Goal: Transaction & Acquisition: Purchase product/service

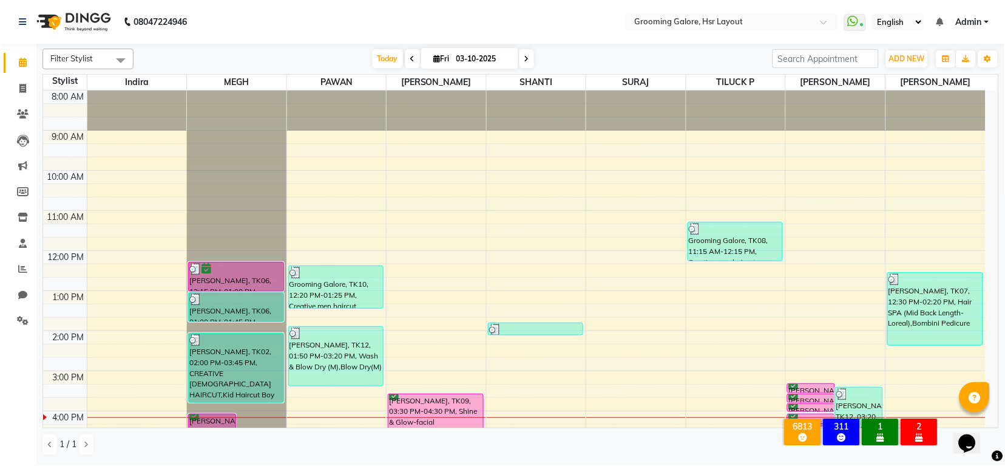
scroll to position [188, 0]
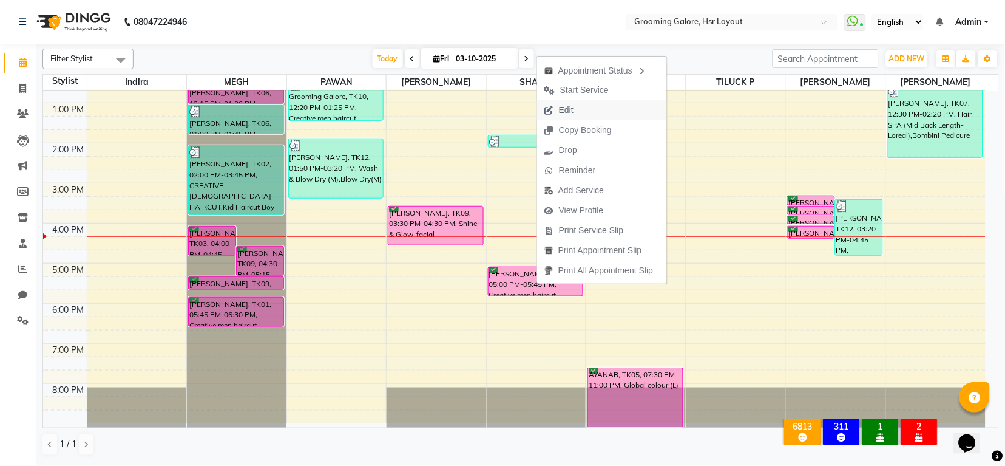
click at [569, 105] on span "Edit" at bounding box center [566, 110] width 15 height 13
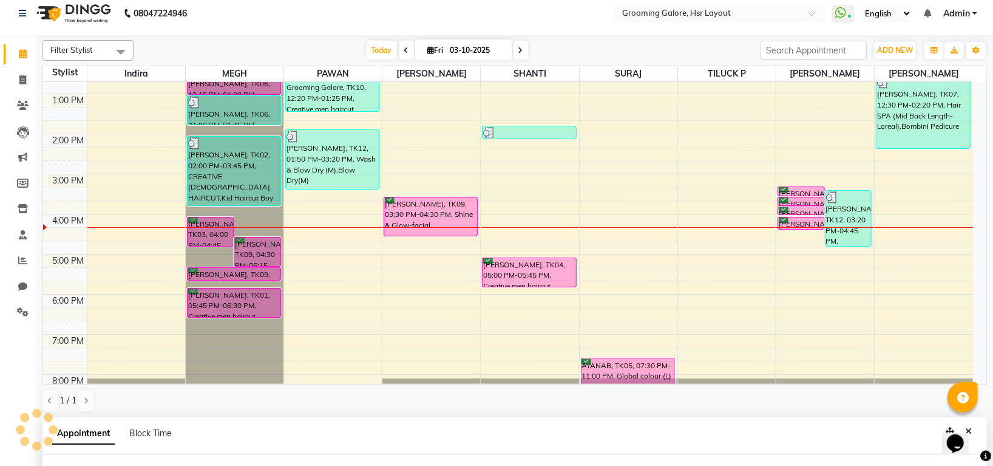
select select "tentative"
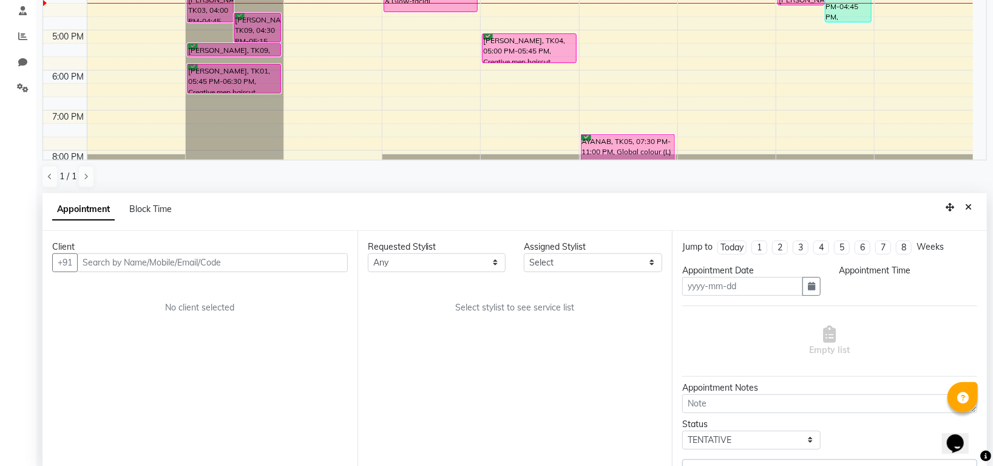
scroll to position [236, 0]
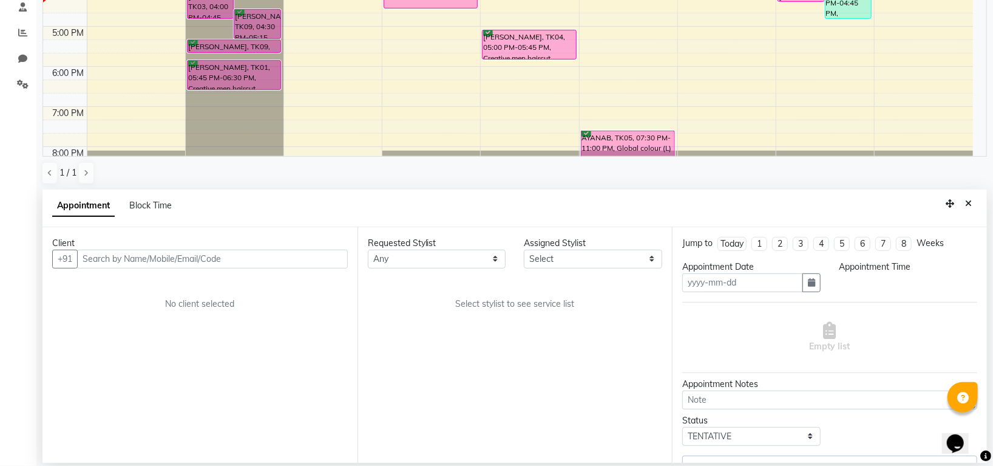
type input "03-10-2025"
select select "confirm booking"
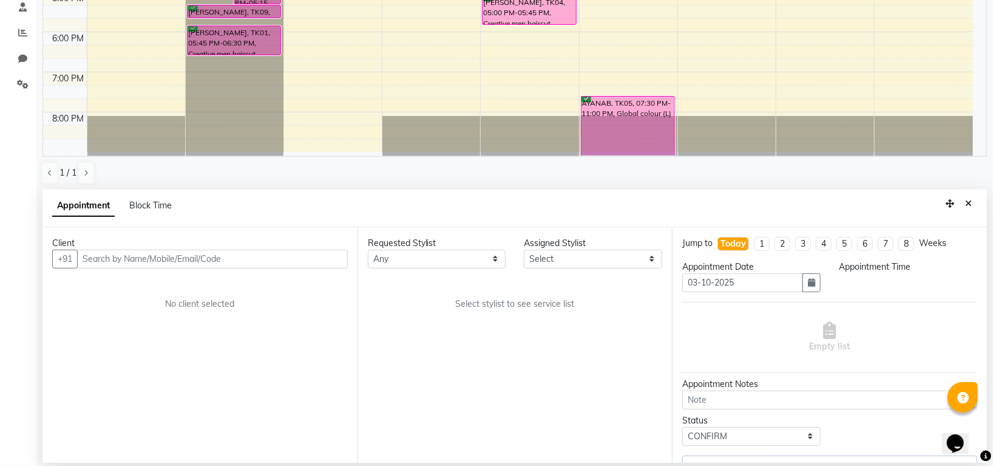
select select "1020"
select select "45580"
select select "3047"
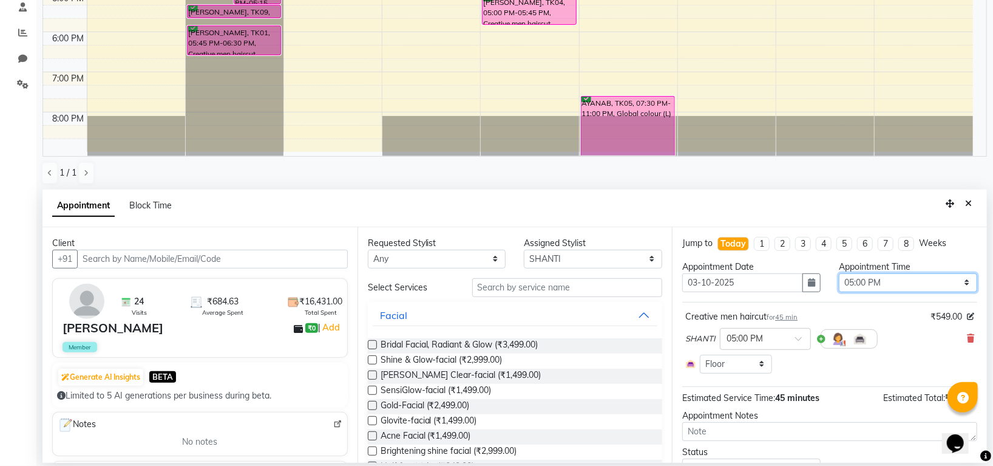
click at [863, 284] on select "Select 09:00 AM 09:15 AM 09:30 AM 09:45 AM 10:00 AM 10:15 AM 10:30 AM 10:45 AM …" at bounding box center [908, 282] width 138 height 19
select select "1110"
click at [839, 273] on select "Select 09:00 AM 09:15 AM 09:30 AM 09:45 AM 10:00 AM 10:15 AM 10:30 AM 10:45 AM …" at bounding box center [908, 282] width 138 height 19
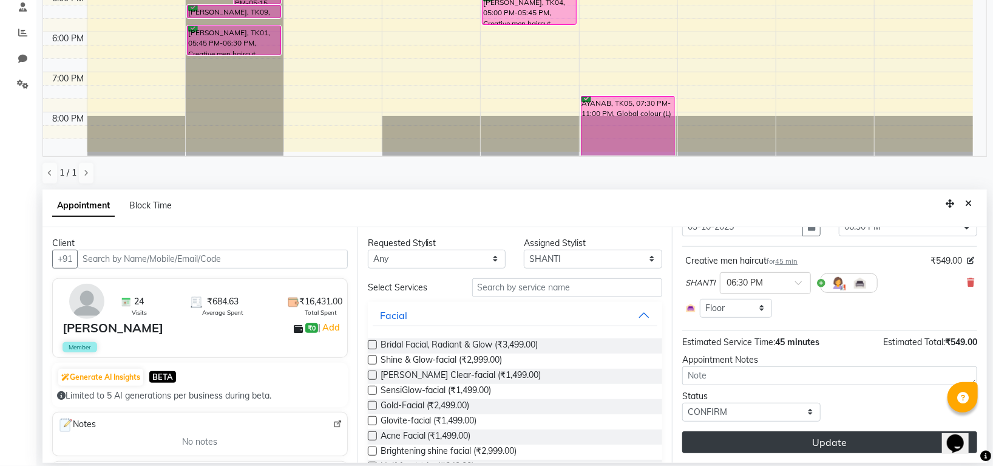
click at [789, 447] on button "Update" at bounding box center [829, 442] width 295 height 22
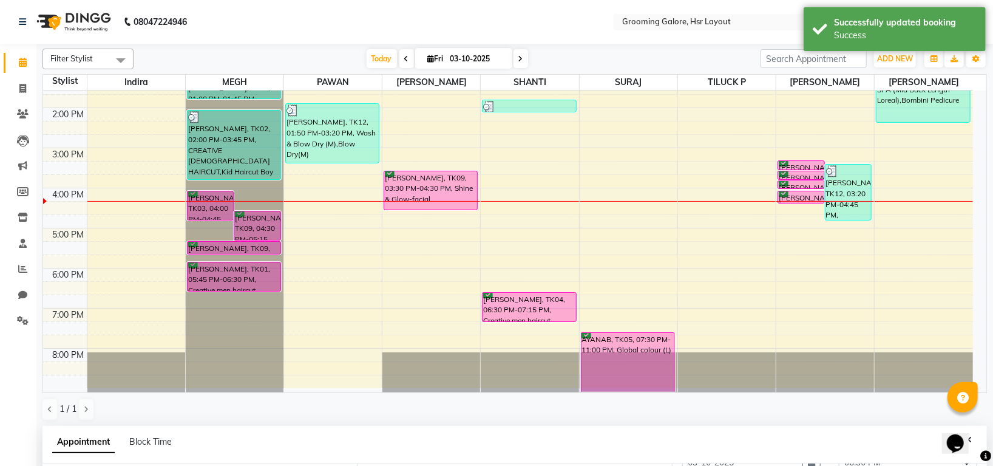
scroll to position [236, 0]
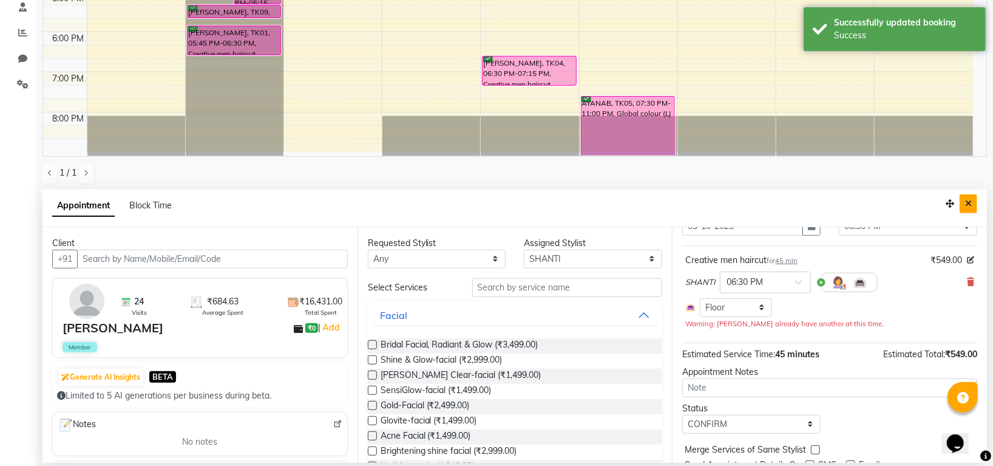
click at [970, 205] on icon "Close" at bounding box center [968, 203] width 7 height 8
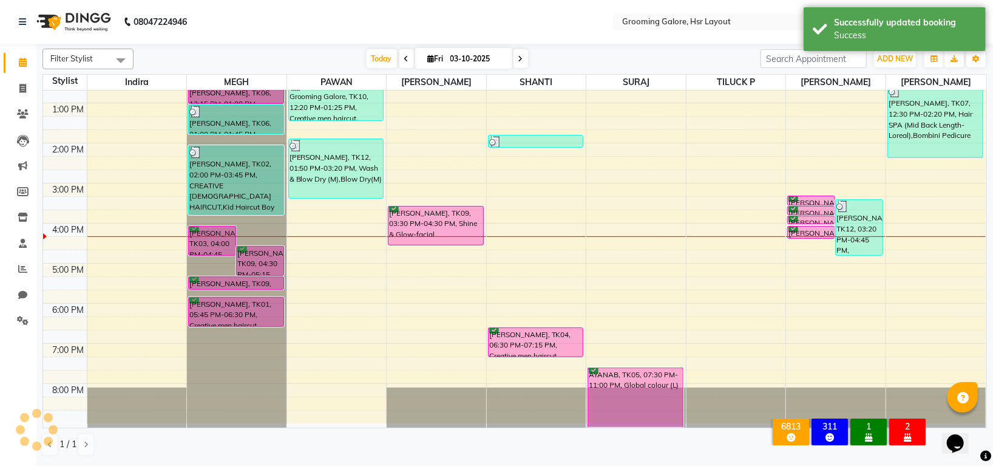
scroll to position [188, 0]
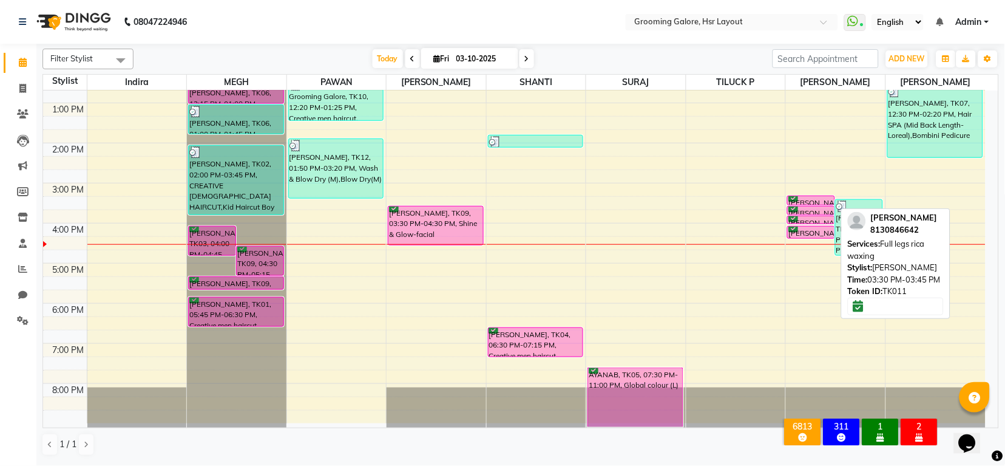
click at [806, 208] on div "[PERSON_NAME], TK11, 03:30 PM-03:45 PM, Full legs rica waxing" at bounding box center [811, 210] width 47 height 8
select select "6"
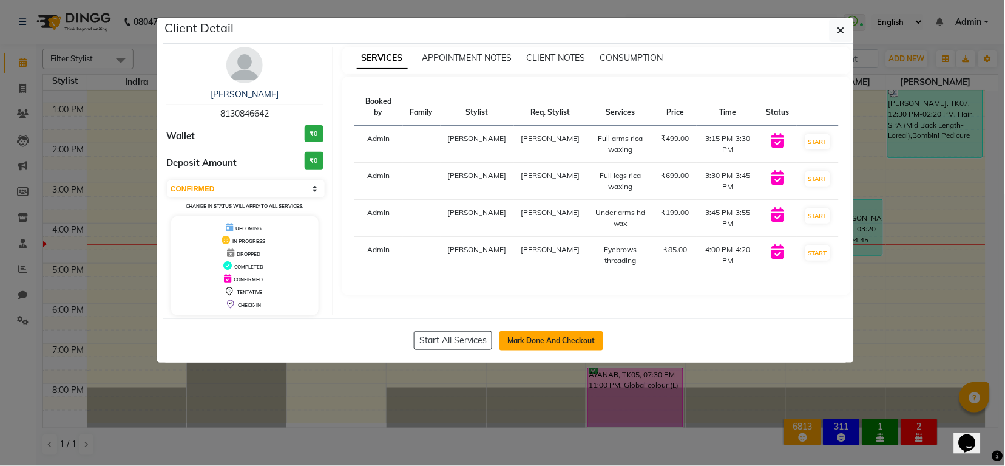
click at [546, 334] on button "Mark Done And Checkout" at bounding box center [552, 340] width 104 height 19
select select "service"
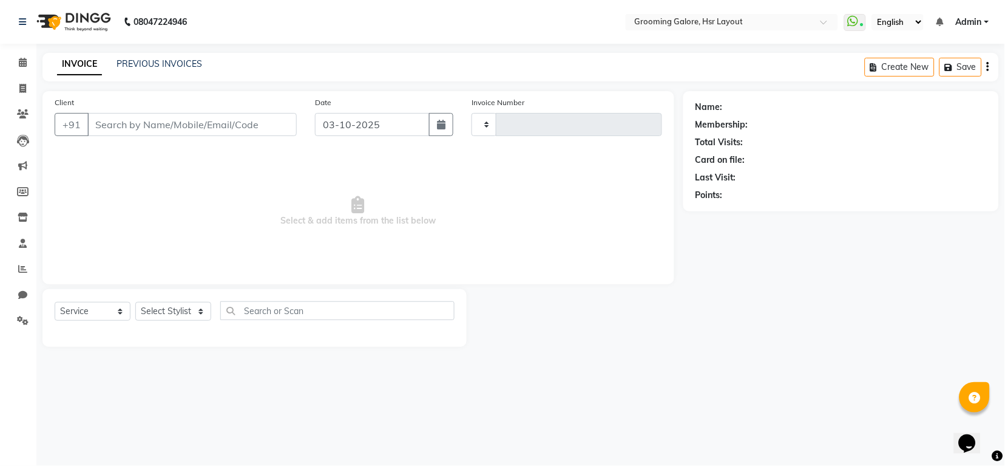
type input "2567"
select select "6168"
select select "P"
select select "45583"
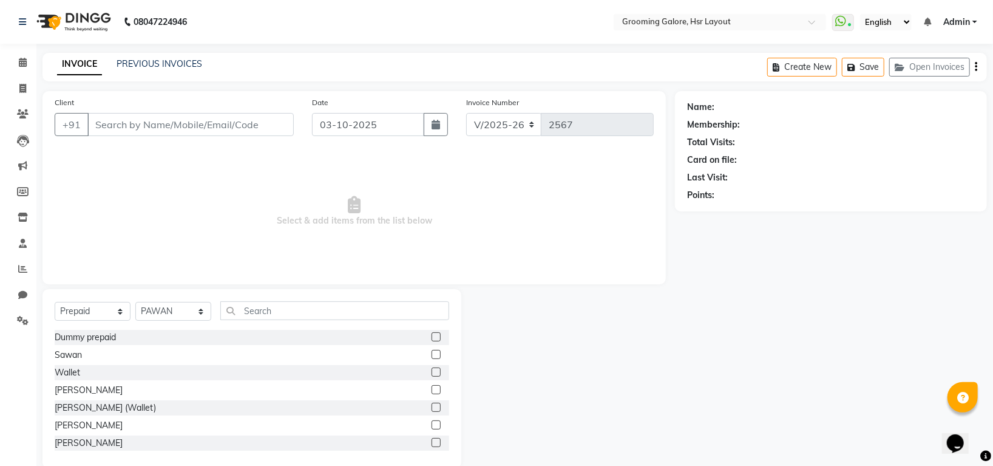
type input "8130846642"
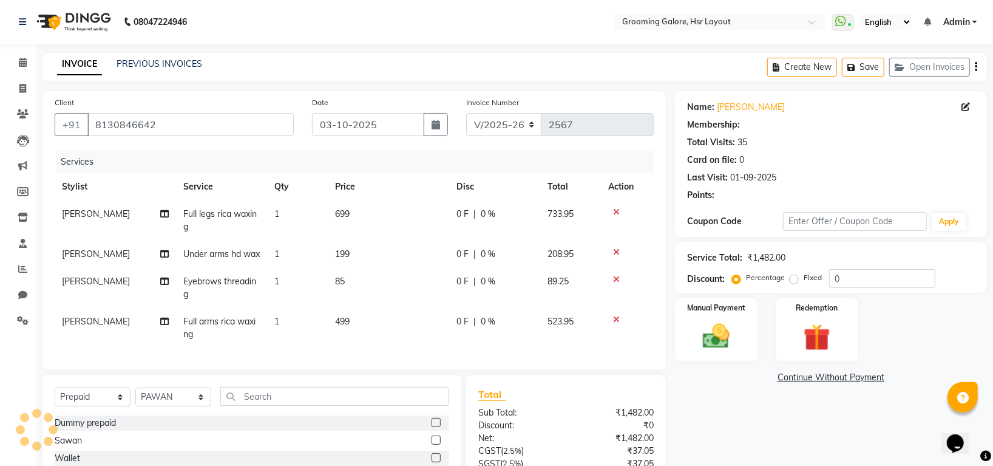
scroll to position [144, 0]
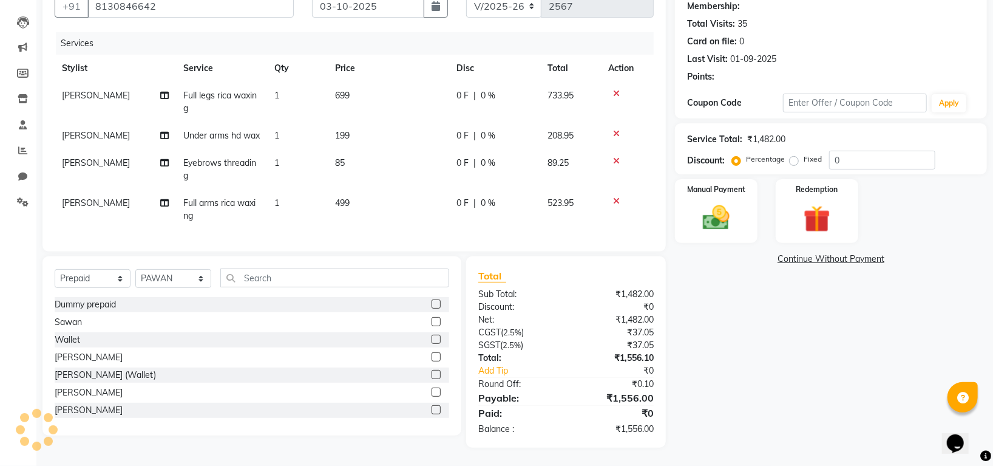
select select "1: Object"
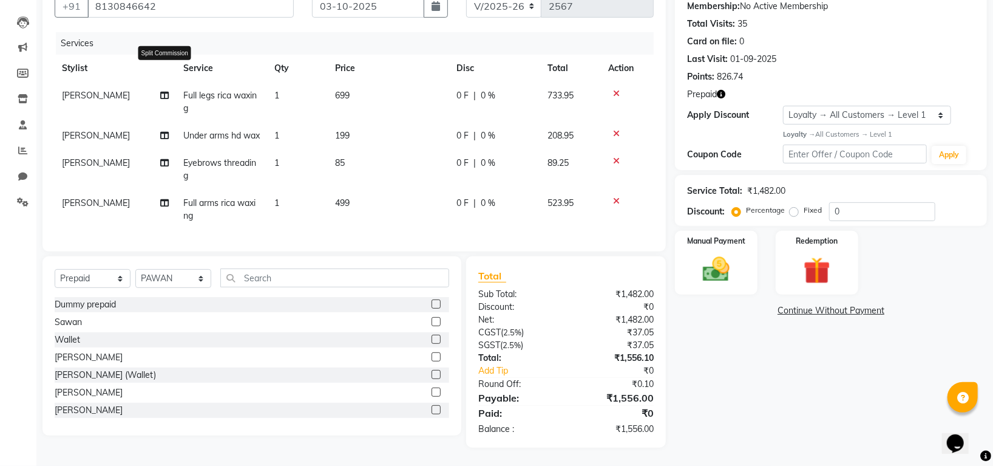
click at [168, 91] on icon at bounding box center [164, 95] width 8 height 8
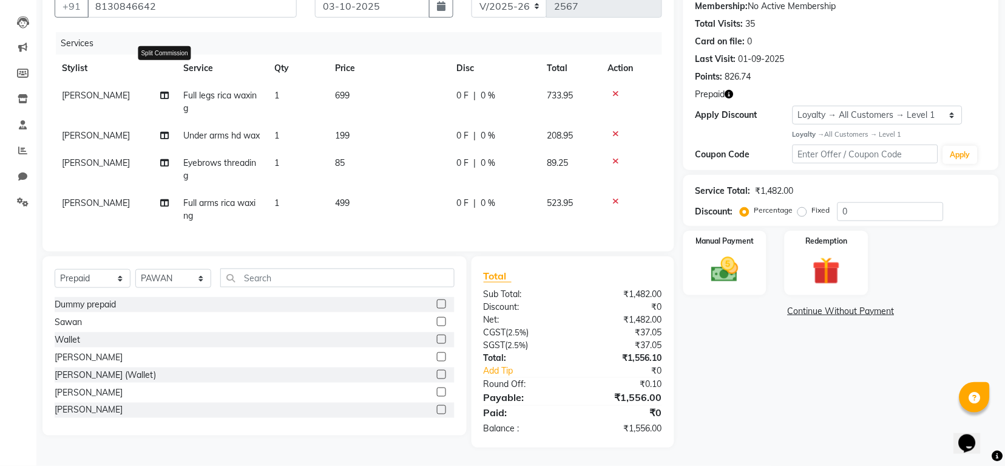
select select "87770"
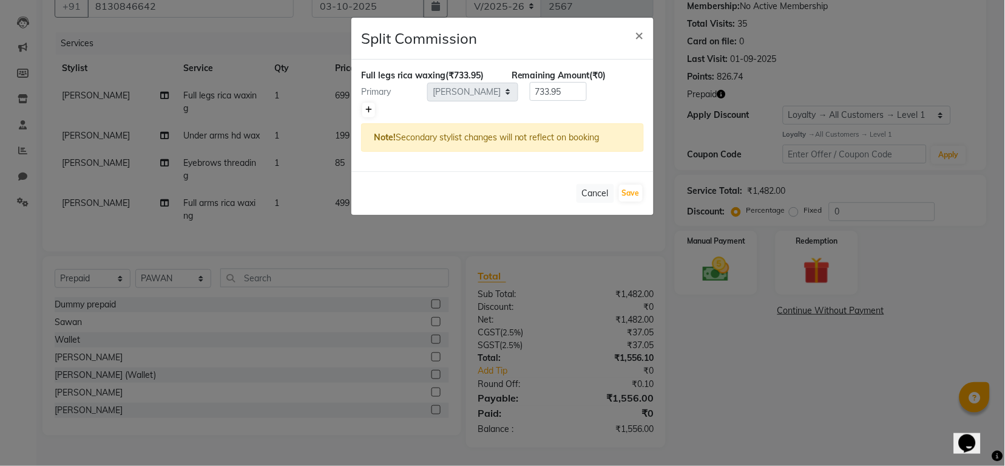
click at [372, 109] on link at bounding box center [368, 110] width 13 height 15
type input "366.98"
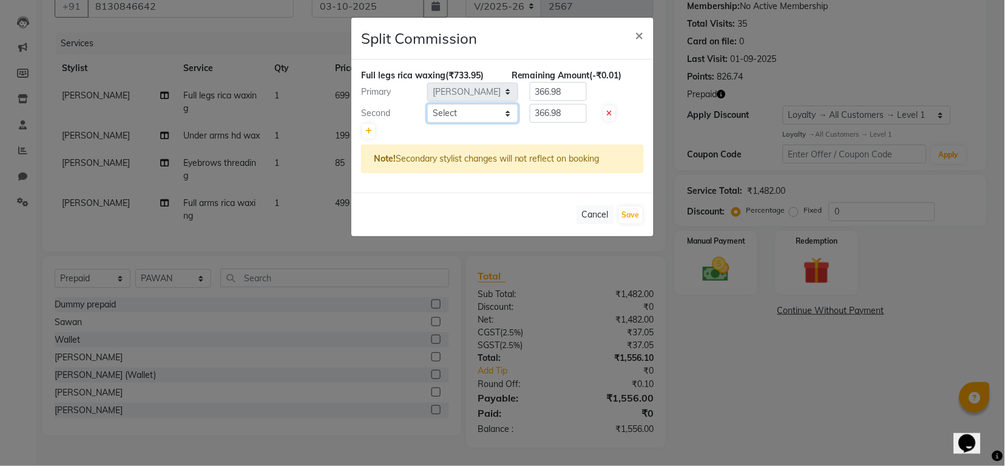
click at [447, 114] on select "Select Indira MEGH PAWAN RESHMI SABITRI SHANTI Simran SURAJ TILUCK P" at bounding box center [472, 113] width 91 height 19
select select "84298"
click at [427, 104] on select "Select Indira MEGH PAWAN RESHMI SABITRI SHANTI Simran SURAJ TILUCK P" at bounding box center [472, 113] width 91 height 19
click at [633, 216] on button "Save" at bounding box center [631, 214] width 24 height 17
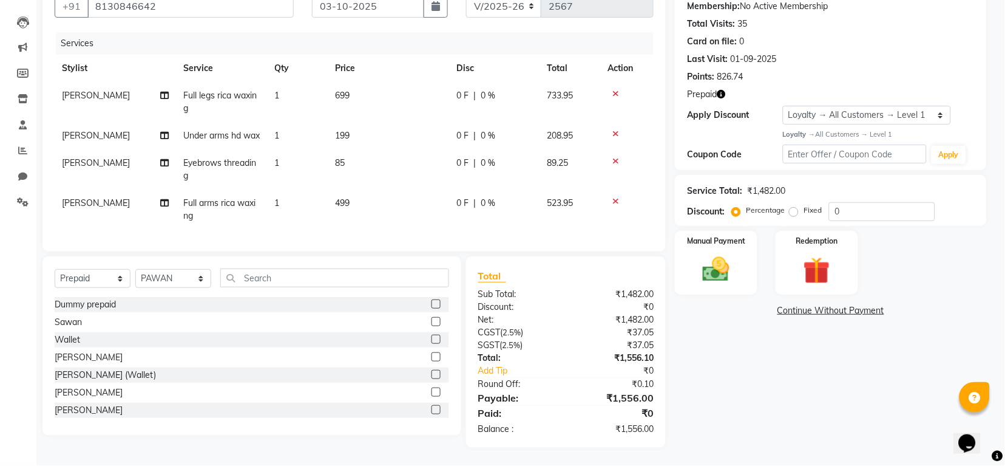
select select "Select"
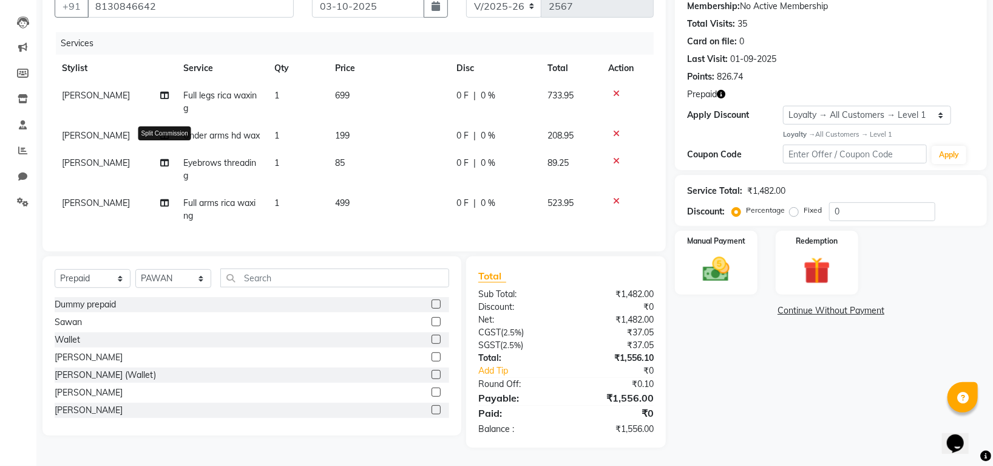
click at [163, 158] on icon at bounding box center [164, 162] width 8 height 8
select select "87770"
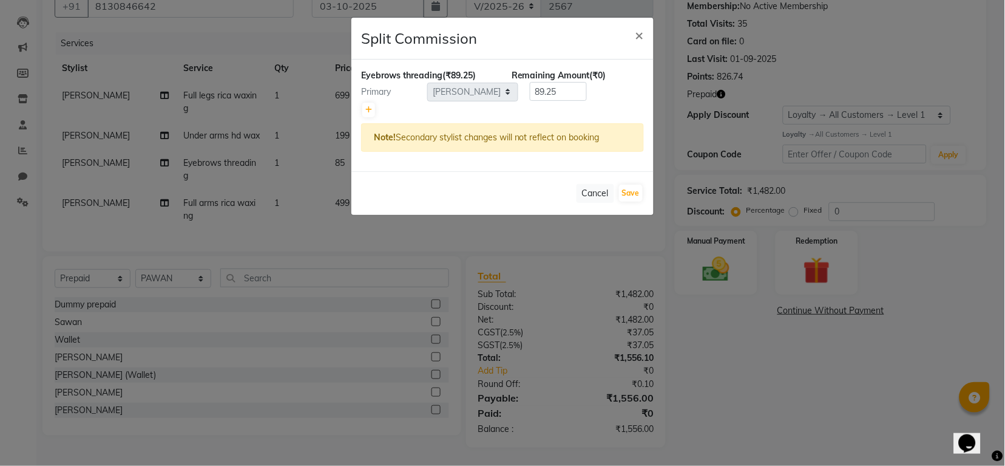
click at [155, 174] on ngb-modal-window "Split Commission × Eyebrows threading (₹89.25) Remaining Amount (₹0) Primary Se…" at bounding box center [502, 233] width 1005 height 466
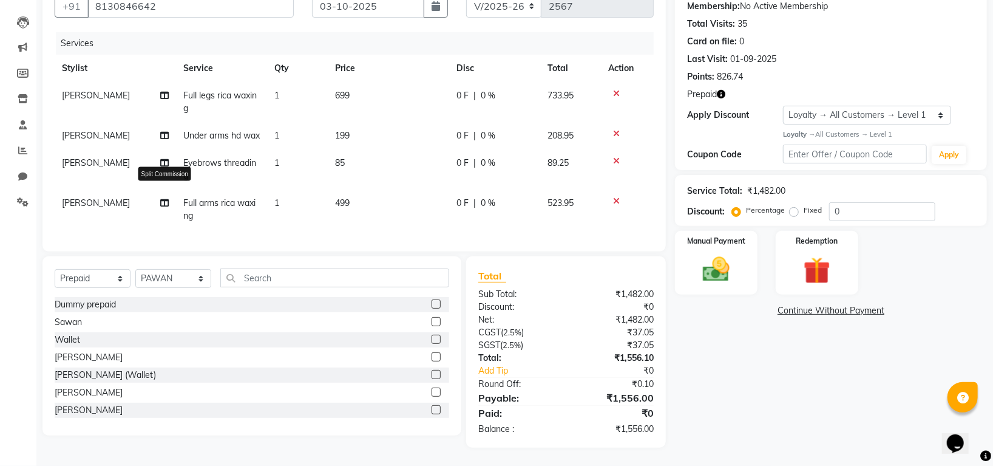
click at [164, 198] on icon at bounding box center [164, 202] width 8 height 8
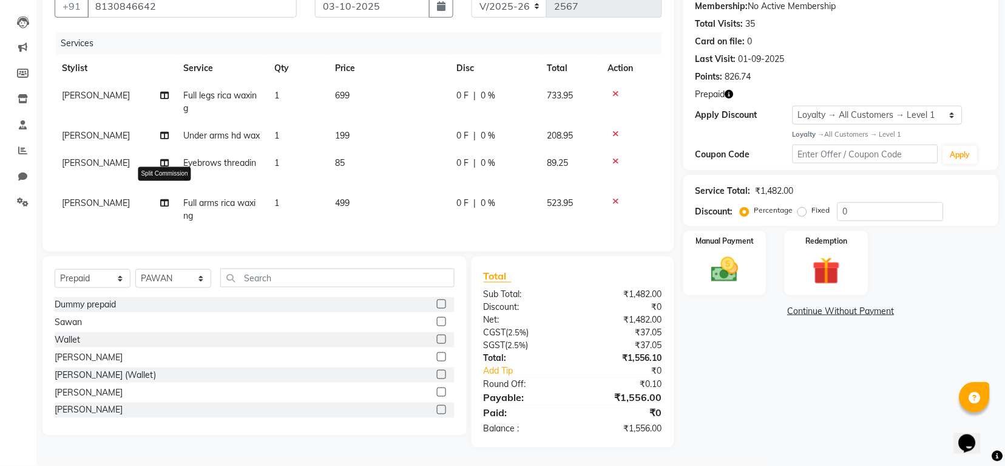
select select "87770"
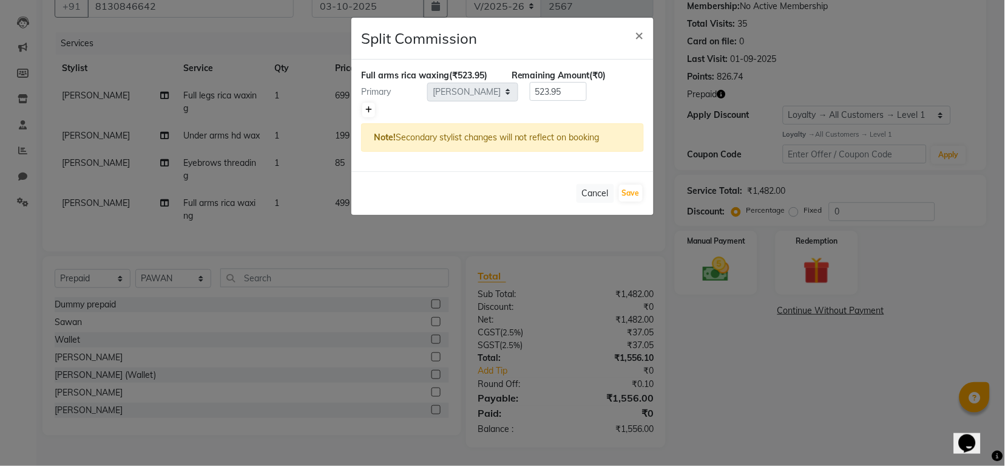
click at [365, 112] on link at bounding box center [368, 110] width 13 height 15
type input "261.98"
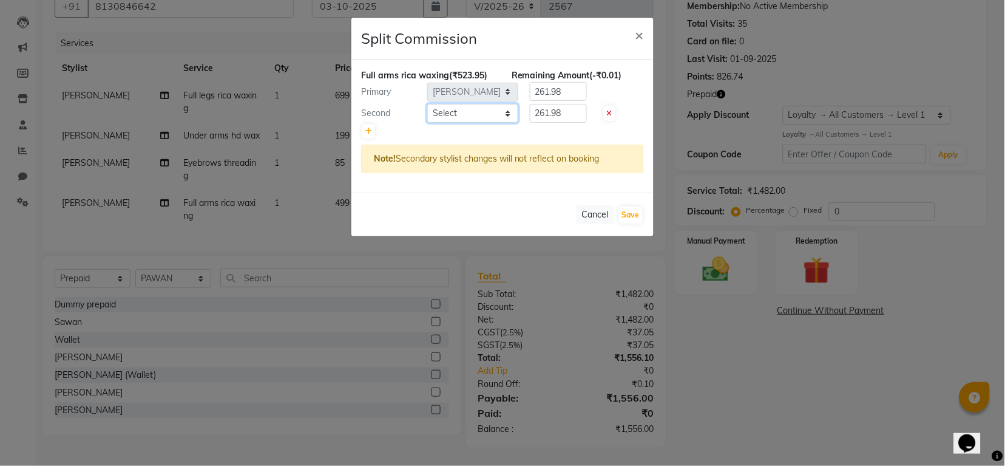
click at [473, 117] on select "Select Indira MEGH PAWAN RESHMI SABITRI SHANTI Simran SURAJ TILUCK P" at bounding box center [472, 113] width 91 height 19
select select "84298"
click at [427, 104] on select "Select Indira MEGH PAWAN RESHMI SABITRI SHANTI Simran SURAJ TILUCK P" at bounding box center [472, 113] width 91 height 19
click at [634, 215] on button "Save" at bounding box center [631, 214] width 24 height 17
select select "Select"
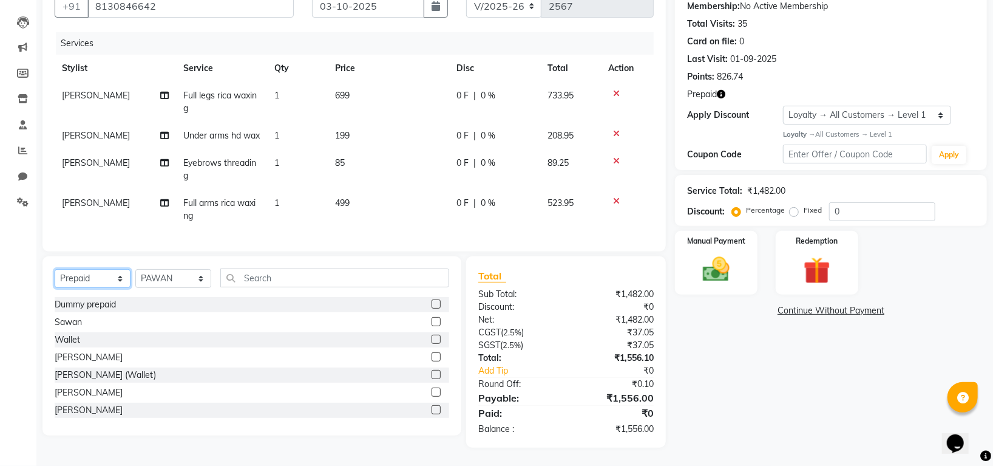
drag, startPoint x: 85, startPoint y: 283, endPoint x: 84, endPoint y: 268, distance: 15.2
click at [85, 283] on select "Select Service Product Membership Package Voucher Prepaid Gift Card" at bounding box center [93, 278] width 76 height 19
select select "service"
click at [55, 269] on select "Select Service Product Membership Package Voucher Prepaid Gift Card" at bounding box center [93, 278] width 76 height 19
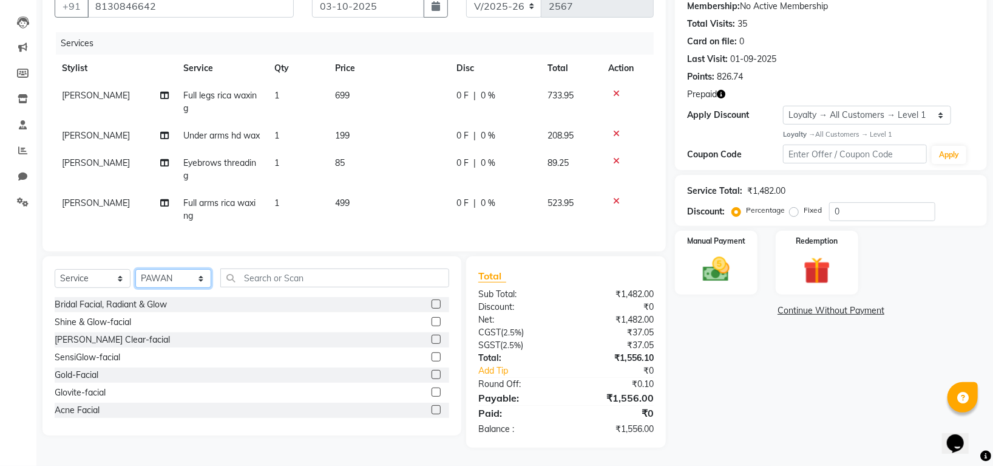
click at [172, 274] on select "Select Stylist Indira MEGH PAWAN RESHMI SABITRI SHANTI Simran SURAJ TILUCK P" at bounding box center [173, 278] width 76 height 19
click at [404, 122] on td "199" at bounding box center [388, 135] width 121 height 27
select select "87770"
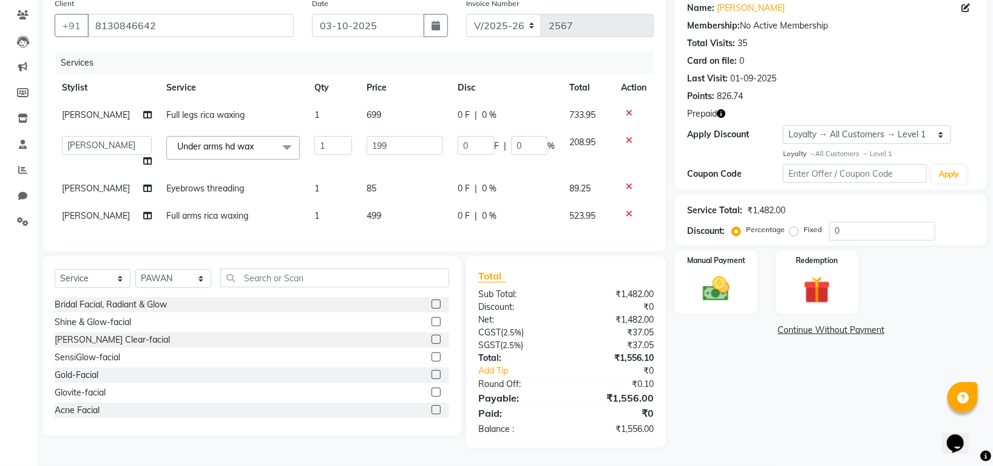
scroll to position [112, 0]
click at [153, 274] on select "Select Stylist Indira MEGH PAWAN [PERSON_NAME] SHANTI [PERSON_NAME] SURAJ TILUC…" at bounding box center [173, 278] width 76 height 19
select select "87770"
click at [135, 269] on select "Select Stylist Indira MEGH PAWAN [PERSON_NAME] SHANTI [PERSON_NAME] SURAJ TILUC…" at bounding box center [173, 278] width 76 height 19
click at [247, 279] on input "text" at bounding box center [334, 277] width 229 height 19
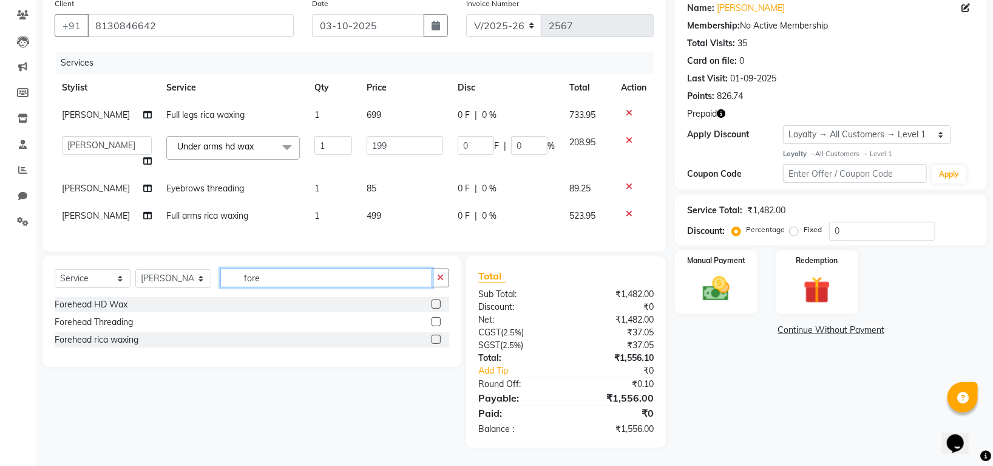
type input "fore"
click at [435, 319] on label at bounding box center [436, 321] width 9 height 9
click at [435, 319] on input "checkbox" at bounding box center [436, 322] width 8 height 8
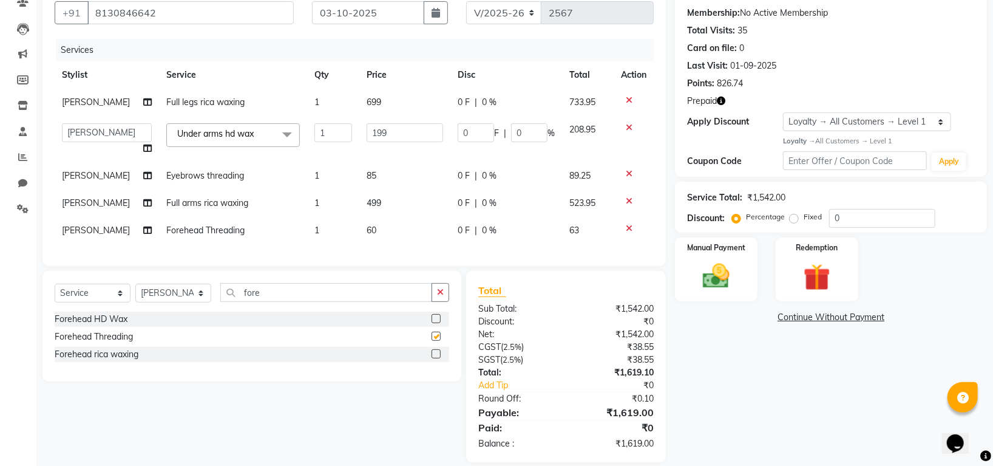
checkbox input "false"
click at [289, 302] on div "fore" at bounding box center [335, 292] width 228 height 19
click at [293, 302] on input "fore" at bounding box center [326, 292] width 212 height 19
type input "f"
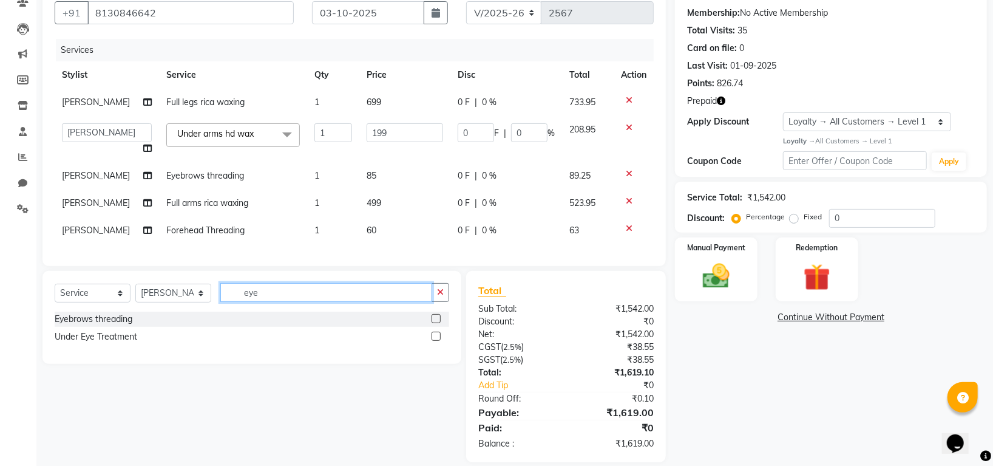
type input "eye"
click at [438, 323] on label at bounding box center [436, 318] width 9 height 9
click at [438, 323] on input "checkbox" at bounding box center [436, 319] width 8 height 8
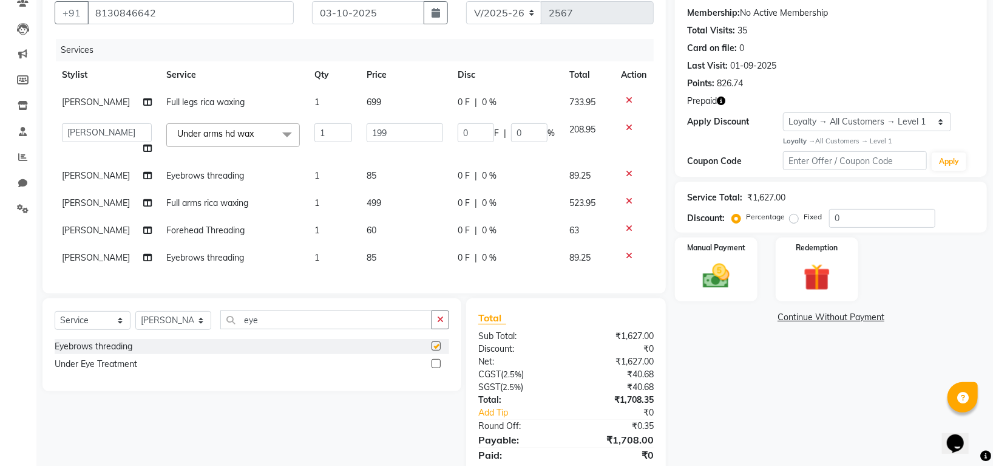
scroll to position [166, 0]
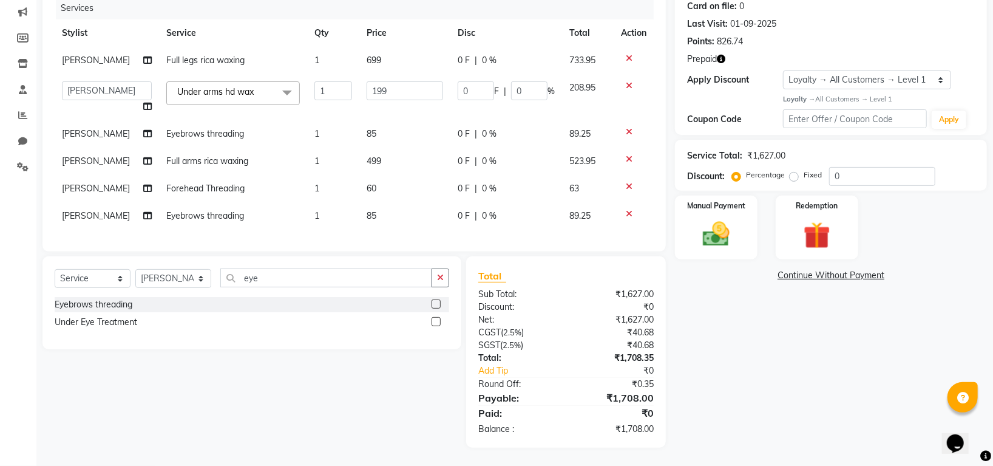
checkbox input "false"
click at [269, 278] on input "eye" at bounding box center [326, 277] width 212 height 19
type input "e"
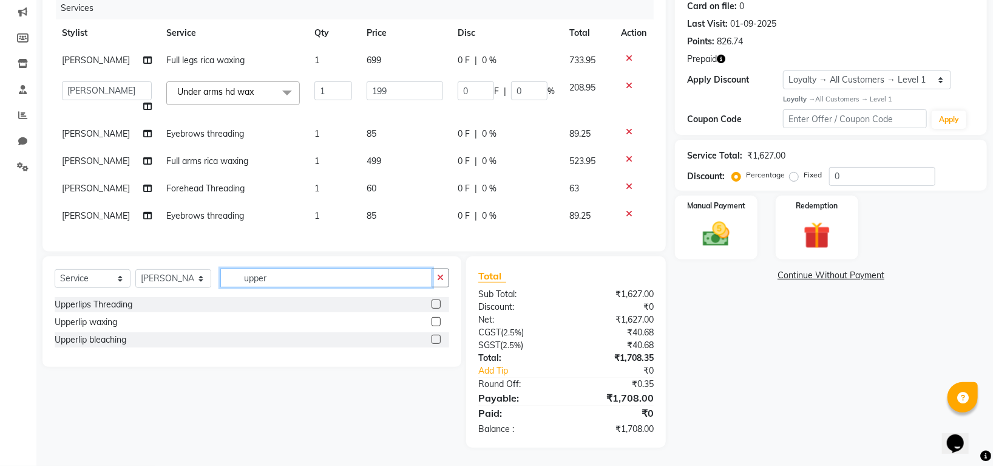
type input "upper"
click at [433, 323] on label at bounding box center [436, 321] width 9 height 9
click at [433, 323] on input "checkbox" at bounding box center [436, 322] width 8 height 8
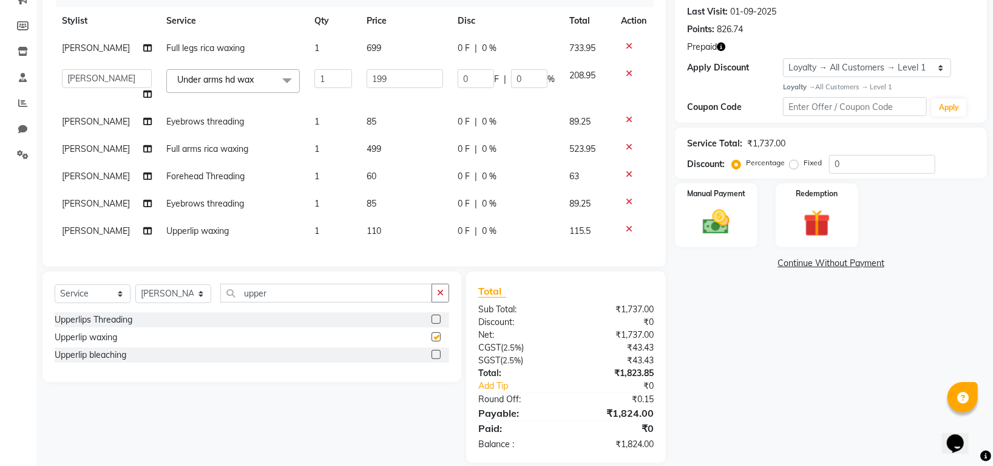
checkbox input "false"
click at [826, 225] on img at bounding box center [818, 223] width 46 height 35
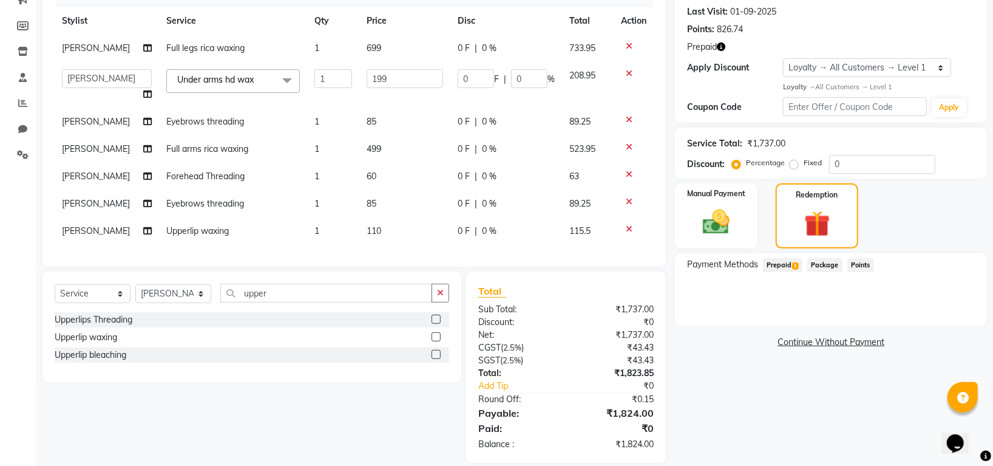
click at [792, 265] on span "1" at bounding box center [795, 265] width 7 height 7
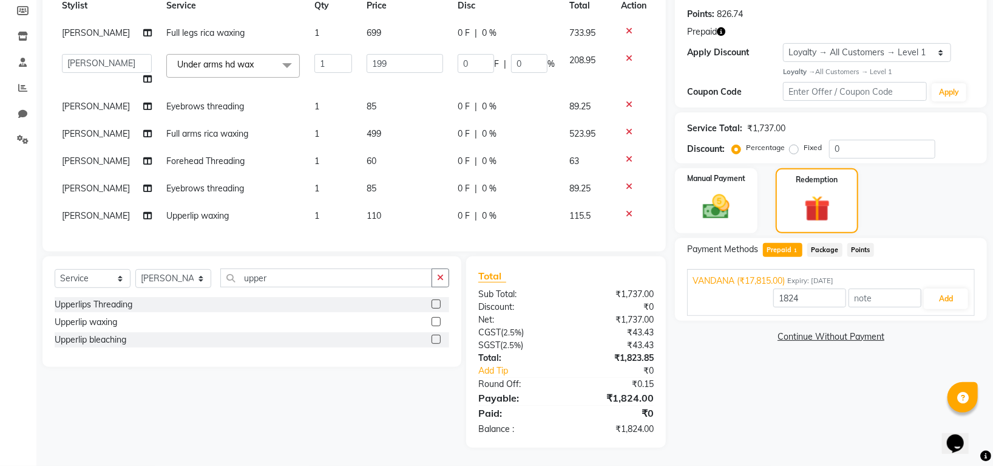
scroll to position [112, 0]
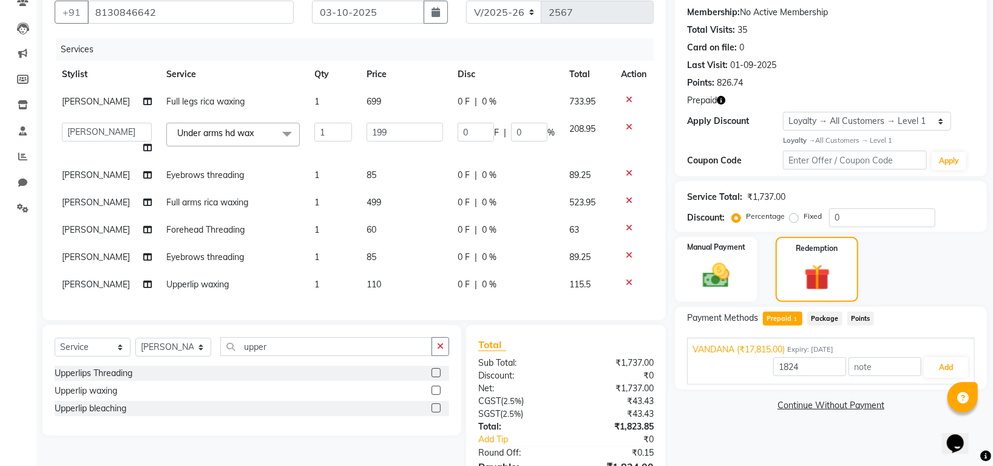
click at [629, 253] on icon at bounding box center [629, 255] width 7 height 8
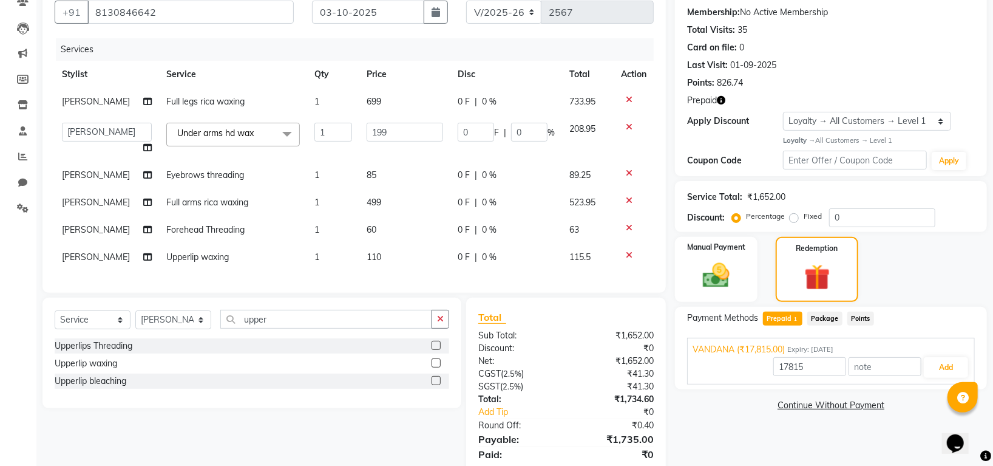
scroll to position [166, 0]
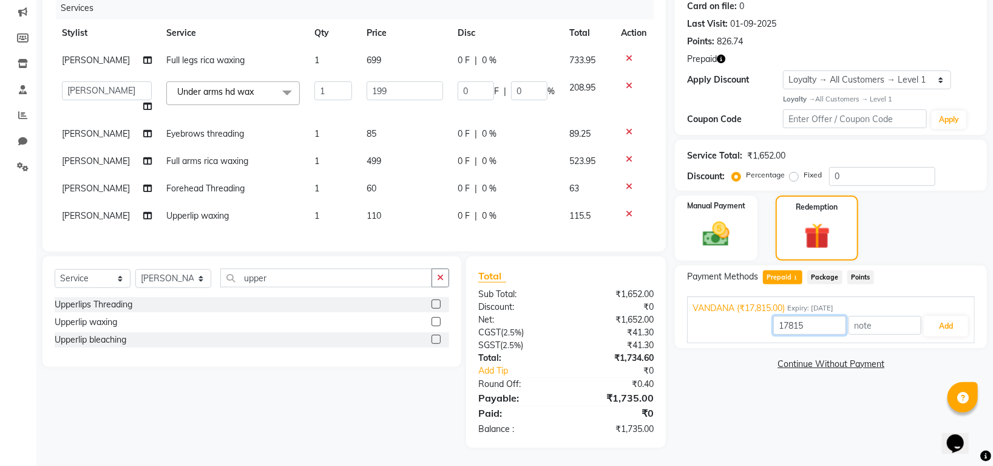
click at [833, 316] on input "17815" at bounding box center [809, 325] width 73 height 19
type input "1"
click at [787, 270] on span "Prepaid 1" at bounding box center [782, 277] width 39 height 14
type input "1735"
click at [945, 316] on button "Add" at bounding box center [946, 326] width 44 height 21
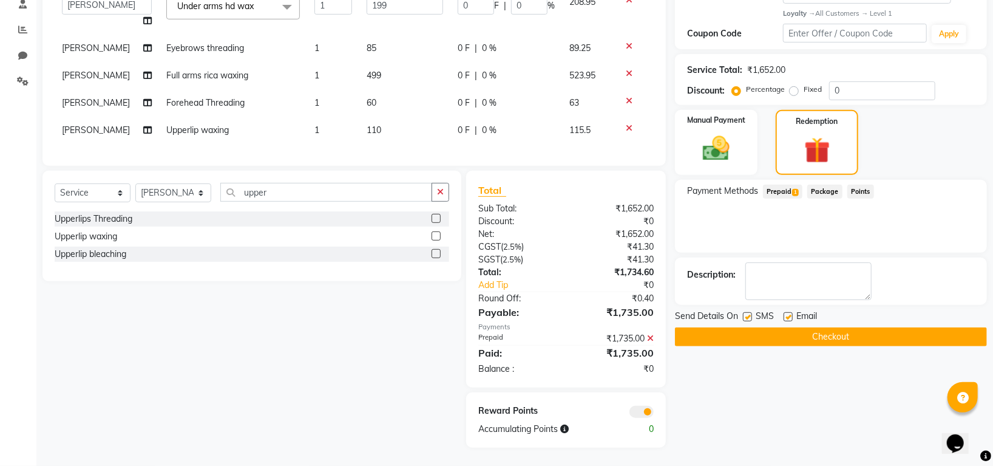
scroll to position [252, 0]
click at [802, 327] on button "Checkout" at bounding box center [831, 336] width 312 height 19
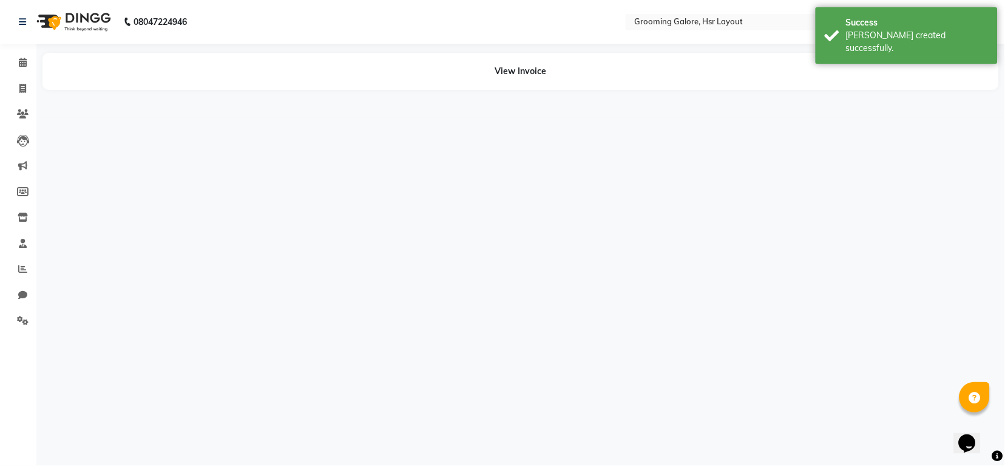
select select "87770"
select select "84298"
select select "87770"
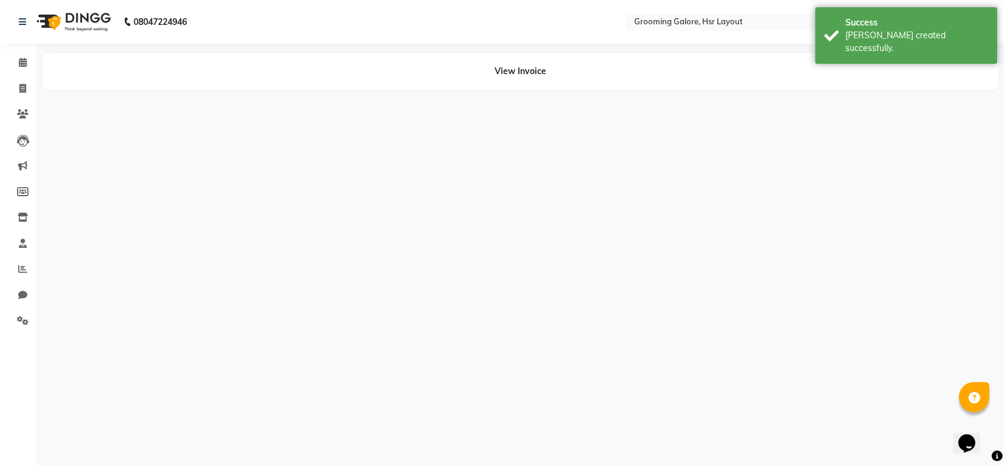
select select "84298"
select select "87770"
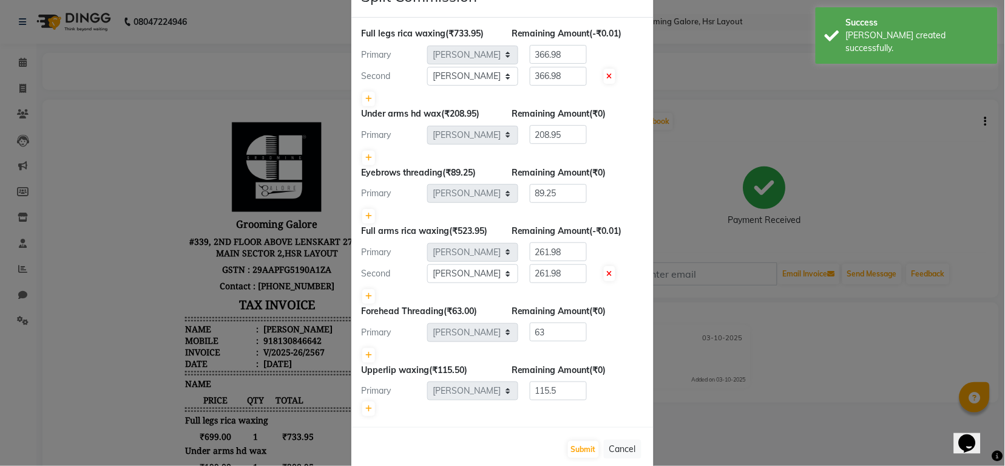
scroll to position [63, 0]
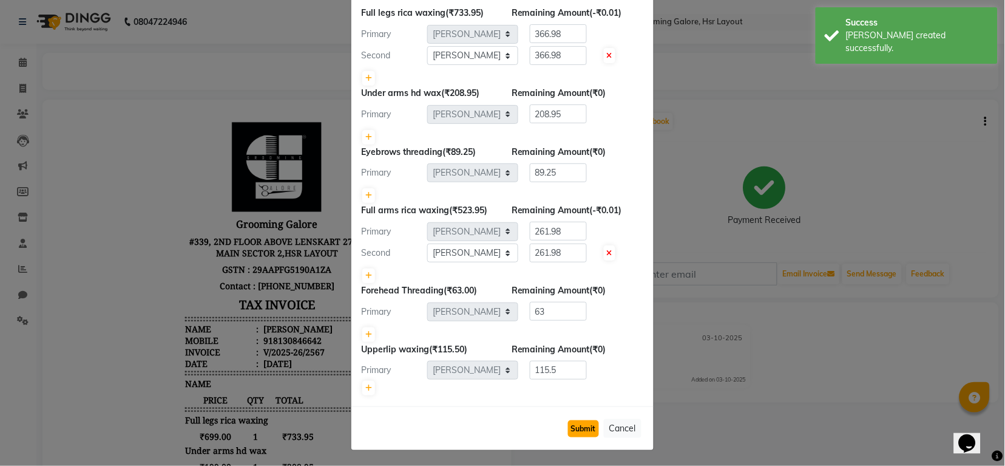
click at [572, 421] on button "Submit" at bounding box center [583, 428] width 31 height 17
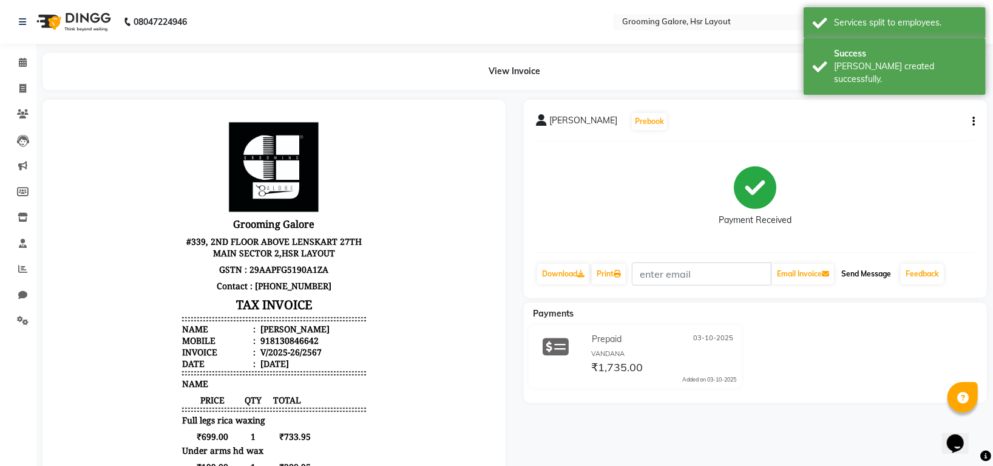
click at [881, 272] on button "Send Message" at bounding box center [865, 273] width 59 height 21
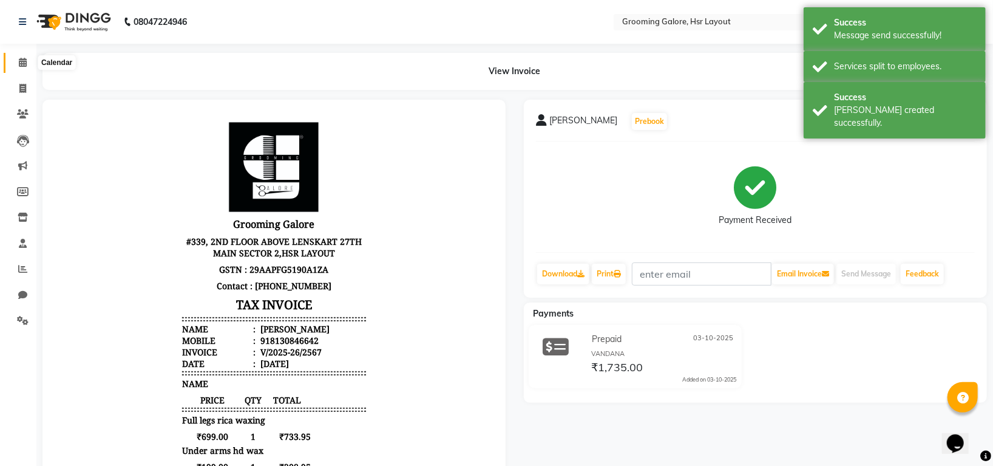
click at [24, 62] on icon at bounding box center [23, 62] width 8 height 9
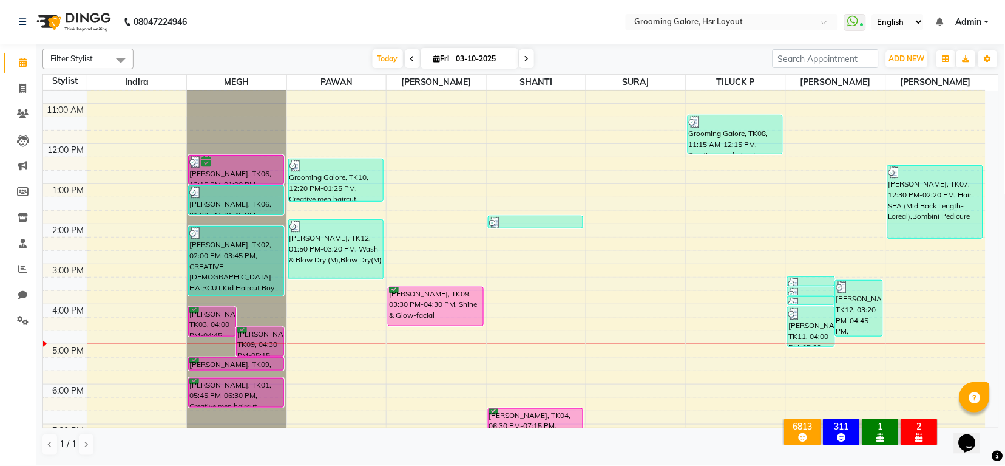
scroll to position [188, 0]
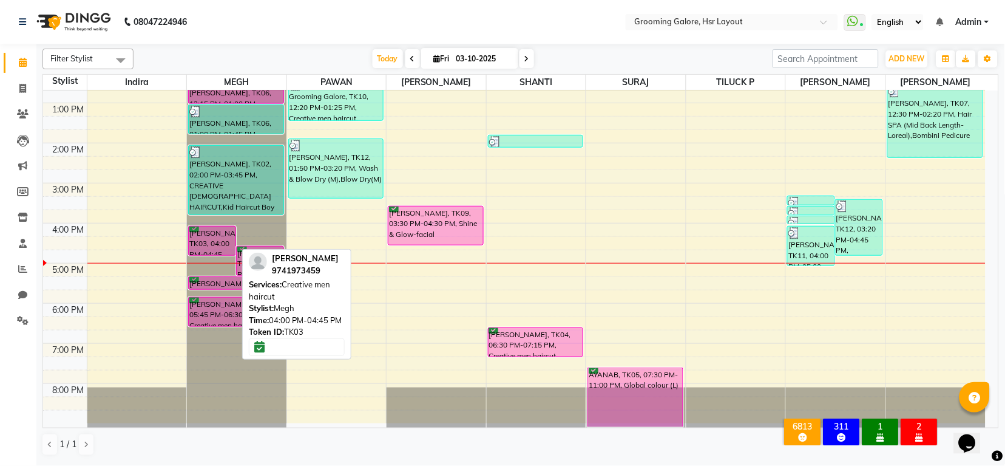
click at [209, 237] on div "[PERSON_NAME], TK03, 04:00 PM-04:45 PM, Creative men haircut" at bounding box center [212, 240] width 47 height 29
select select "6"
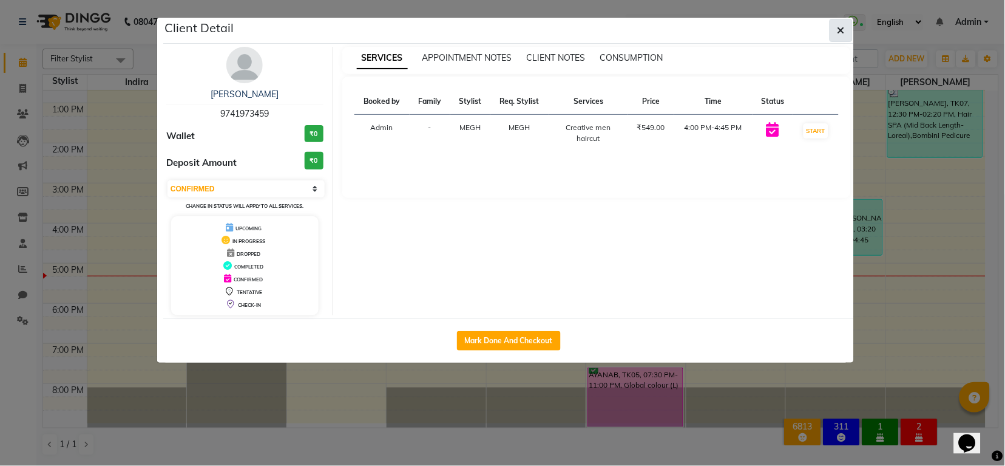
click at [849, 31] on button "button" at bounding box center [841, 30] width 23 height 23
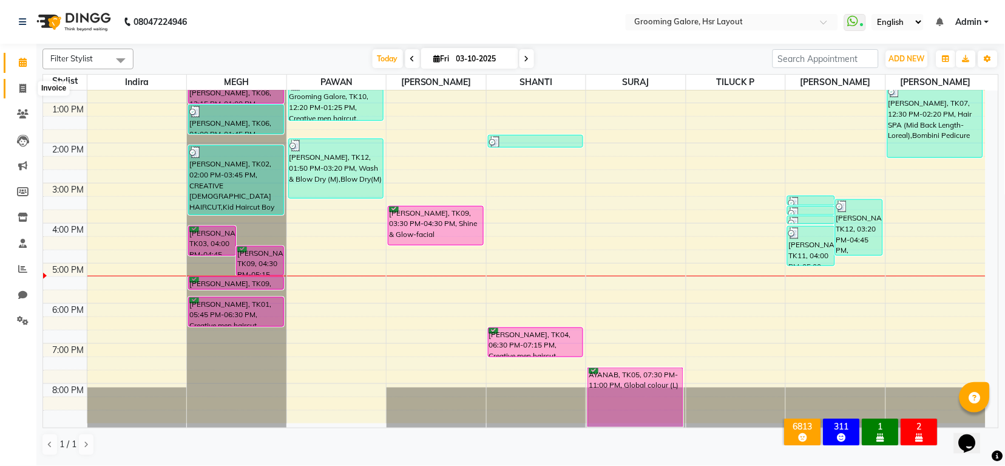
click at [19, 84] on icon at bounding box center [22, 88] width 7 height 9
select select "6168"
select select "service"
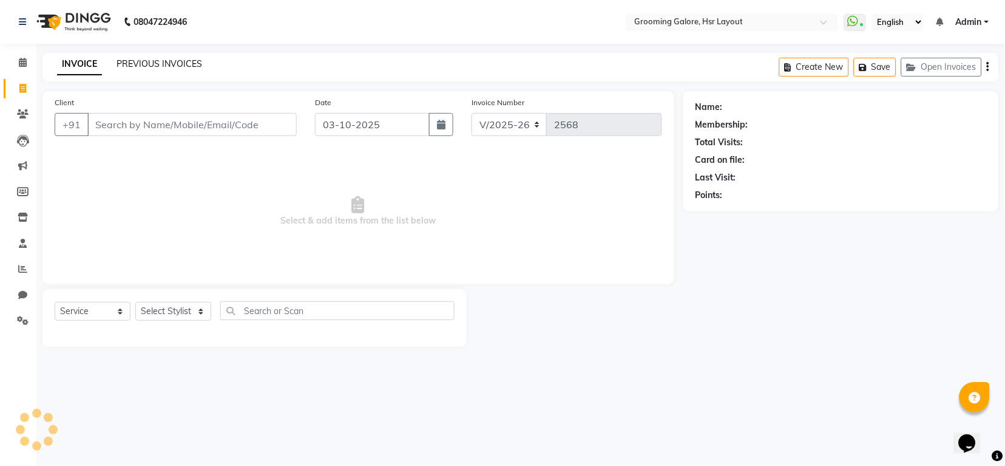
click at [171, 60] on link "PREVIOUS INVOICES" at bounding box center [160, 63] width 86 height 11
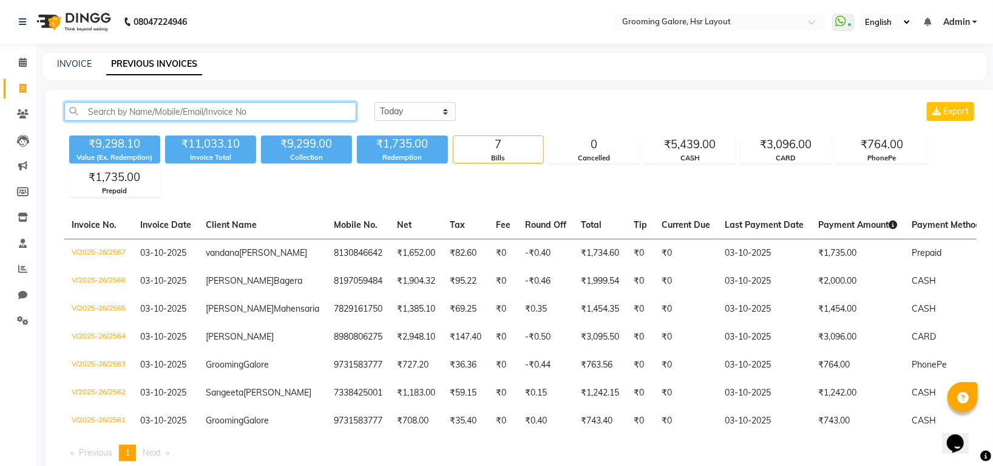
click at [200, 105] on input "text" at bounding box center [210, 111] width 292 height 19
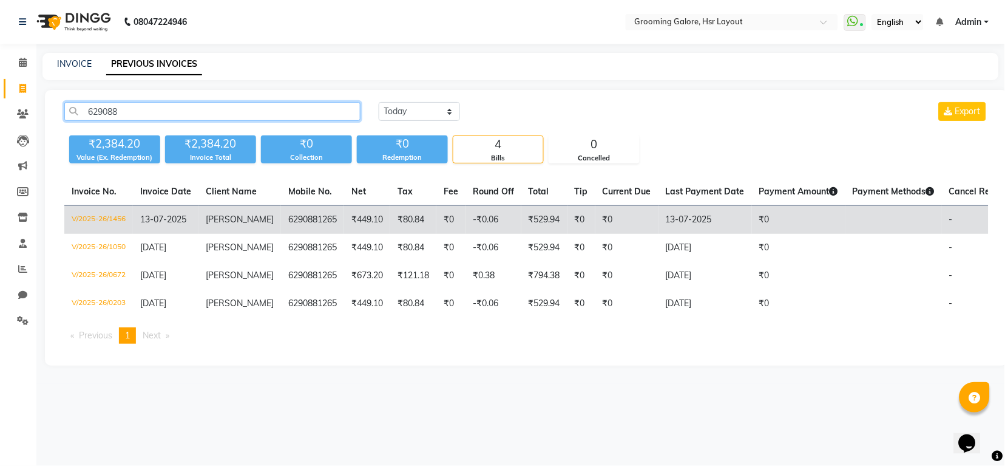
type input "629088"
click at [325, 225] on td "6290881265" at bounding box center [312, 220] width 63 height 29
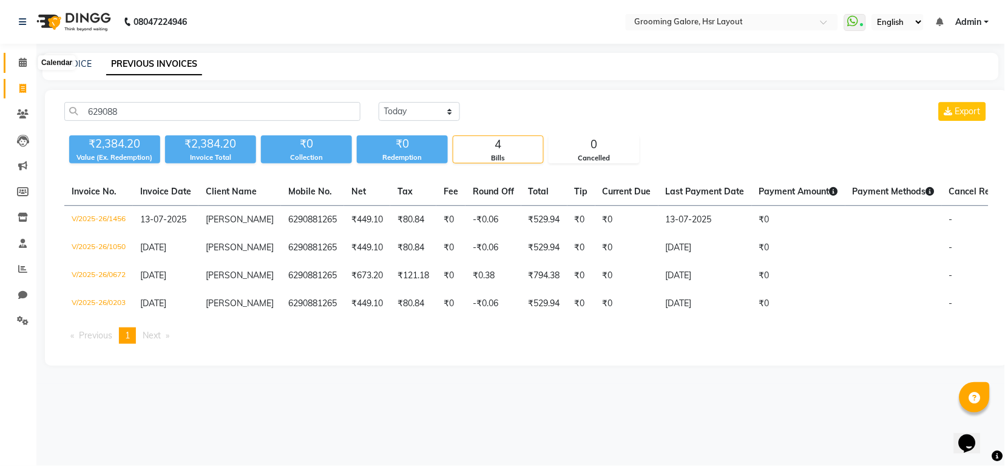
click at [24, 63] on icon at bounding box center [23, 62] width 8 height 9
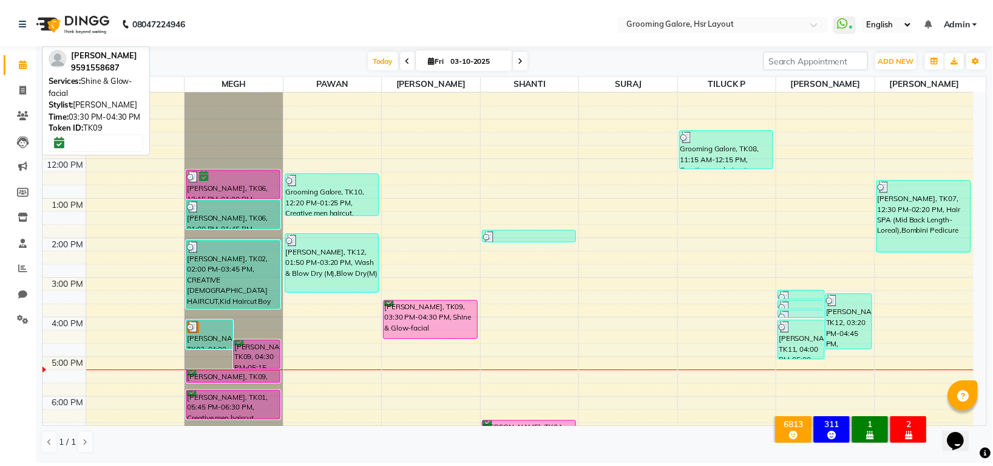
scroll to position [188, 0]
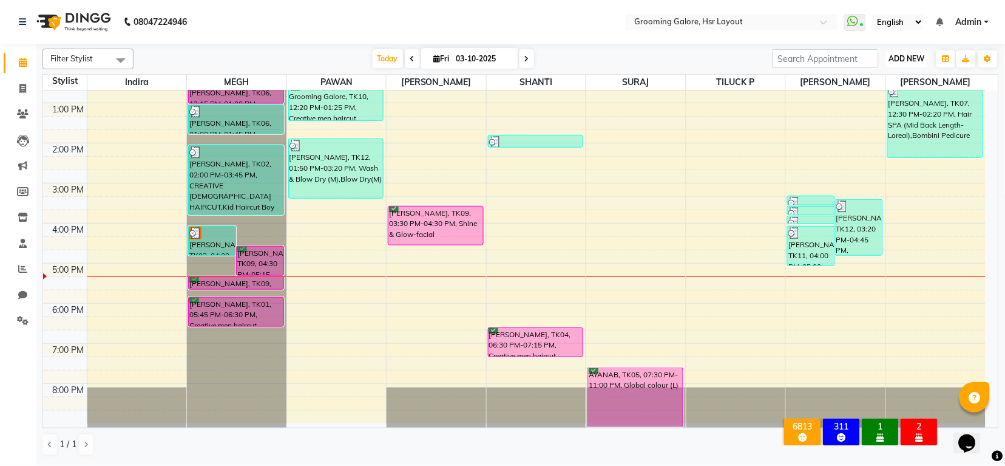
click at [917, 58] on span "ADD NEW" at bounding box center [907, 58] width 36 height 9
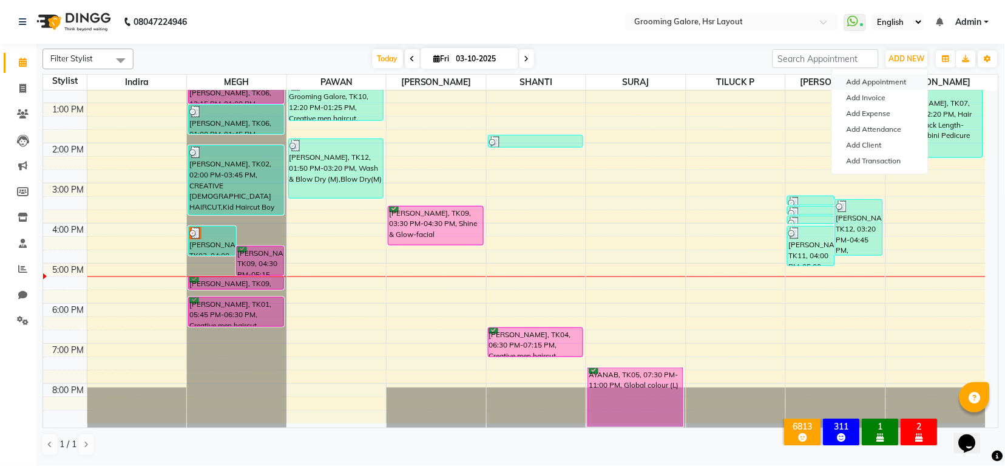
click at [890, 83] on button "Add Appointment" at bounding box center [880, 82] width 96 height 16
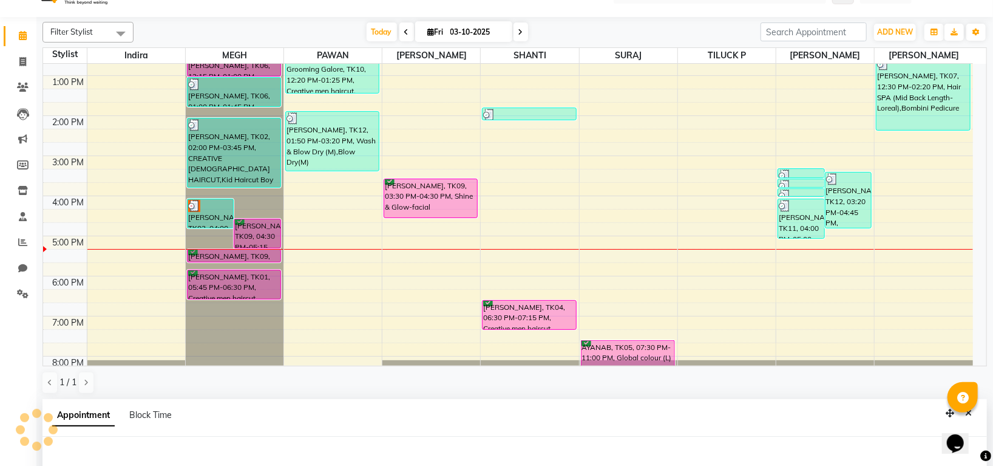
select select "540"
select select "tentative"
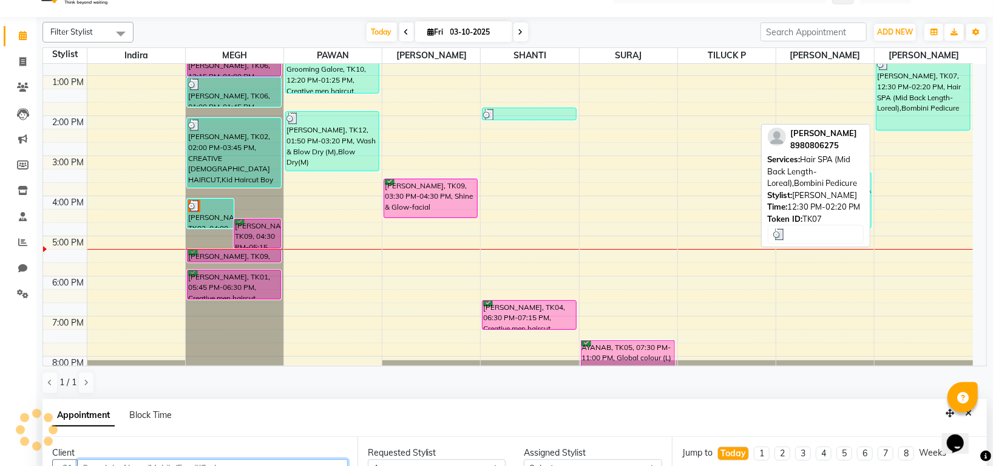
scroll to position [34, 0]
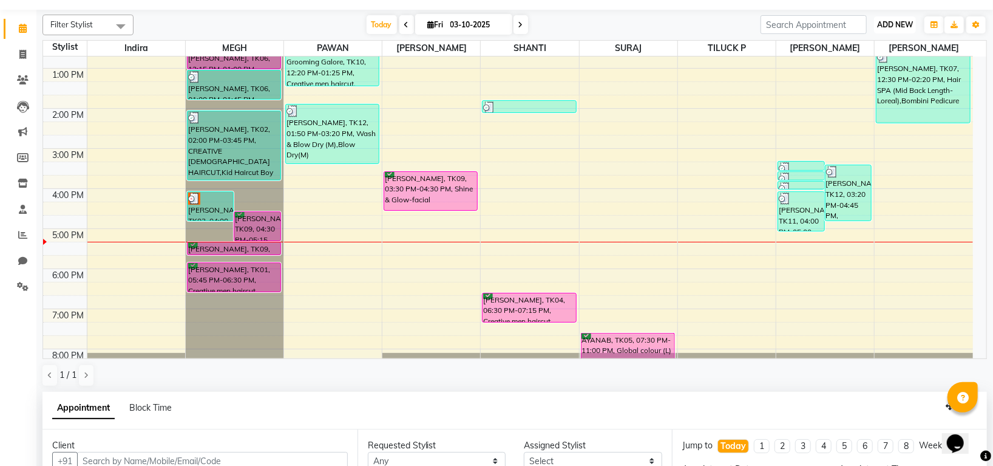
click at [890, 24] on span "ADD NEW" at bounding box center [895, 24] width 36 height 9
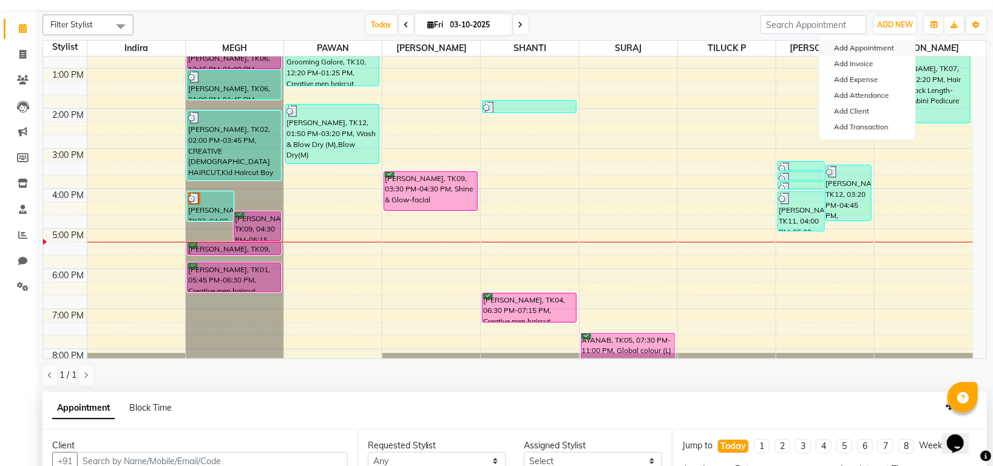
click at [875, 50] on button "Add Appointment" at bounding box center [867, 48] width 96 height 16
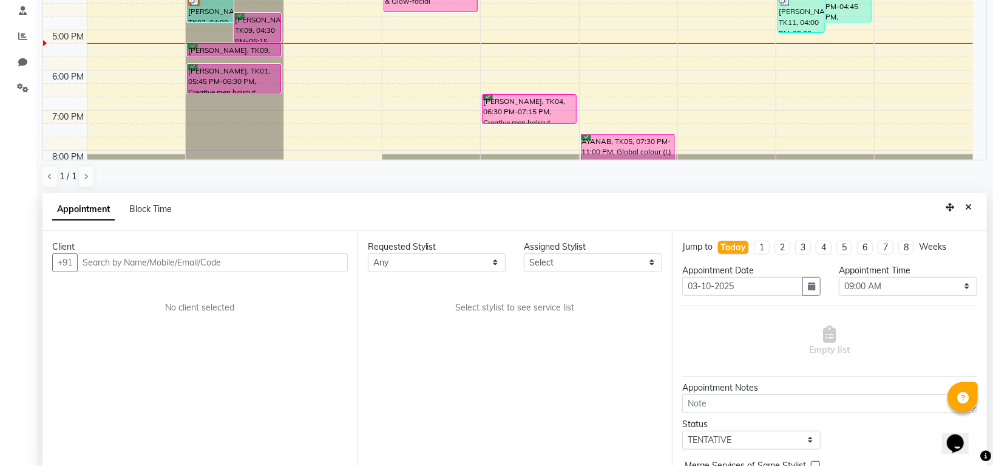
scroll to position [236, 0]
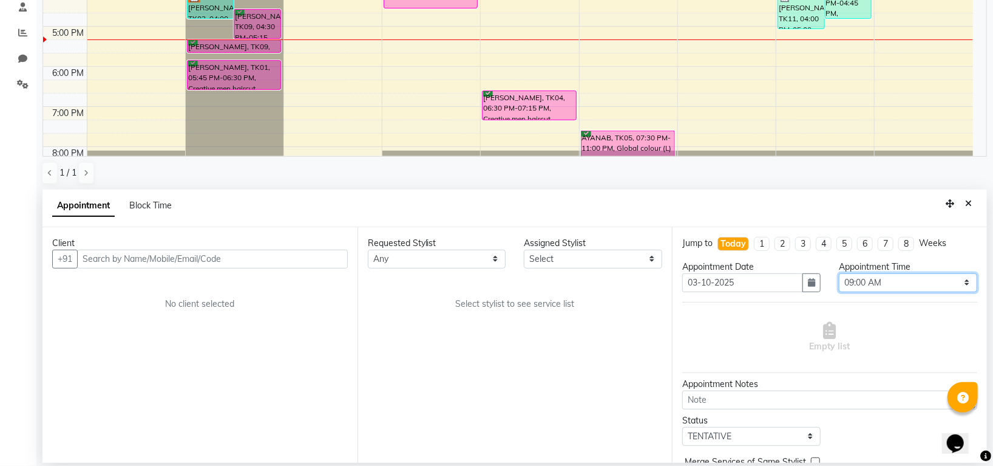
click at [875, 279] on select "Select 09:00 AM 09:15 AM 09:30 AM 09:45 AM 10:00 AM 10:15 AM 10:30 AM 10:45 AM …" at bounding box center [908, 282] width 138 height 19
select select "1125"
click at [839, 273] on select "Select 09:00 AM 09:15 AM 09:30 AM 09:45 AM 10:00 AM 10:15 AM 10:30 AM 10:45 AM …" at bounding box center [908, 282] width 138 height 19
click at [427, 263] on select "Any Indira MEGH PAWAN RESHMI SABITRI SHANTI Simran SURAJ TILUCK P" at bounding box center [437, 258] width 138 height 19
select select "59257"
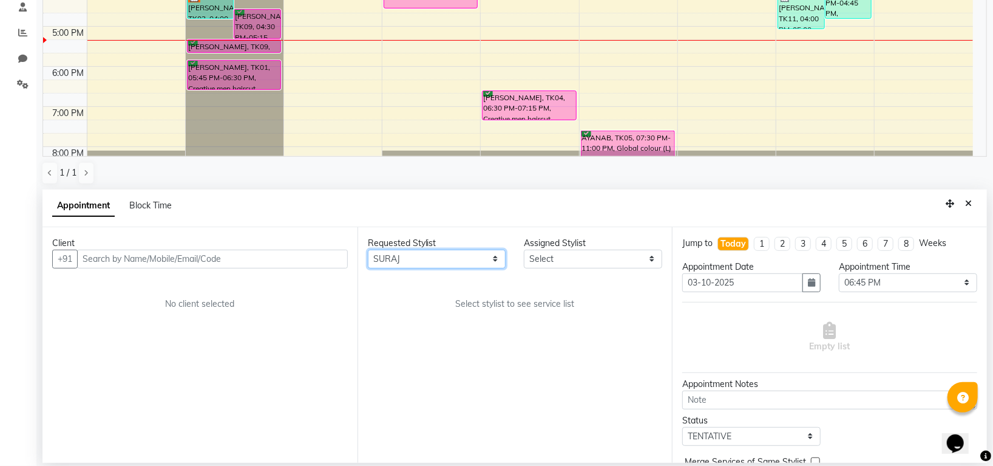
click at [368, 249] on select "Any Indira MEGH PAWAN RESHMI SABITRI SHANTI Simran SURAJ TILUCK P" at bounding box center [437, 258] width 138 height 19
select select "59257"
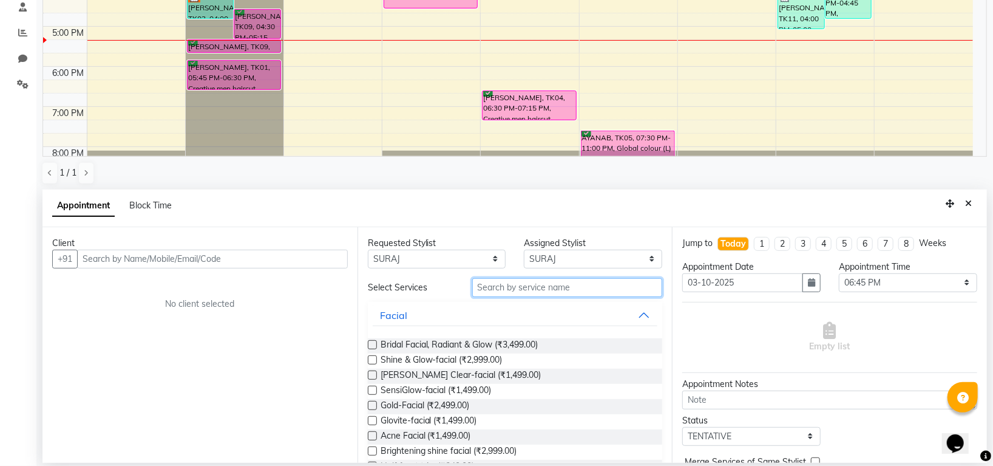
click at [498, 291] on input "text" at bounding box center [567, 287] width 191 height 19
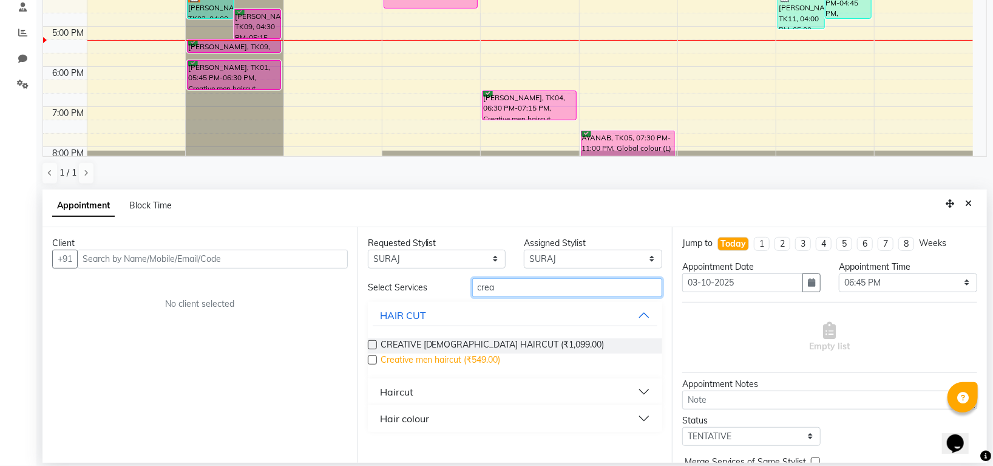
type input "crea"
click at [466, 360] on span "Creative men haircut (₹549.00)" at bounding box center [441, 360] width 120 height 15
checkbox input "false"
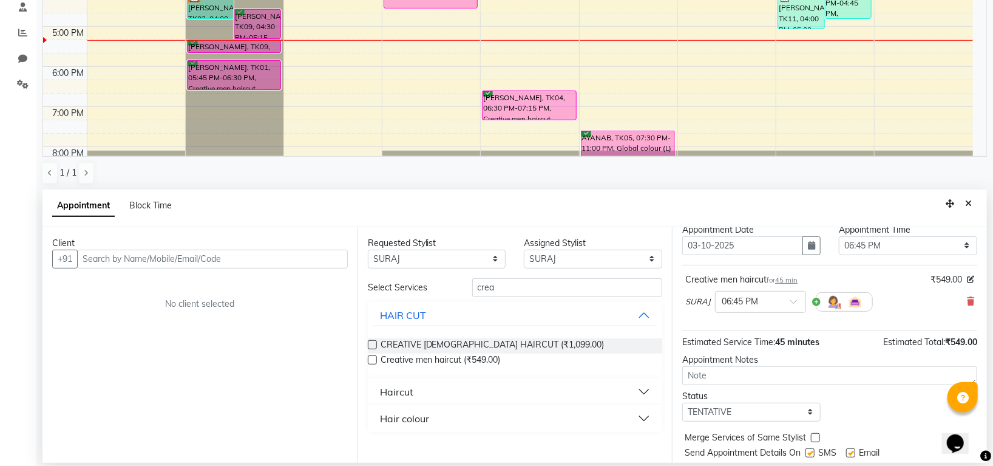
scroll to position [74, 0]
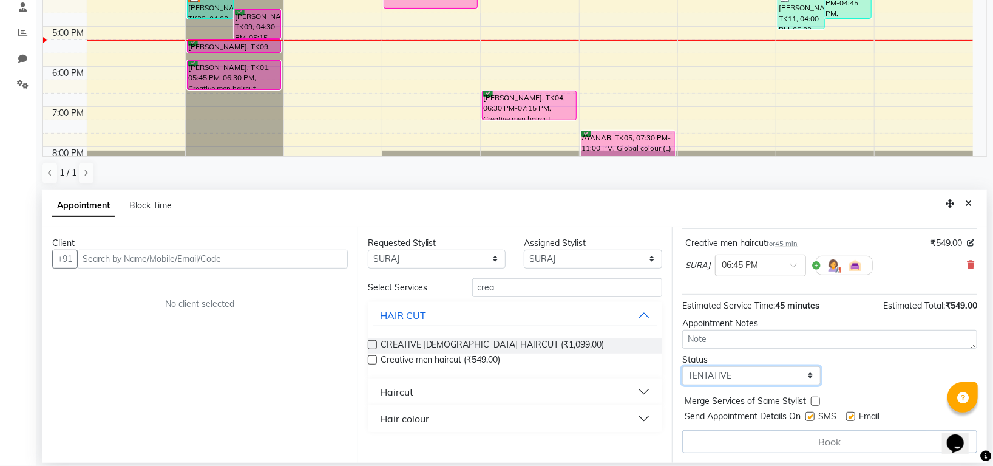
click at [743, 379] on select "Select TENTATIVE CONFIRM CHECK-IN UPCOMING" at bounding box center [751, 375] width 138 height 19
select select "confirm booking"
click at [682, 366] on select "Select TENTATIVE CONFIRM CHECK-IN UPCOMING" at bounding box center [751, 375] width 138 height 19
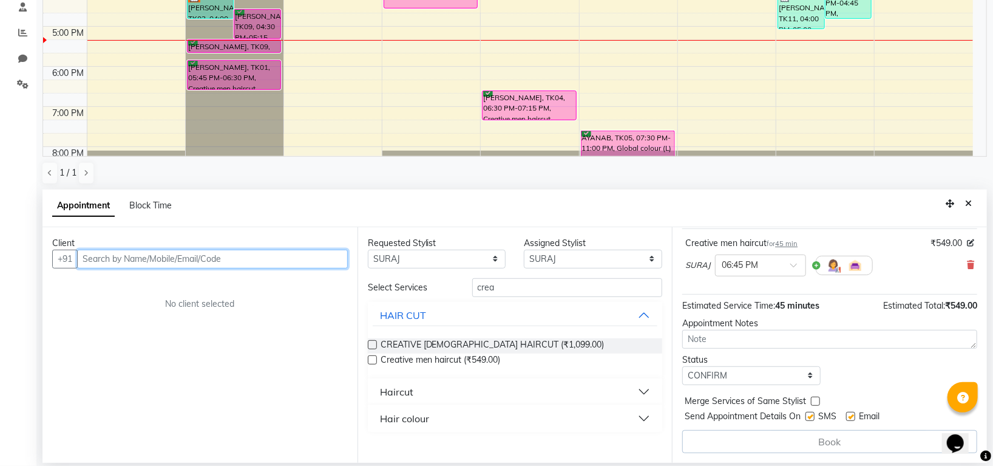
click at [234, 254] on input "text" at bounding box center [212, 258] width 271 height 19
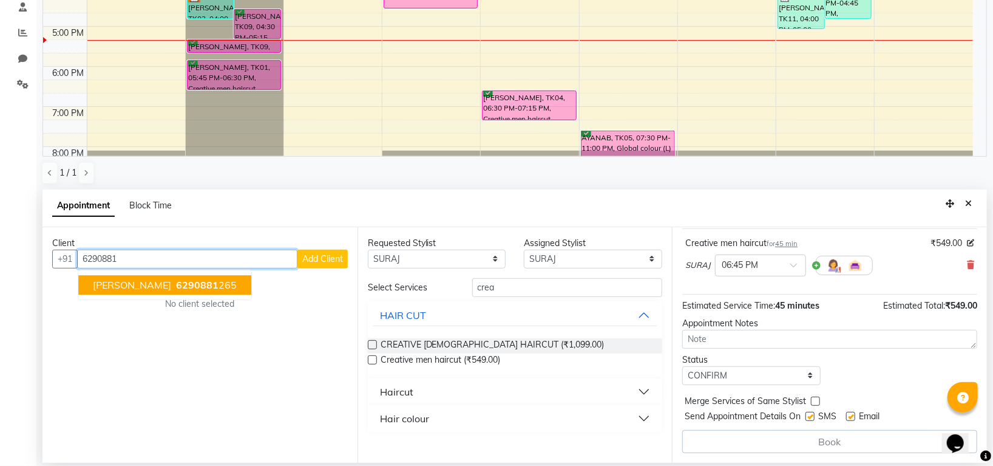
click at [195, 292] on button "Mr. agarwal 6290881 265" at bounding box center [164, 284] width 173 height 19
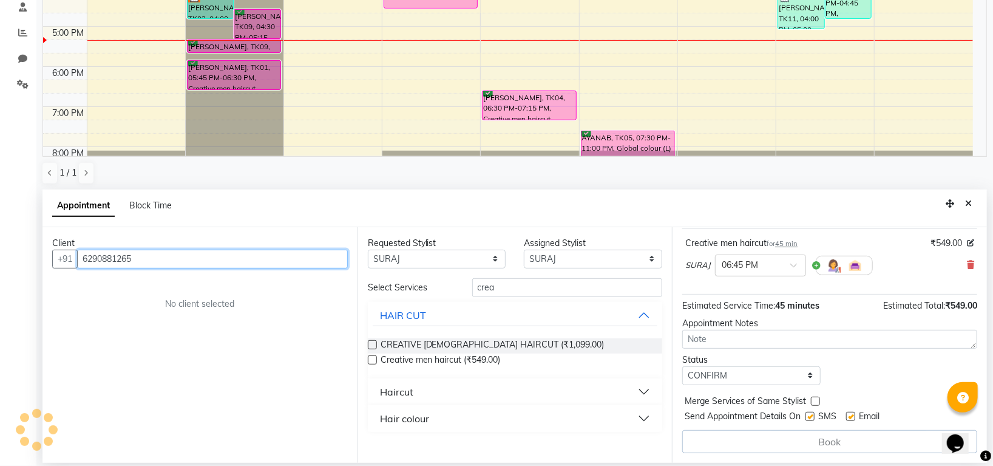
scroll to position [72, 0]
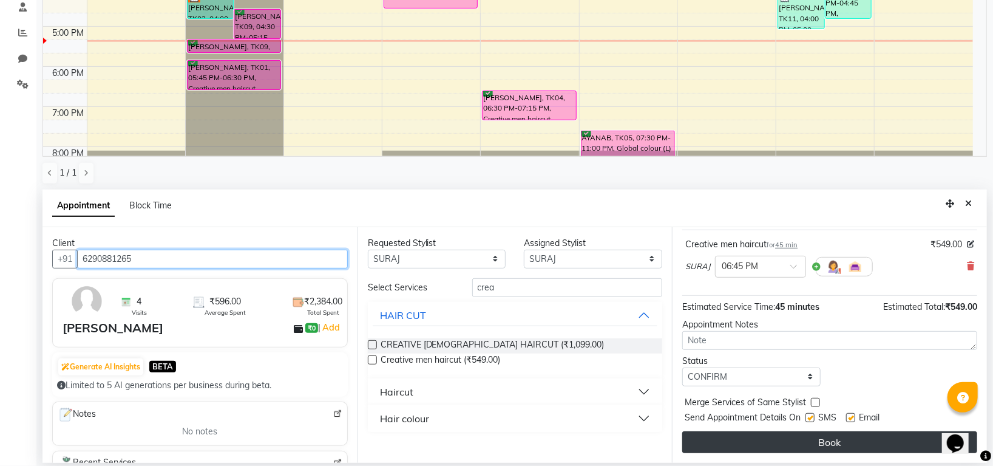
type input "6290881265"
click at [842, 435] on button "Book" at bounding box center [829, 442] width 295 height 22
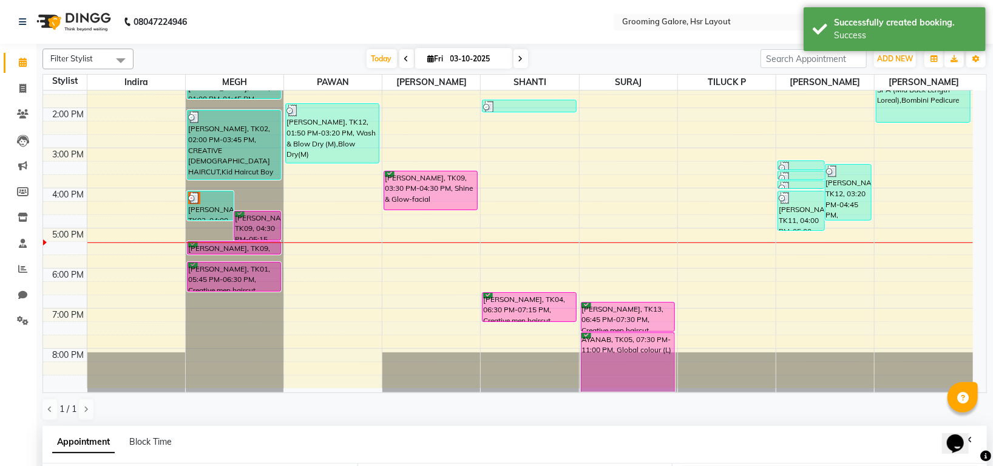
scroll to position [236, 0]
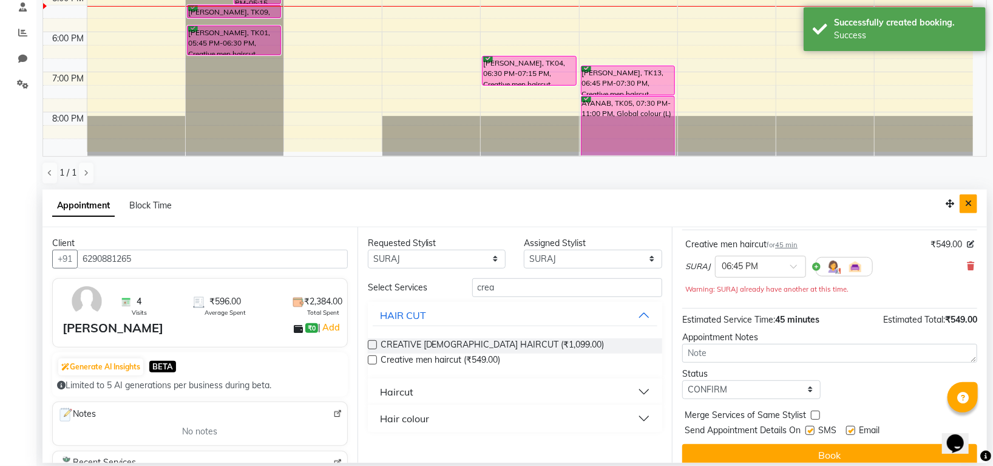
click at [971, 199] on icon "Close" at bounding box center [968, 203] width 7 height 8
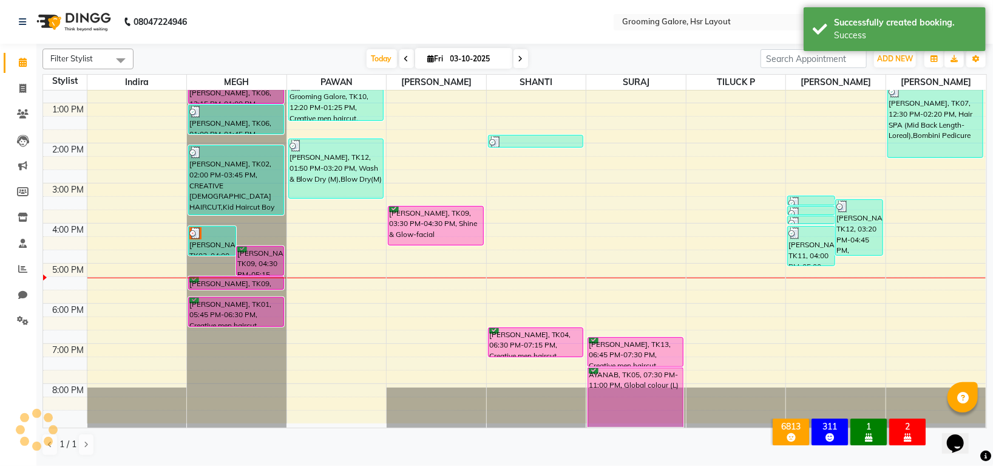
scroll to position [188, 0]
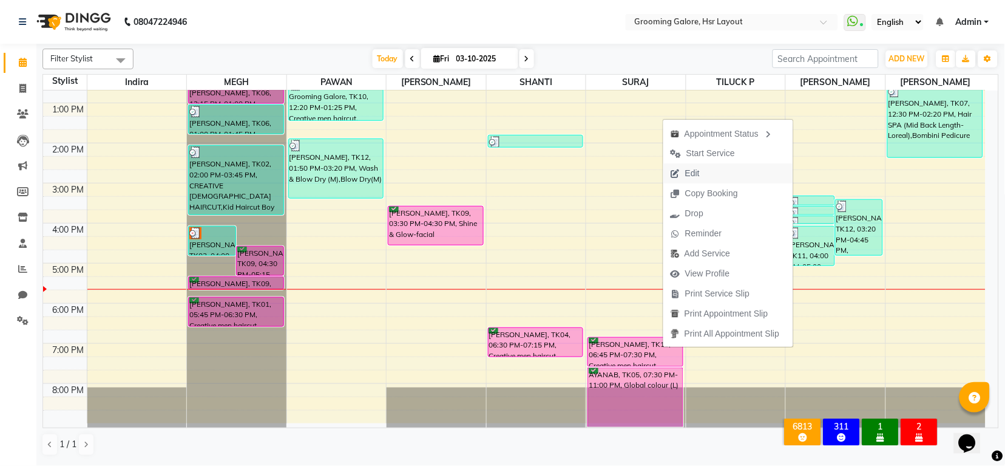
click at [697, 171] on span "Edit" at bounding box center [692, 173] width 15 height 13
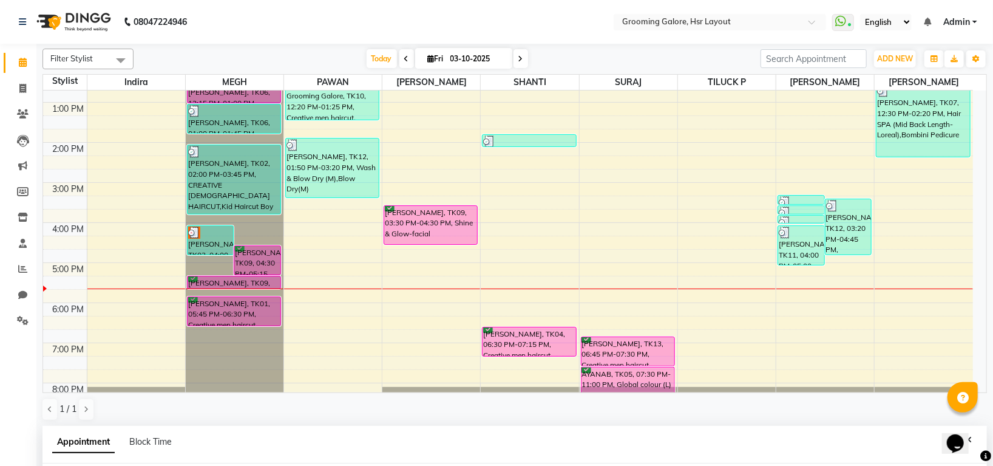
scroll to position [70, 0]
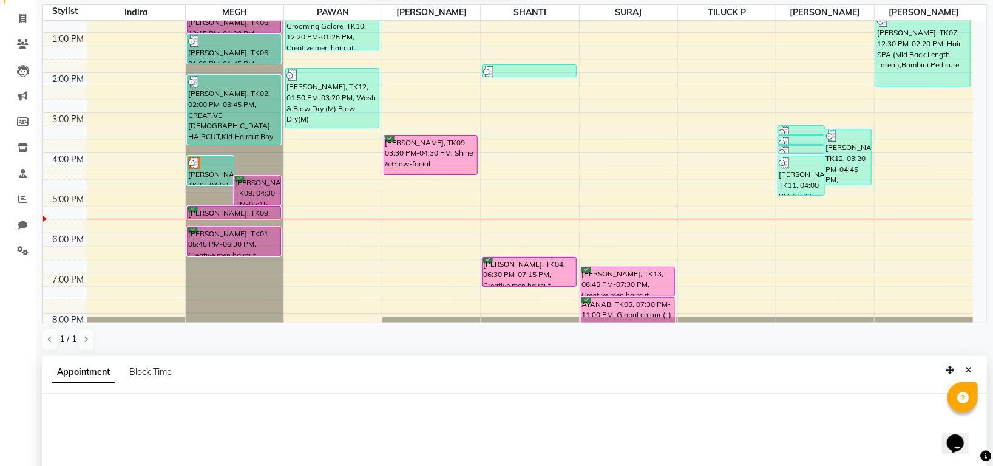
select select "tentative"
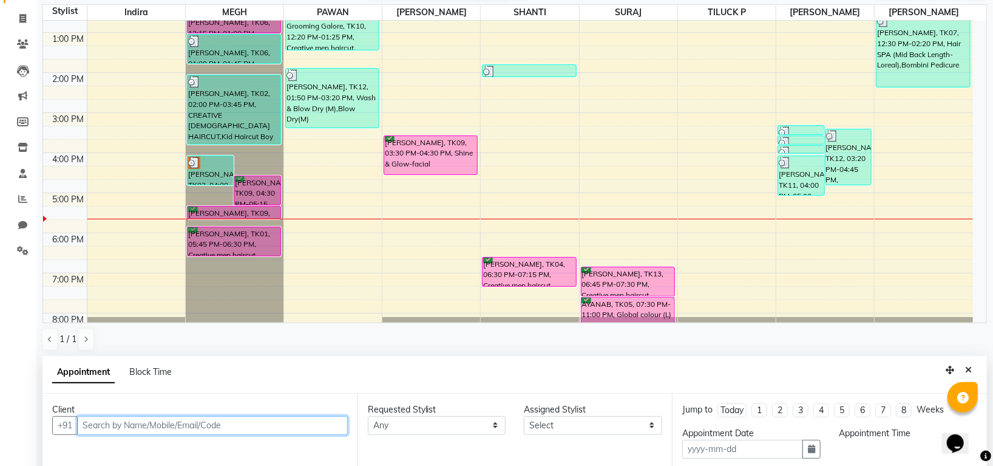
type input "03-10-2025"
select select "confirm booking"
select select "1125"
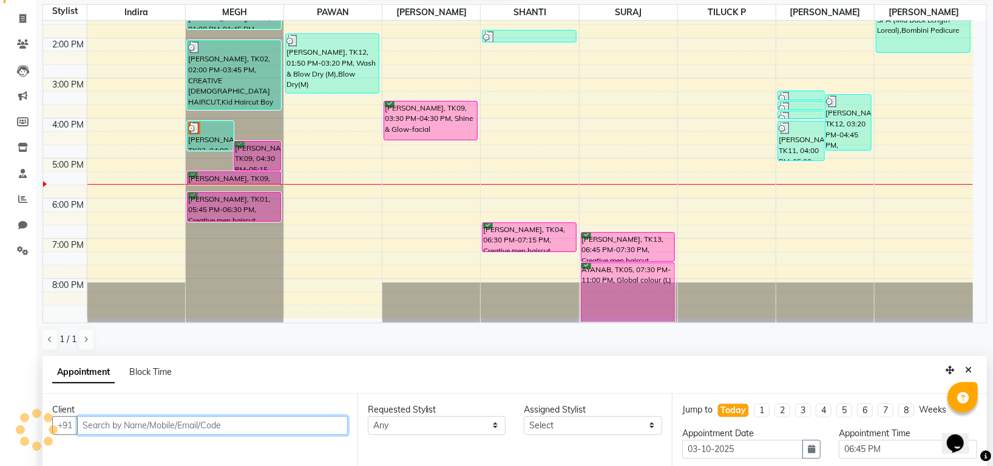
select select "59257"
select select "3047"
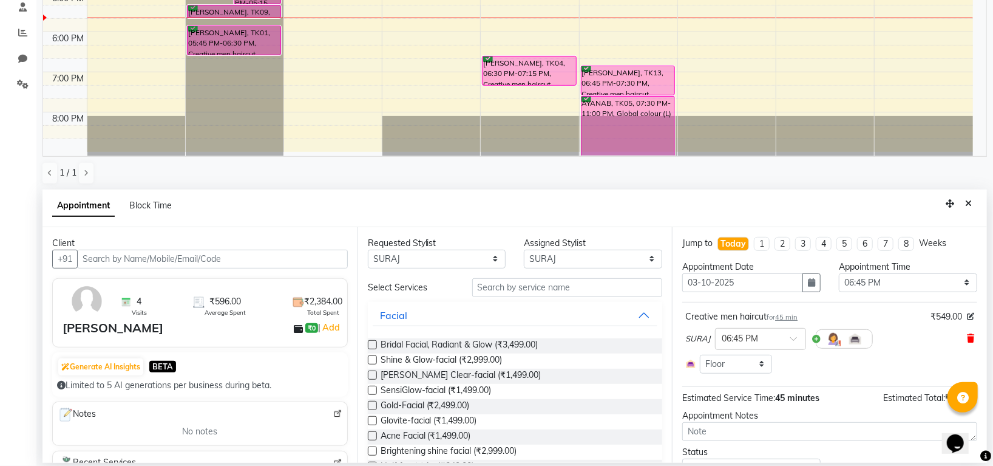
click at [967, 338] on icon at bounding box center [970, 338] width 7 height 8
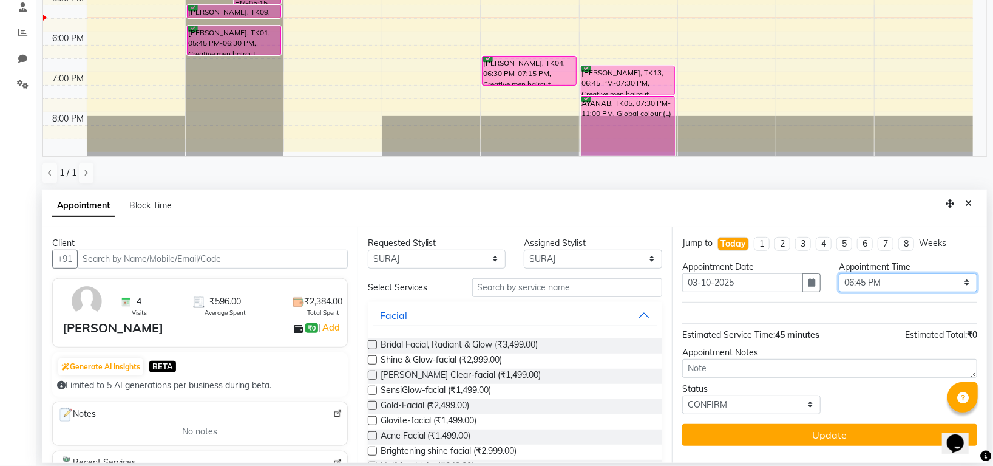
click at [879, 283] on select "Select 09:00 AM 09:15 AM 09:30 AM 09:45 AM 10:00 AM 10:15 AM 10:30 AM 10:45 AM …" at bounding box center [908, 282] width 138 height 19
select select "1065"
click at [839, 273] on select "Select 09:00 AM 09:15 AM 09:30 AM 09:45 AM 10:00 AM 10:15 AM 10:30 AM 10:45 AM …" at bounding box center [908, 282] width 138 height 19
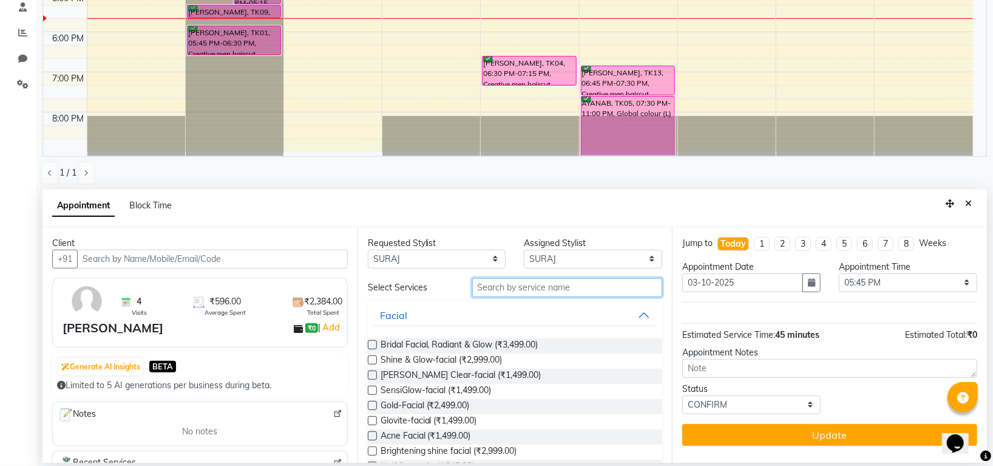
click at [532, 282] on input "text" at bounding box center [567, 287] width 191 height 19
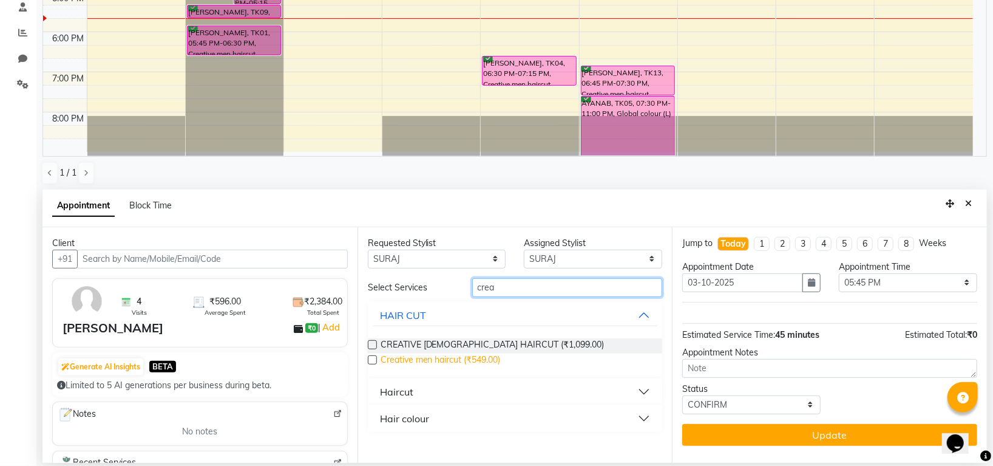
type input "crea"
click at [487, 361] on span "Creative men haircut (₹549.00)" at bounding box center [441, 360] width 120 height 15
checkbox input "false"
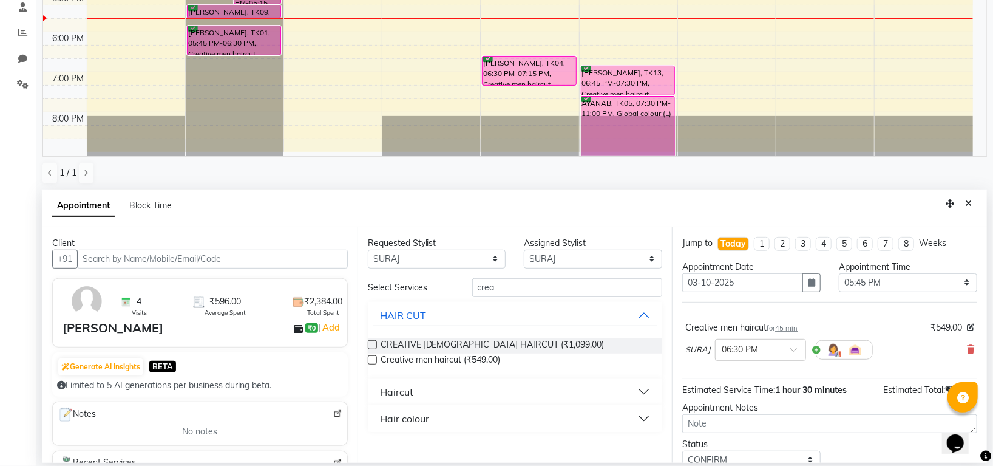
click at [795, 351] on span at bounding box center [797, 353] width 15 height 13
click at [736, 382] on div "05:45 PM" at bounding box center [761, 386] width 90 height 22
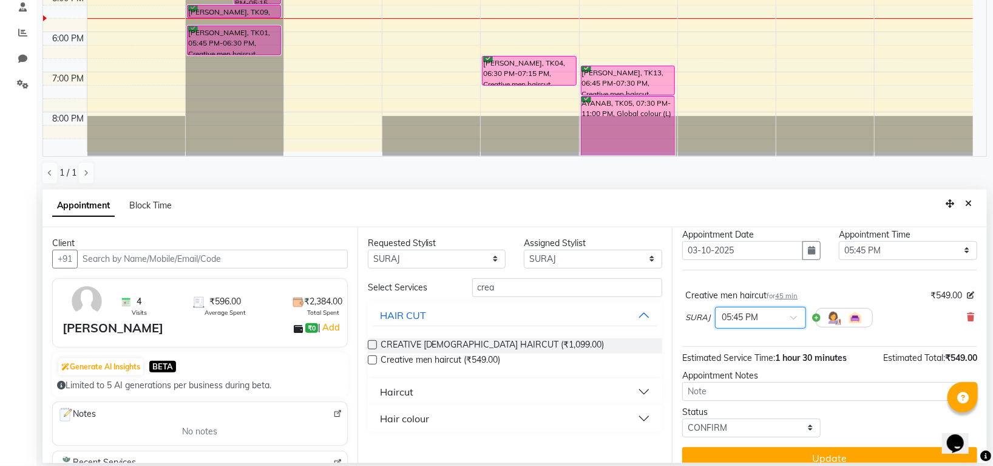
scroll to position [48, 0]
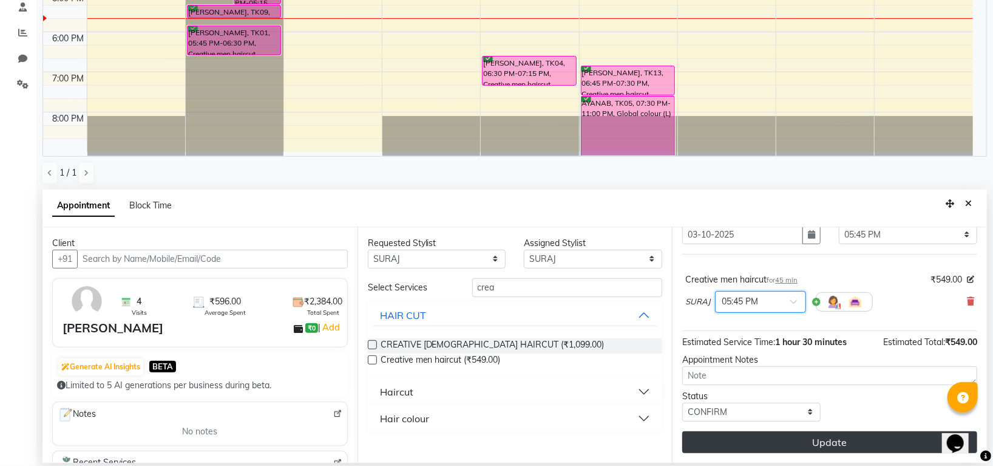
click at [755, 439] on button "Update" at bounding box center [829, 442] width 295 height 22
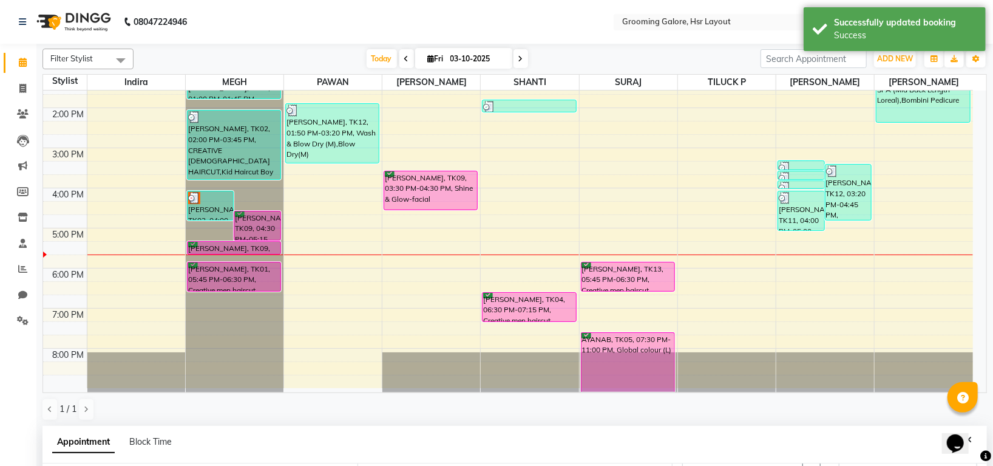
scroll to position [236, 0]
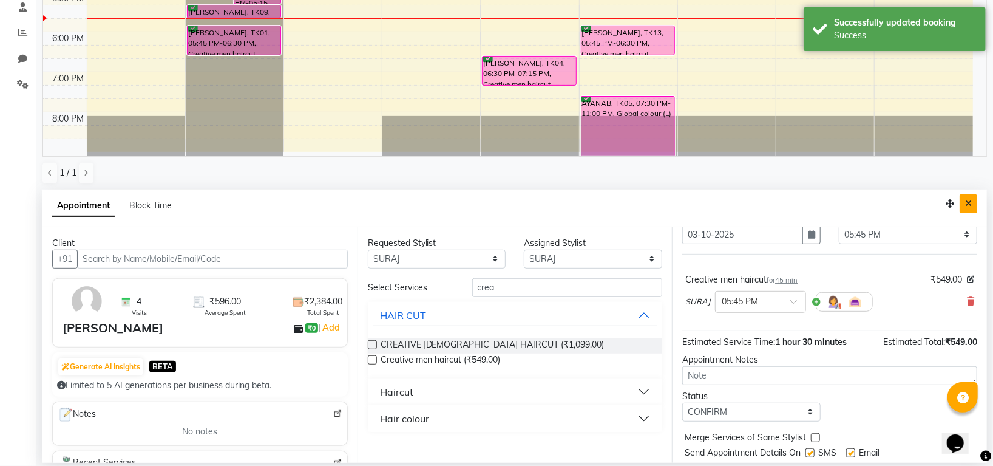
click at [966, 199] on icon "Close" at bounding box center [968, 203] width 7 height 8
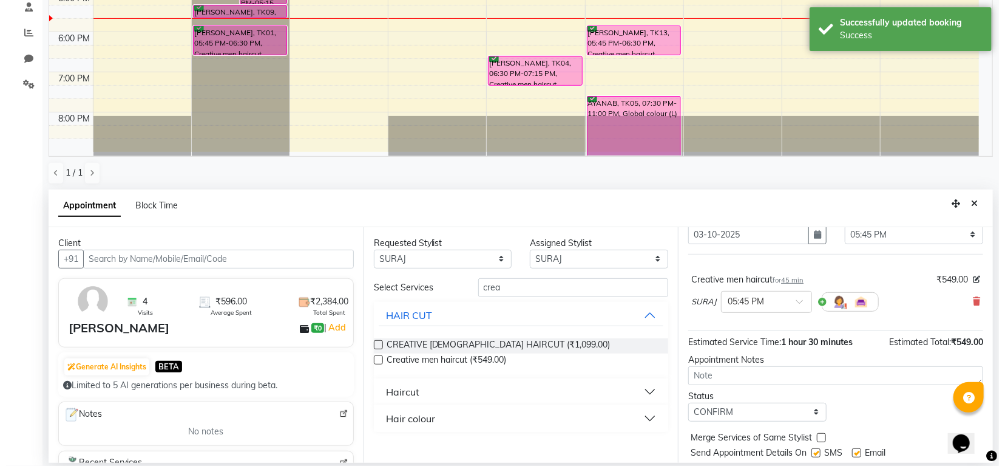
scroll to position [188, 0]
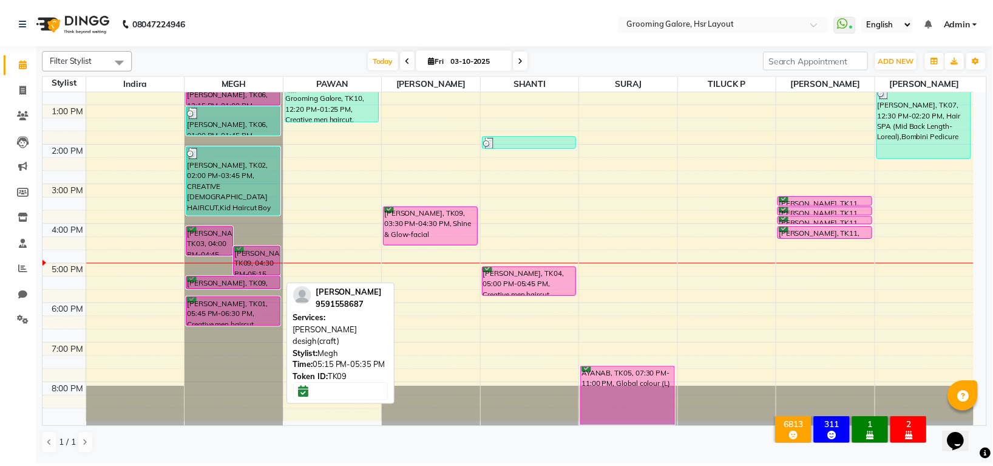
scroll to position [107, 0]
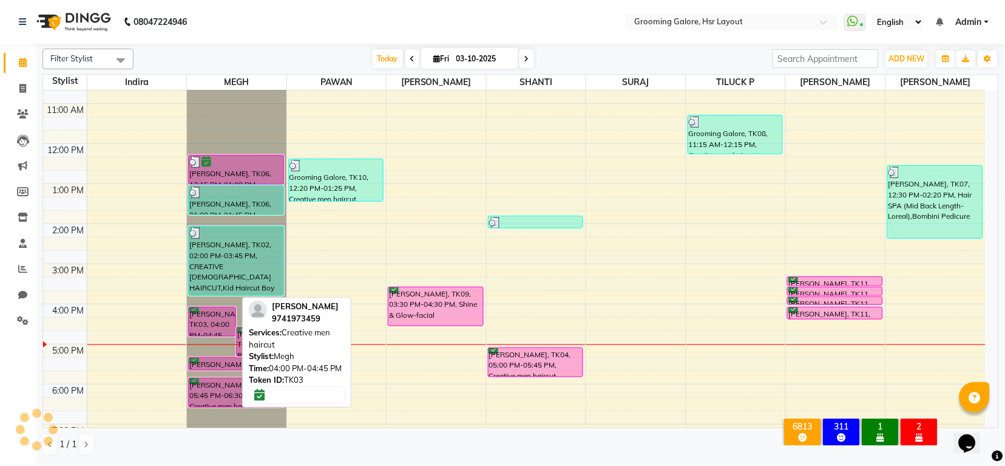
click at [216, 313] on div "[PERSON_NAME], TK03, 04:00 PM-04:45 PM, Creative men haircut" at bounding box center [212, 321] width 47 height 29
select select "6"
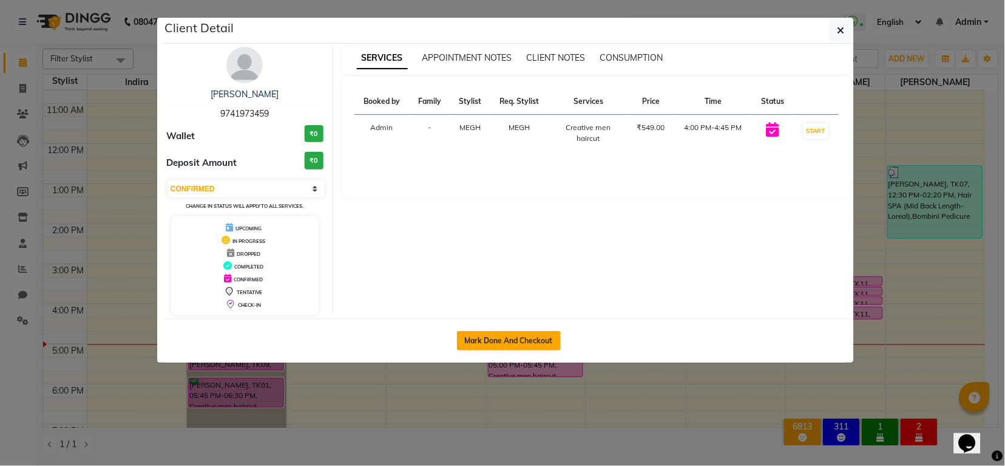
click at [465, 336] on button "Mark Done And Checkout" at bounding box center [509, 340] width 104 height 19
select select "6168"
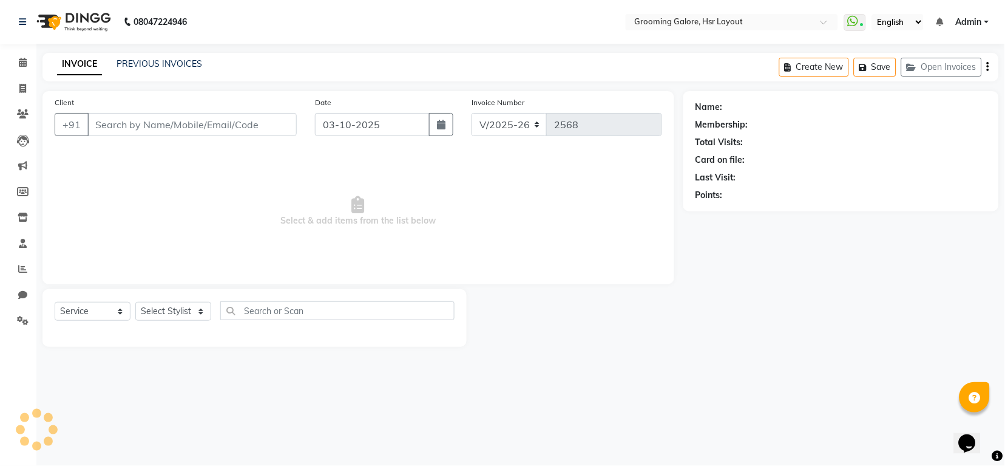
select select "P"
select select "45583"
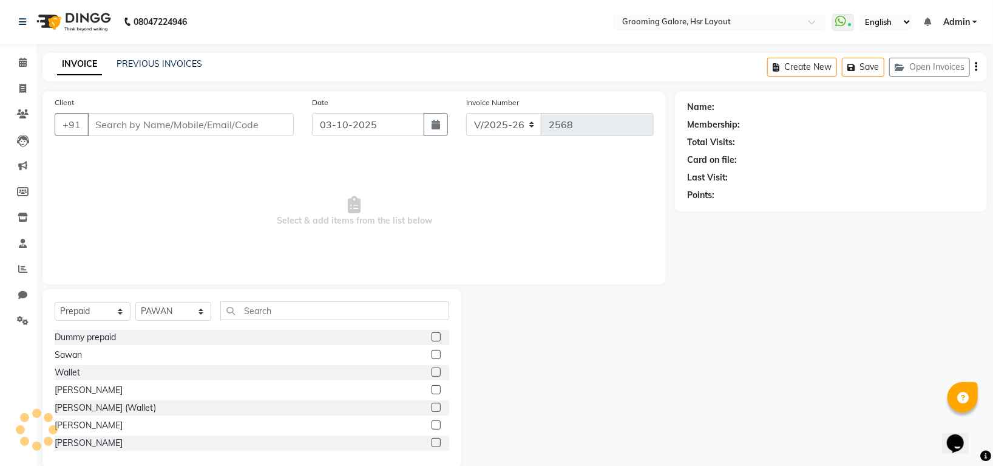
type input "9741973459"
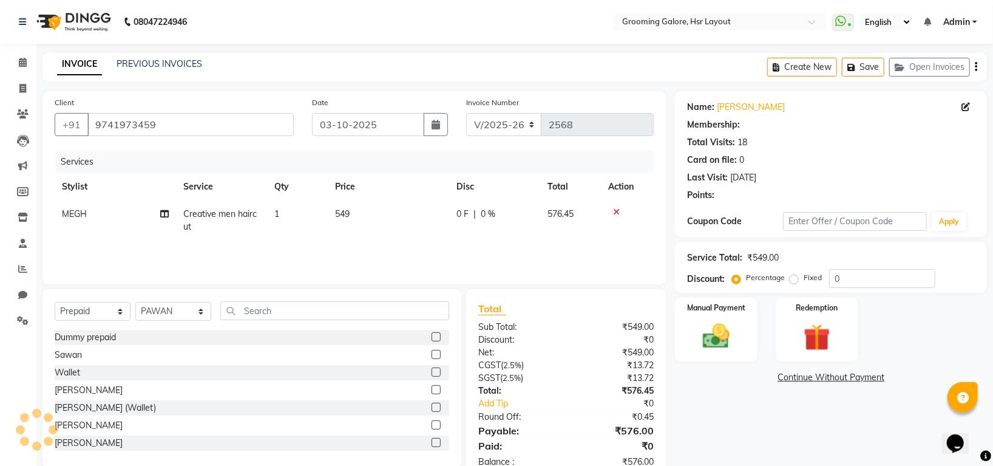
select select "1: Object"
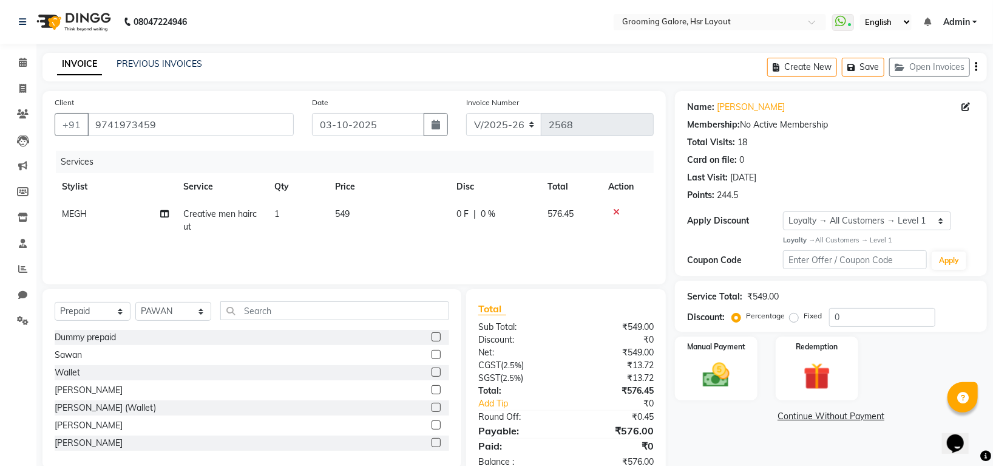
scroll to position [33, 0]
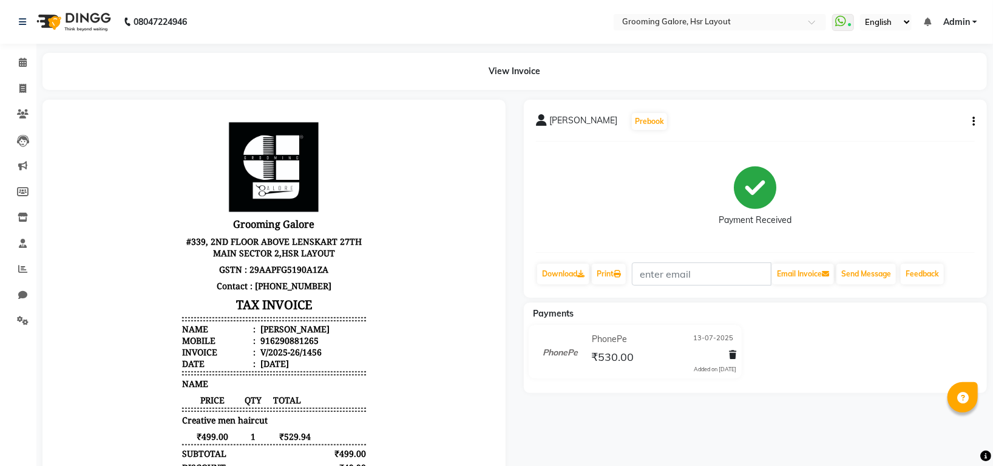
click at [972, 121] on icon "button" at bounding box center [973, 121] width 2 height 1
click at [883, 135] on div "Edit Invoice" at bounding box center [913, 136] width 83 height 15
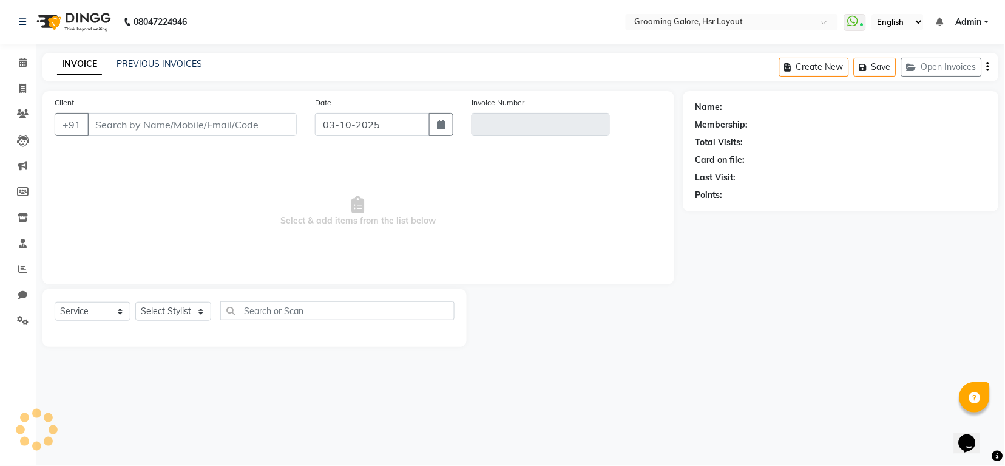
select select "P"
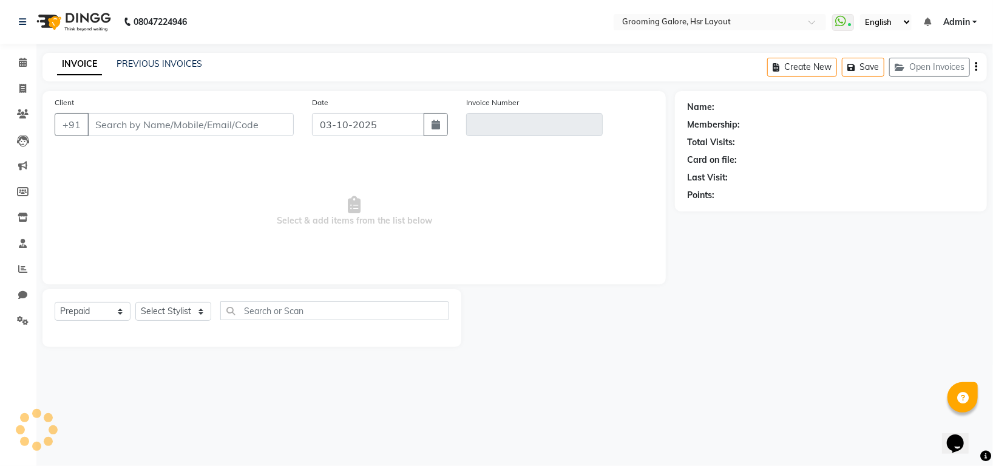
select select "45583"
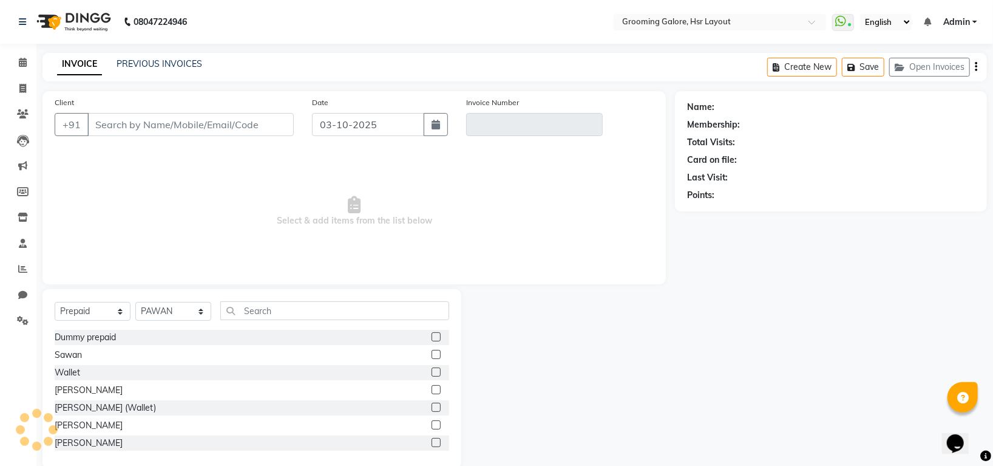
type input "6290881265"
type input "V/2025-26/1456"
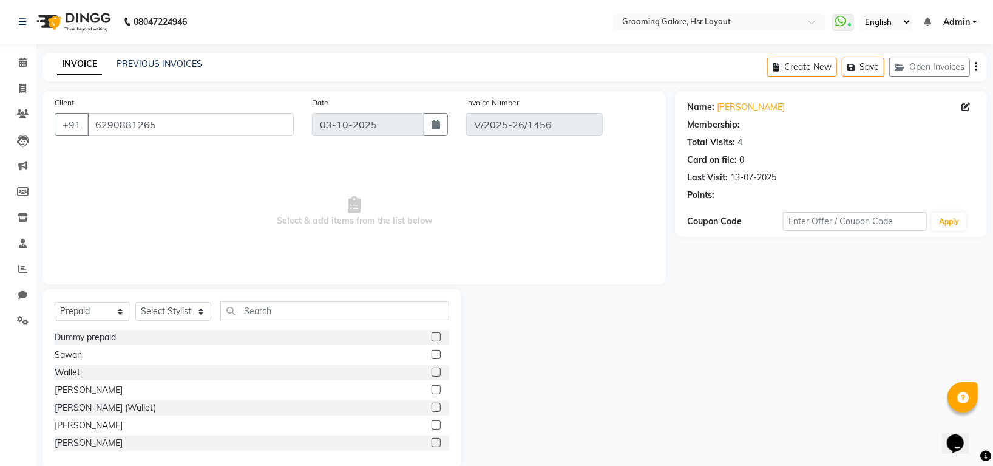
type input "13-07-2025"
select select "select"
select select "1: Object"
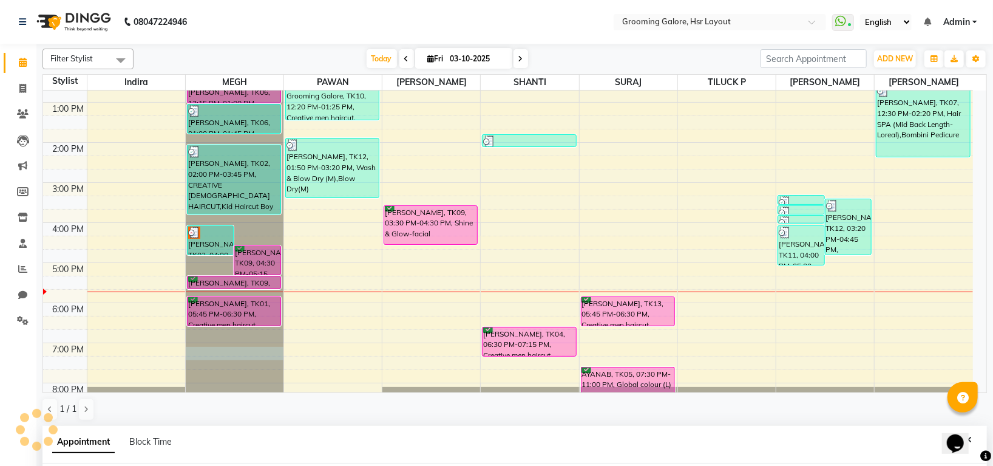
scroll to position [70, 0]
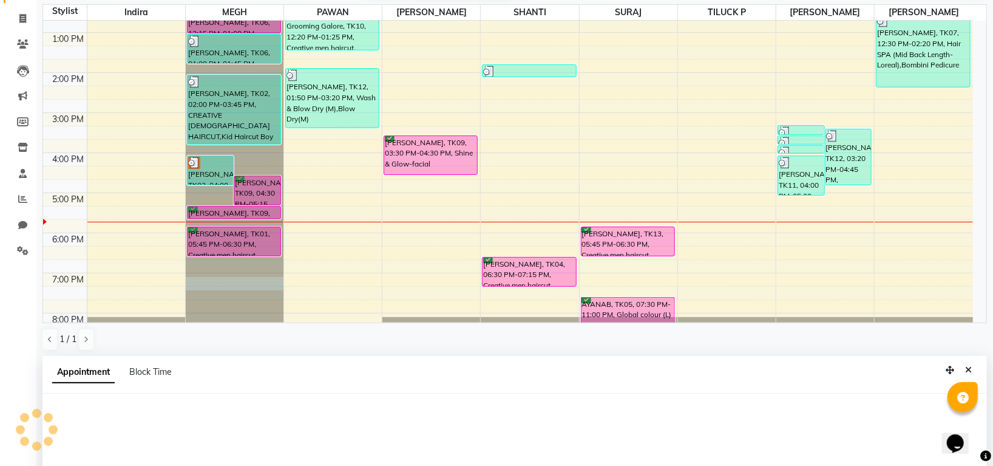
select select "45579"
select select "1140"
select select "tentative"
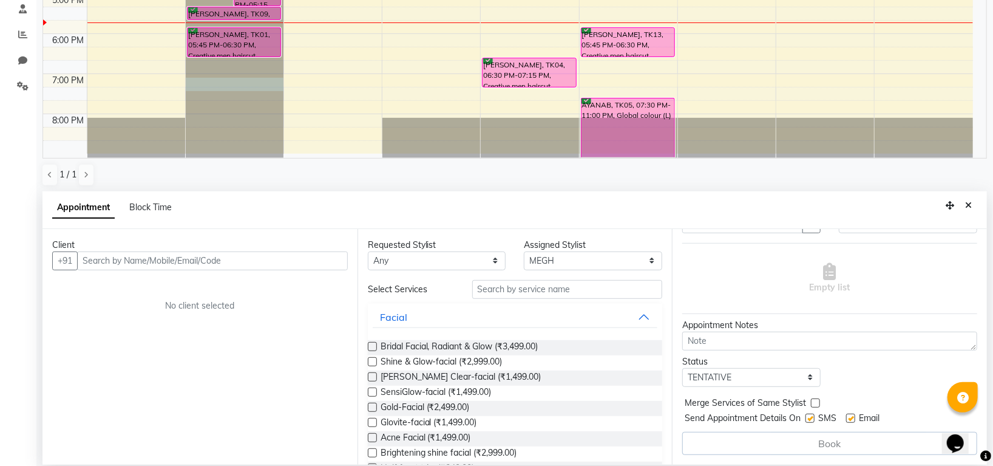
scroll to position [236, 0]
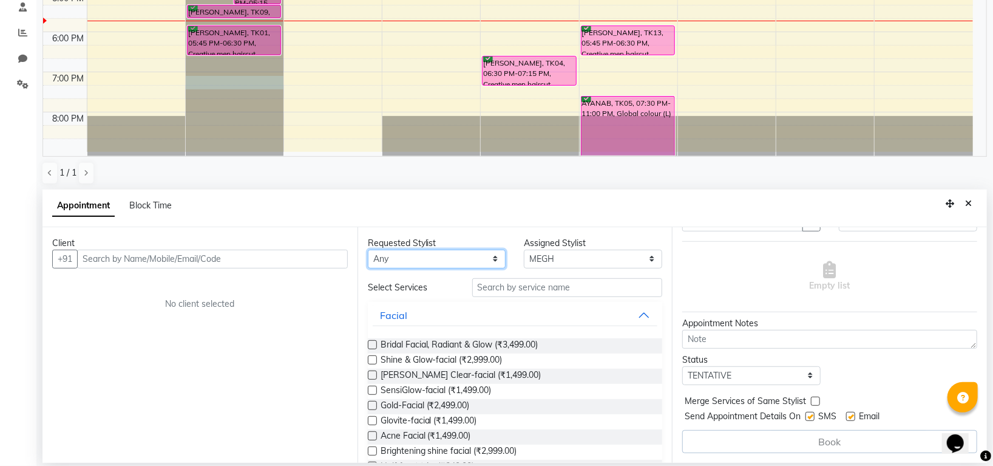
click at [449, 264] on select "Any Indira MEGH PAWAN RESHMI SABITRI SHANTI Simran SURAJ TILUCK P" at bounding box center [437, 258] width 138 height 19
select select "45579"
click at [368, 249] on select "Any Indira MEGH PAWAN RESHMI SABITRI SHANTI Simran SURAJ TILUCK P" at bounding box center [437, 258] width 138 height 19
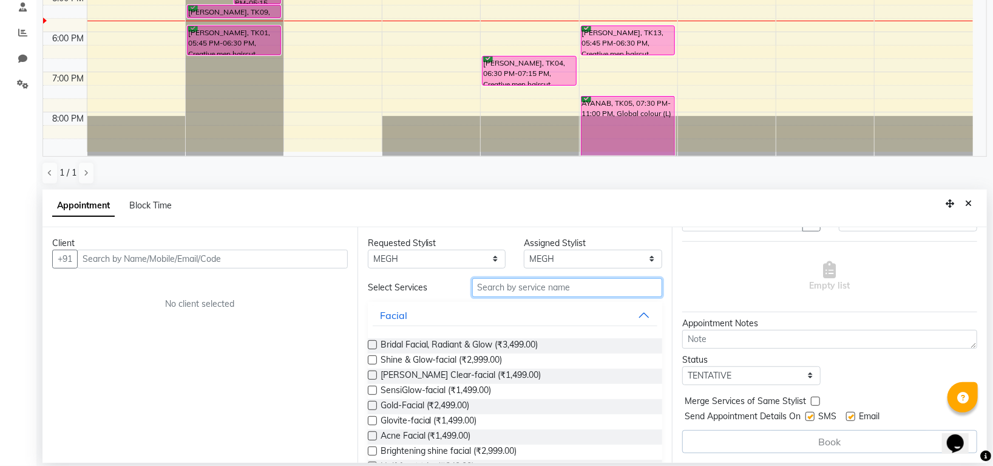
click at [504, 286] on input "text" at bounding box center [567, 287] width 191 height 19
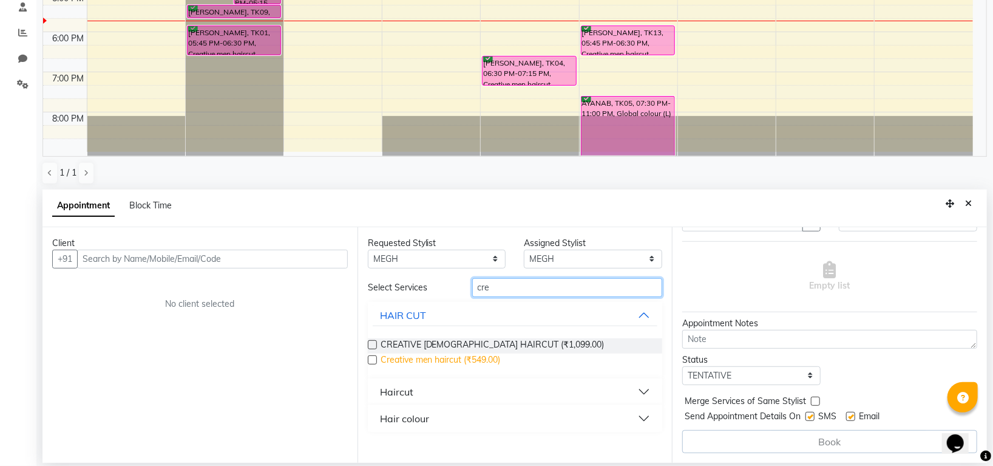
type input "cre"
click at [469, 358] on span "Creative men haircut (₹549.00)" at bounding box center [441, 360] width 120 height 15
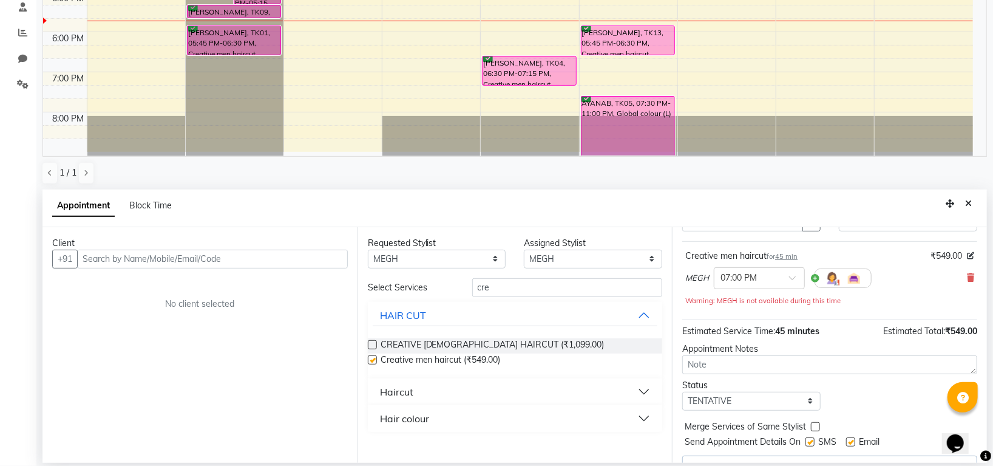
checkbox input "false"
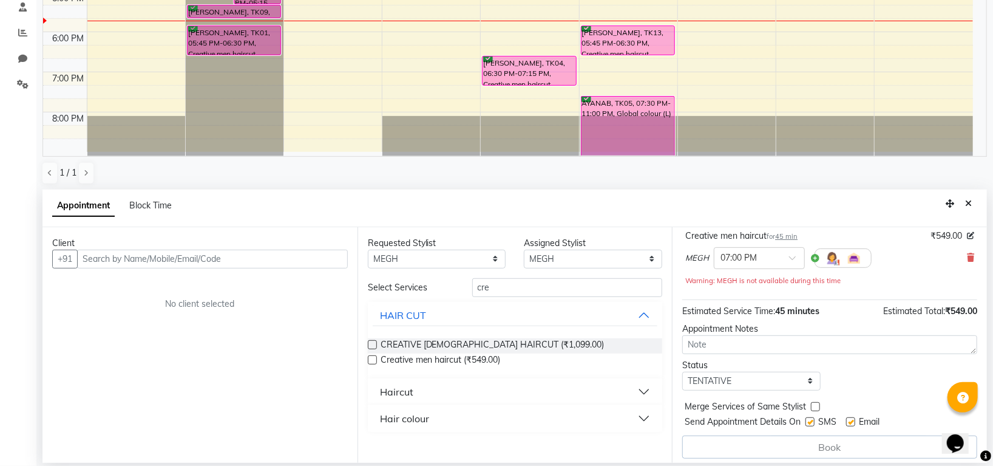
scroll to position [87, 0]
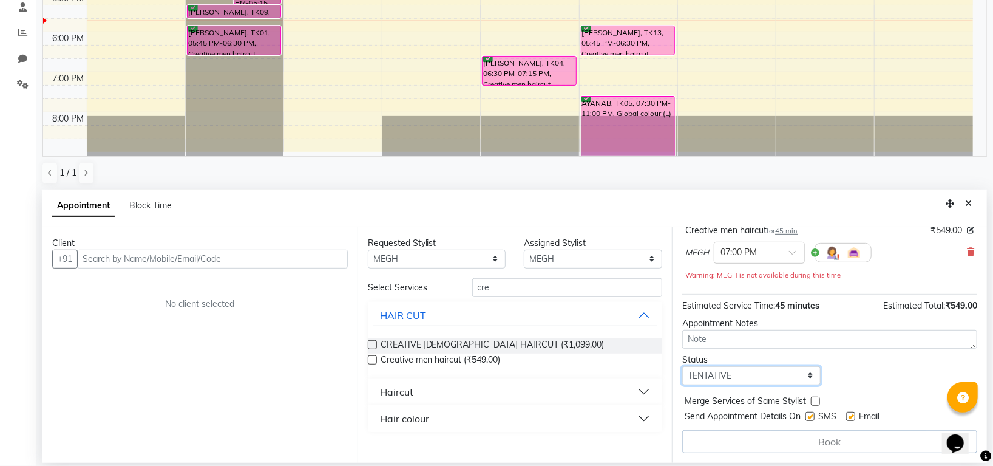
click at [760, 369] on select "Select TENTATIVE CONFIRM CHECK-IN UPCOMING" at bounding box center [751, 375] width 138 height 19
select select "confirm booking"
click at [682, 366] on select "Select TENTATIVE CONFIRM CHECK-IN UPCOMING" at bounding box center [751, 375] width 138 height 19
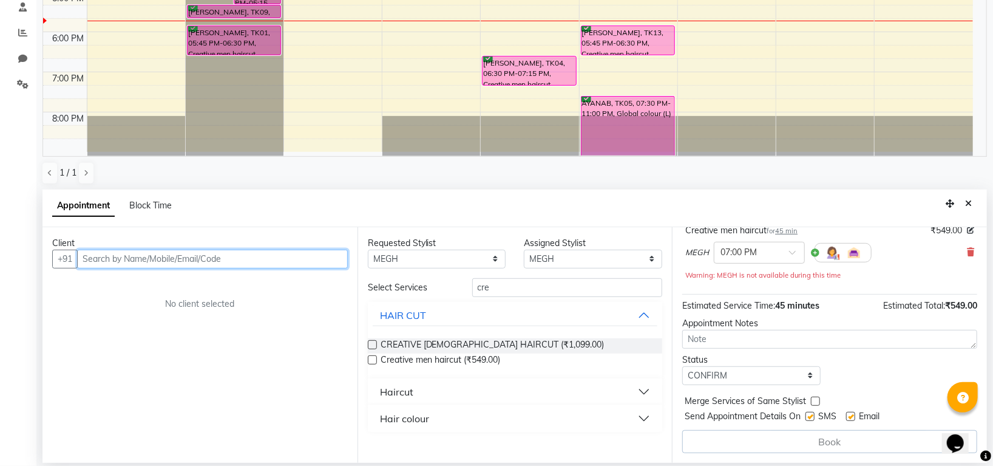
click at [234, 263] on input "text" at bounding box center [212, 258] width 271 height 19
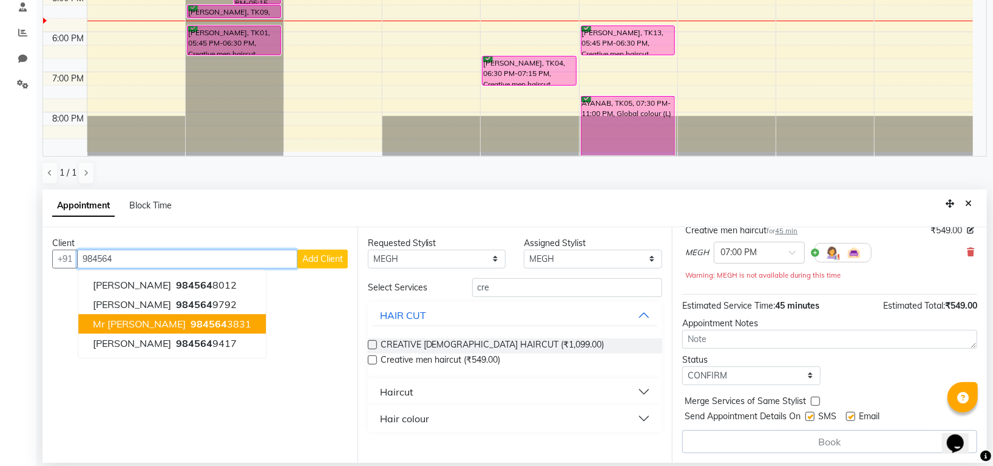
click at [188, 327] on ngb-highlight "984564 3831" at bounding box center [219, 323] width 63 height 12
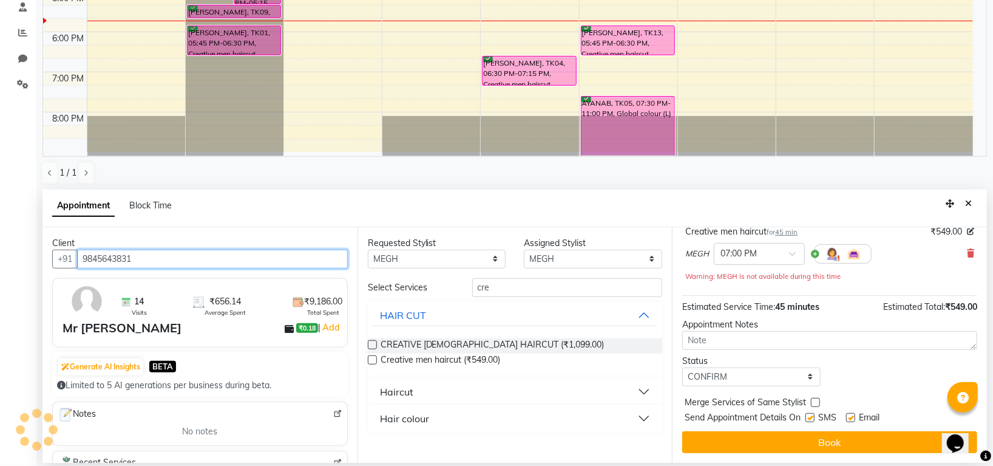
scroll to position [86, 0]
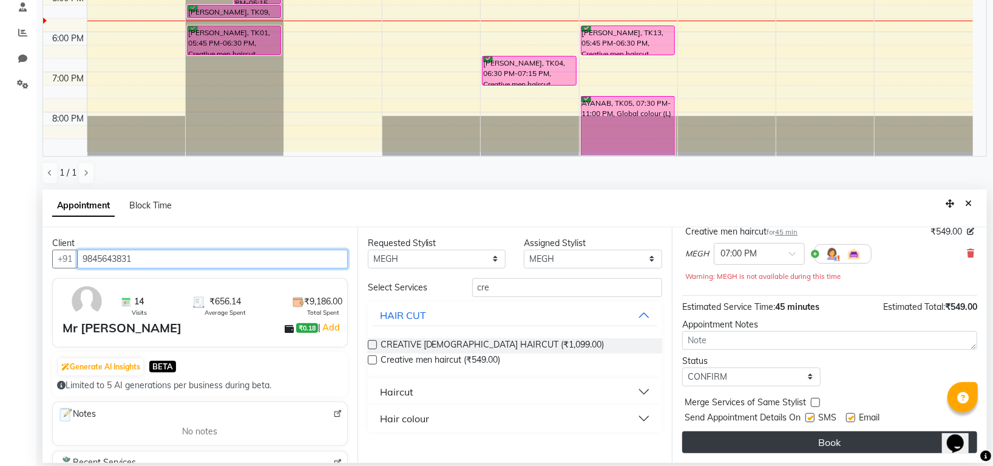
type input "9845643831"
click at [855, 447] on button "Book" at bounding box center [829, 442] width 295 height 22
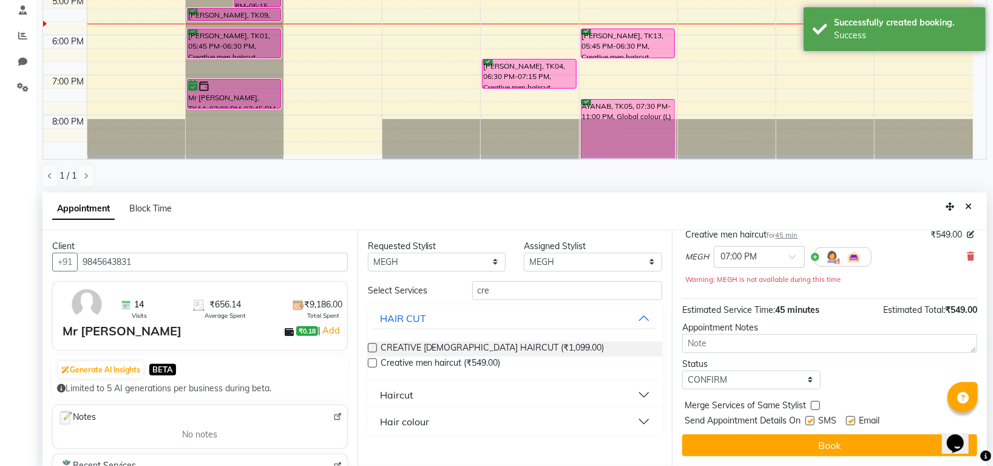
scroll to position [236, 0]
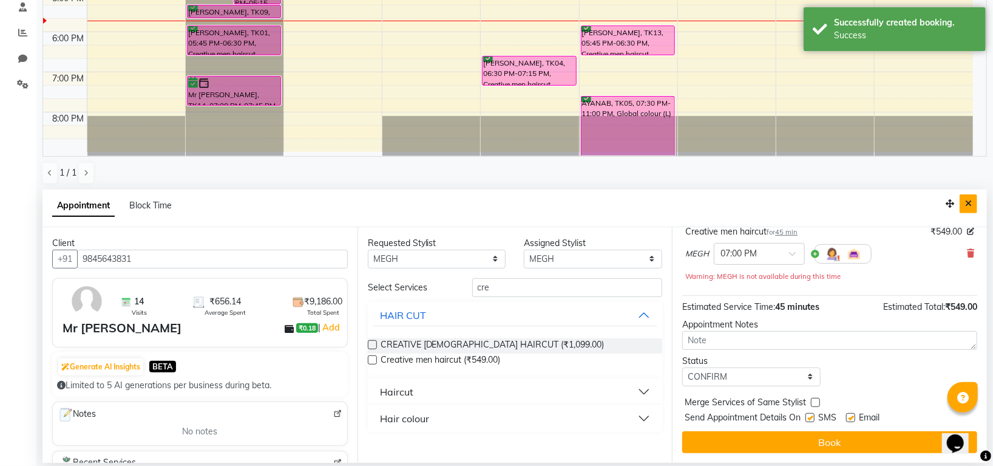
click at [972, 202] on button "Close" at bounding box center [969, 203] width 18 height 19
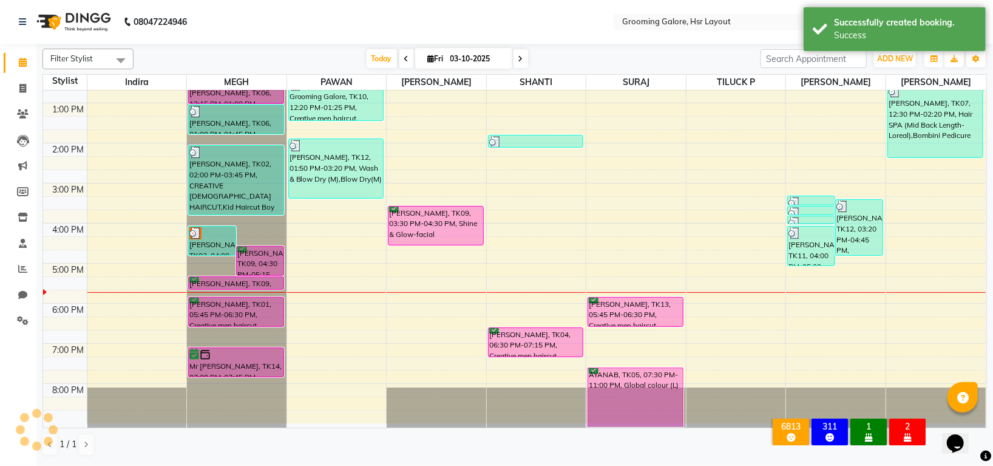
scroll to position [188, 0]
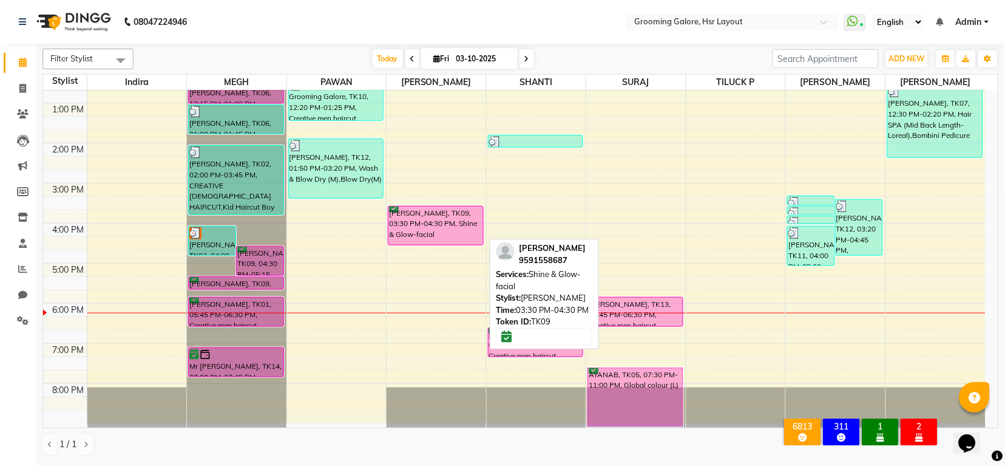
click at [455, 228] on div "Aziz, TK09, 03:30 PM-04:30 PM, Shine & Glow-facial" at bounding box center [435, 225] width 94 height 38
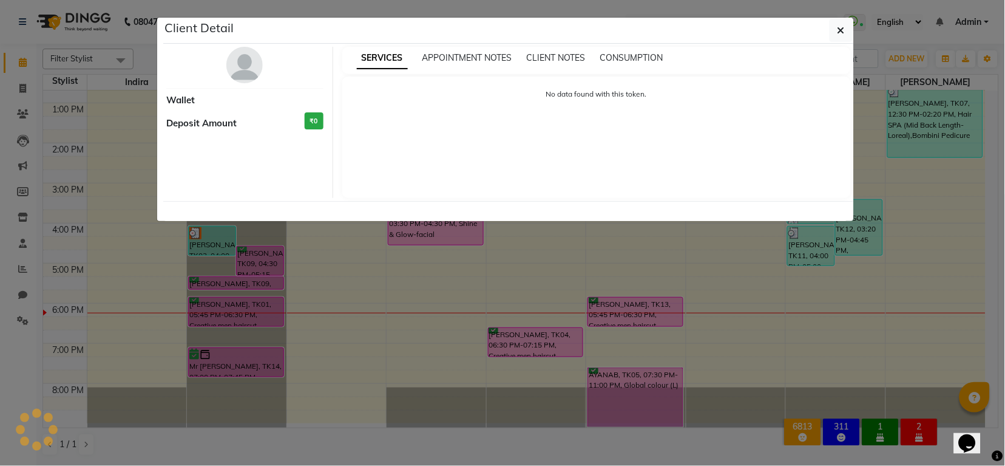
select select "6"
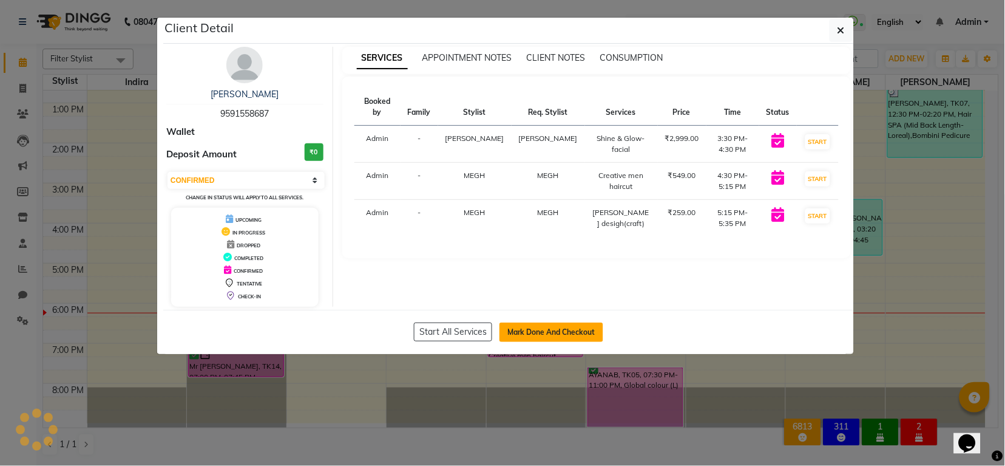
click at [556, 330] on button "Mark Done And Checkout" at bounding box center [552, 331] width 104 height 19
select select "service"
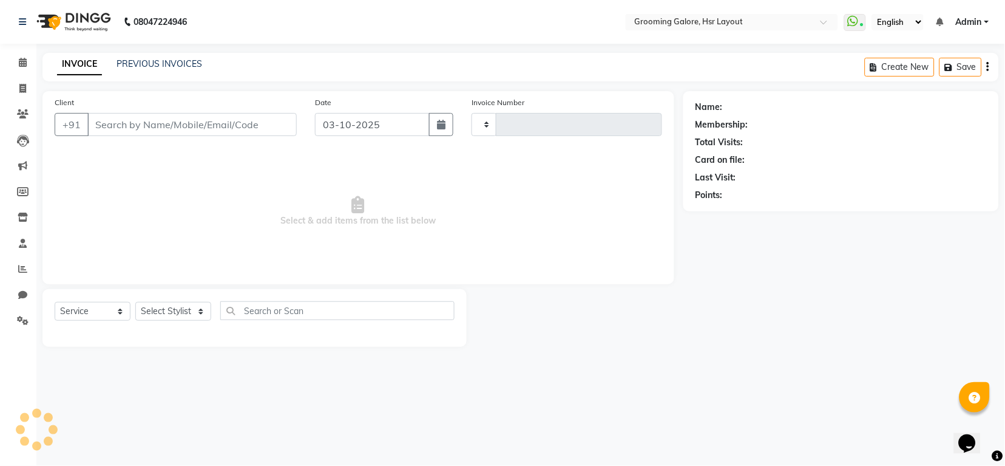
type input "2568"
select select "6168"
select select "P"
select select "45583"
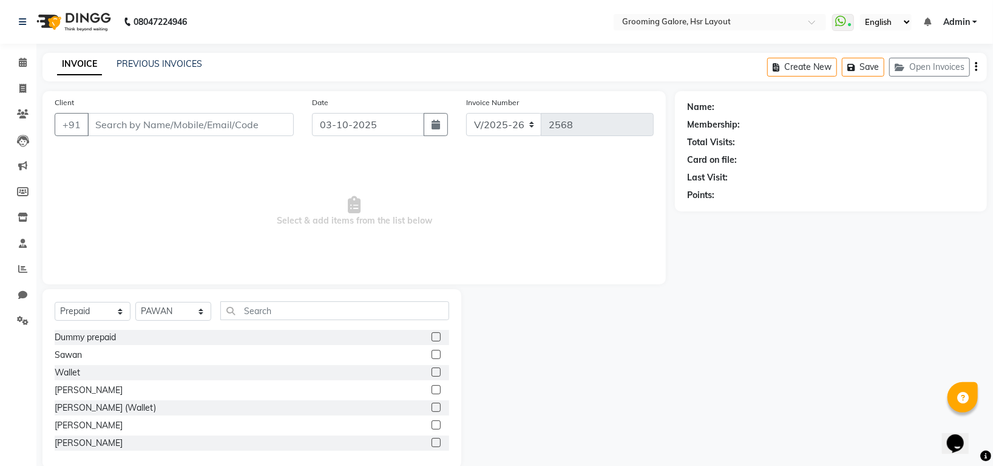
type input "9591558687"
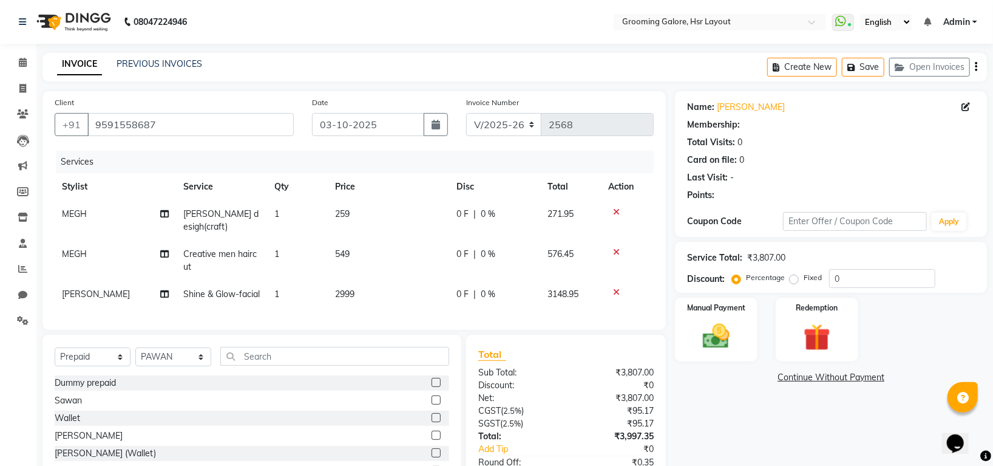
select select "1: Object"
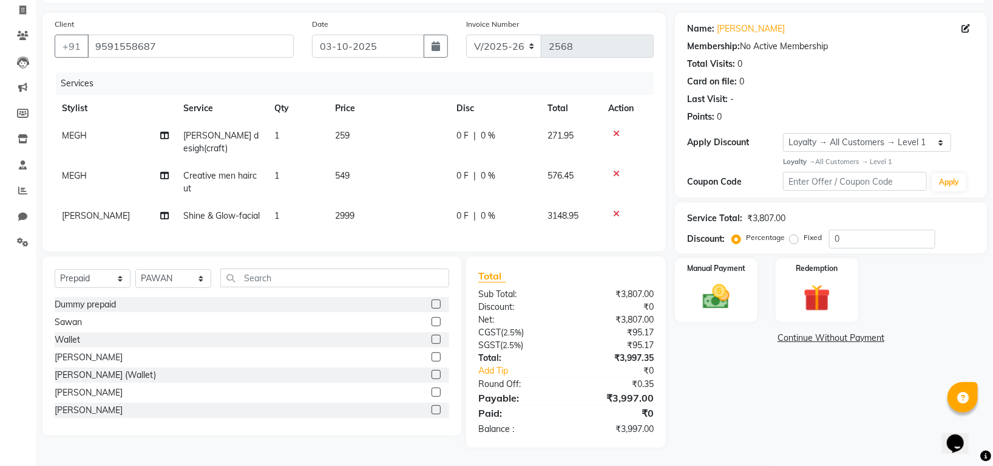
scroll to position [81, 0]
click at [616, 209] on icon at bounding box center [616, 213] width 7 height 8
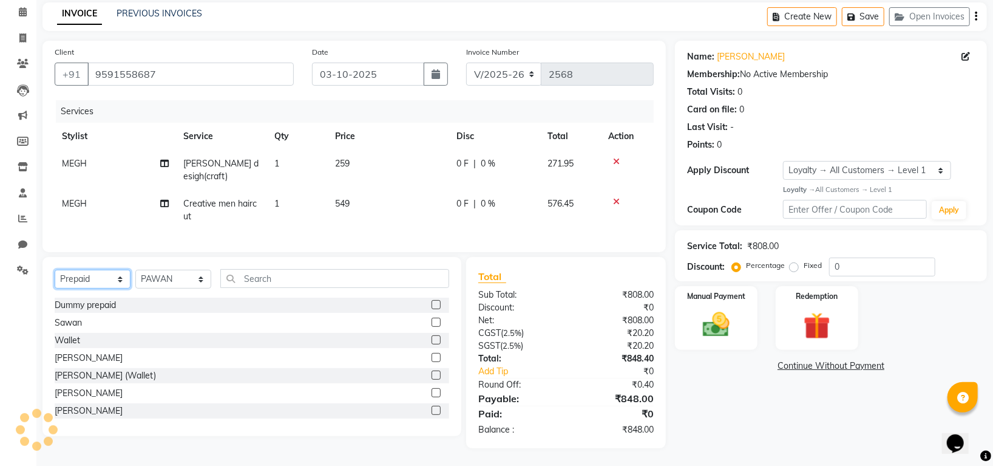
click at [91, 278] on select "Select Service Product Membership Package Voucher Prepaid Gift Card" at bounding box center [93, 279] width 76 height 19
select select "service"
click at [55, 270] on select "Select Service Product Membership Package Voucher Prepaid Gift Card" at bounding box center [93, 279] width 76 height 19
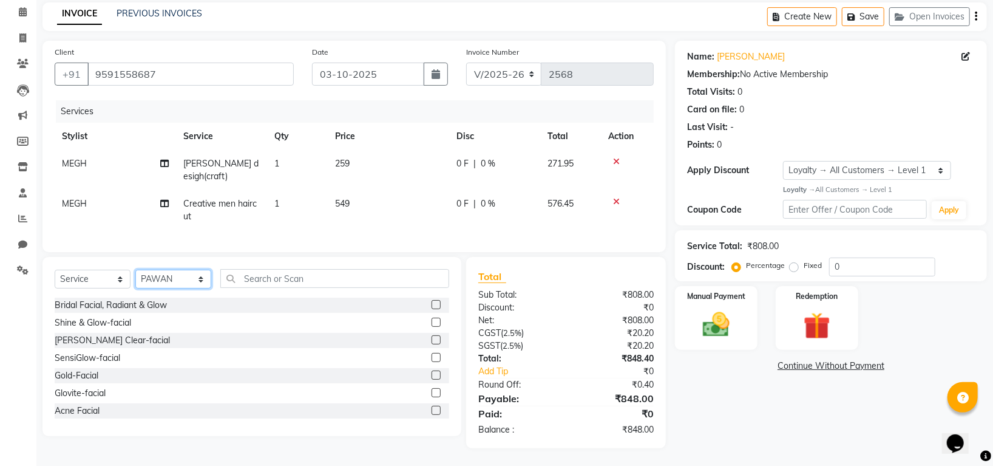
click at [155, 277] on select "Select Stylist Indira MEGH PAWAN RESHMI SABITRI SHANTI Simran SURAJ TILUCK P" at bounding box center [173, 279] width 76 height 19
select select "45585"
click at [135, 270] on select "Select Stylist Indira MEGH PAWAN RESHMI SABITRI SHANTI Simran SURAJ TILUCK P" at bounding box center [173, 279] width 76 height 19
click at [299, 274] on input "text" at bounding box center [334, 278] width 229 height 19
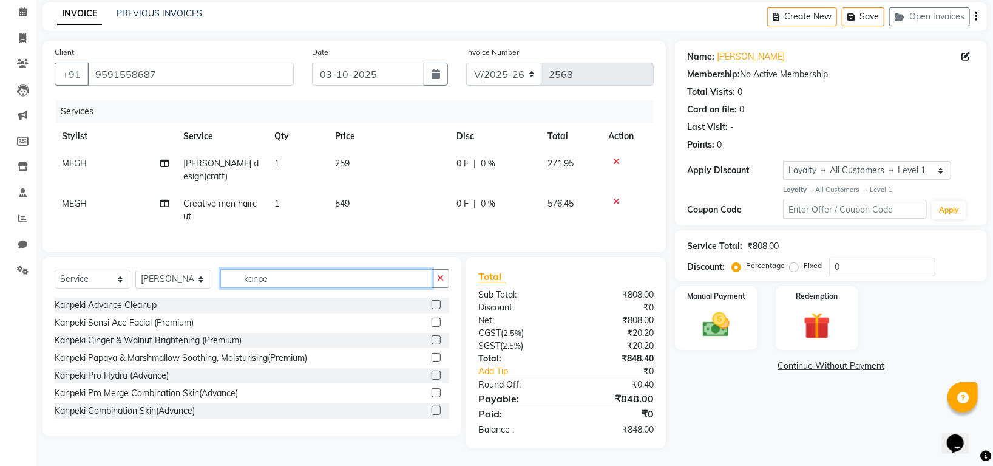
type input "kanpe"
click at [432, 373] on label at bounding box center [436, 374] width 9 height 9
click at [432, 373] on input "checkbox" at bounding box center [436, 375] width 8 height 8
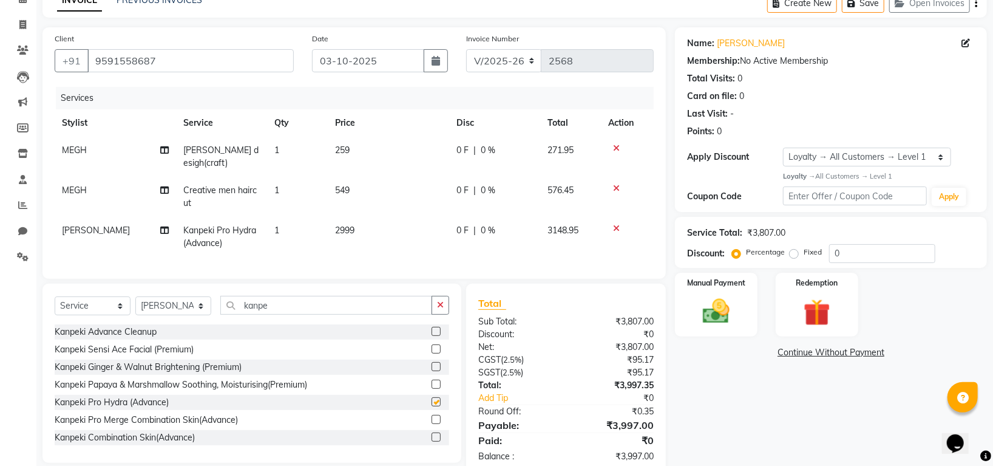
checkbox input "false"
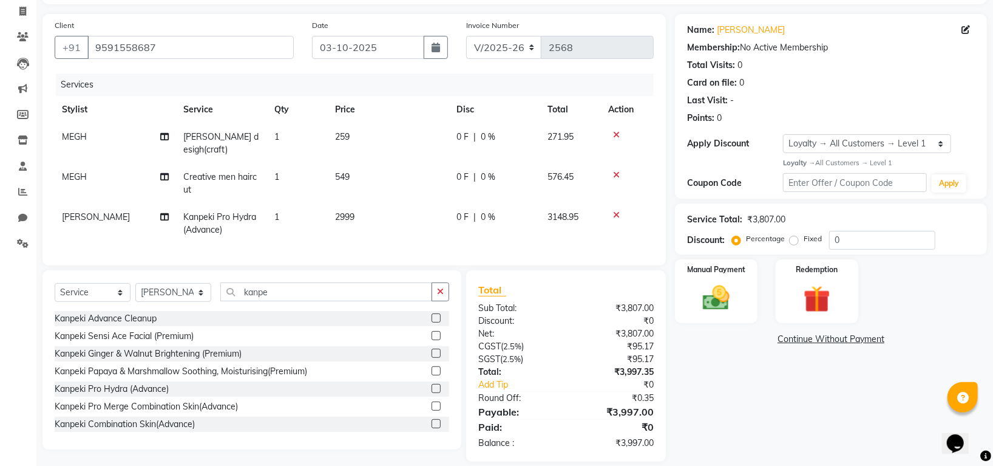
scroll to position [91, 0]
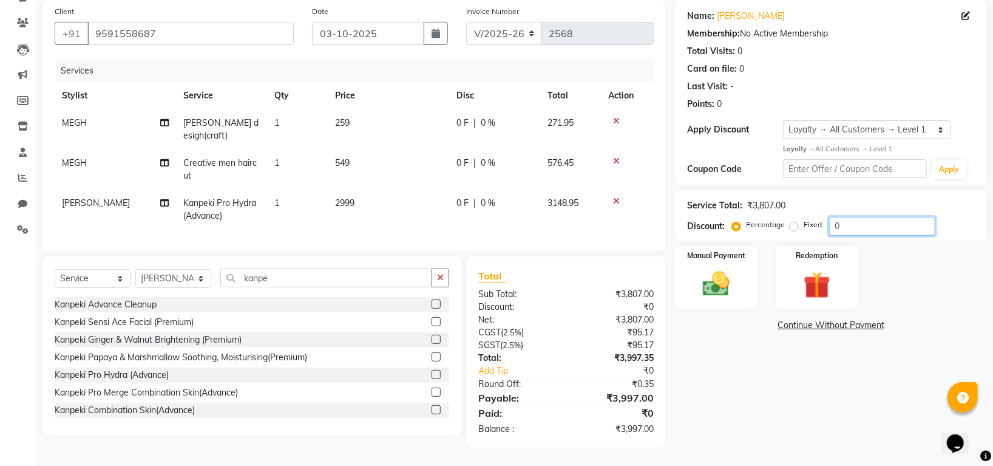
click at [849, 229] on input "0" at bounding box center [882, 226] width 106 height 19
click at [873, 223] on input "010" at bounding box center [882, 226] width 106 height 19
type input "015"
click at [722, 281] on img at bounding box center [717, 284] width 46 height 32
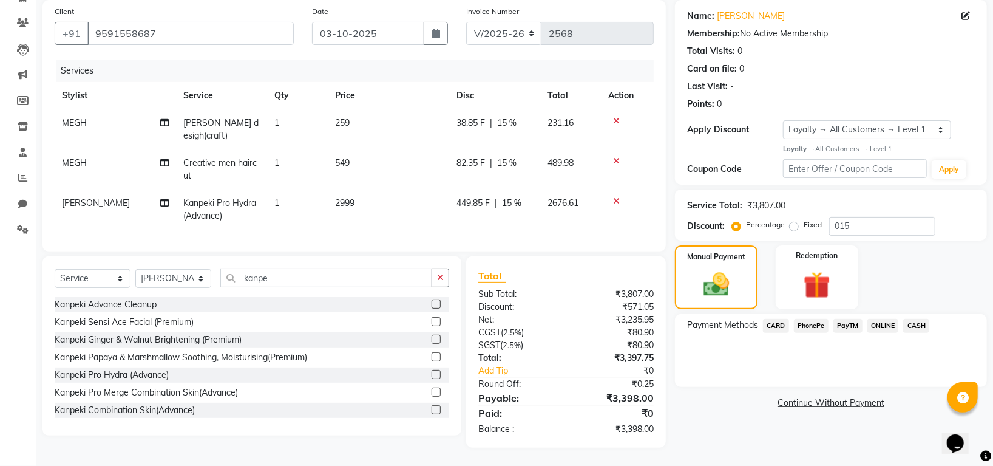
click at [810, 326] on span "PhonePe" at bounding box center [811, 326] width 35 height 14
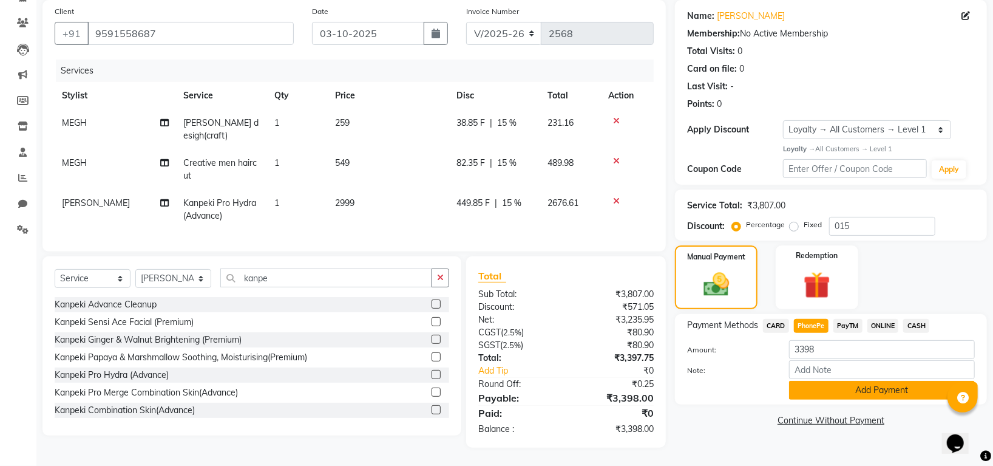
click at [886, 392] on button "Add Payment" at bounding box center [882, 390] width 186 height 19
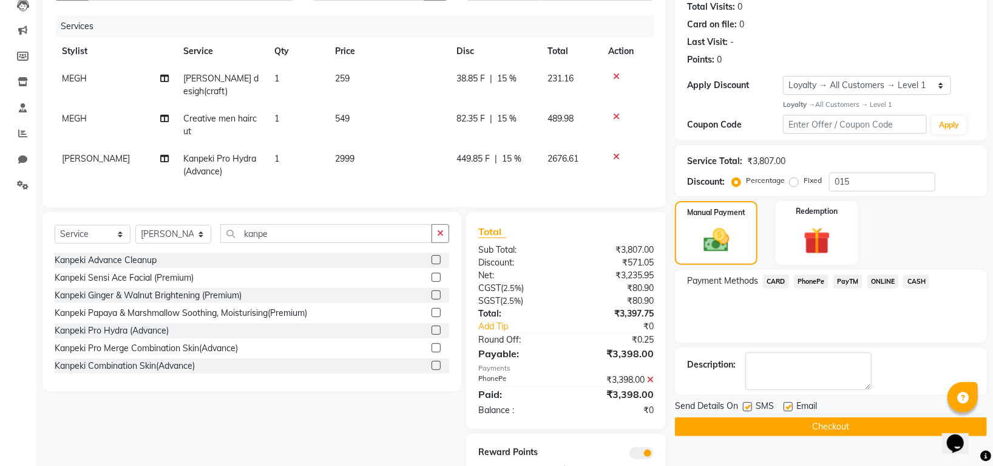
scroll to position [176, 0]
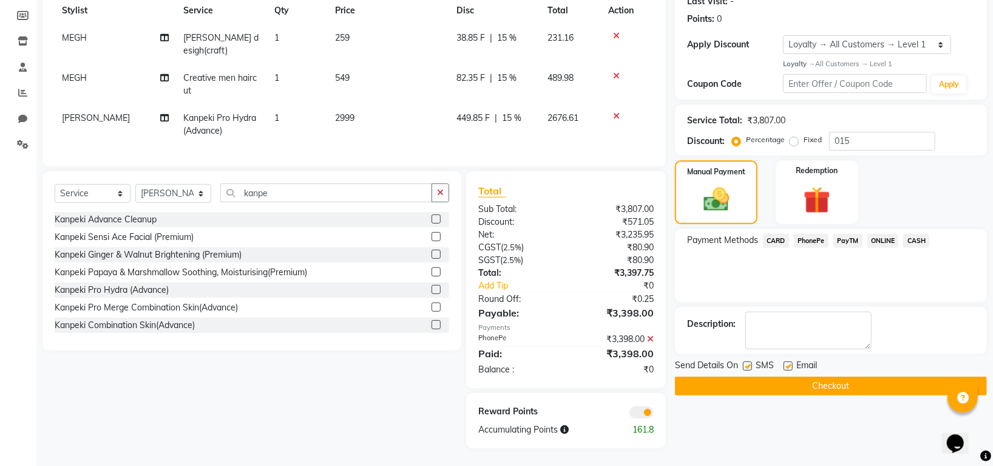
click at [886, 390] on button "Checkout" at bounding box center [831, 385] width 312 height 19
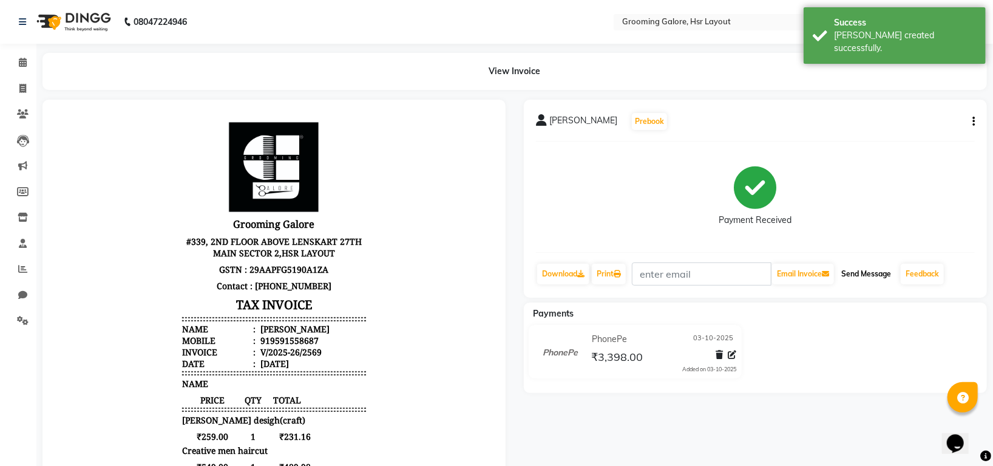
click at [861, 264] on button "Send Message" at bounding box center [865, 273] width 59 height 21
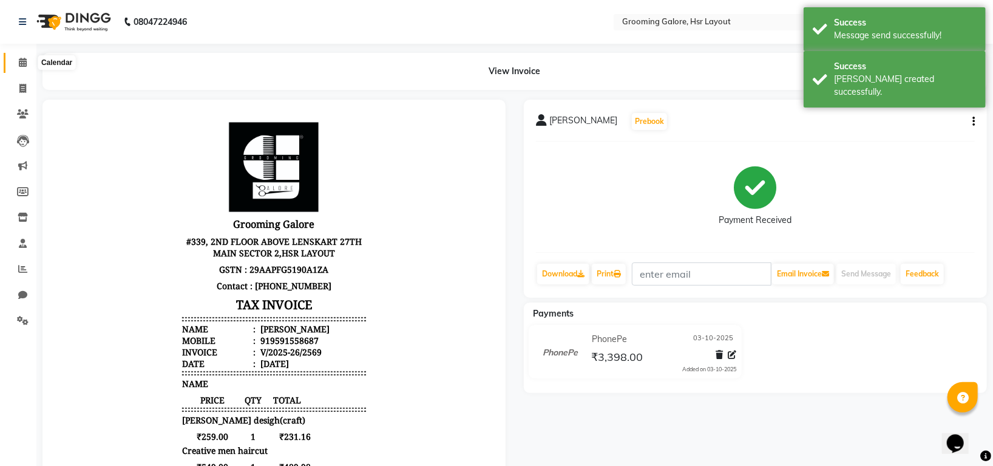
click at [19, 58] on icon at bounding box center [23, 62] width 8 height 9
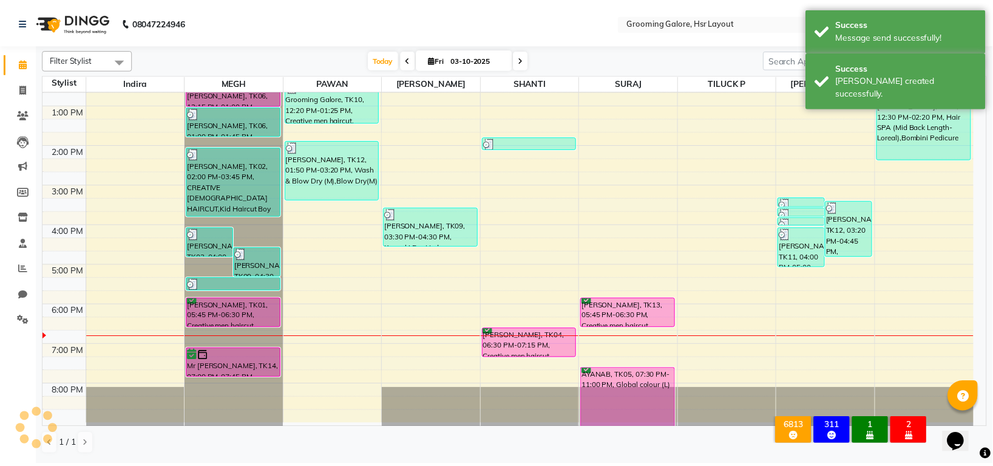
scroll to position [188, 0]
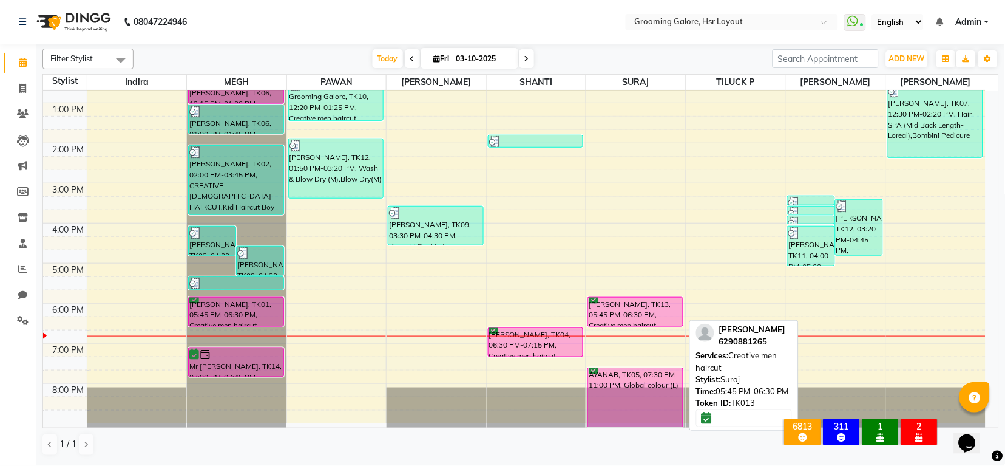
click at [611, 311] on div "[PERSON_NAME], TK13, 05:45 PM-06:30 PM, Creative men haircut" at bounding box center [635, 311] width 94 height 29
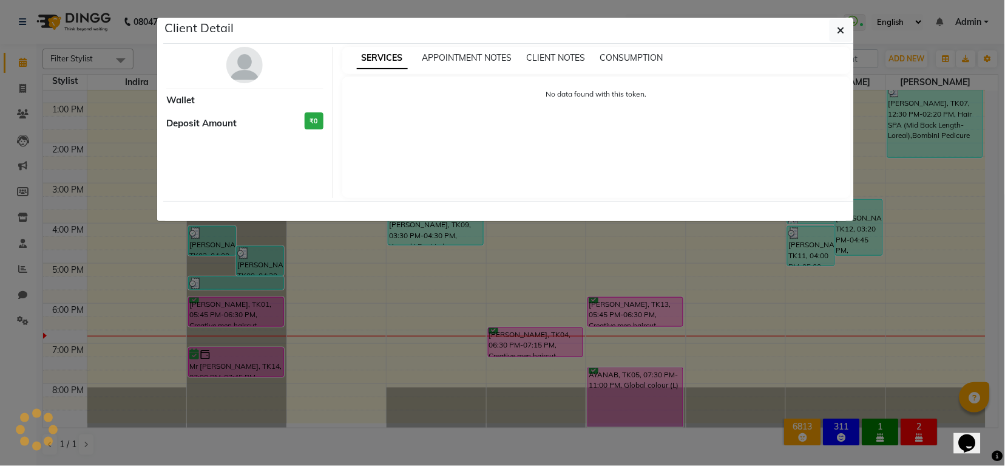
select select "6"
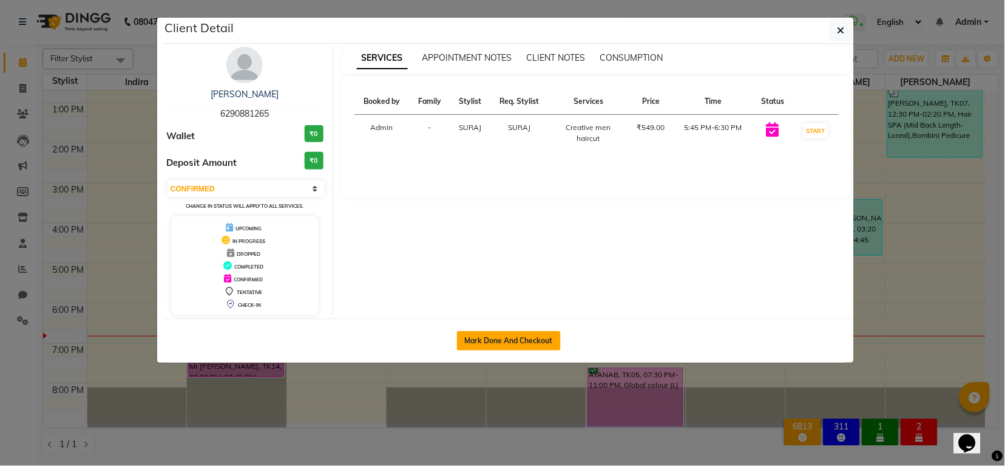
click at [484, 334] on button "Mark Done And Checkout" at bounding box center [509, 340] width 104 height 19
select select "6168"
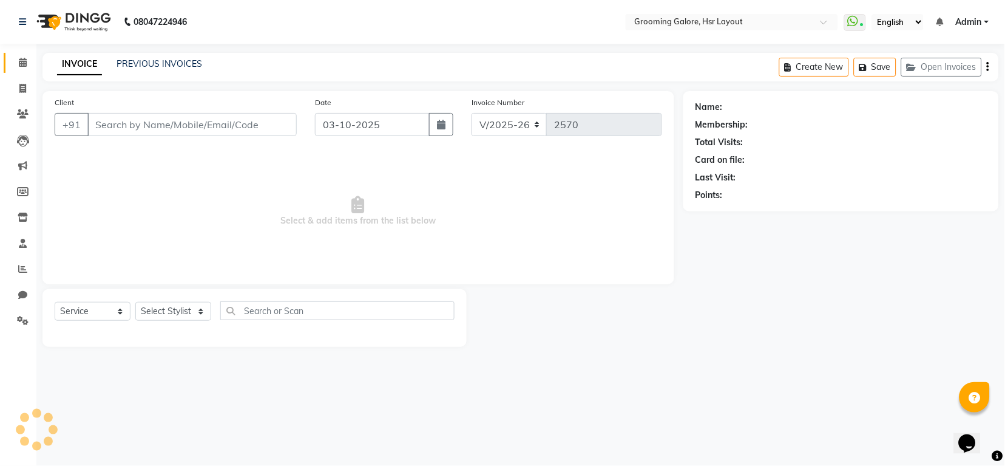
select select "P"
type input "6290881265"
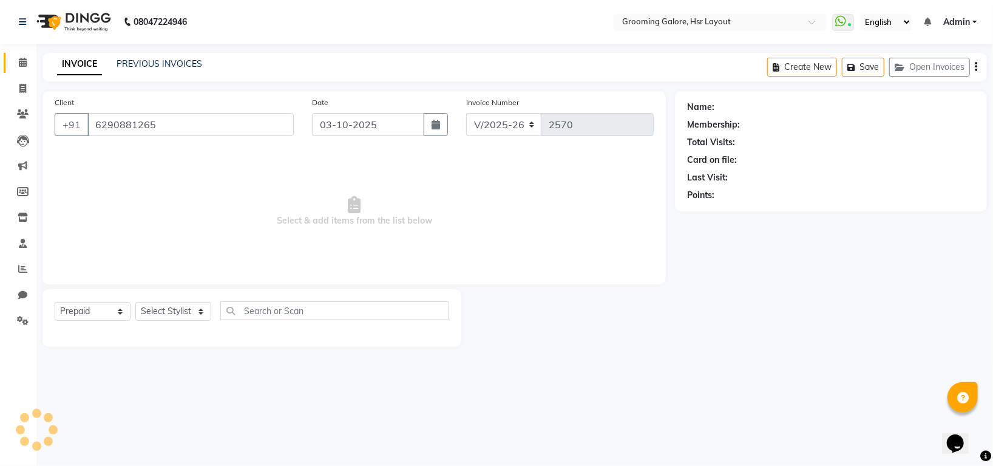
select select "45583"
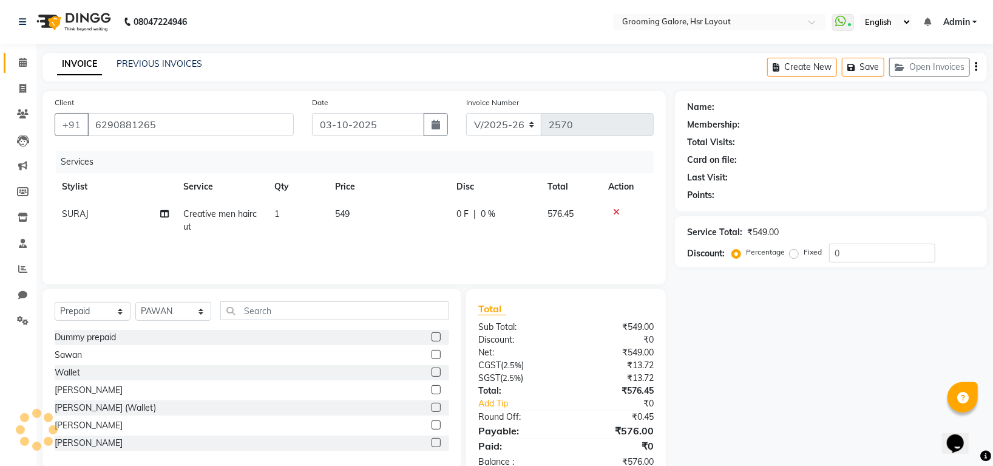
select select "1: Object"
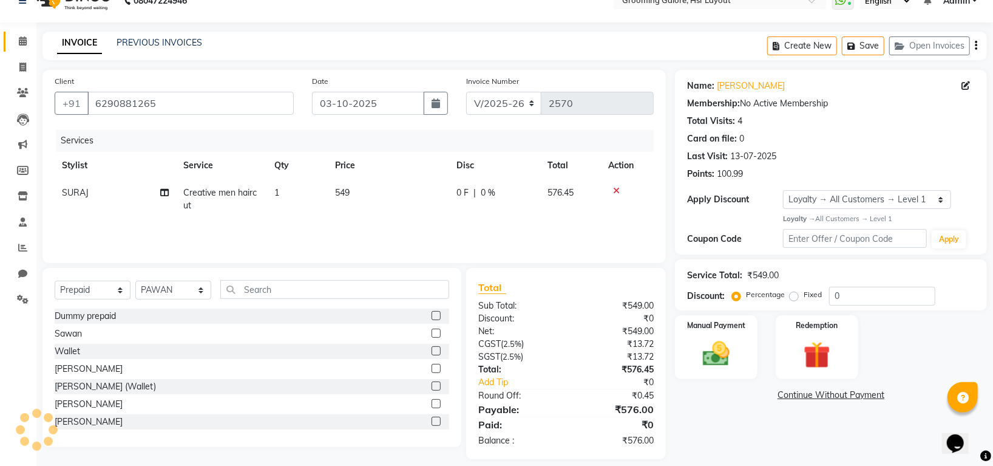
scroll to position [33, 0]
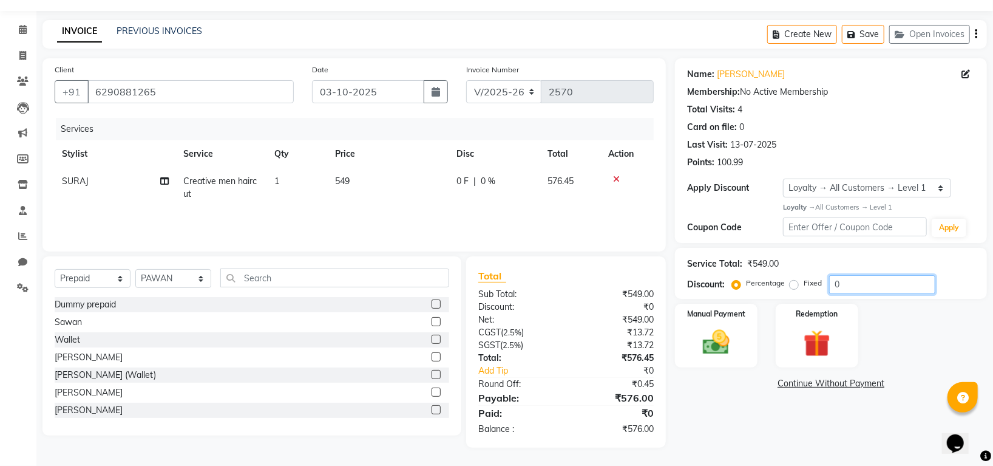
click at [849, 288] on input "0" at bounding box center [882, 284] width 106 height 19
type input "010"
click at [710, 345] on img at bounding box center [717, 342] width 46 height 32
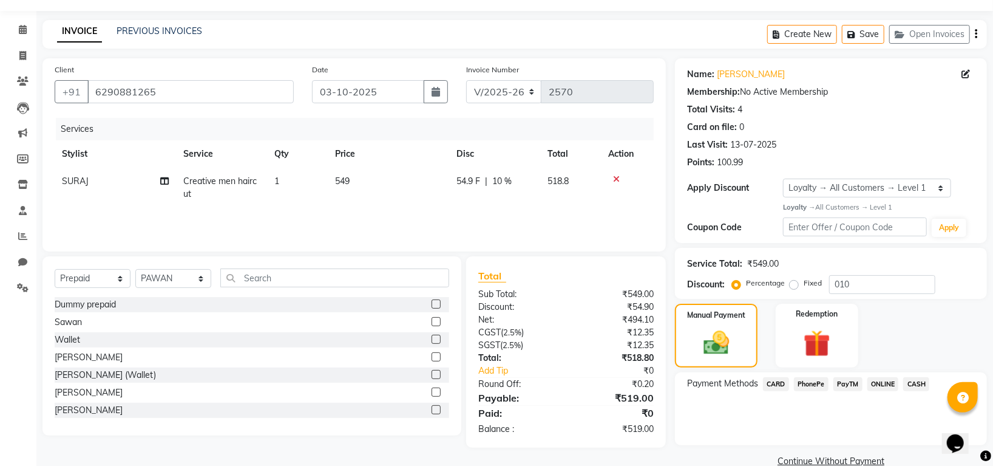
click at [810, 384] on span "PhonePe" at bounding box center [811, 384] width 35 height 14
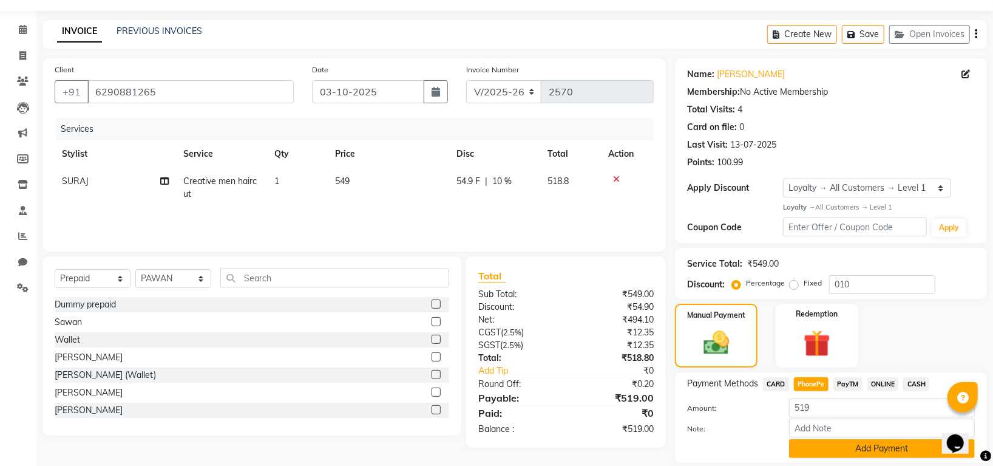
click at [821, 444] on button "Add Payment" at bounding box center [882, 448] width 186 height 19
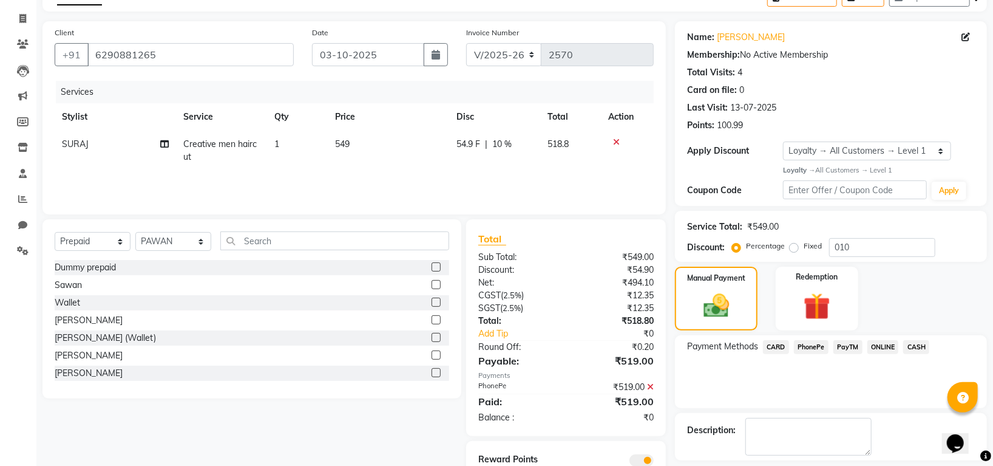
scroll to position [123, 0]
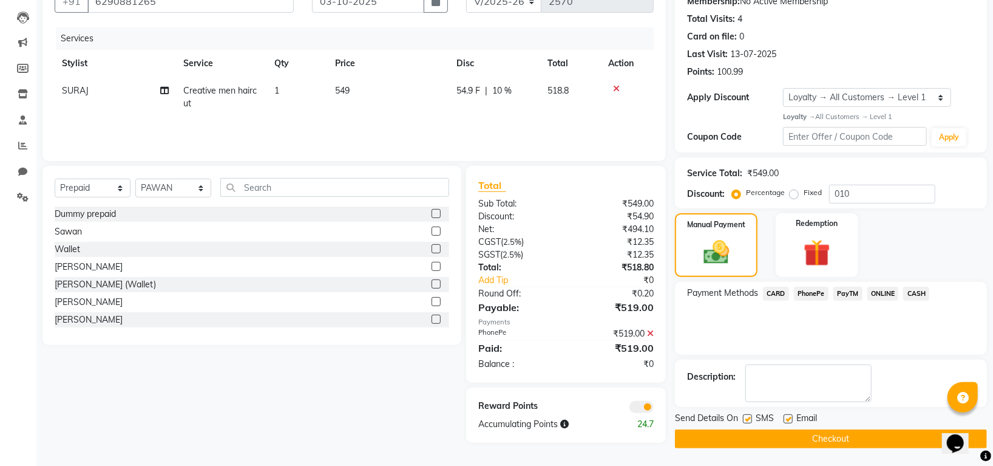
click at [838, 432] on button "Checkout" at bounding box center [831, 438] width 312 height 19
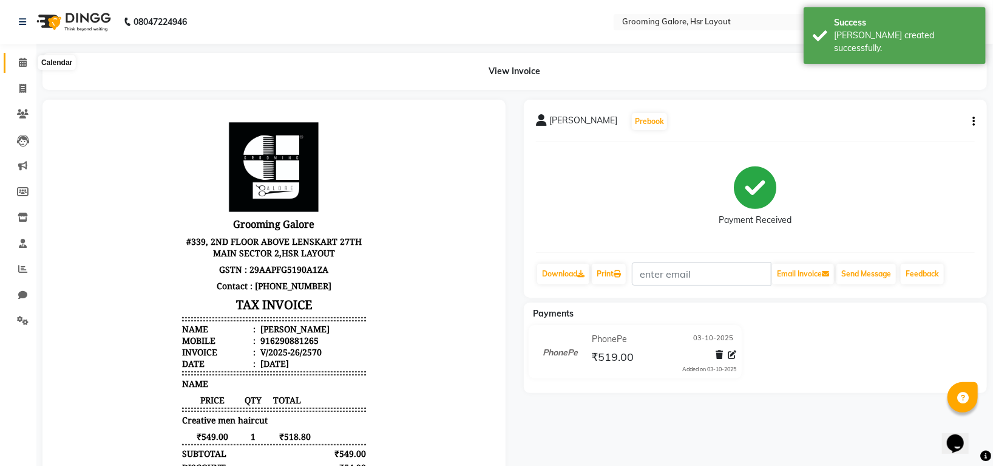
click at [15, 62] on span at bounding box center [22, 63] width 21 height 14
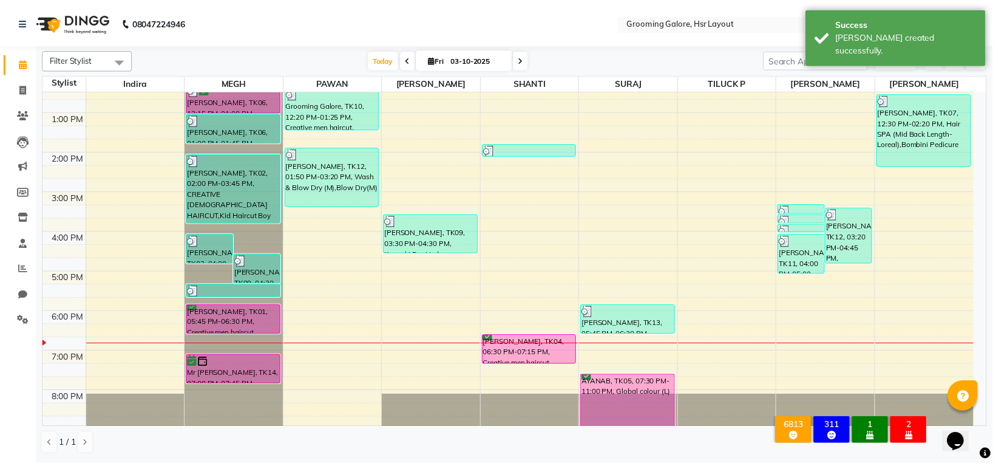
scroll to position [188, 0]
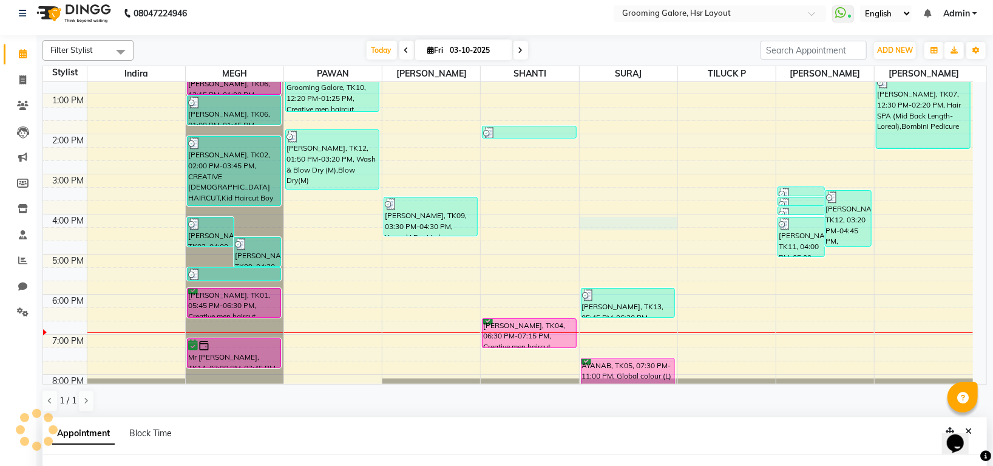
select select "59257"
select select "960"
select select "tentative"
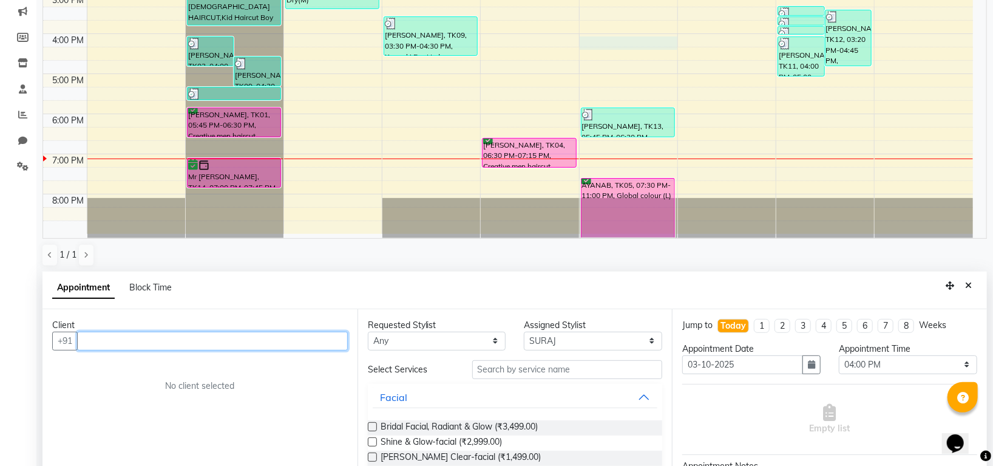
scroll to position [0, 0]
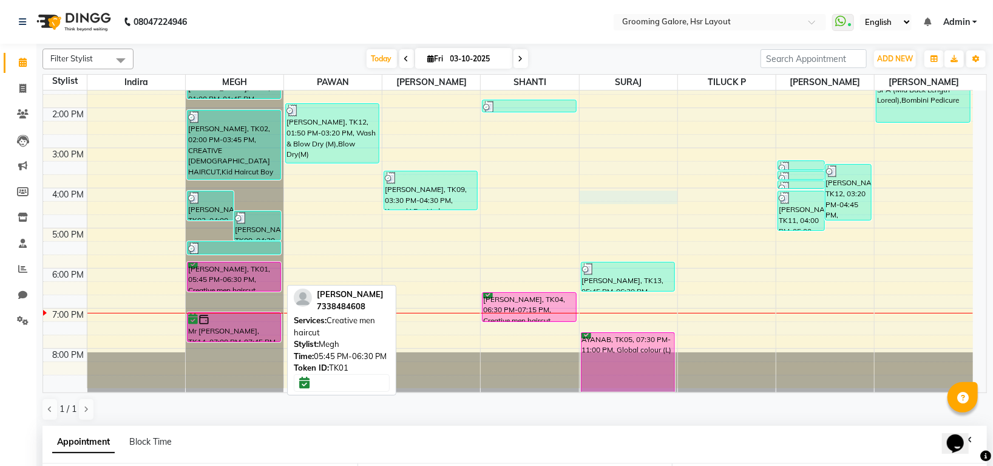
click at [231, 276] on div "Hitesh, TK01, 05:45 PM-06:30 PM, Creative men haircut" at bounding box center [234, 276] width 93 height 29
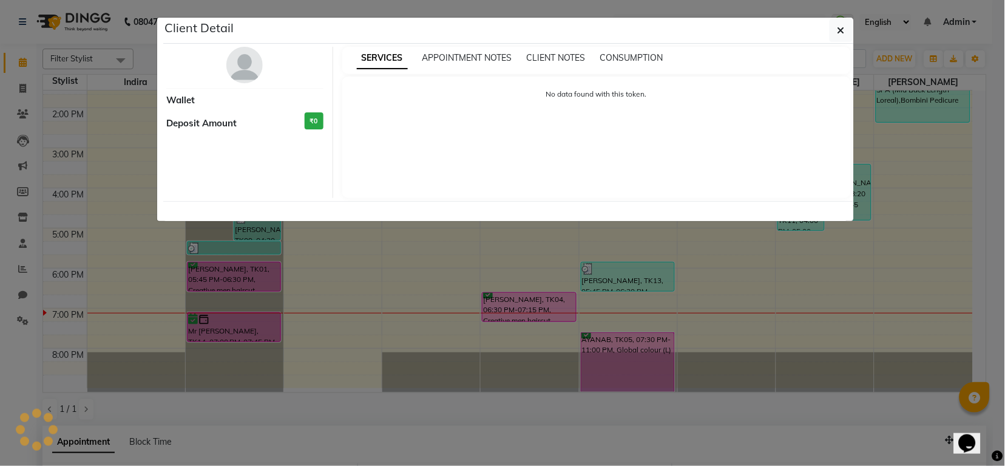
select select "6"
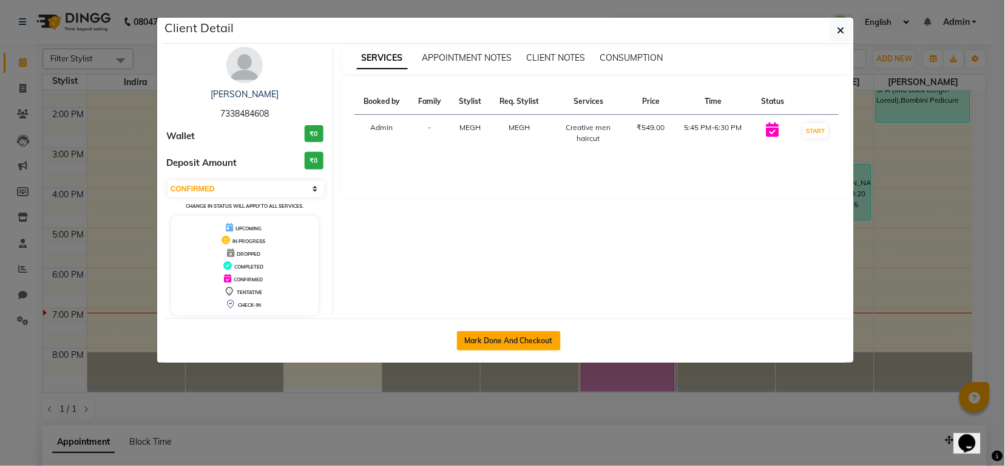
click at [518, 339] on button "Mark Done And Checkout" at bounding box center [509, 340] width 104 height 19
select select "6168"
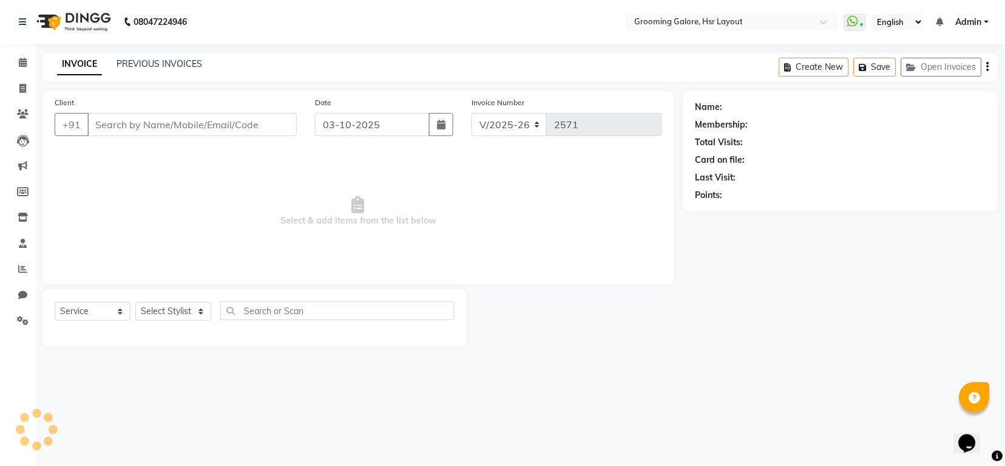
select select "P"
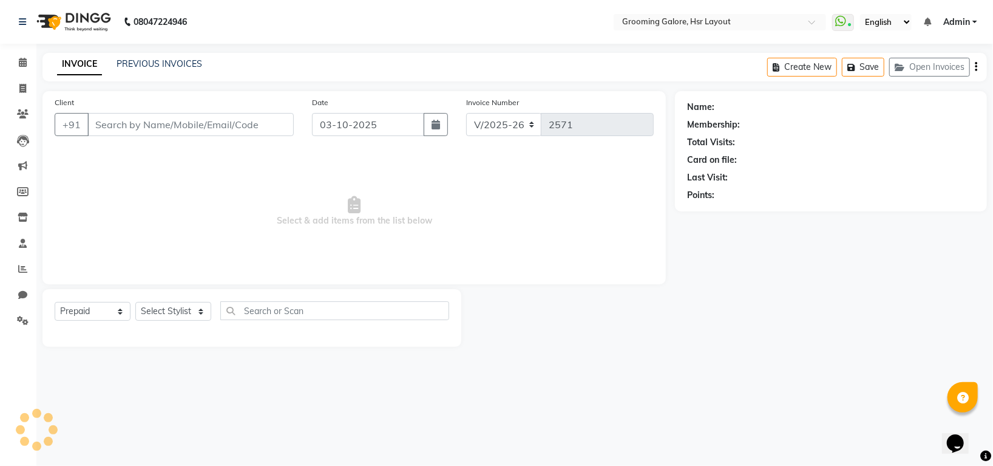
type input "7338484608"
select select "45583"
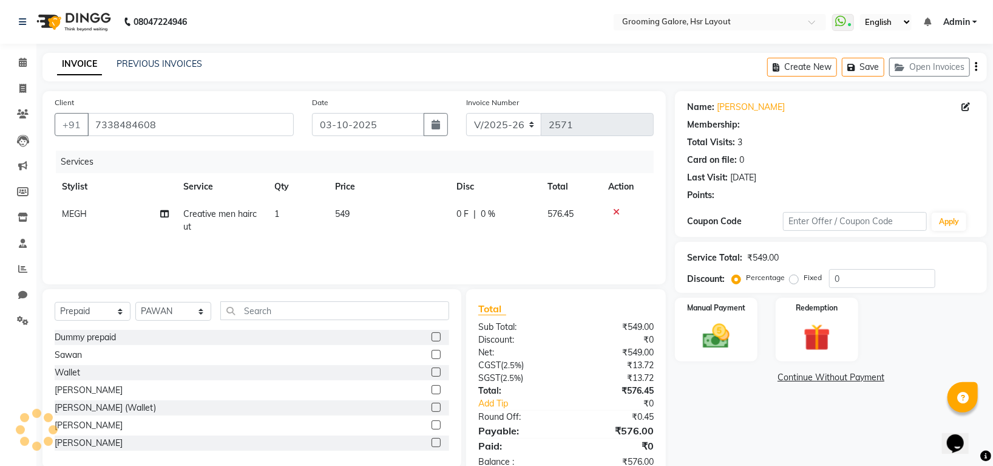
select select "1: Object"
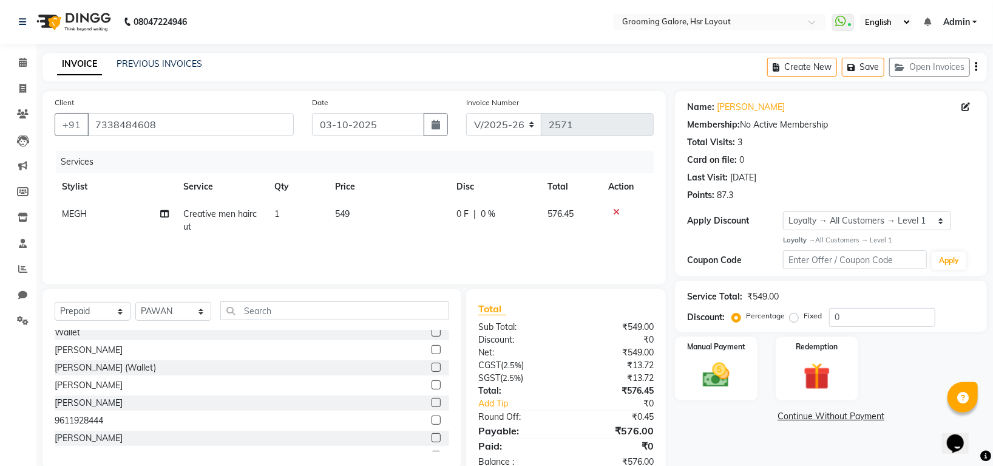
scroll to position [324, 0]
click at [117, 311] on select "Select Service Product Membership Package Voucher Prepaid Gift Card" at bounding box center [93, 311] width 76 height 19
select select "service"
click at [55, 302] on select "Select Service Product Membership Package Voucher Prepaid Gift Card" at bounding box center [93, 311] width 76 height 19
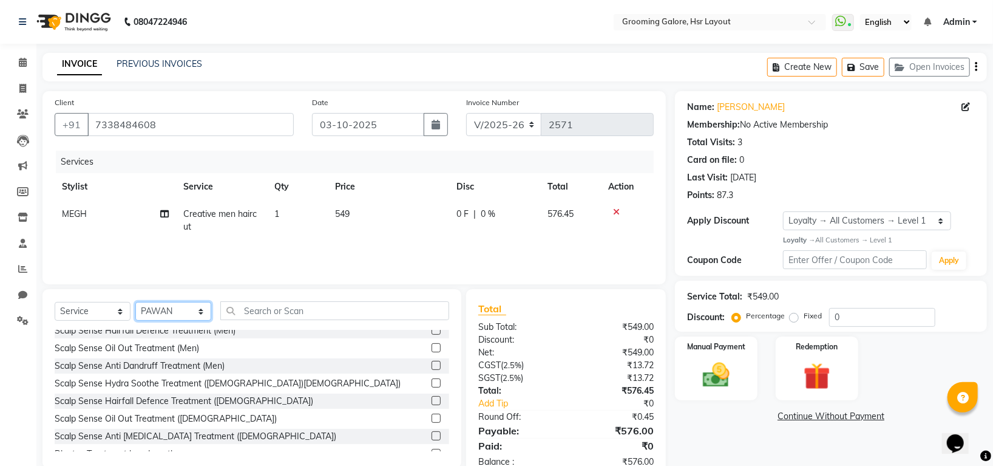
click at [202, 312] on select "Select Stylist Indira MEGH PAWAN [PERSON_NAME] SHANTI [PERSON_NAME] SURAJ TILUC…" at bounding box center [173, 311] width 76 height 19
select select "45579"
click at [135, 302] on select "Select Stylist Indira MEGH PAWAN [PERSON_NAME] SHANTI [PERSON_NAME] SURAJ TILUC…" at bounding box center [173, 311] width 76 height 19
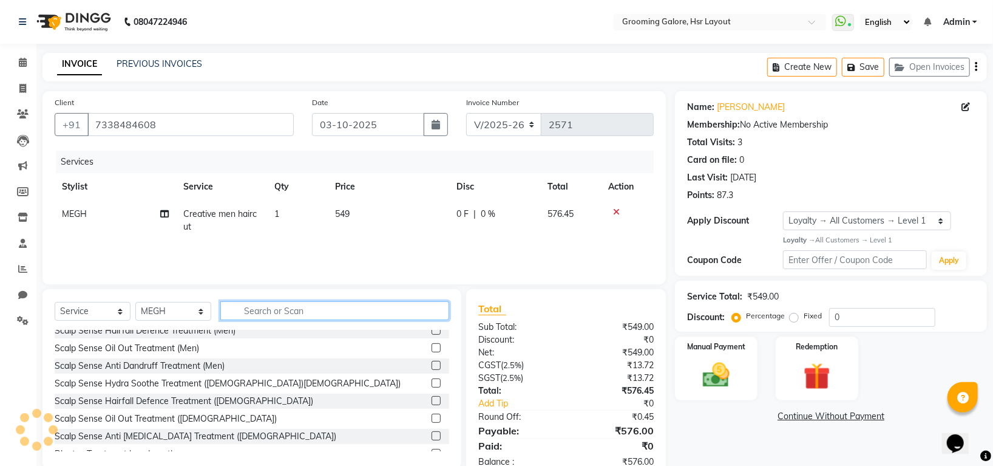
click at [341, 316] on input "text" at bounding box center [334, 310] width 229 height 19
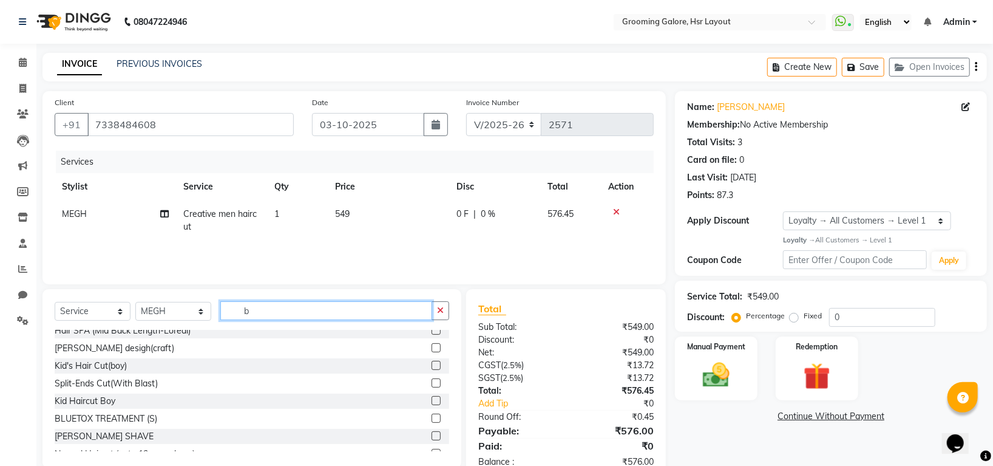
scroll to position [0, 0]
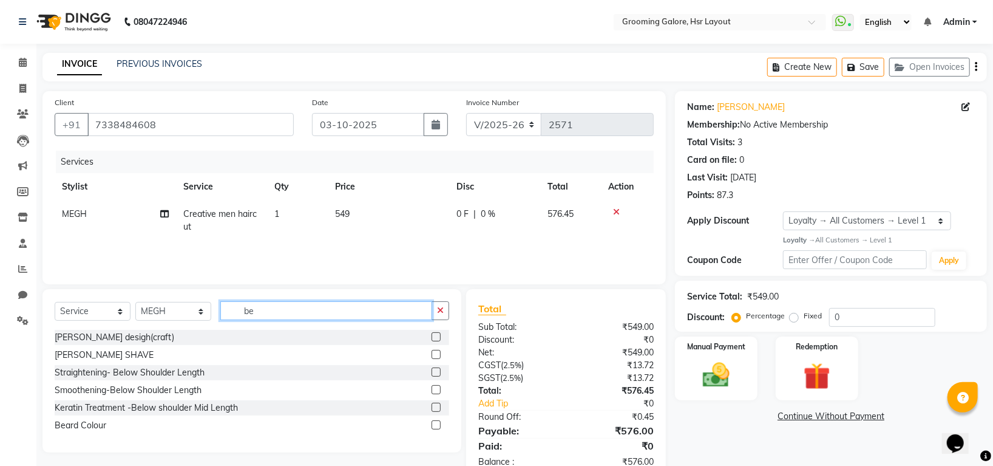
type input "be"
click at [438, 336] on label at bounding box center [436, 336] width 9 height 9
click at [438, 336] on input "checkbox" at bounding box center [436, 337] width 8 height 8
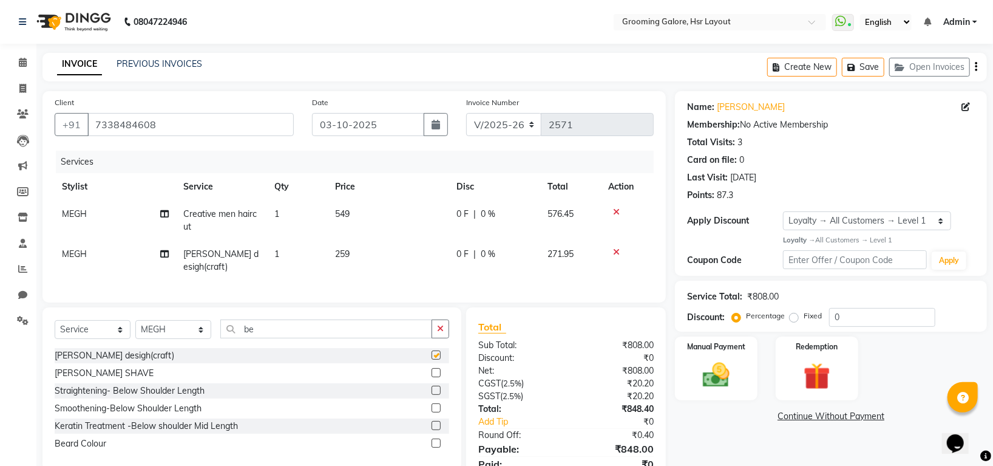
checkbox input "false"
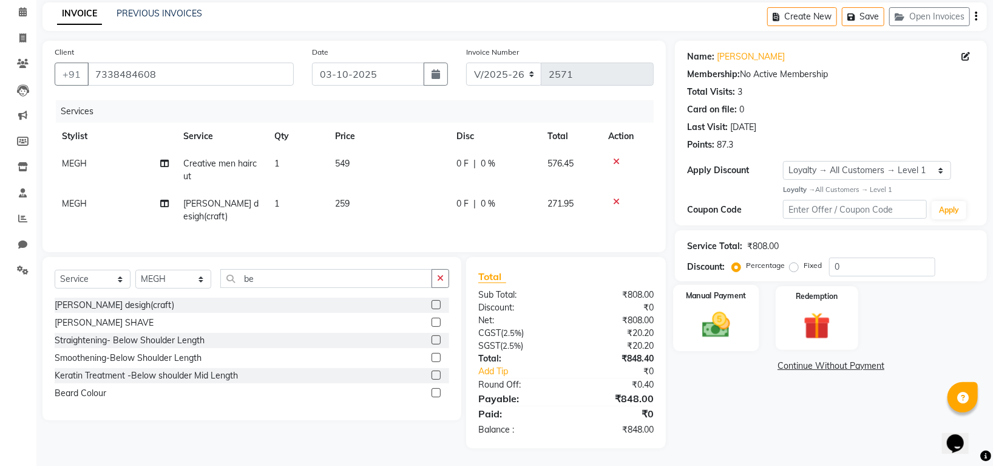
click at [711, 322] on img at bounding box center [717, 324] width 46 height 32
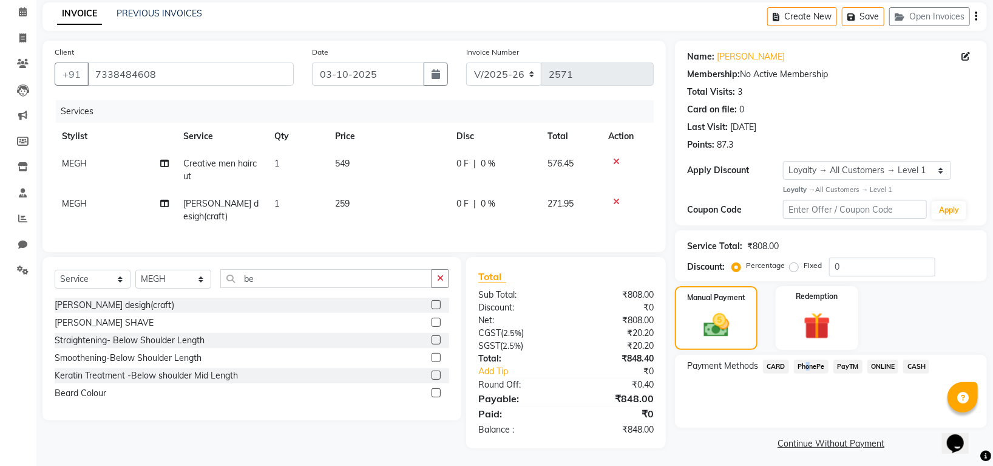
click at [805, 367] on span "PhonePe" at bounding box center [811, 366] width 35 height 14
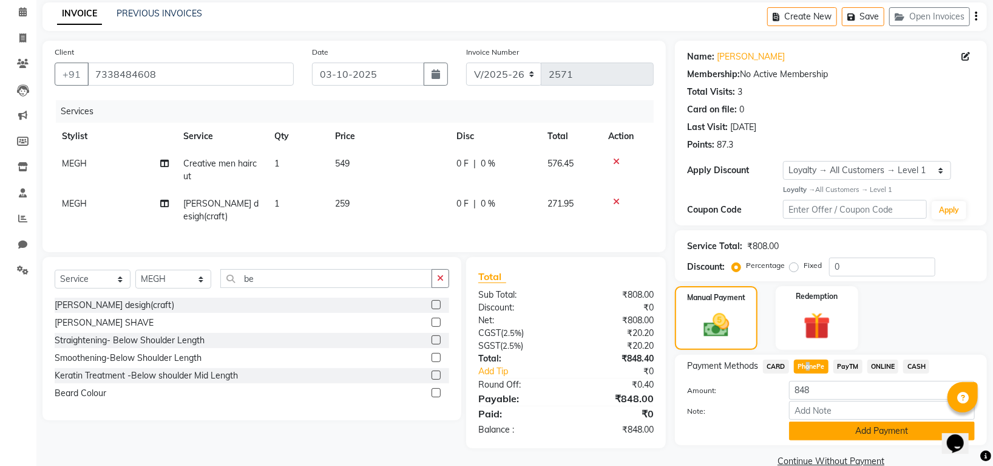
click at [884, 431] on button "Add Payment" at bounding box center [882, 430] width 186 height 19
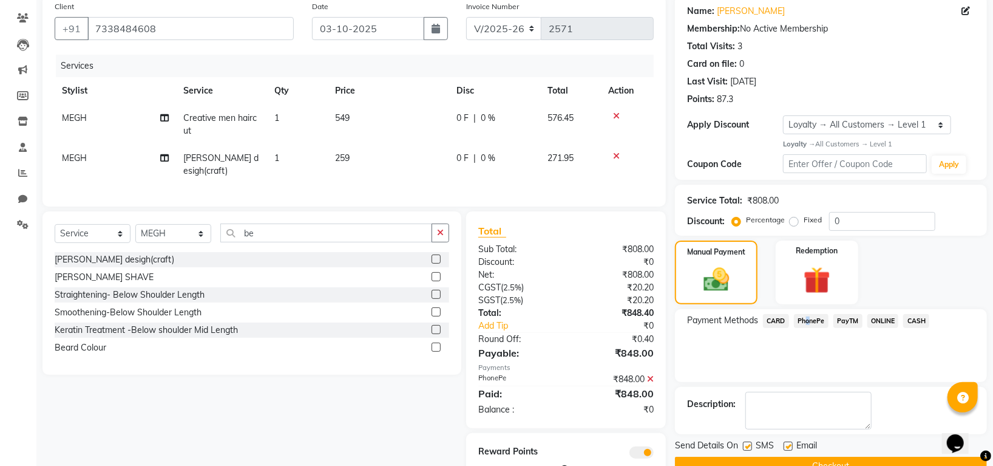
scroll to position [137, 0]
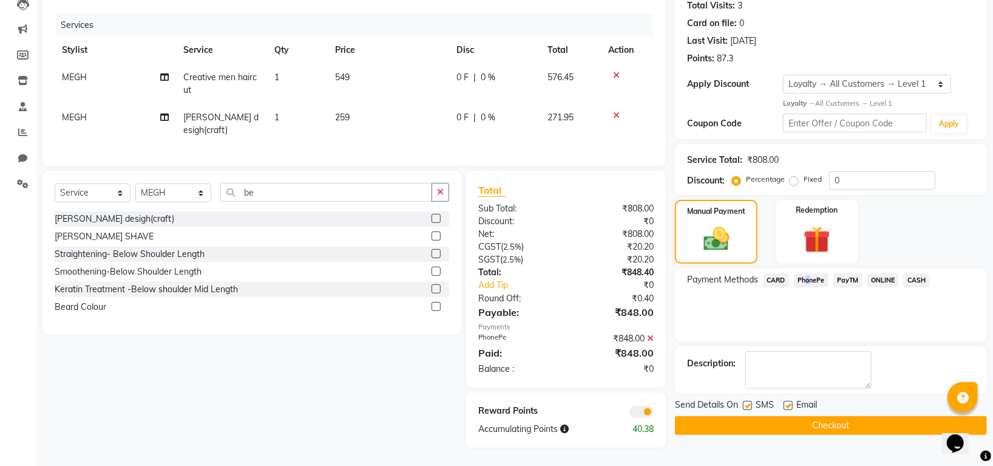
click at [848, 425] on button "Checkout" at bounding box center [831, 425] width 312 height 19
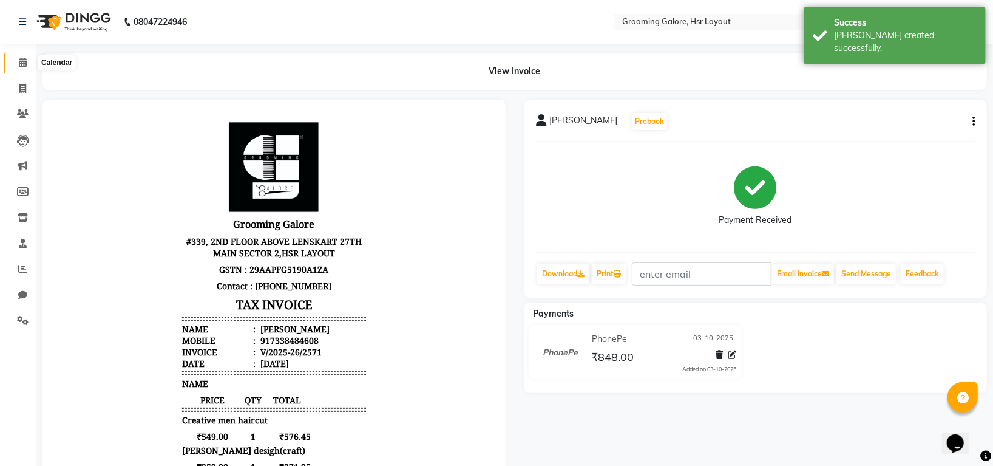
click at [20, 59] on icon at bounding box center [23, 62] width 8 height 9
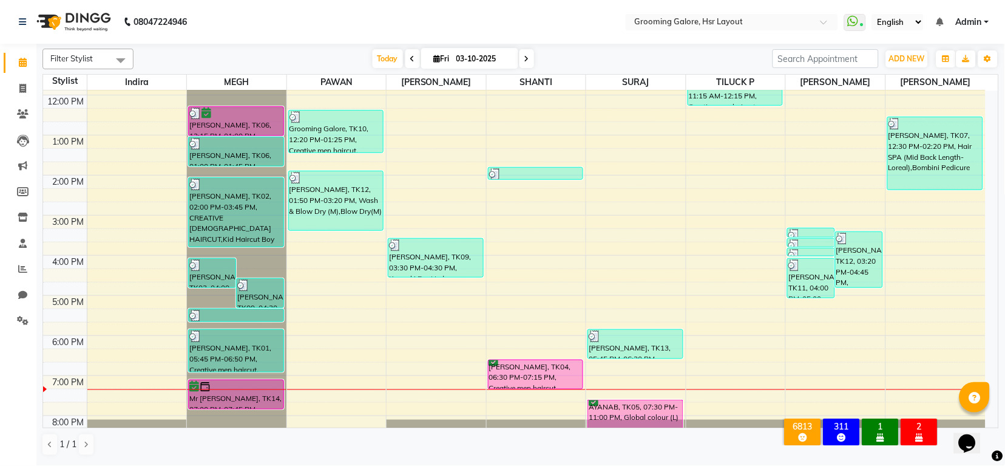
scroll to position [188, 0]
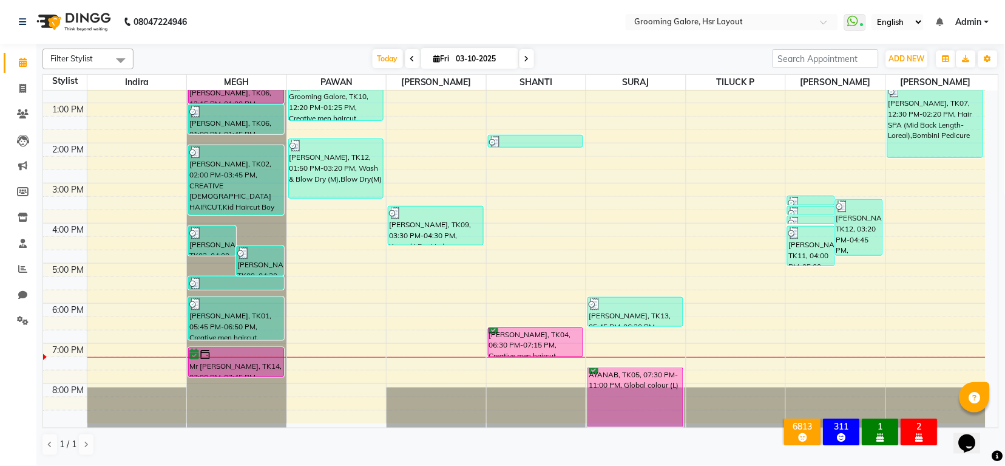
click at [525, 62] on icon at bounding box center [526, 58] width 5 height 7
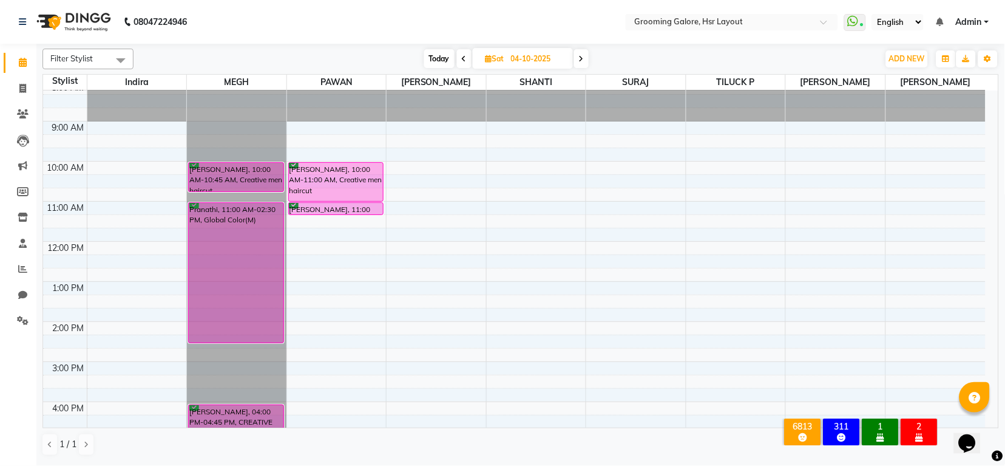
scroll to position [0, 0]
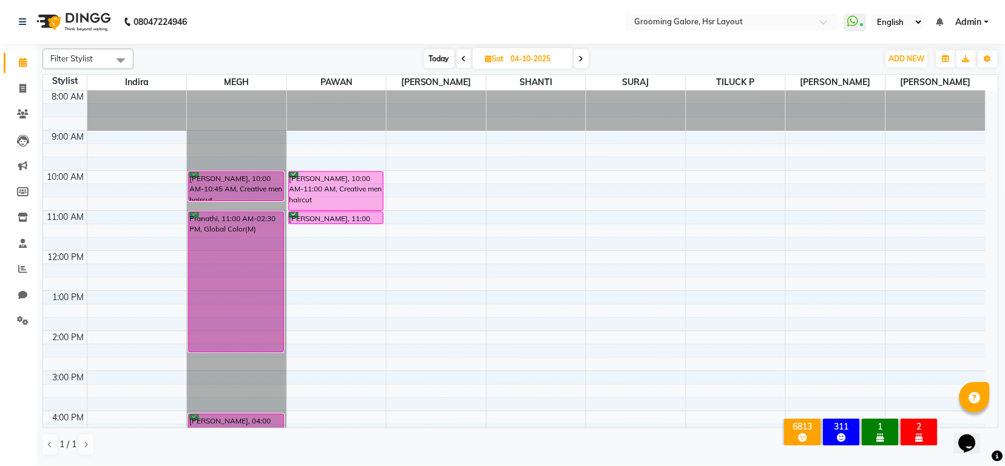
click at [462, 57] on icon at bounding box center [464, 58] width 5 height 7
type input "03-10-2025"
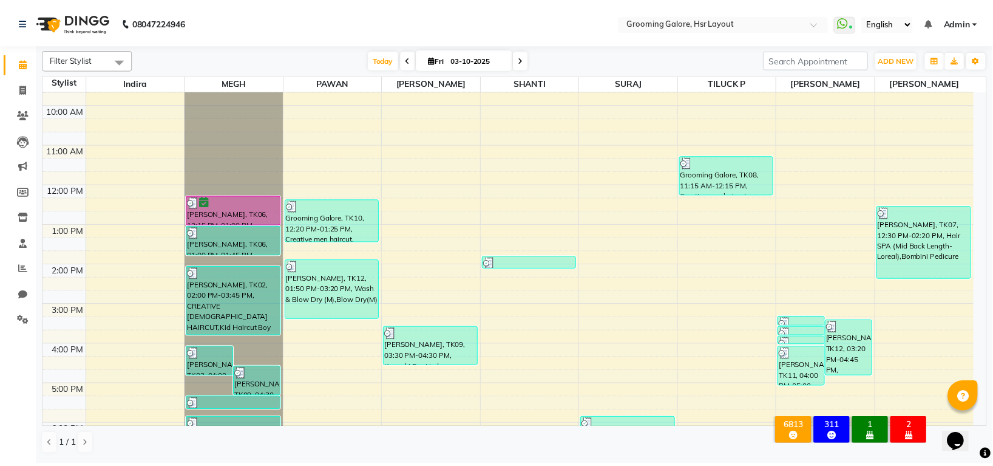
scroll to position [188, 0]
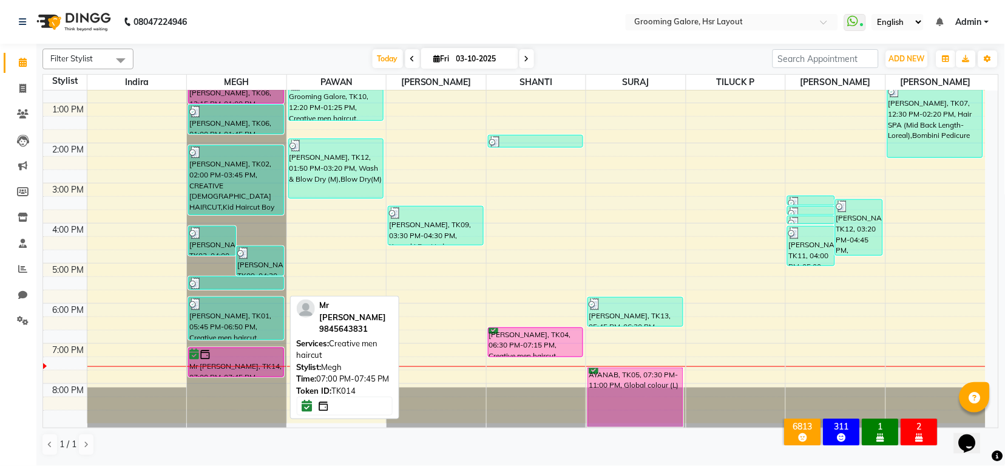
click at [252, 368] on div "Mr [PERSON_NAME], TK14, 07:00 PM-07:45 PM, Creative men haircut" at bounding box center [236, 362] width 94 height 29
select select "6"
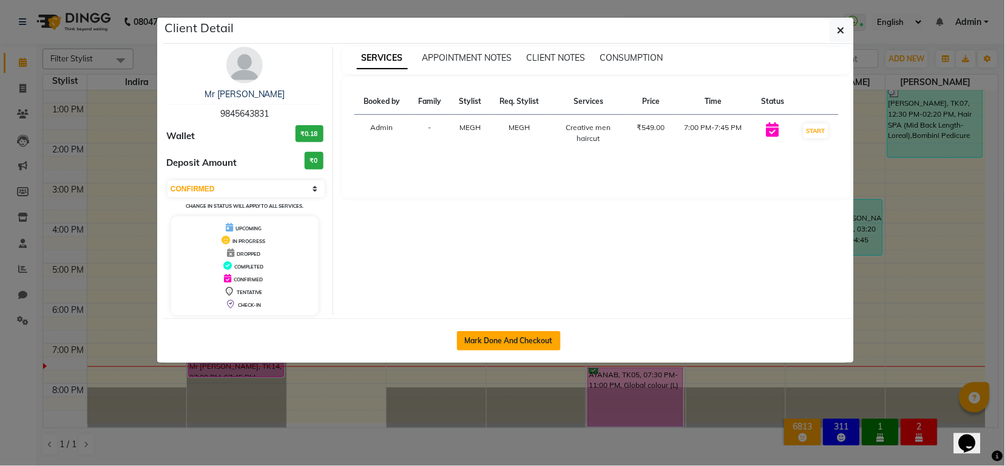
click at [527, 340] on button "Mark Done And Checkout" at bounding box center [509, 340] width 104 height 19
select select "service"
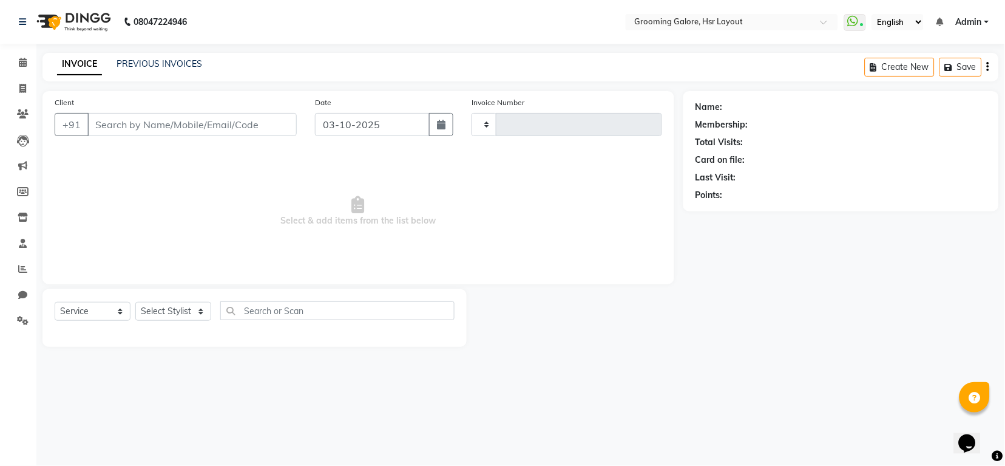
type input "2572"
select select "6168"
select select "P"
select select "45583"
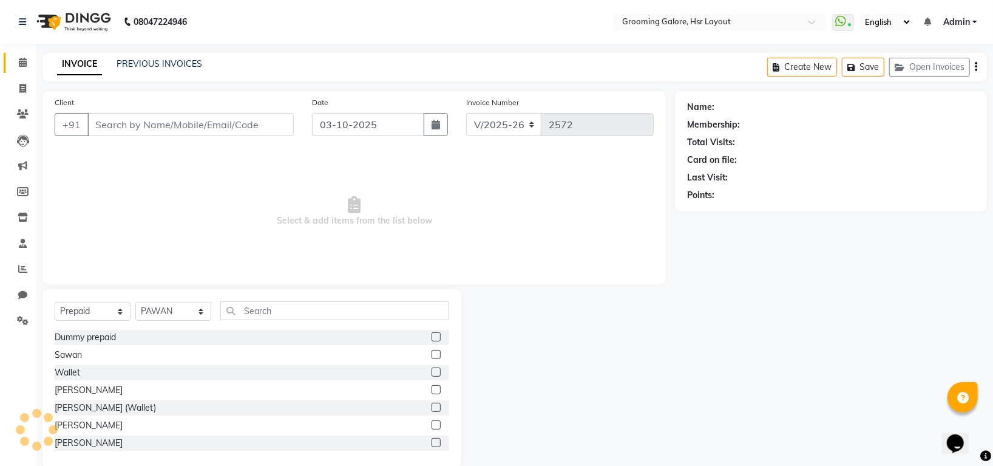
type input "9845643831"
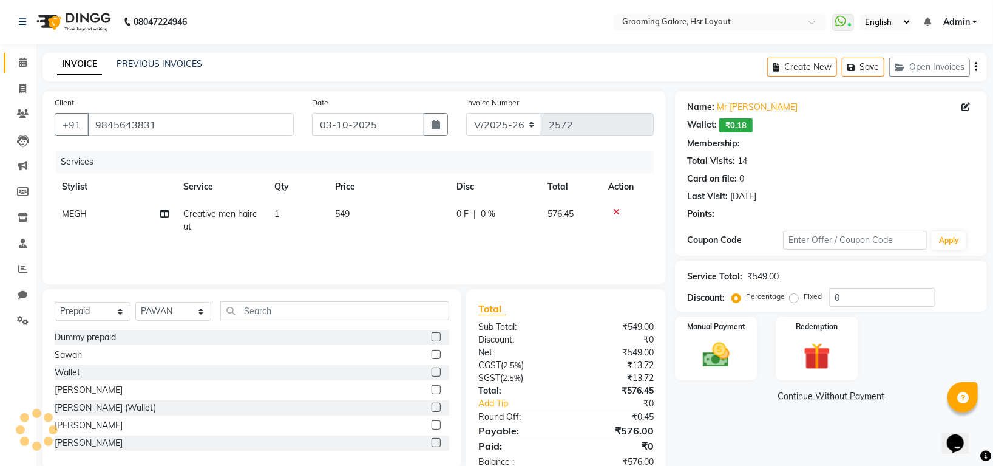
select select "1: Object"
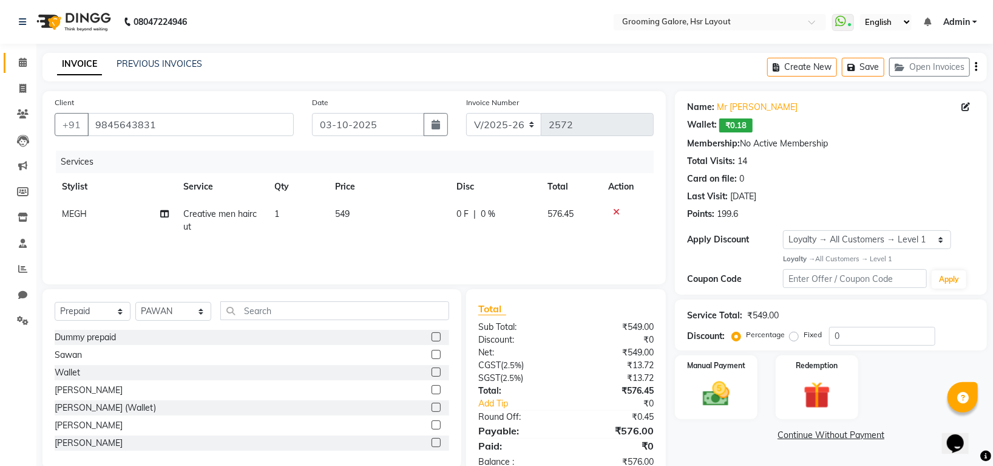
scroll to position [33, 0]
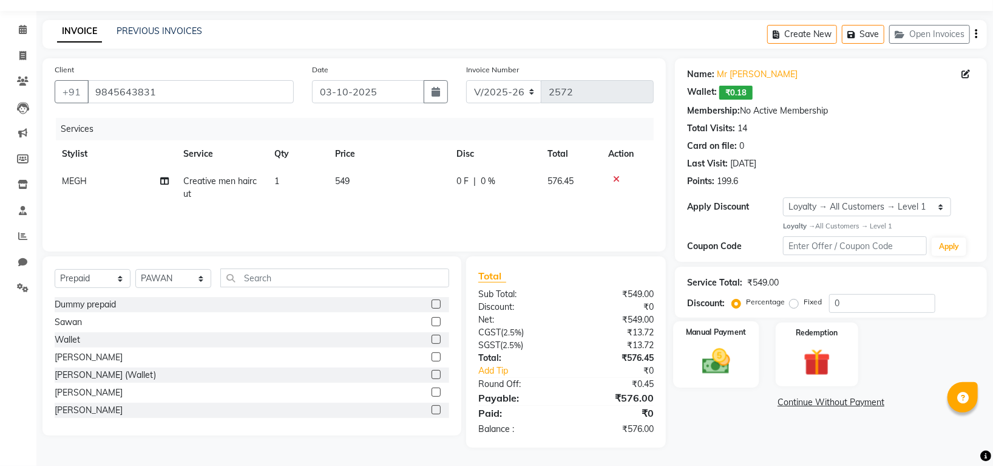
click at [730, 350] on img at bounding box center [717, 361] width 46 height 32
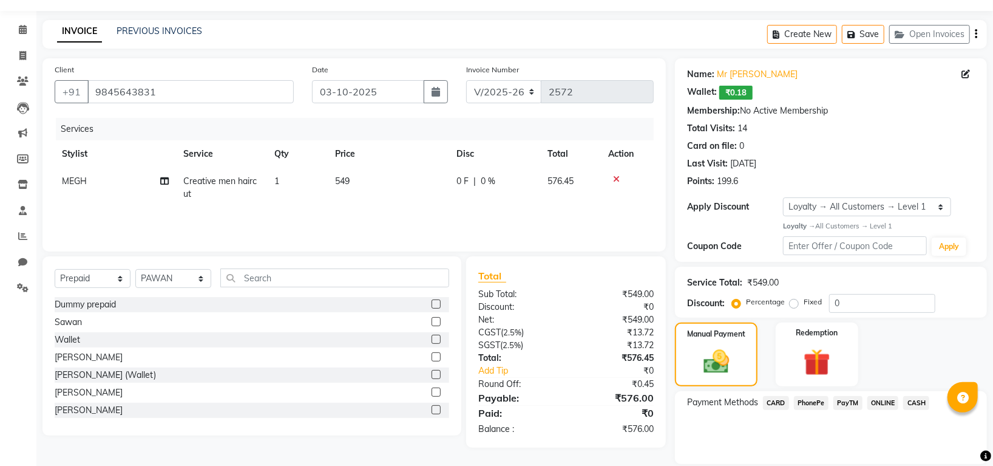
click at [813, 400] on span "PhonePe" at bounding box center [811, 403] width 35 height 14
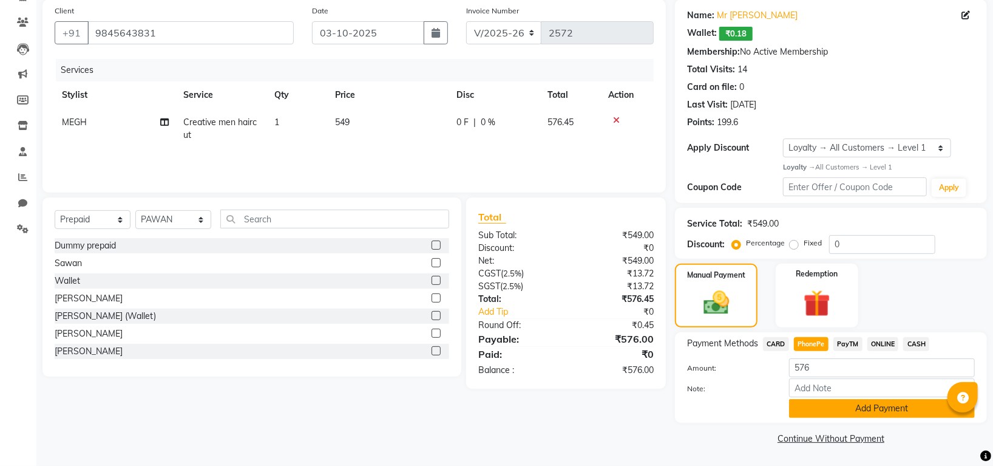
click at [878, 410] on button "Add Payment" at bounding box center [882, 408] width 186 height 19
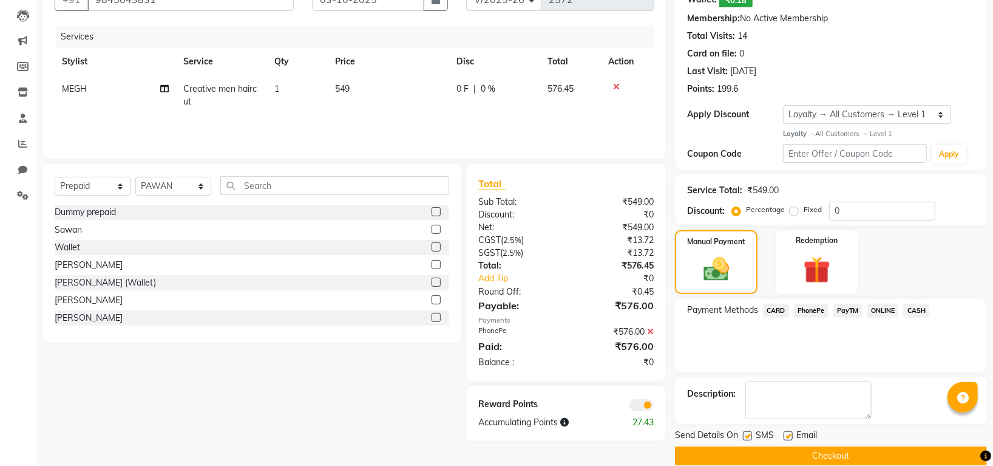
scroll to position [143, 0]
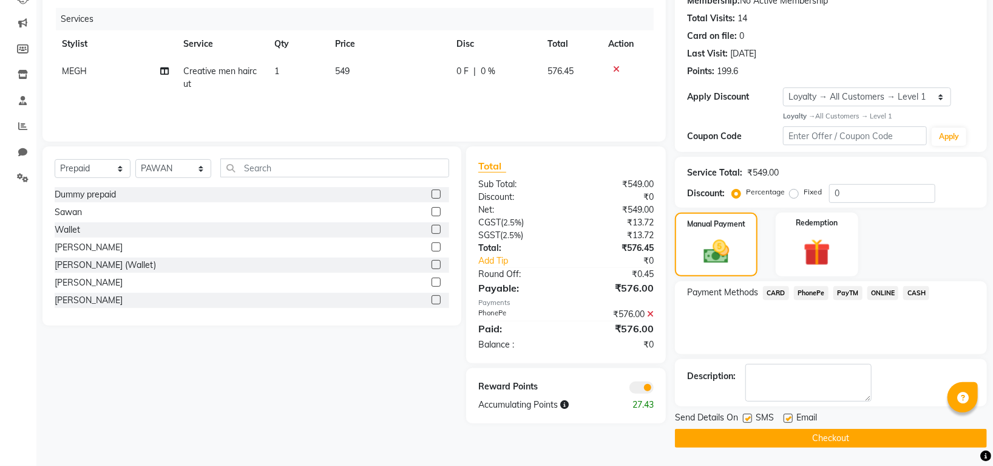
click at [847, 439] on button "Checkout" at bounding box center [831, 438] width 312 height 19
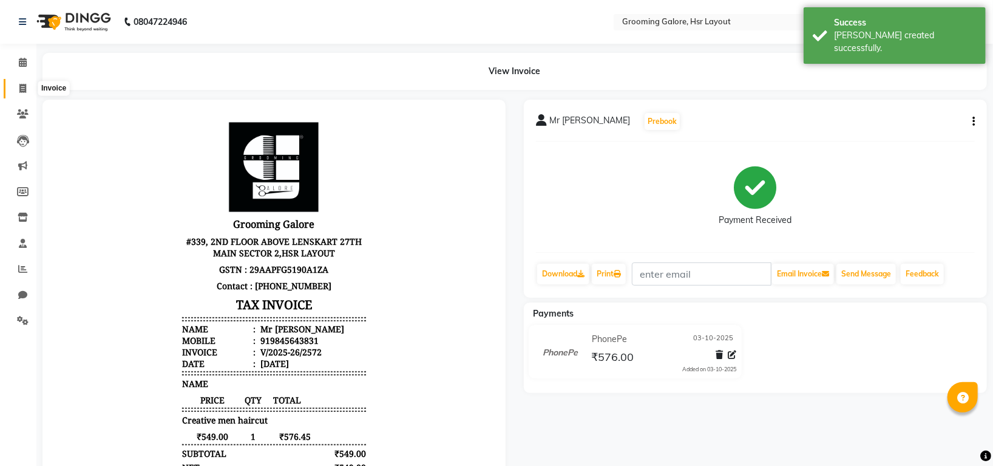
click at [22, 84] on icon at bounding box center [22, 88] width 7 height 9
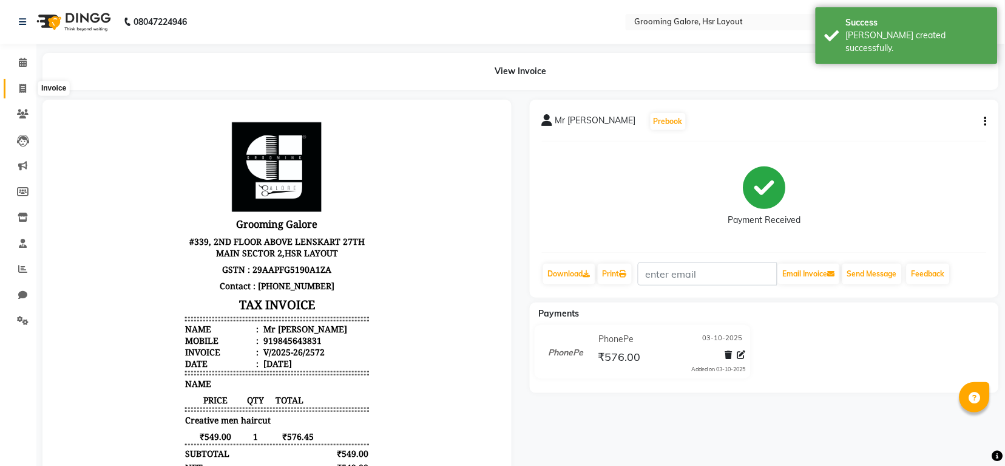
select select "6168"
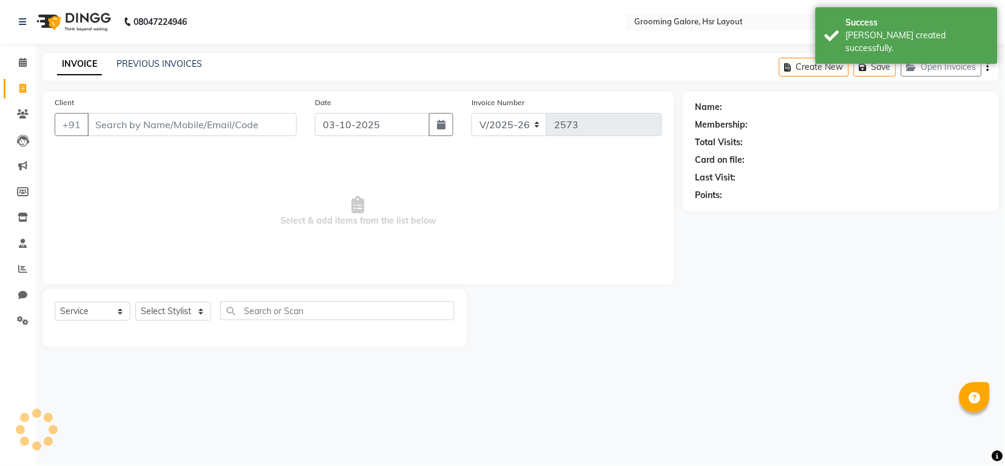
select select "P"
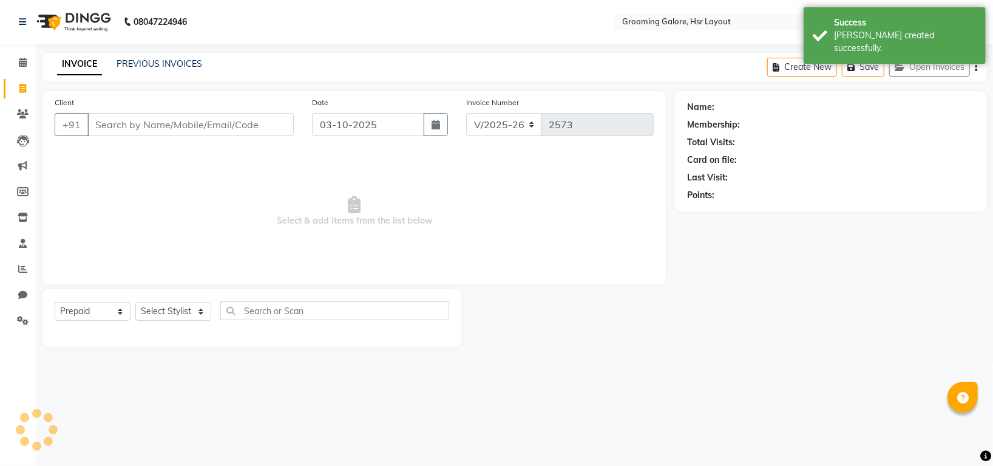
select select "45583"
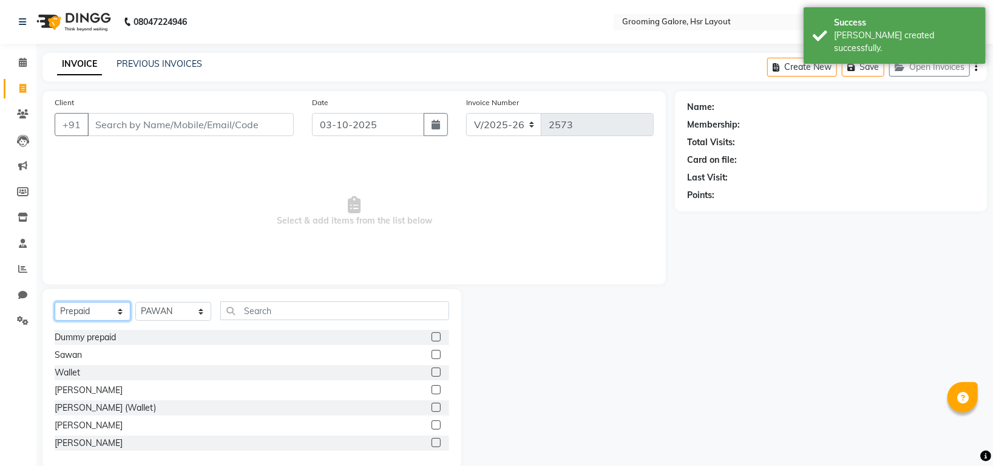
click at [120, 310] on select "Select Service Product Membership Package Voucher Prepaid Gift Card" at bounding box center [93, 311] width 76 height 19
select select "service"
click at [55, 302] on select "Select Service Product Membership Package Voucher Prepaid Gift Card" at bounding box center [93, 311] width 76 height 19
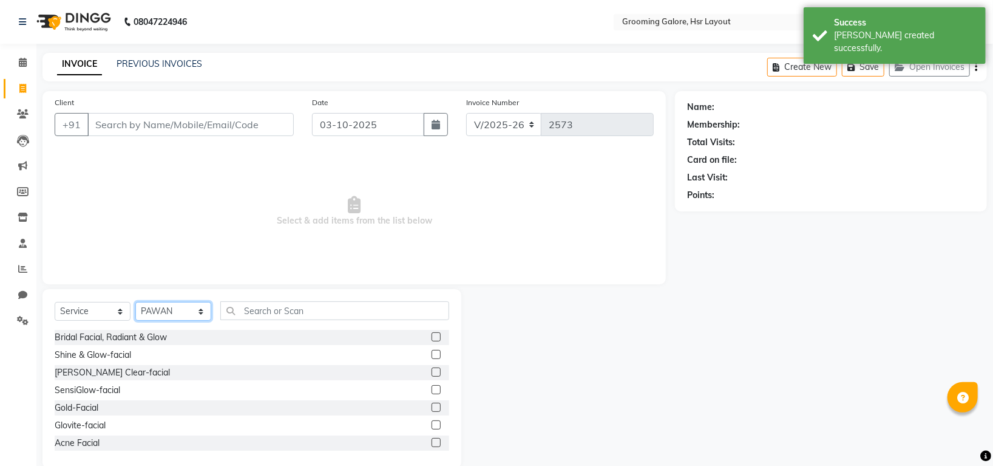
click at [202, 313] on select "Select Stylist Indira MEGH PAWAN [PERSON_NAME] SHANTI [PERSON_NAME] SURAJ TILUC…" at bounding box center [173, 311] width 76 height 19
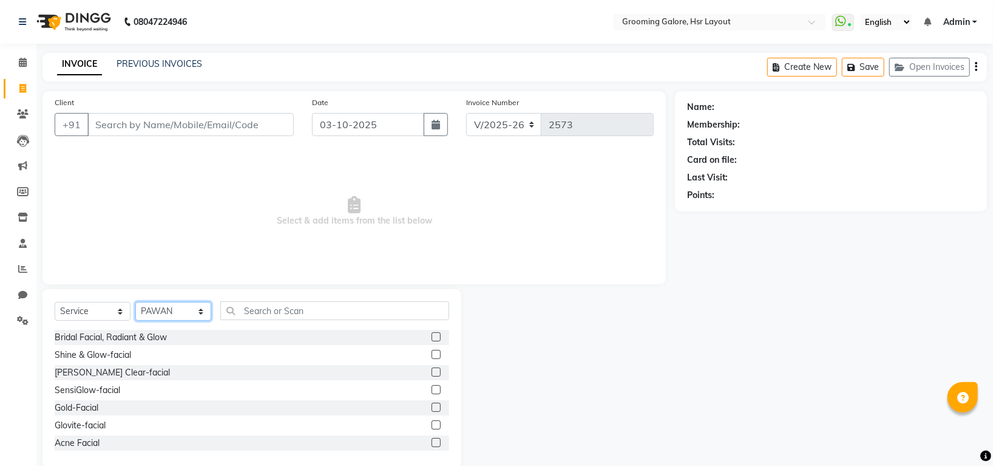
select select "84298"
click at [135, 302] on select "Select Stylist Indira MEGH PAWAN [PERSON_NAME] SHANTI [PERSON_NAME] SURAJ TILUC…" at bounding box center [173, 311] width 76 height 19
click at [296, 310] on input "text" at bounding box center [334, 310] width 229 height 19
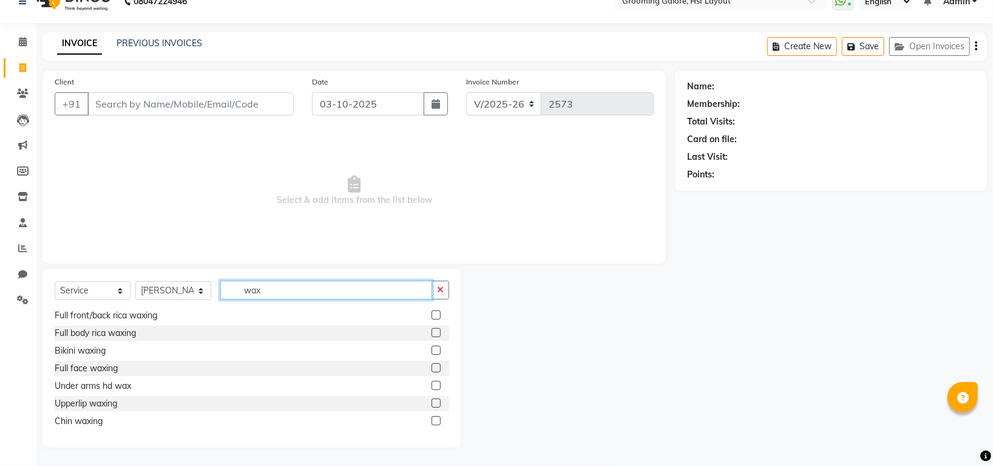
scroll to position [220, 0]
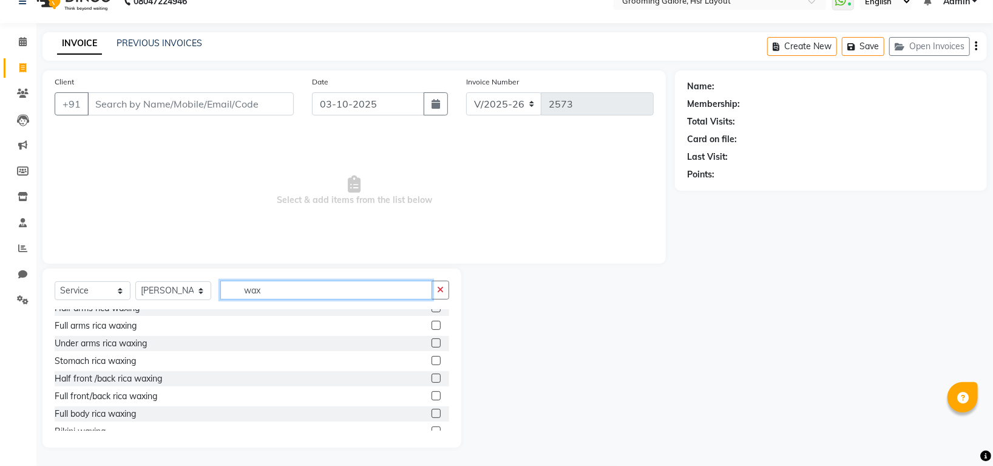
type input "wax"
click at [432, 324] on label at bounding box center [436, 325] width 9 height 9
click at [432, 324] on input "checkbox" at bounding box center [436, 326] width 8 height 8
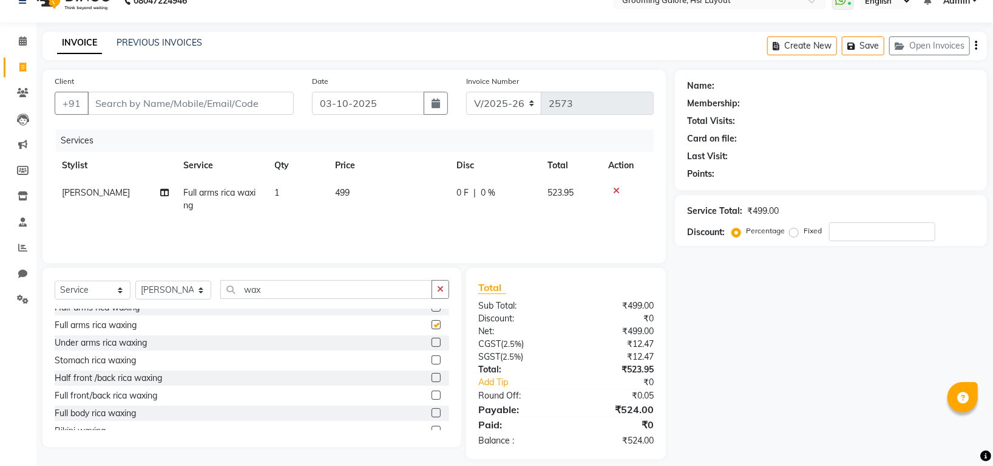
checkbox input "false"
click at [279, 293] on input "wax" at bounding box center [326, 289] width 212 height 19
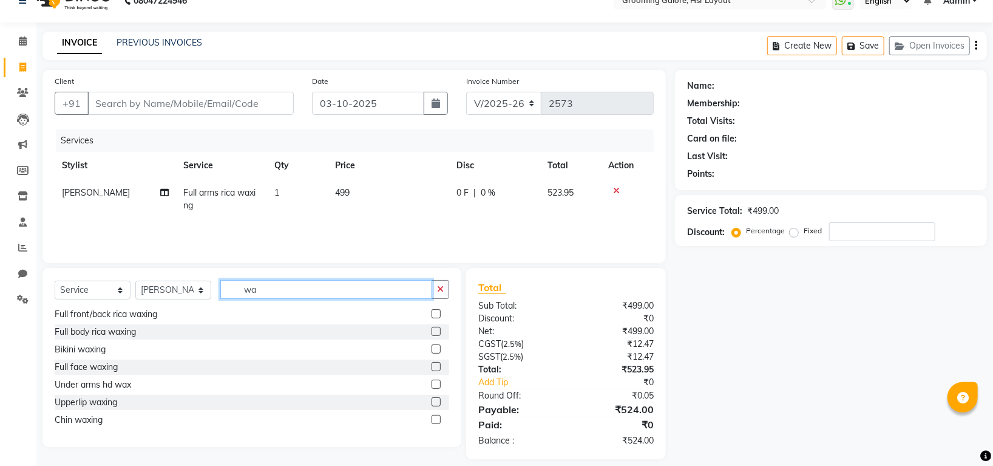
type input "w"
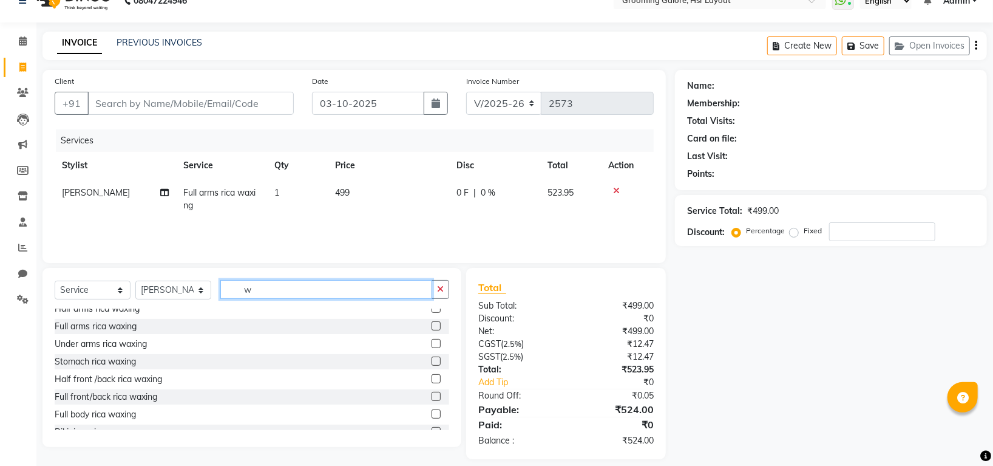
scroll to position [641, 0]
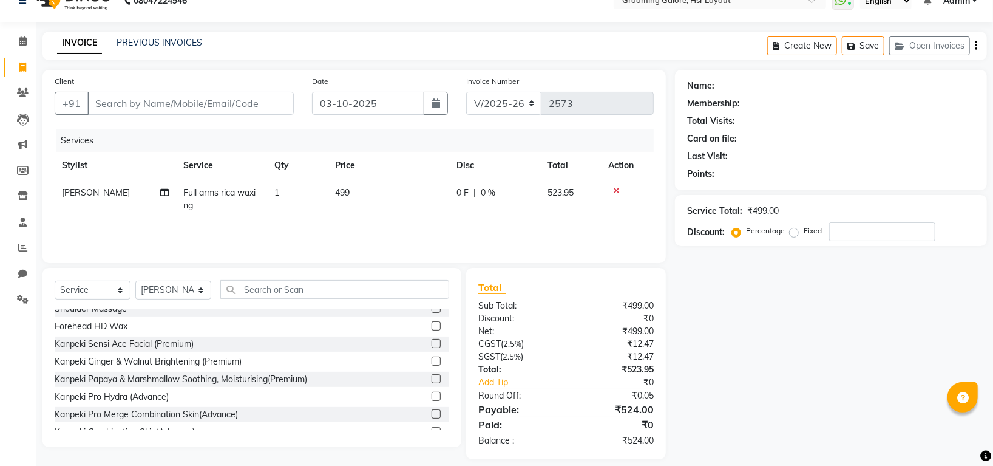
click at [619, 191] on div at bounding box center [627, 190] width 38 height 8
click at [618, 188] on icon at bounding box center [616, 190] width 7 height 8
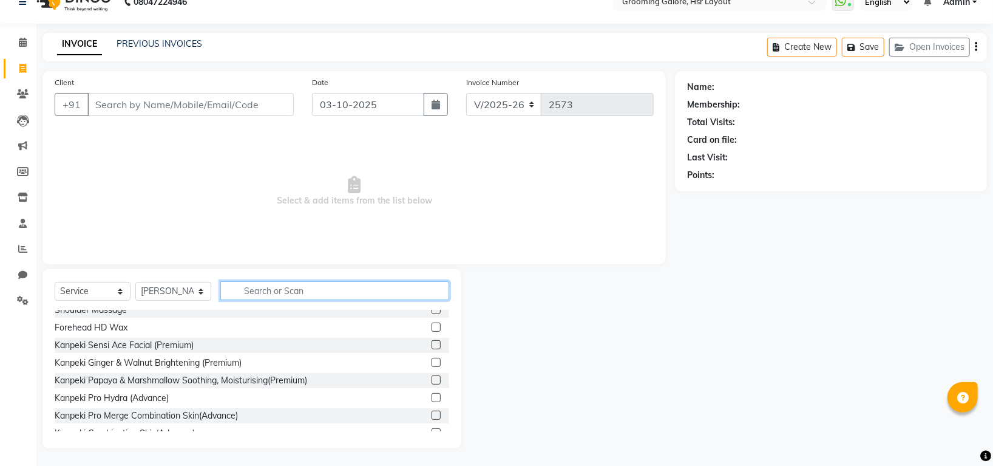
click at [316, 292] on input "text" at bounding box center [334, 290] width 229 height 19
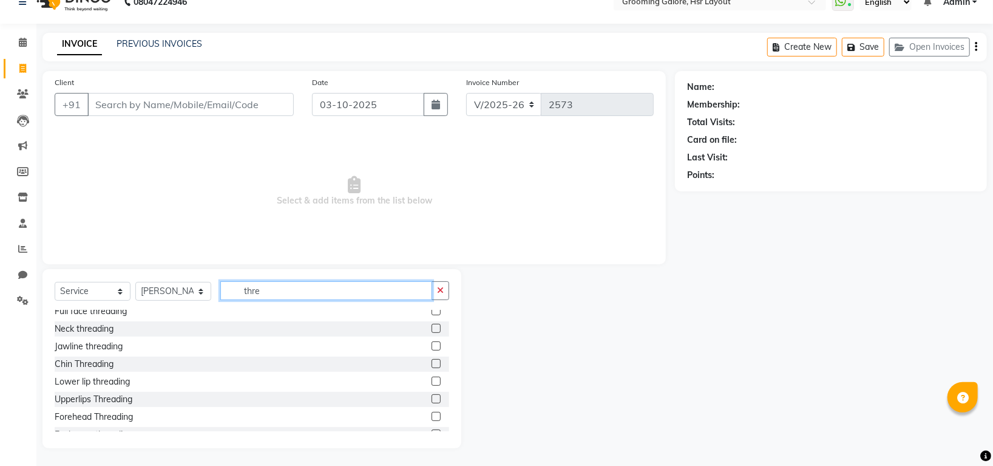
scroll to position [36, 0]
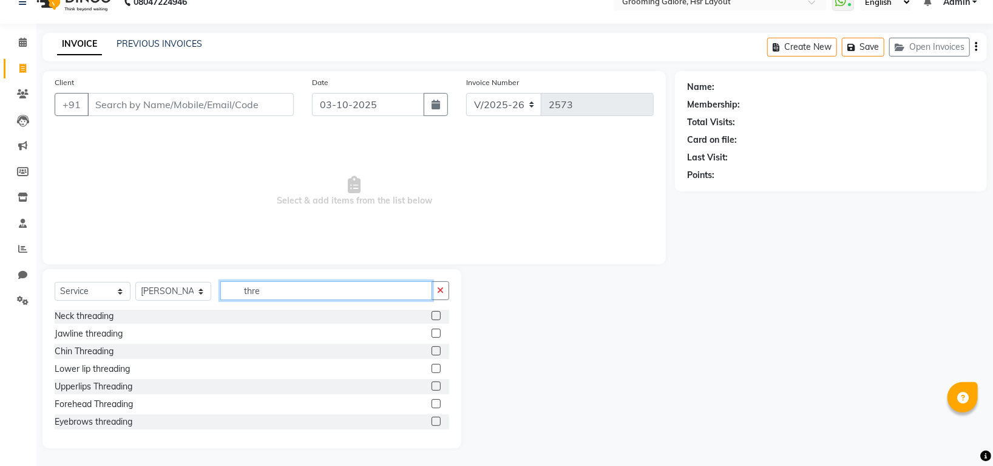
type input "thre"
click at [432, 421] on label at bounding box center [436, 420] width 9 height 9
click at [432, 421] on input "checkbox" at bounding box center [436, 422] width 8 height 8
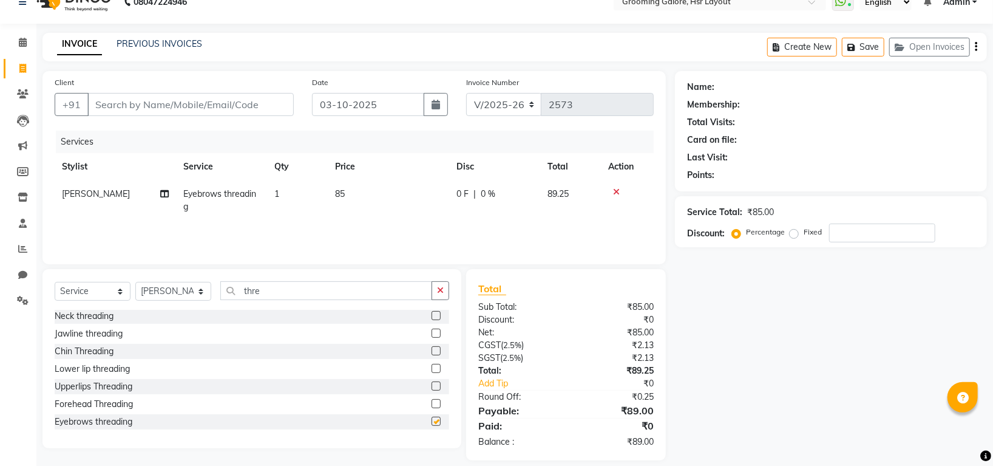
checkbox input "false"
click at [275, 292] on input "thre" at bounding box center [326, 290] width 212 height 19
type input "t"
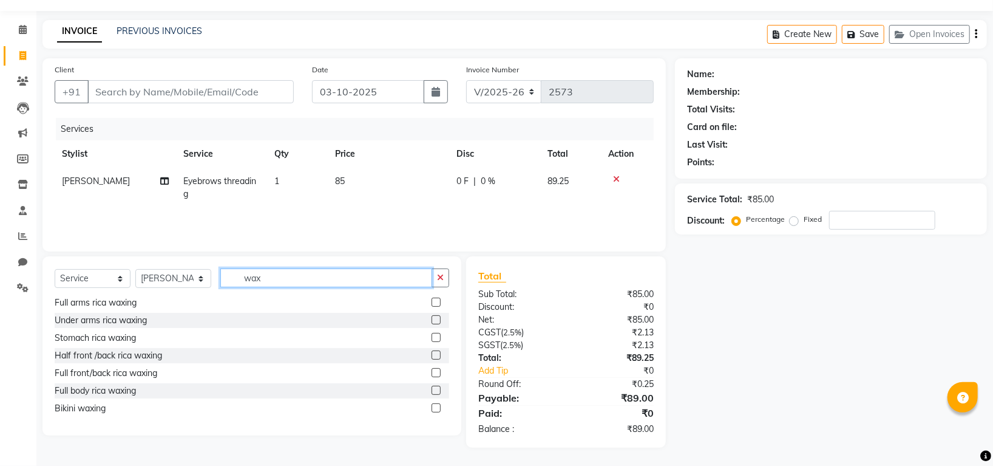
scroll to position [139, 0]
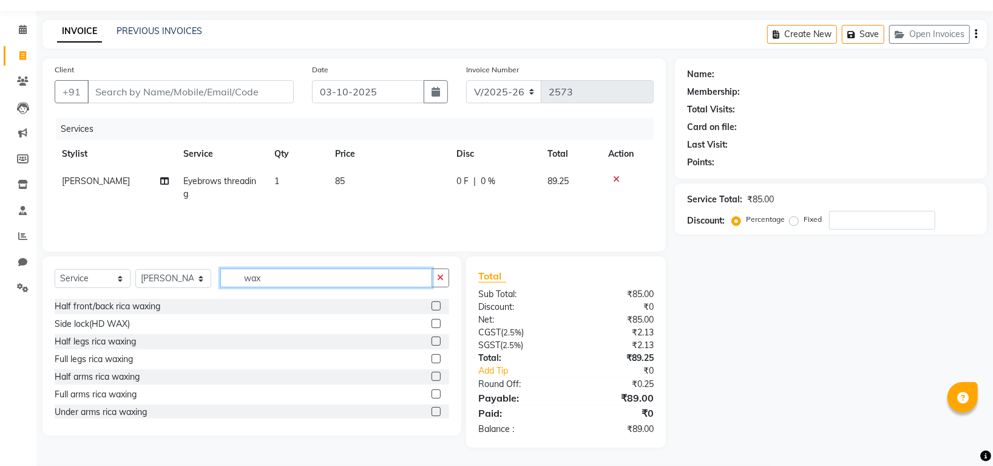
type input "wax"
click at [432, 393] on label at bounding box center [436, 393] width 9 height 9
click at [432, 393] on input "checkbox" at bounding box center [436, 394] width 8 height 8
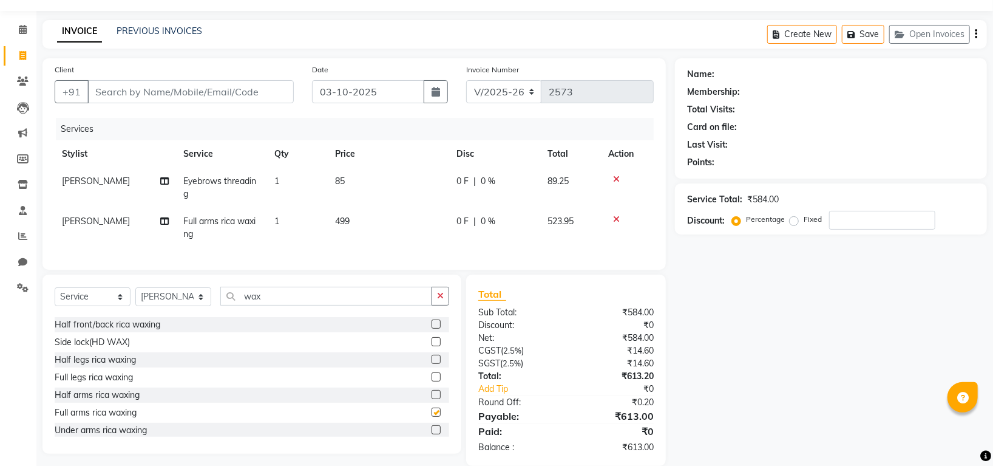
checkbox input "false"
click at [282, 305] on input "wax" at bounding box center [326, 296] width 212 height 19
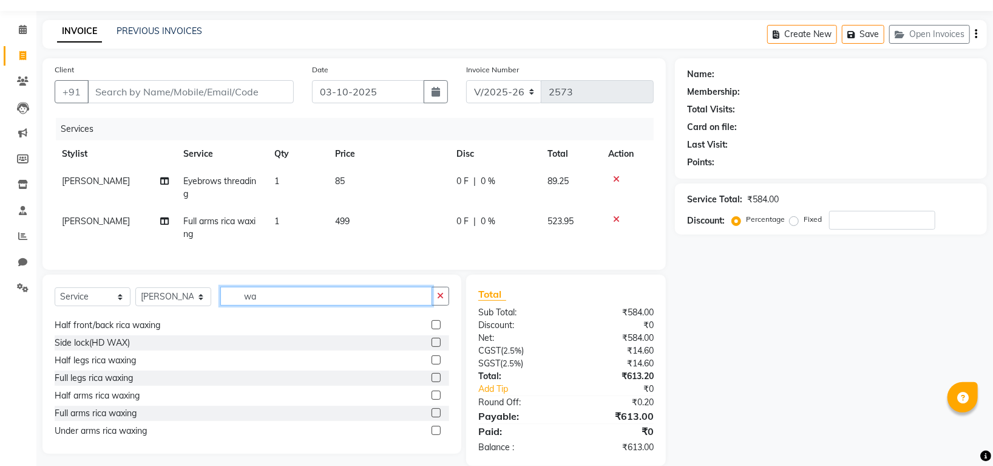
type input "w"
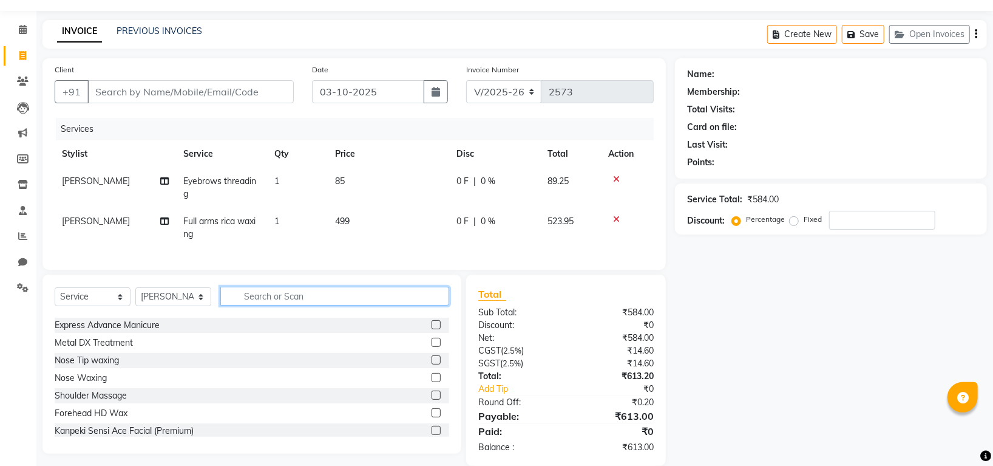
scroll to position [64, 0]
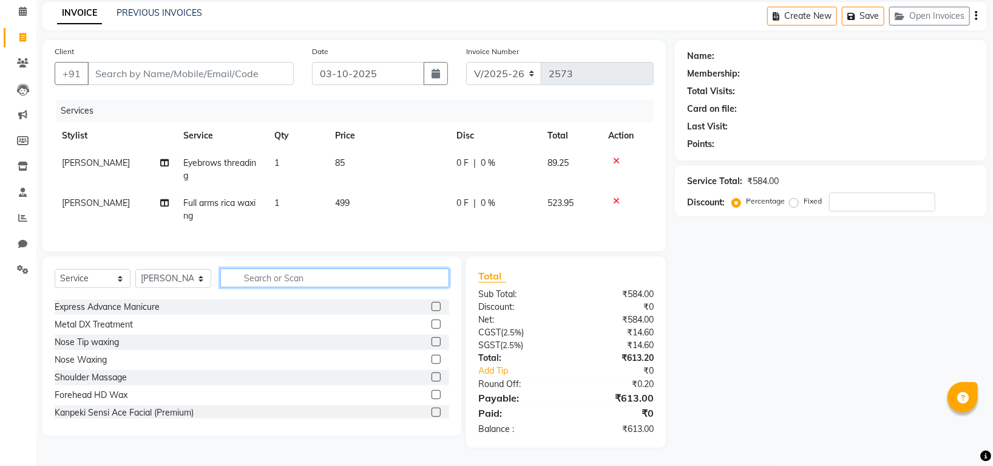
click at [325, 281] on input "text" at bounding box center [334, 277] width 229 height 19
click at [199, 280] on select "Select Stylist Indira MEGH PAWAN [PERSON_NAME] SHANTI [PERSON_NAME] SURAJ TILUC…" at bounding box center [173, 278] width 76 height 19
select select "45585"
click at [135, 269] on select "Select Stylist Indira MEGH PAWAN [PERSON_NAME] SHANTI [PERSON_NAME] SURAJ TILUC…" at bounding box center [173, 278] width 76 height 19
click at [317, 272] on input "text" at bounding box center [334, 277] width 229 height 19
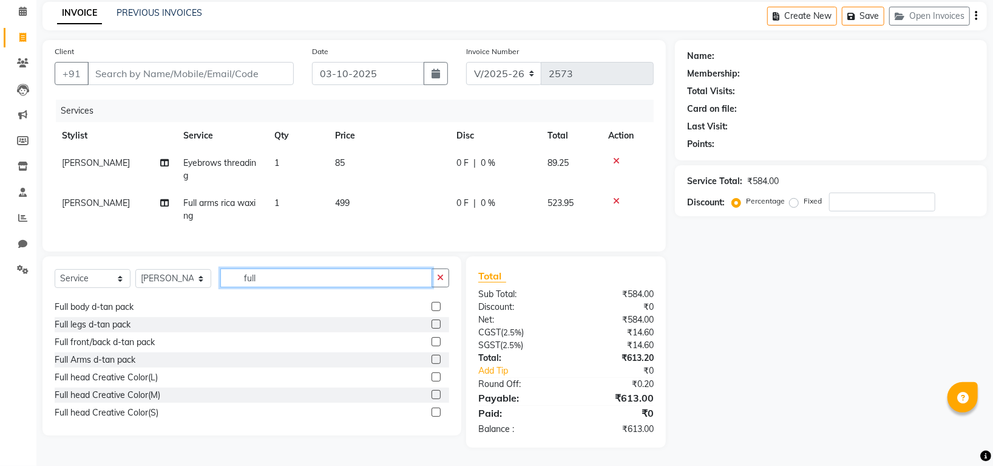
scroll to position [265, 0]
click at [239, 275] on input "full" at bounding box center [326, 277] width 212 height 19
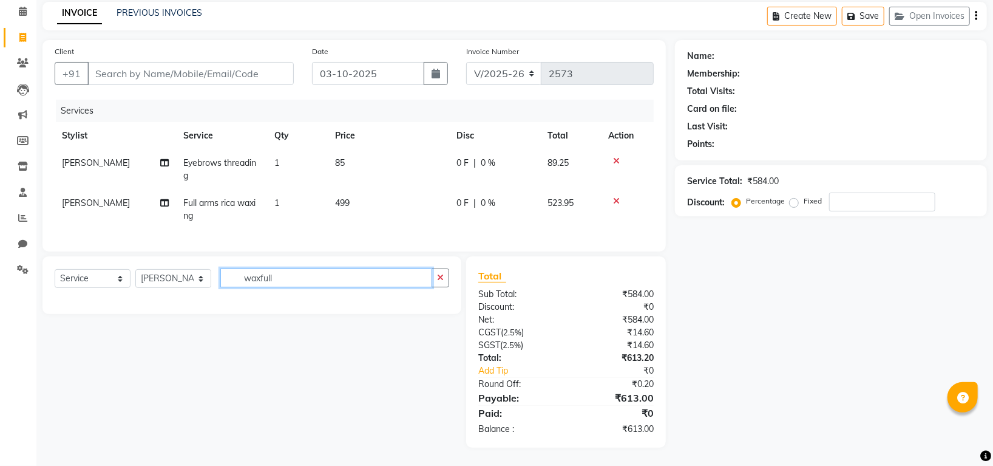
click at [299, 280] on input "waxfull" at bounding box center [326, 277] width 212 height 19
type input "w"
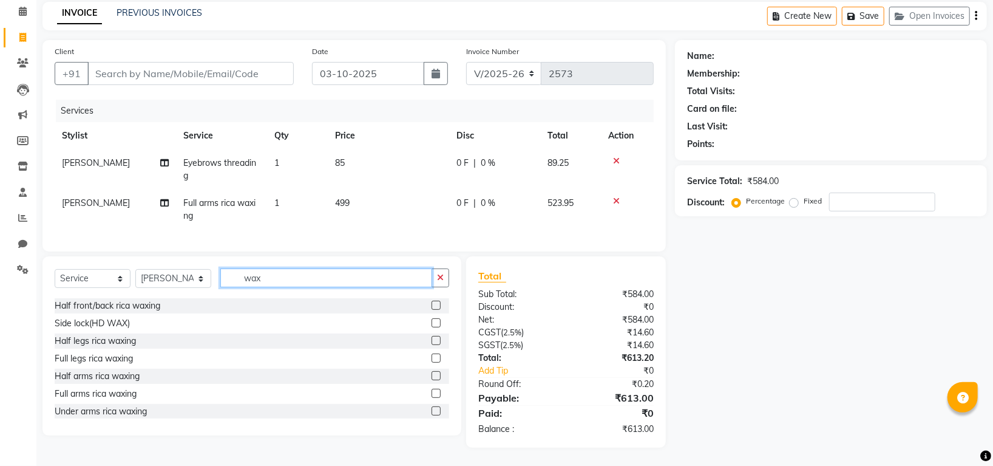
scroll to position [139, 0]
type input "wax"
click at [432, 357] on label at bounding box center [436, 358] width 9 height 9
click at [432, 357] on input "checkbox" at bounding box center [436, 359] width 8 height 8
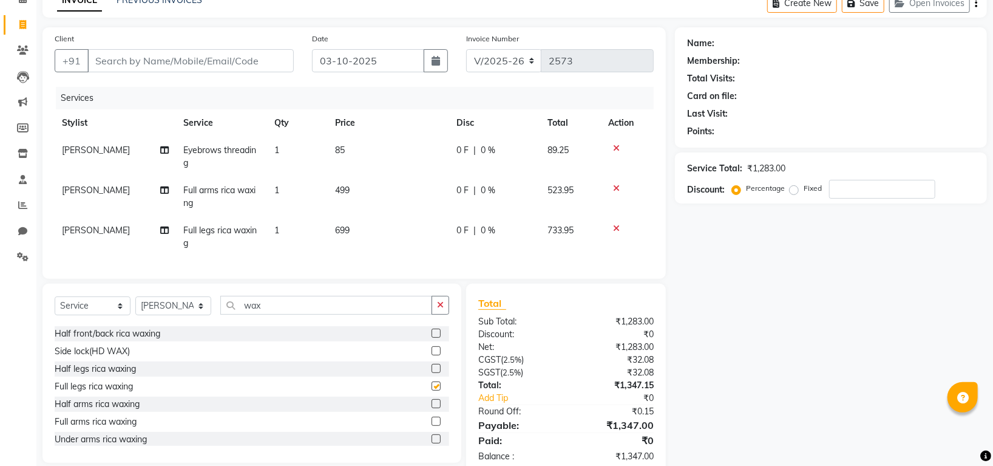
checkbox input "false"
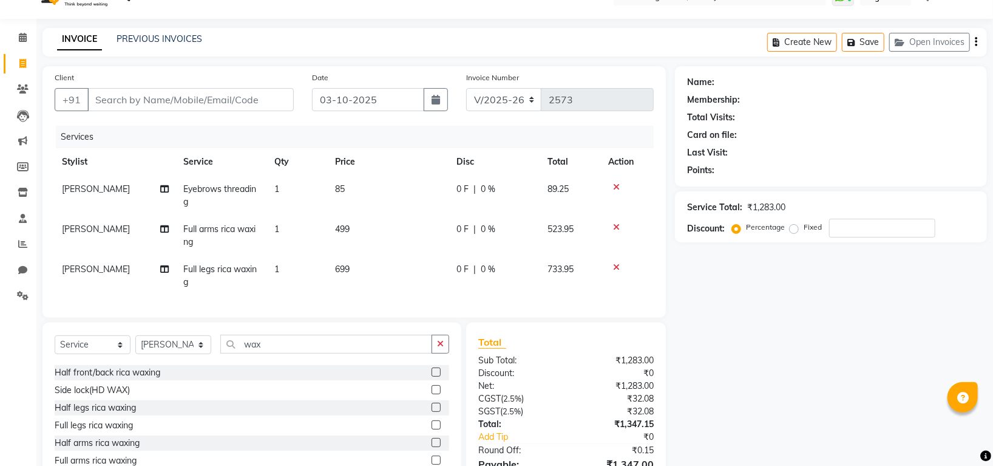
scroll to position [22, 0]
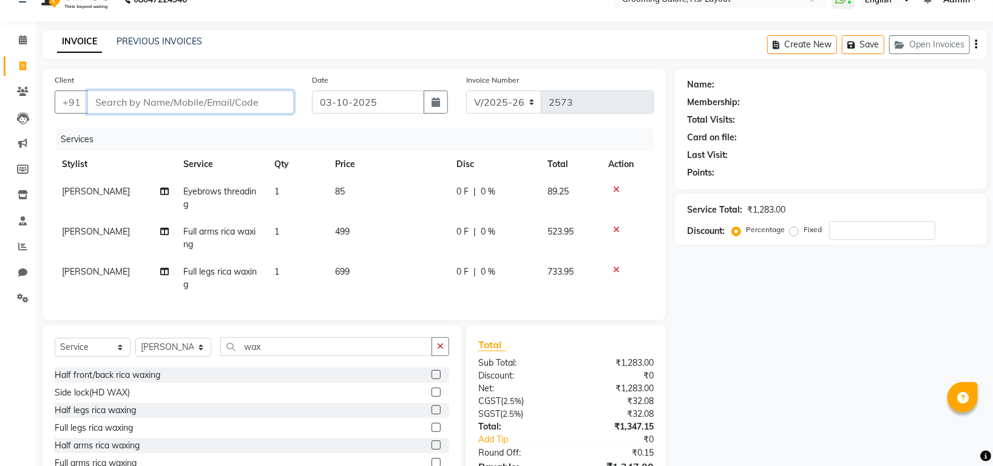
click at [88, 101] on input "Client" at bounding box center [190, 101] width 206 height 23
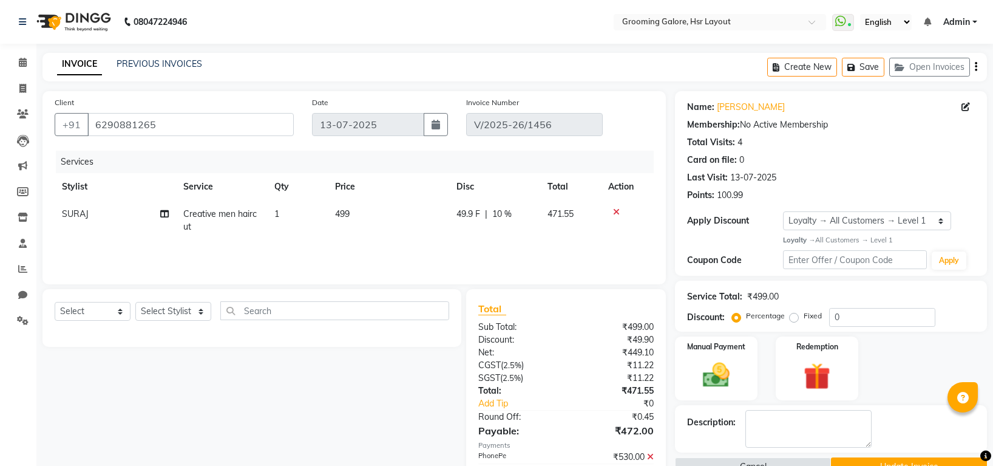
select select "1: Object"
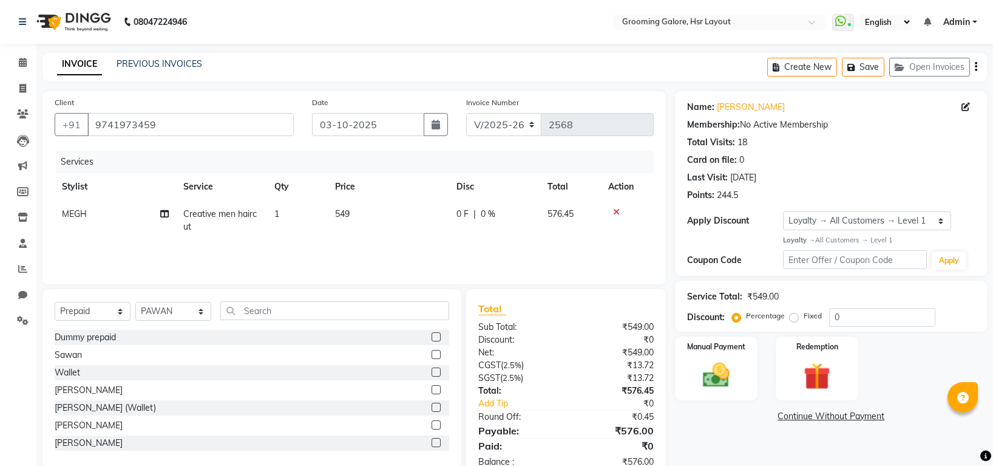
select select "6168"
select select "P"
select select "45583"
select select "1: Object"
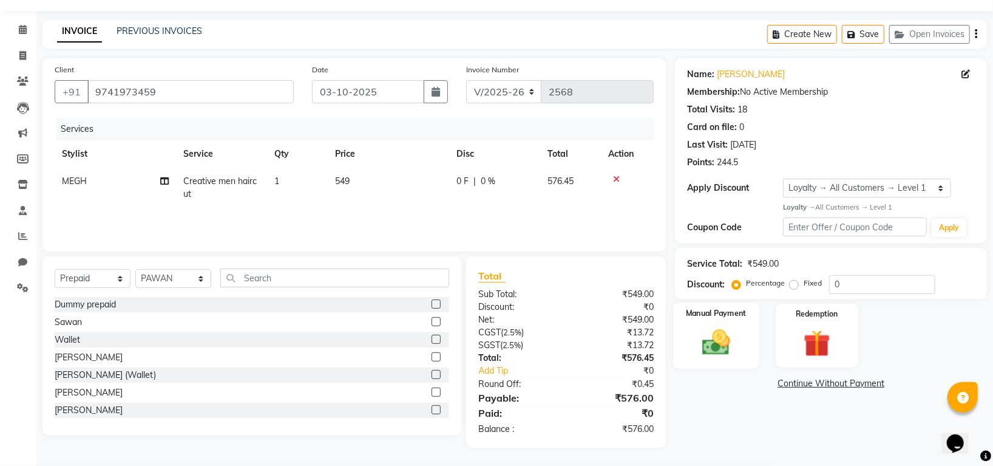
click at [727, 347] on img at bounding box center [717, 342] width 46 height 32
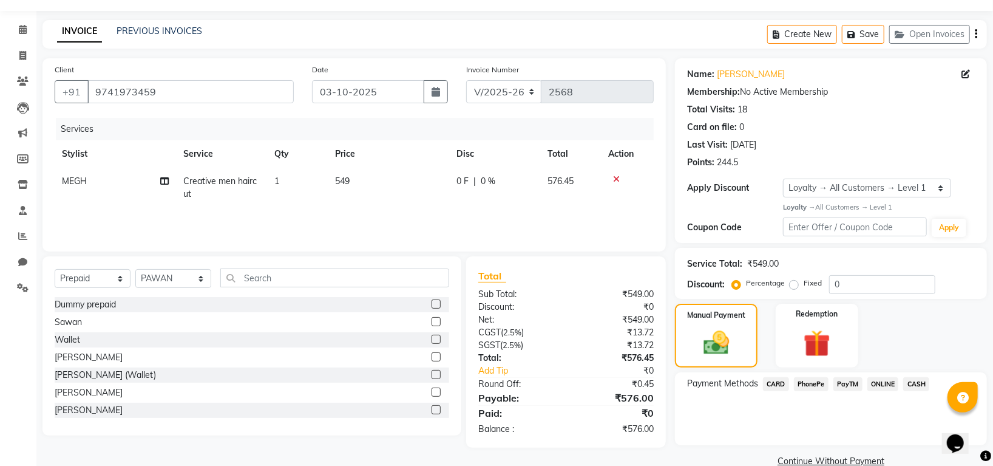
click at [811, 382] on span "PhonePe" at bounding box center [811, 384] width 35 height 14
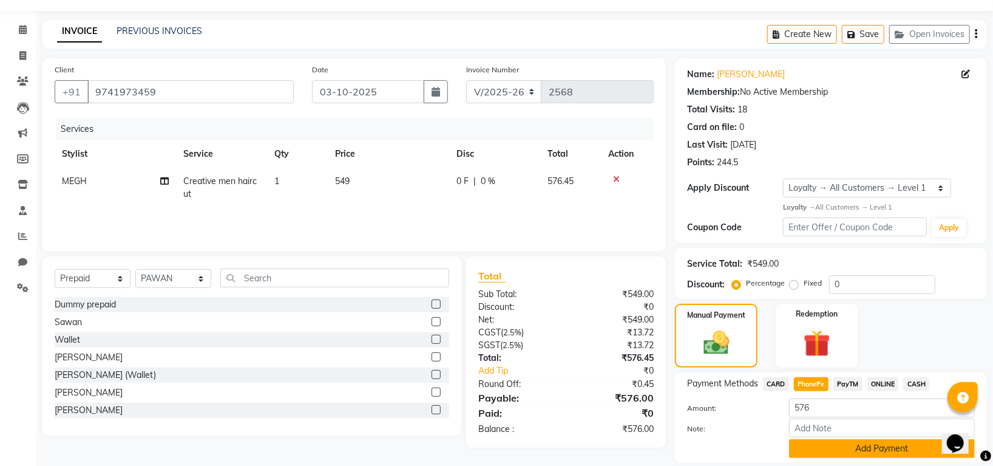
click at [816, 448] on button "Add Payment" at bounding box center [882, 448] width 186 height 19
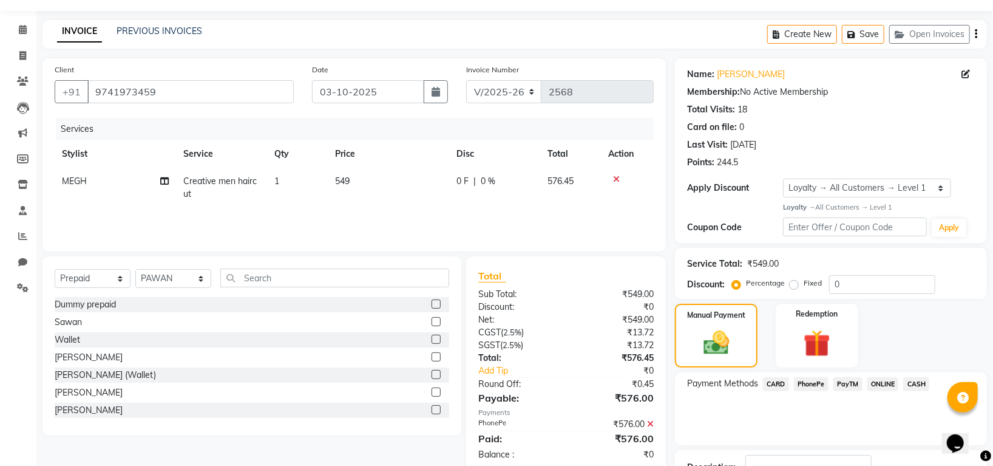
scroll to position [123, 0]
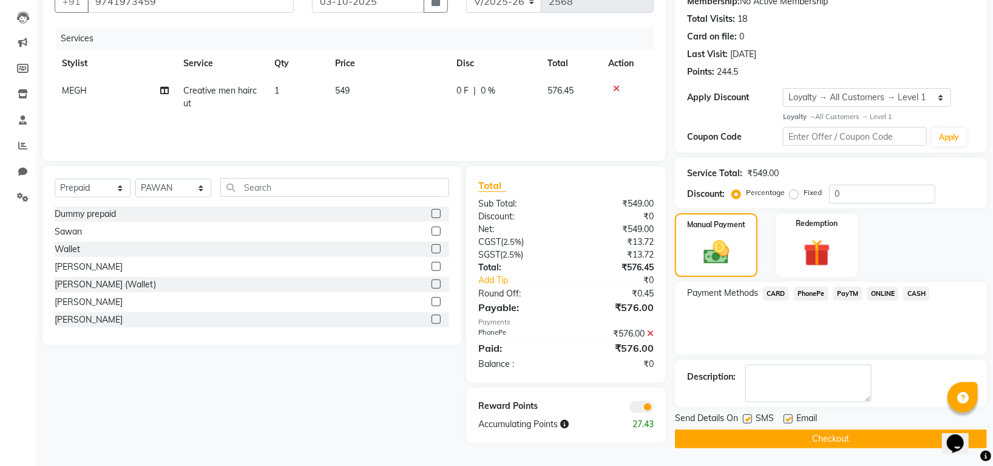
click at [812, 445] on button "Checkout" at bounding box center [831, 438] width 312 height 19
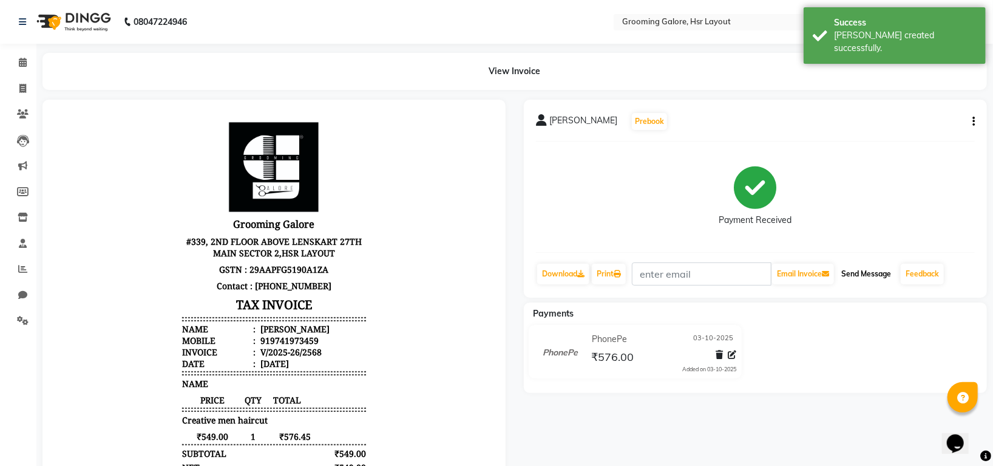
click at [855, 271] on button "Send Message" at bounding box center [865, 273] width 59 height 21
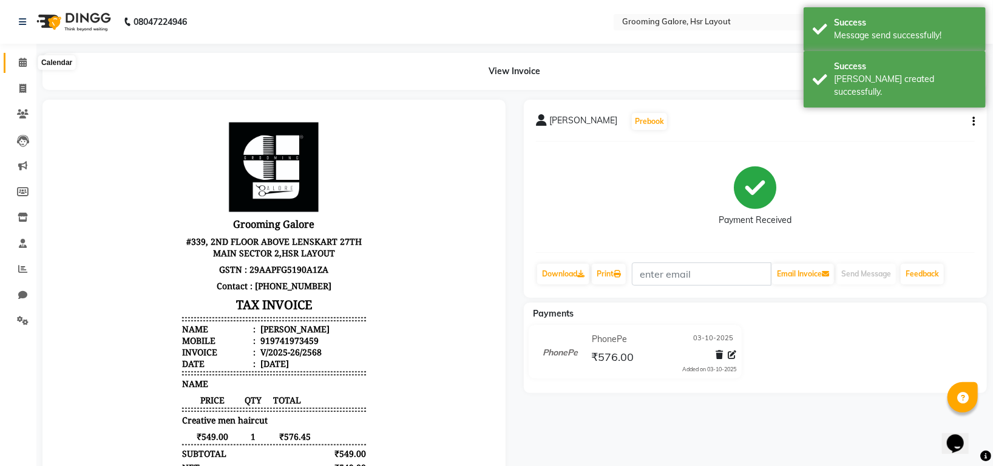
click at [25, 64] on icon at bounding box center [23, 62] width 8 height 9
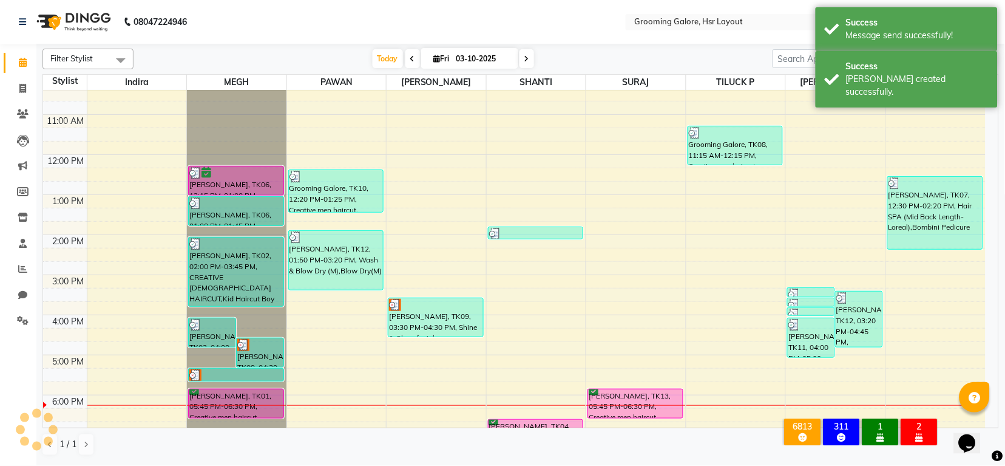
scroll to position [188, 0]
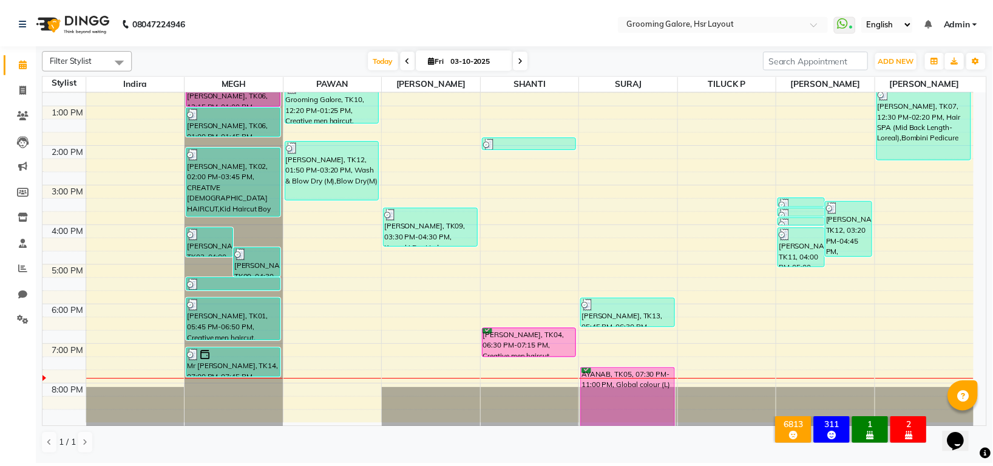
scroll to position [188, 0]
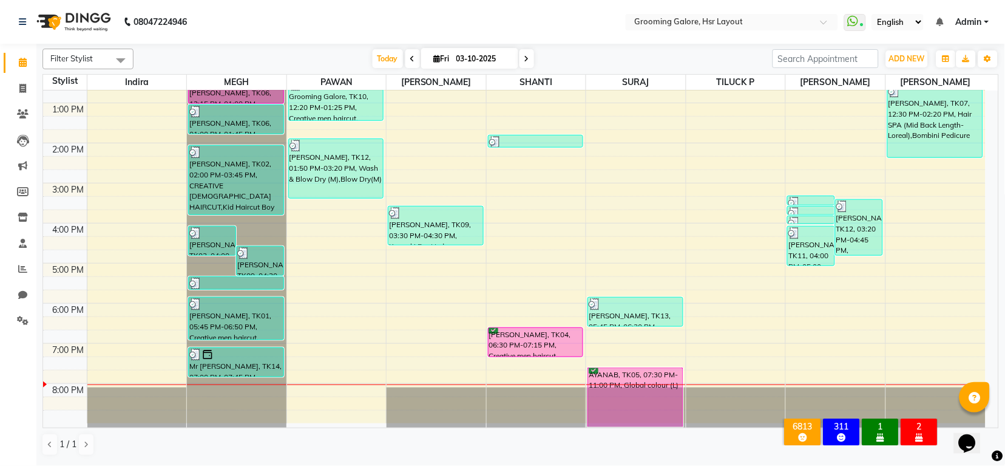
click at [502, 393] on div at bounding box center [537, 407] width 100 height 40
click at [501, 393] on div at bounding box center [537, 407] width 100 height 40
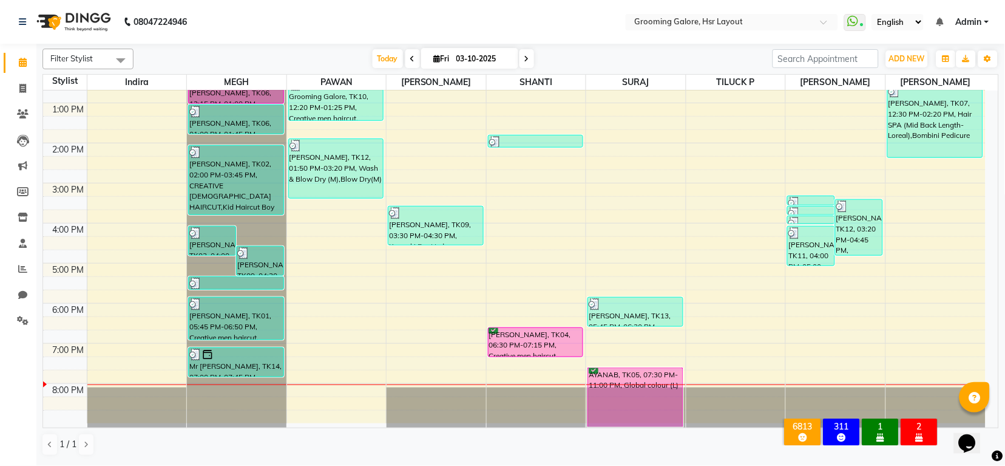
click at [501, 393] on div at bounding box center [537, 407] width 100 height 40
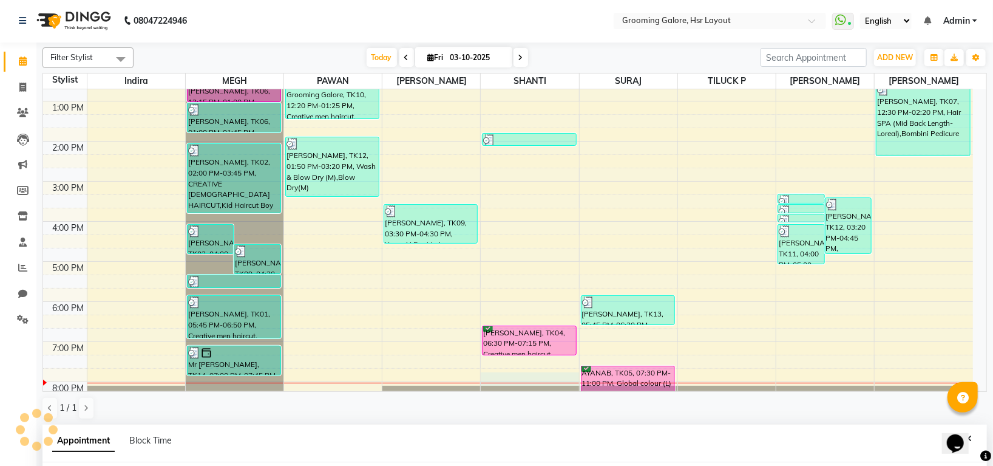
select select "45580"
select select "1185"
select select "tentative"
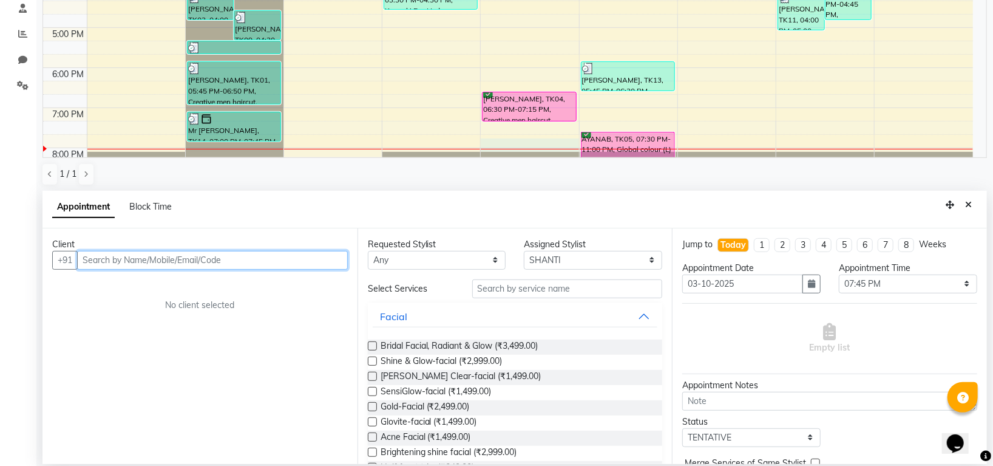
scroll to position [236, 0]
click at [281, 256] on input "text" at bounding box center [212, 258] width 271 height 19
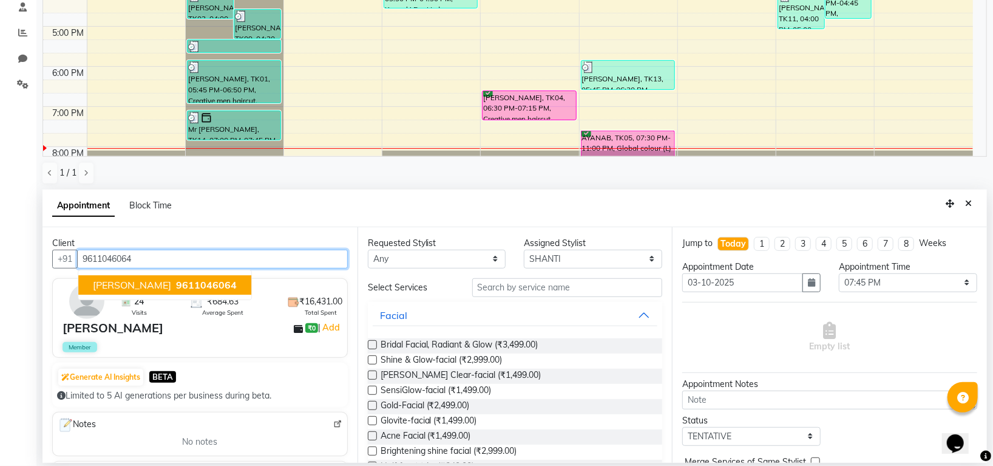
click at [180, 286] on button "[PERSON_NAME] 9611046064" at bounding box center [164, 284] width 173 height 19
type input "9611046064"
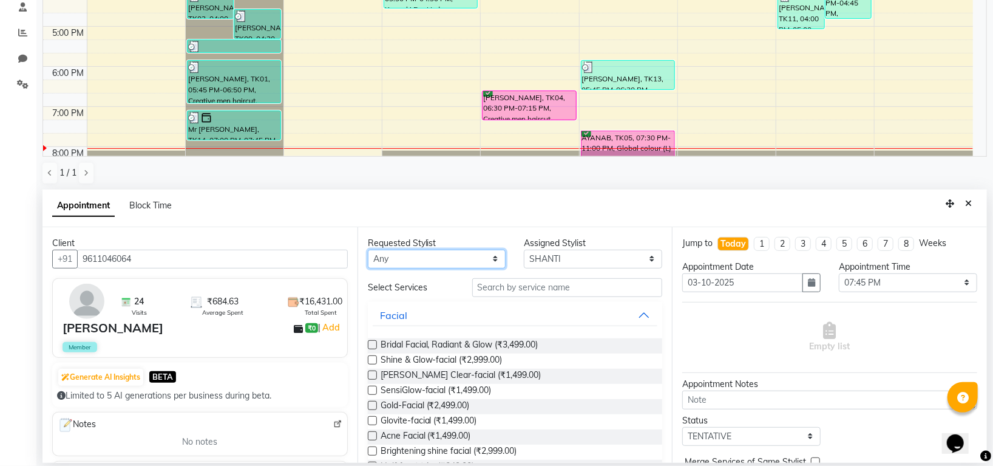
click at [491, 260] on select "Any [PERSON_NAME] [PERSON_NAME] PAWAN [PERSON_NAME] SHANTI [PERSON_NAME] SURAJ …" at bounding box center [437, 258] width 138 height 19
select select "45580"
click at [368, 249] on select "Any [PERSON_NAME] [PERSON_NAME] PAWAN [PERSON_NAME] SHANTI [PERSON_NAME] SURAJ …" at bounding box center [437, 258] width 138 height 19
click at [582, 285] on input "text" at bounding box center [567, 287] width 191 height 19
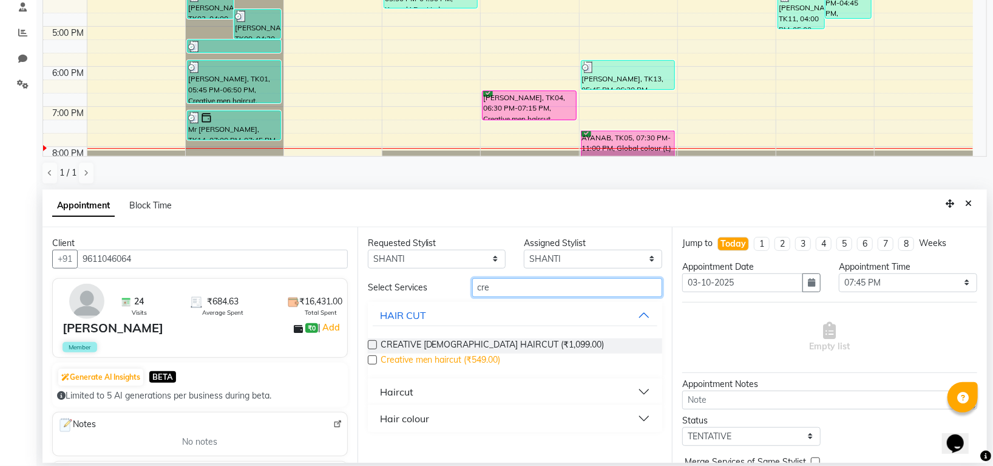
type input "cre"
click at [486, 357] on span "Creative men haircut (₹549.00)" at bounding box center [441, 360] width 120 height 15
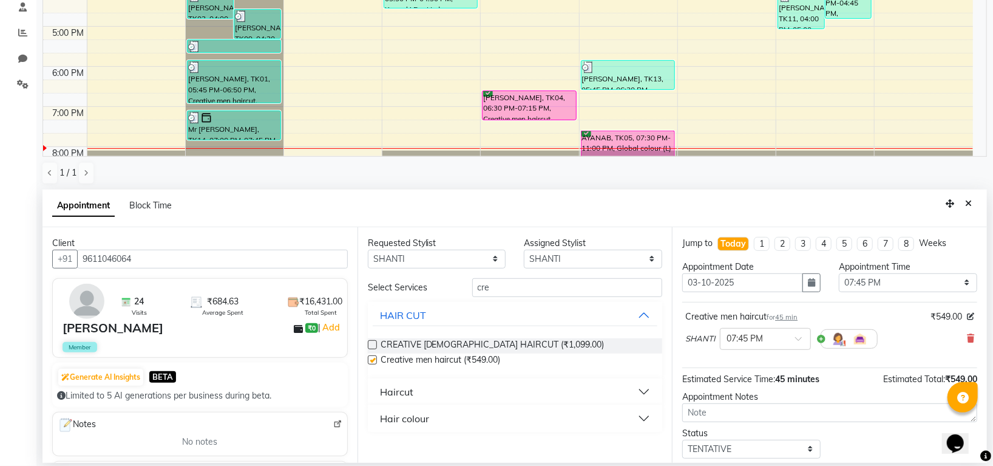
checkbox input "false"
click at [955, 283] on select "Select 09:00 AM 09:15 AM 09:30 AM 09:45 AM 10:00 AM 10:15 AM 10:30 AM 10:45 AM …" at bounding box center [908, 282] width 138 height 19
select select "1200"
click at [839, 273] on select "Select 09:00 AM 09:15 AM 09:30 AM 09:45 AM 10:00 AM 10:15 AM 10:30 AM 10:45 AM …" at bounding box center [908, 282] width 138 height 19
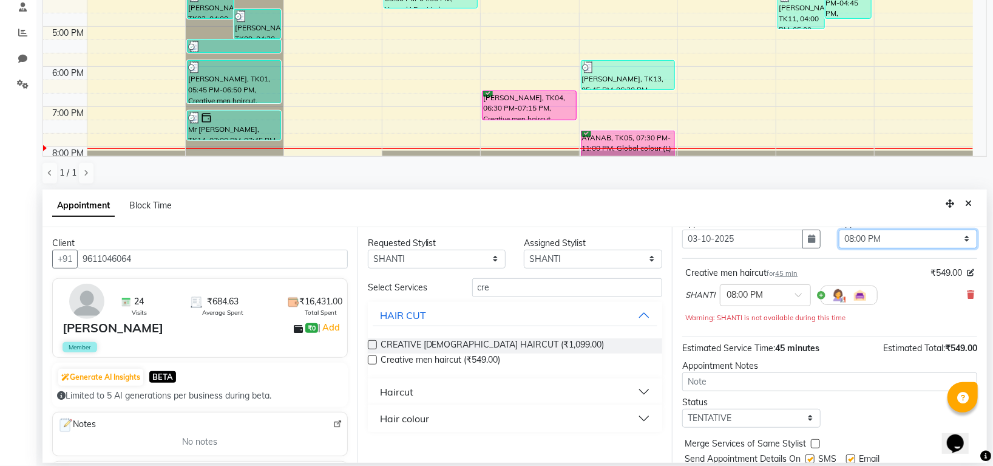
scroll to position [85, 0]
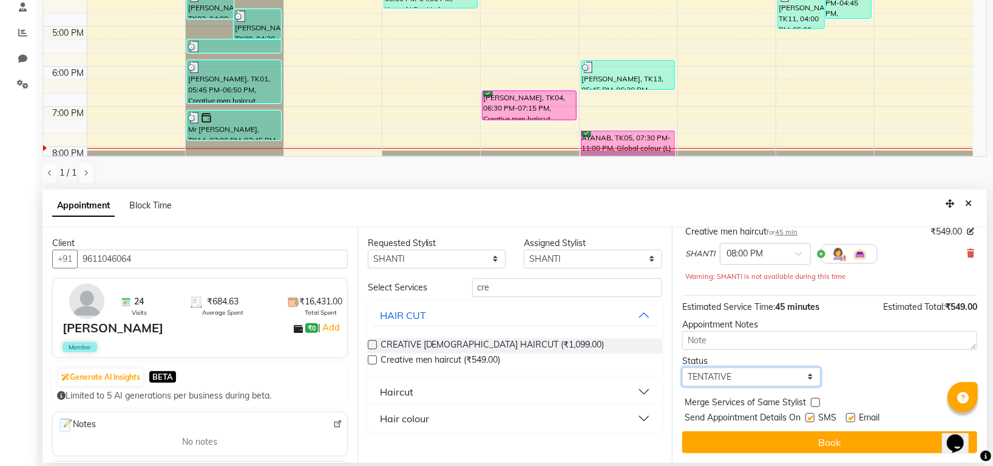
click at [807, 378] on select "Select TENTATIVE CONFIRM CHECK-IN UPCOMING" at bounding box center [751, 376] width 138 height 19
select select "confirm booking"
click at [682, 367] on select "Select TENTATIVE CONFIRM CHECK-IN UPCOMING" at bounding box center [751, 376] width 138 height 19
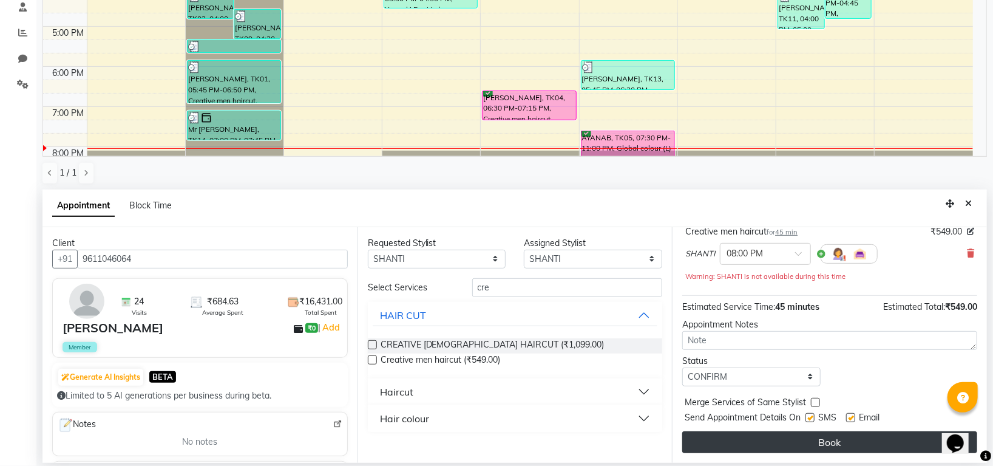
click at [819, 439] on button "Book" at bounding box center [829, 442] width 295 height 22
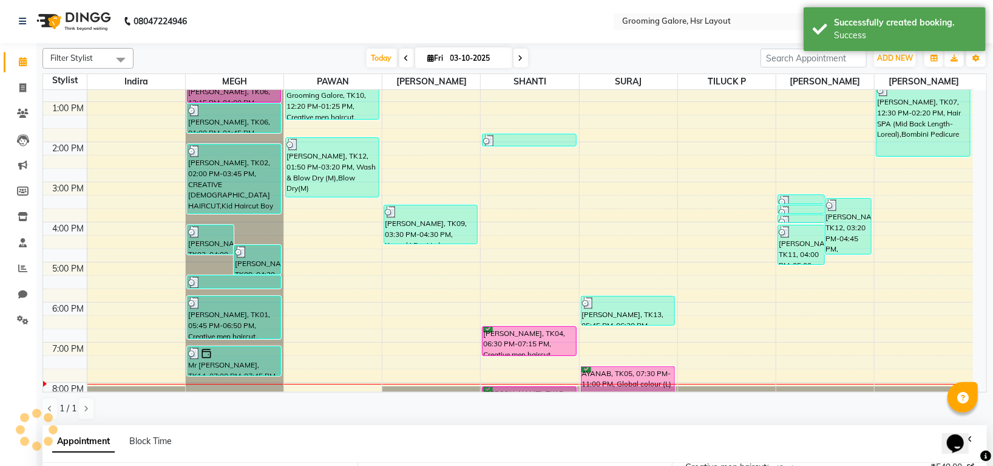
scroll to position [0, 0]
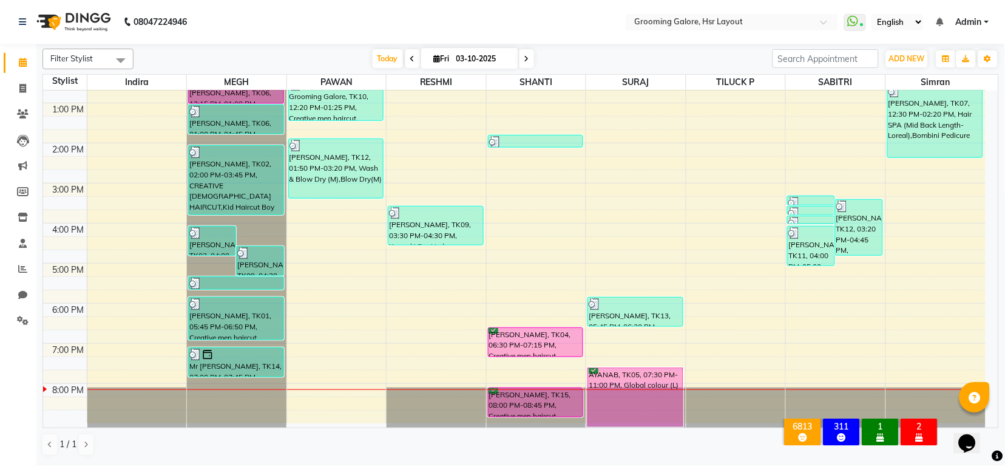
click at [524, 58] on icon at bounding box center [526, 58] width 5 height 7
type input "04-10-2025"
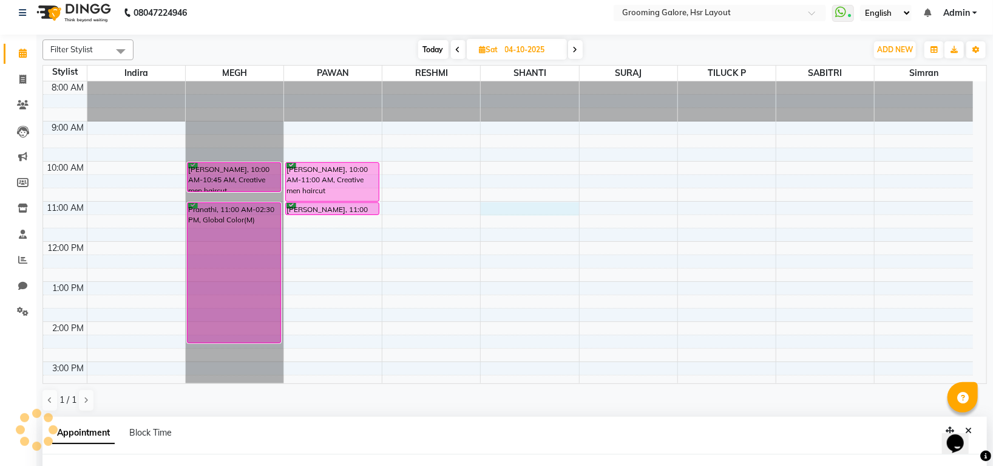
select select "45580"
select select "tentative"
select select "660"
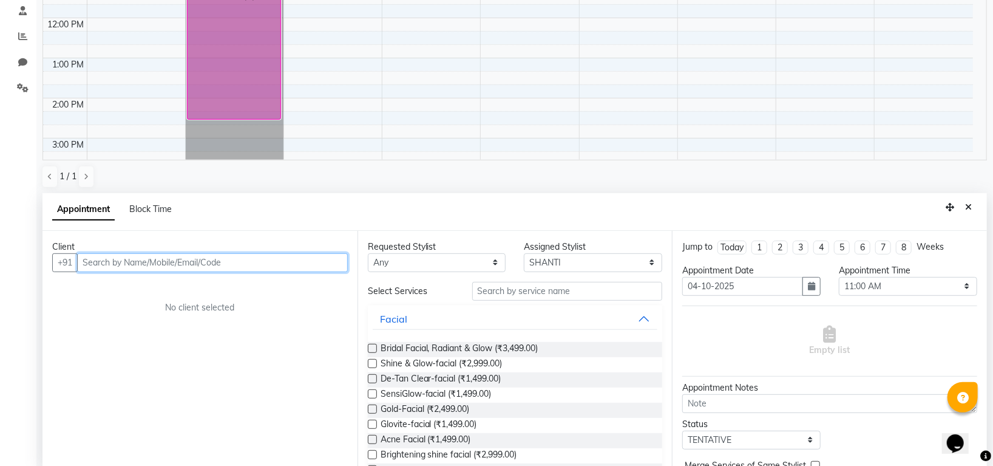
scroll to position [236, 0]
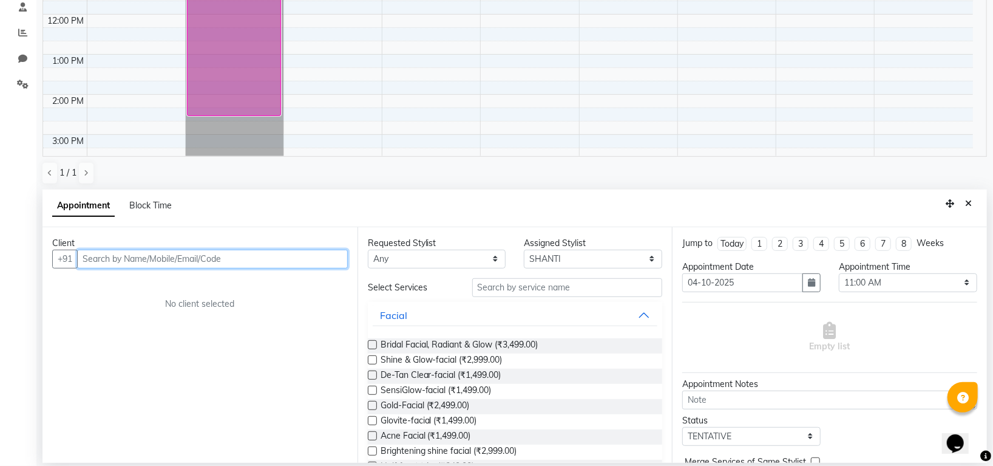
click at [252, 260] on input "text" at bounding box center [212, 258] width 271 height 19
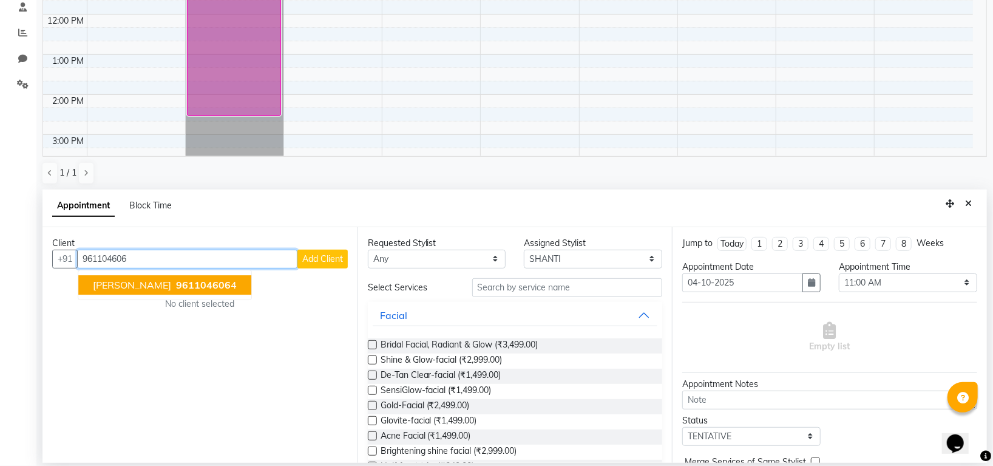
click at [109, 285] on span "[PERSON_NAME]" at bounding box center [132, 285] width 78 height 12
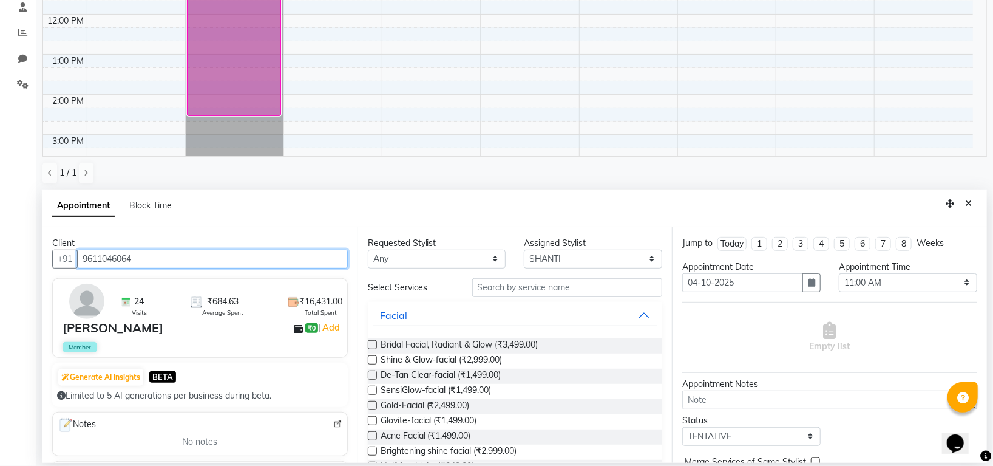
type input "9611046064"
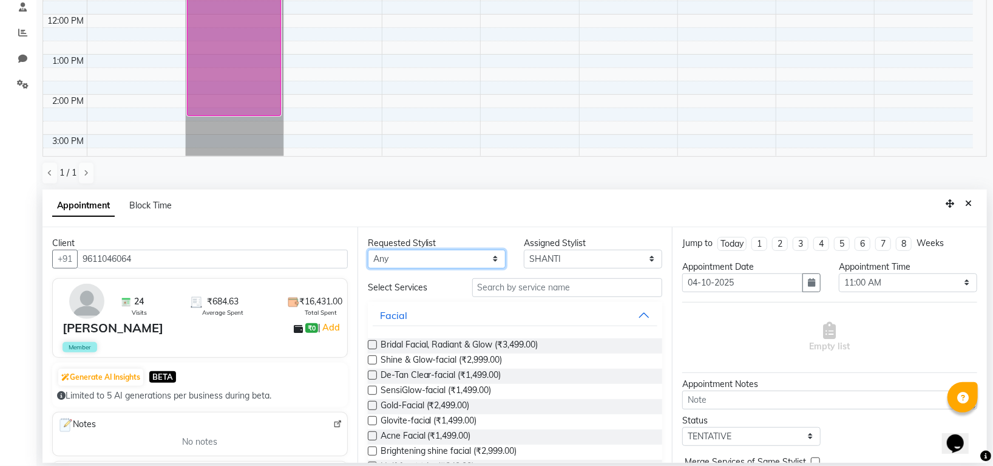
click at [490, 258] on select "Any [PERSON_NAME] [PERSON_NAME] PAWAN [PERSON_NAME] SHANTI [PERSON_NAME] SURAJ …" at bounding box center [437, 258] width 138 height 19
select select "45580"
click at [368, 249] on select "Any [PERSON_NAME] [PERSON_NAME] PAWAN [PERSON_NAME] SHANTI [PERSON_NAME] SURAJ …" at bounding box center [437, 258] width 138 height 19
click at [568, 283] on input "text" at bounding box center [567, 287] width 191 height 19
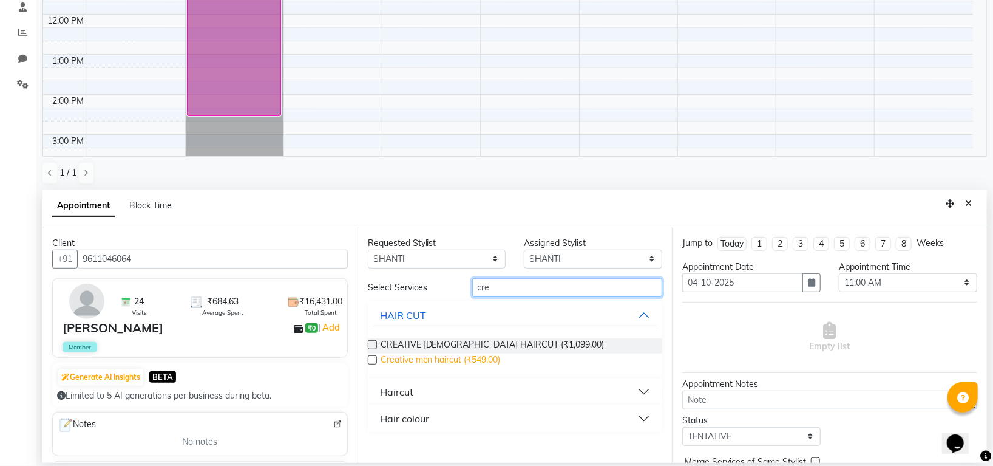
type input "cre"
click at [494, 362] on span "Creative men haircut (₹549.00)" at bounding box center [441, 360] width 120 height 15
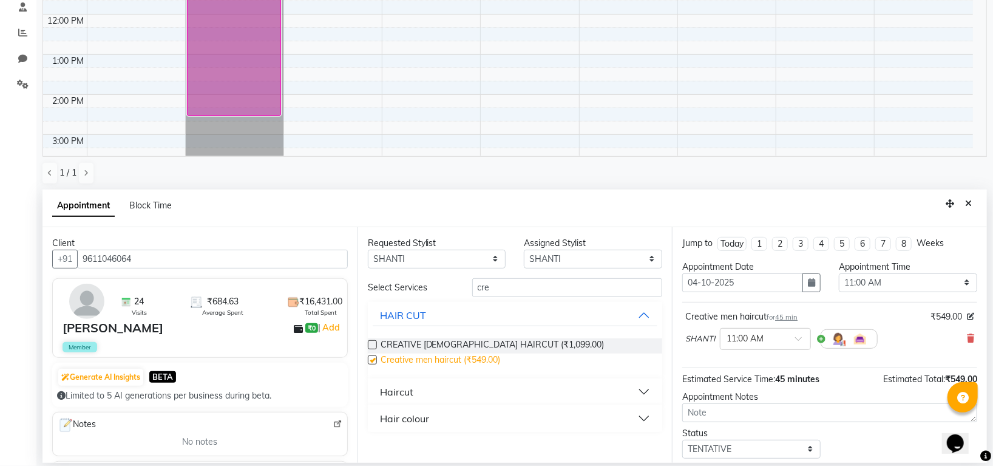
checkbox input "false"
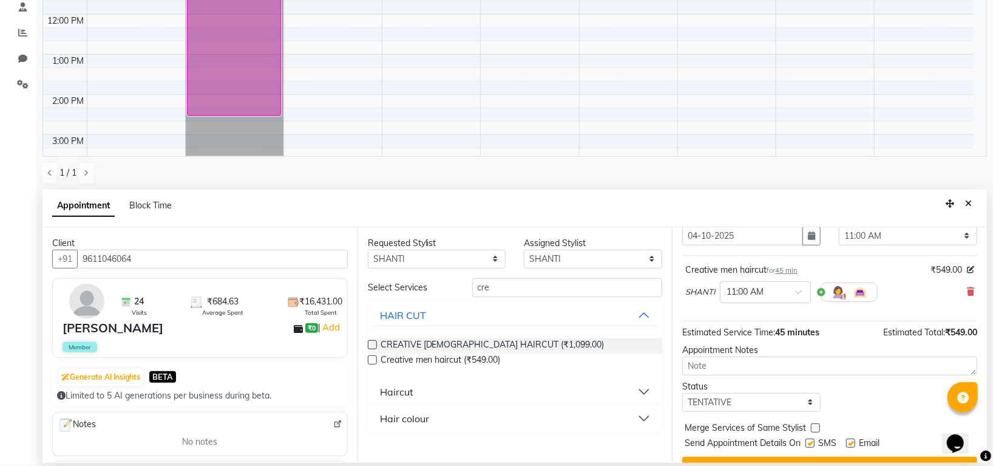
scroll to position [72, 0]
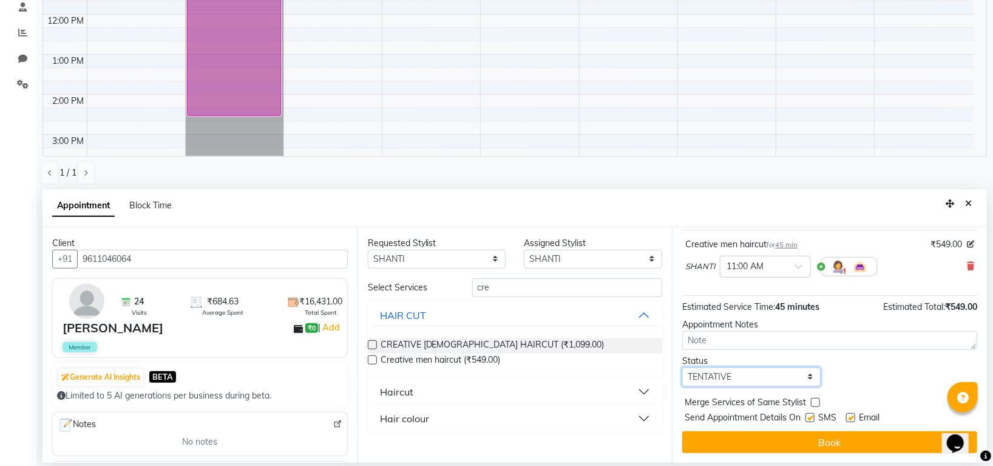
click at [805, 378] on select "Select TENTATIVE CONFIRM UPCOMING" at bounding box center [751, 376] width 138 height 19
select select "confirm booking"
click at [682, 367] on select "Select TENTATIVE CONFIRM UPCOMING" at bounding box center [751, 376] width 138 height 19
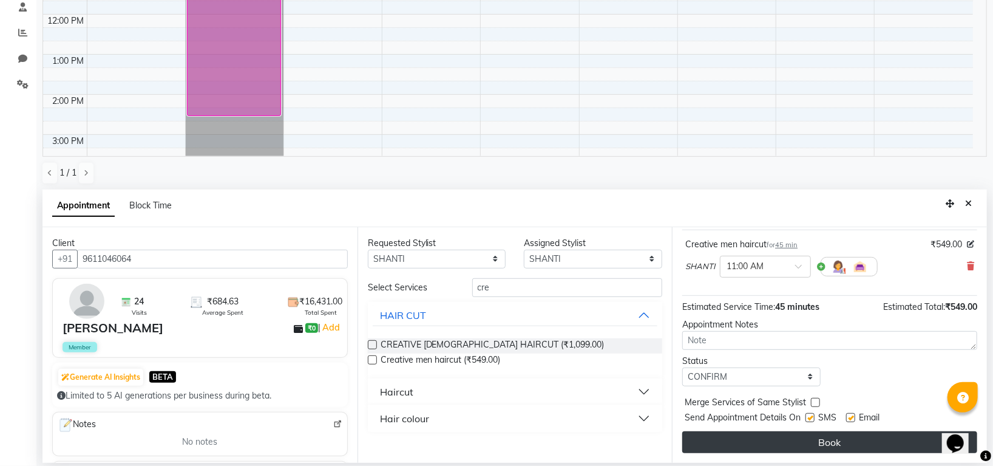
click at [833, 438] on button "Book" at bounding box center [829, 442] width 295 height 22
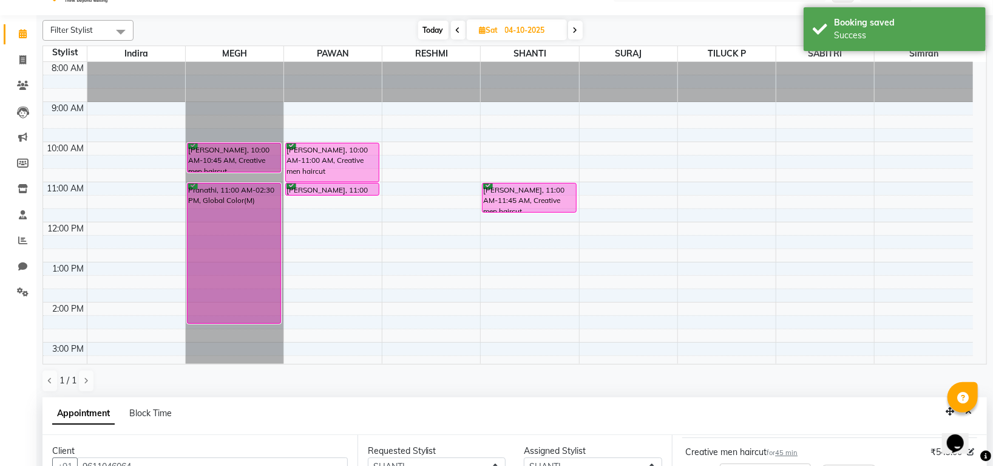
scroll to position [0, 0]
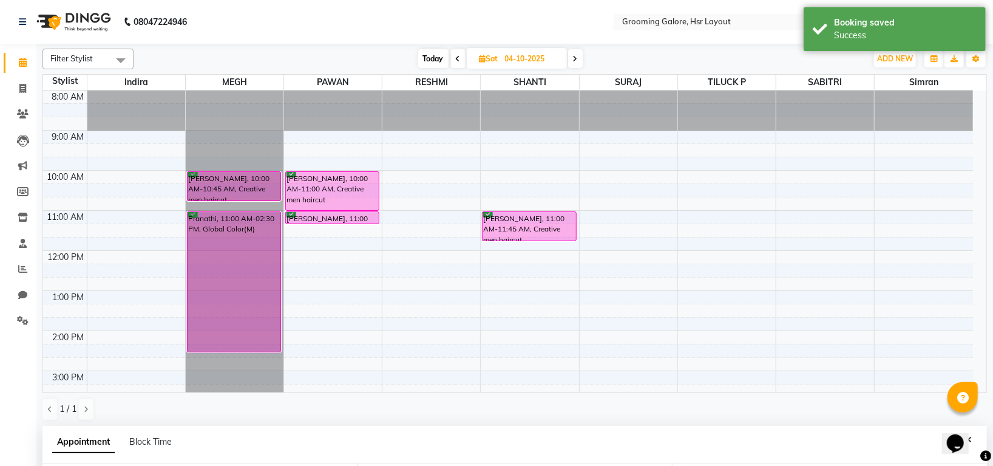
click at [459, 59] on icon at bounding box center [458, 58] width 5 height 7
type input "03-10-2025"
select select "660"
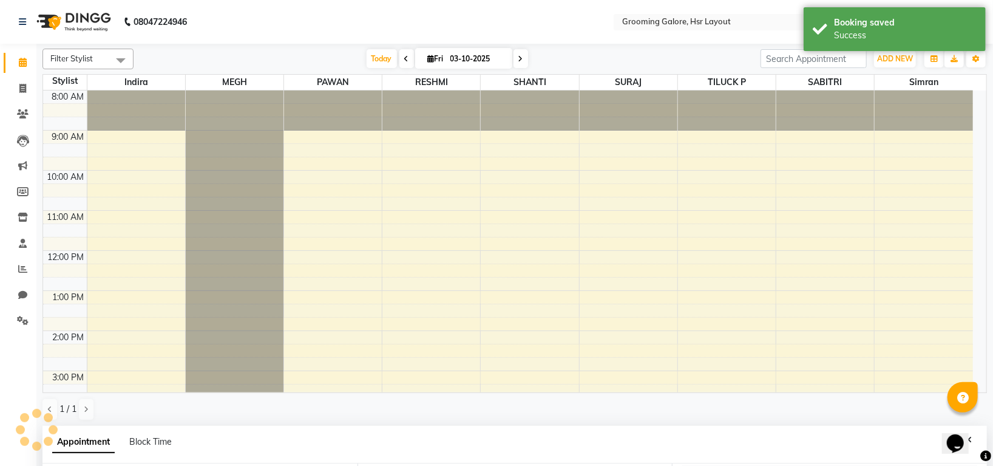
scroll to position [223, 0]
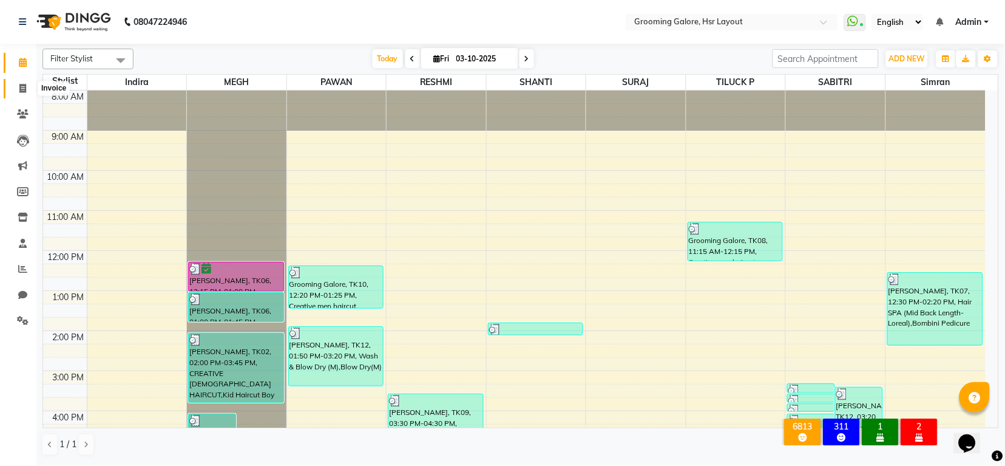
click at [23, 90] on icon at bounding box center [22, 88] width 7 height 9
select select "service"
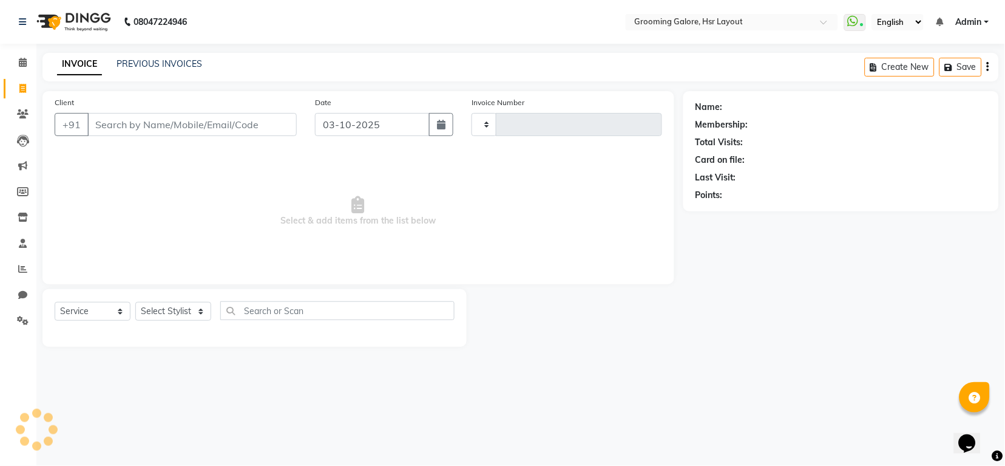
type input "2573"
select select "6168"
select select "P"
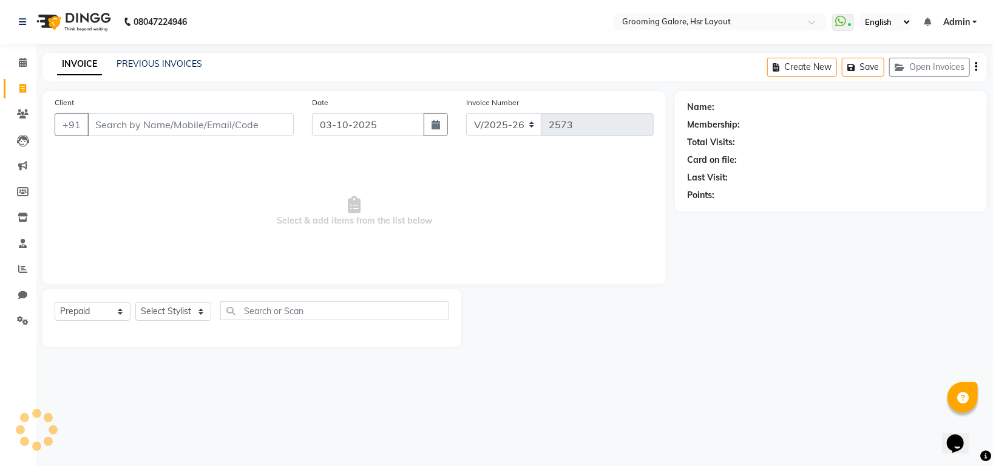
select select "45583"
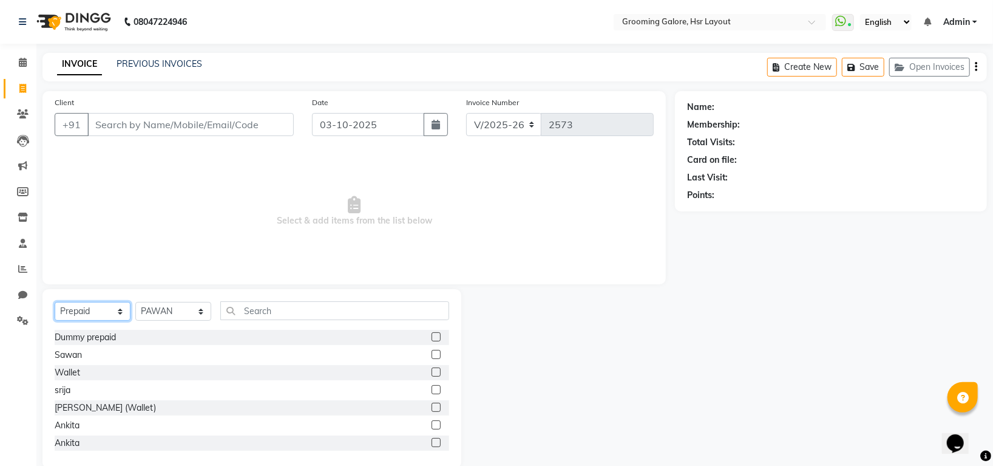
click at [122, 310] on select "Select Service Product Membership Package Voucher Prepaid Gift Card" at bounding box center [93, 311] width 76 height 19
select select "service"
click at [55, 302] on select "Select Service Product Membership Package Voucher Prepaid Gift Card" at bounding box center [93, 311] width 76 height 19
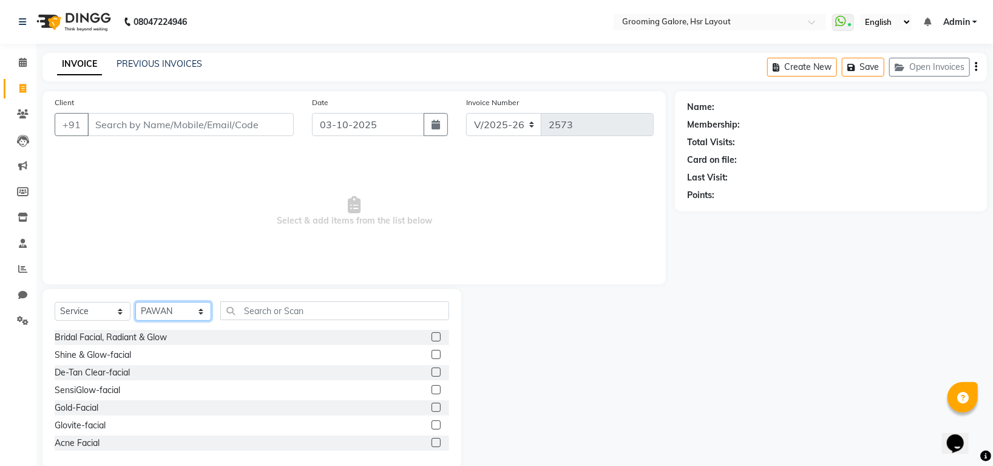
click at [203, 313] on select "Select Stylist Indira MEGH PAWAN [PERSON_NAME] SHANTI [PERSON_NAME] SURAJ TILUC…" at bounding box center [173, 311] width 76 height 19
click at [325, 312] on input "text" at bounding box center [334, 310] width 229 height 19
click at [202, 310] on select "Select Stylist Indira MEGH PAWAN [PERSON_NAME] SHANTI [PERSON_NAME] SURAJ TILUC…" at bounding box center [173, 311] width 76 height 19
select select "45579"
click at [135, 302] on select "Select Stylist Indira MEGH PAWAN [PERSON_NAME] SHANTI [PERSON_NAME] SURAJ TILUC…" at bounding box center [173, 311] width 76 height 19
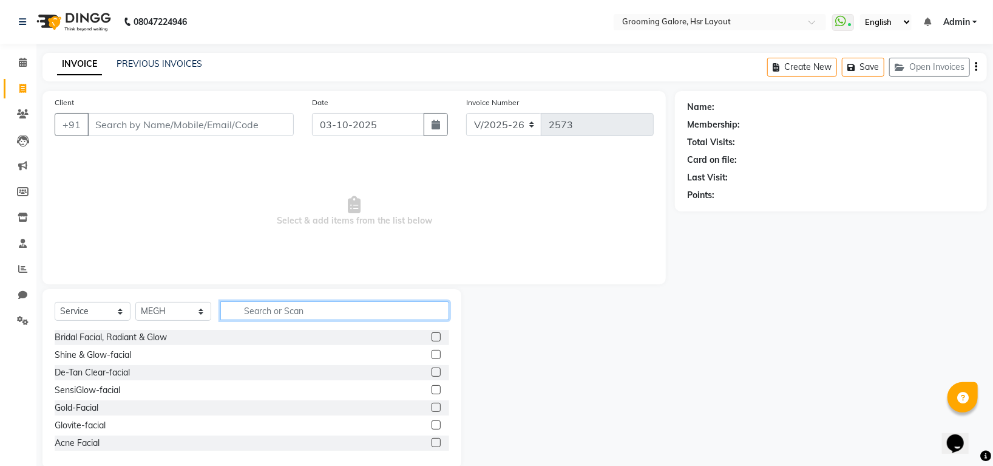
click at [337, 309] on input "text" at bounding box center [334, 310] width 229 height 19
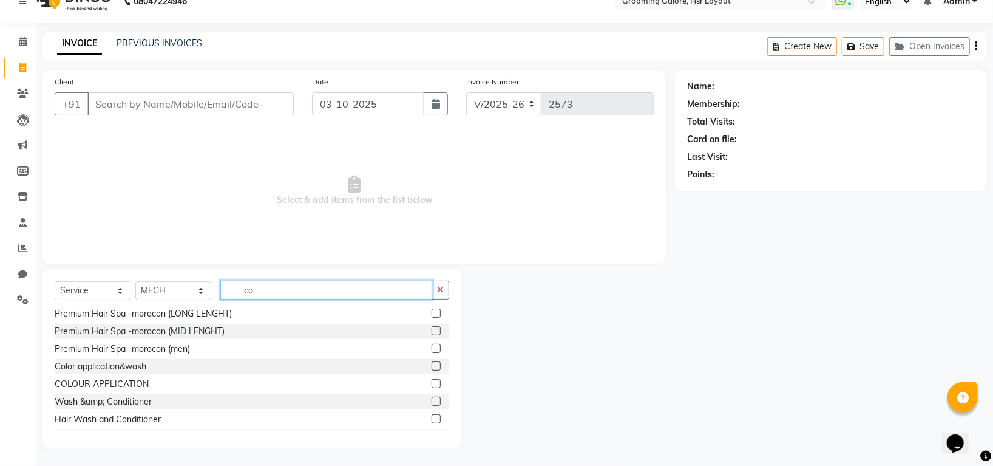
scroll to position [86, 0]
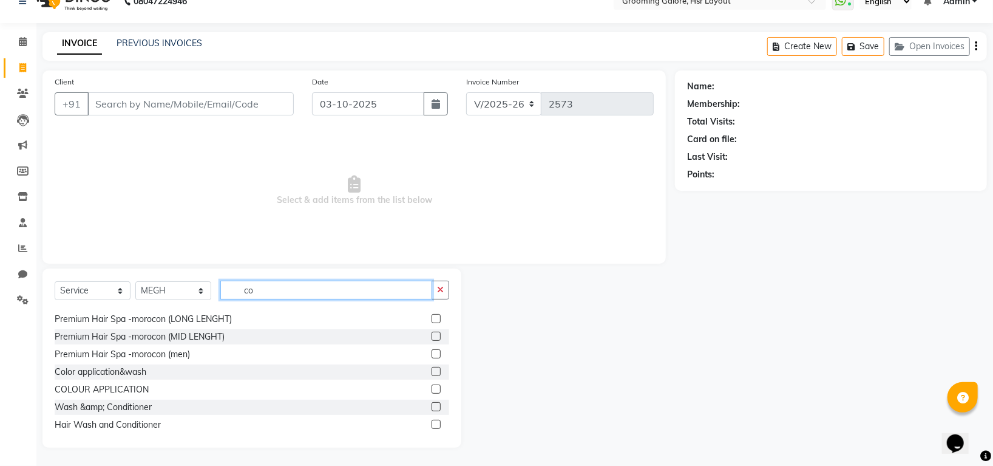
click at [292, 293] on input "co" at bounding box center [326, 289] width 212 height 19
type input "c"
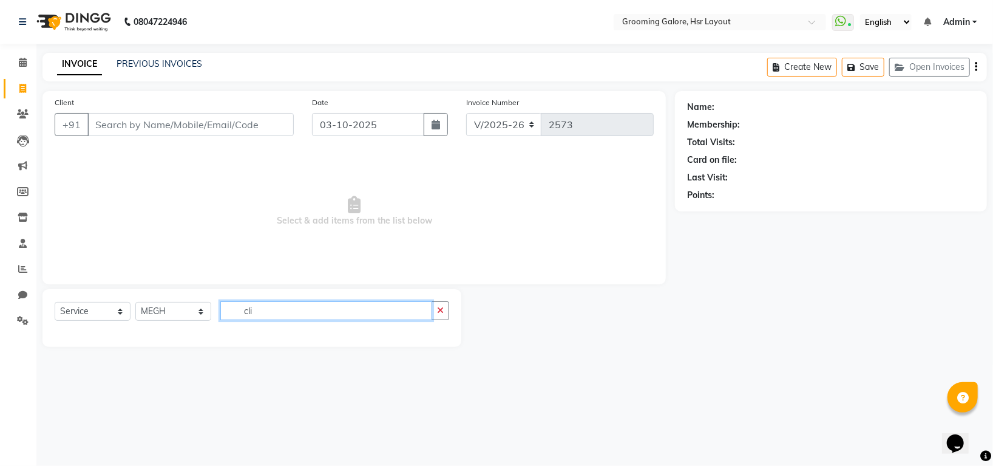
scroll to position [0, 0]
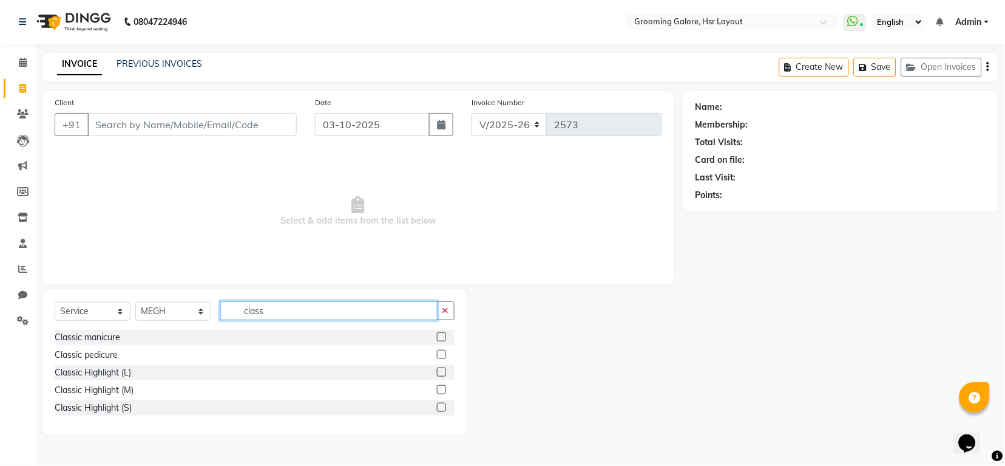
type input "class"
click at [141, 378] on div "Classic Highlight (L)" at bounding box center [255, 372] width 400 height 15
click at [105, 368] on div "Classic Highlight (L)" at bounding box center [93, 372] width 76 height 13
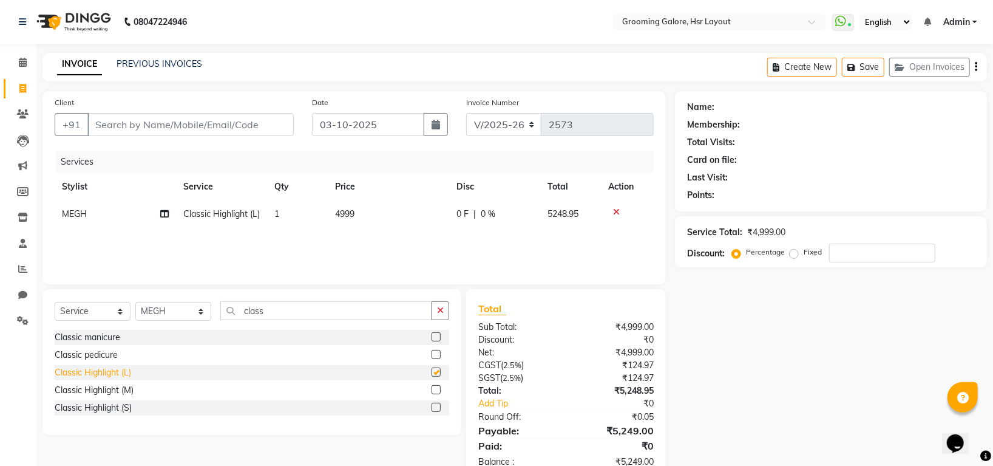
checkbox input "false"
click at [129, 390] on div "Classic Highlight (M)" at bounding box center [94, 390] width 79 height 13
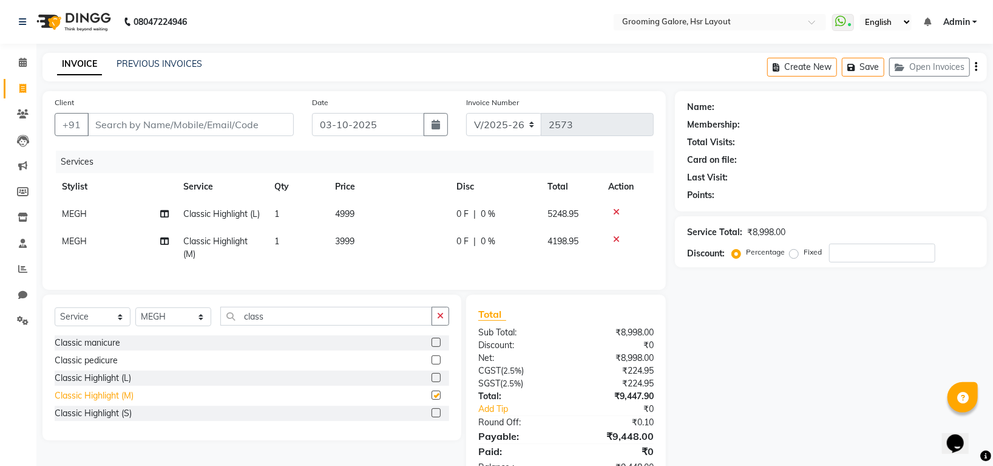
checkbox input "false"
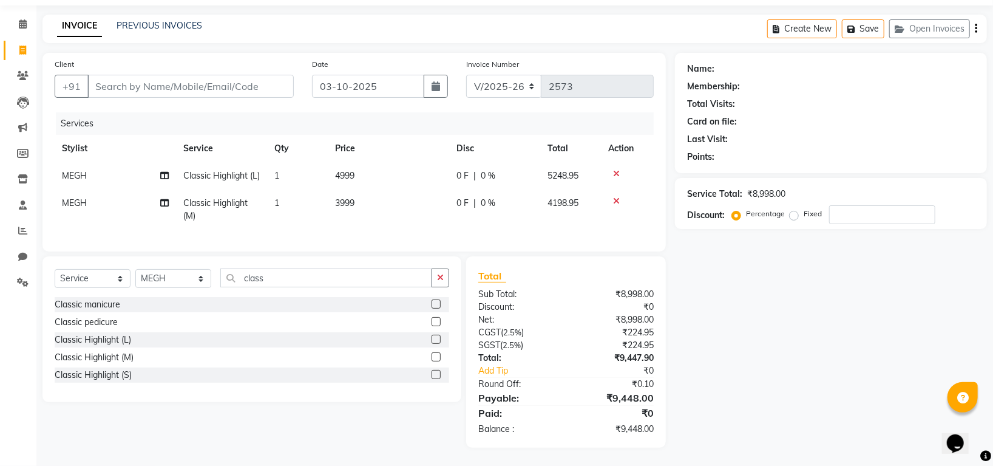
scroll to position [64, 0]
click at [613, 197] on icon at bounding box center [616, 201] width 7 height 8
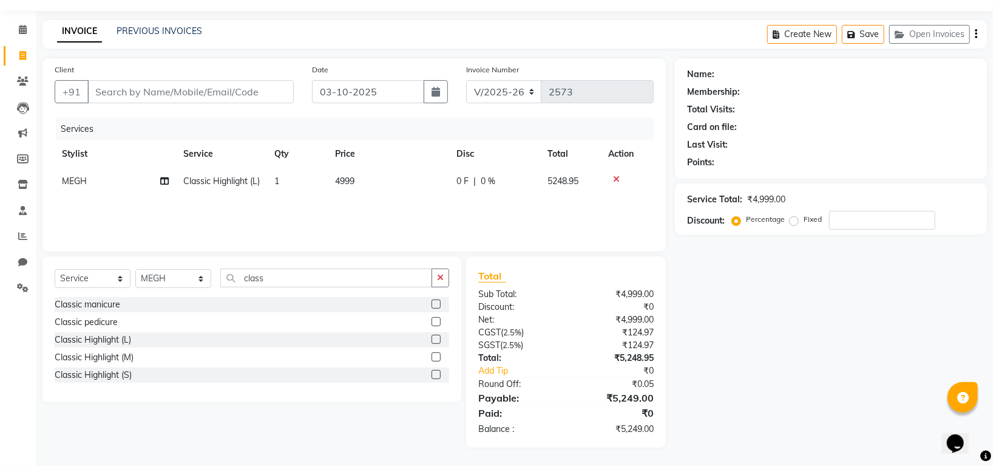
click at [359, 181] on td "4999" at bounding box center [388, 181] width 121 height 27
select select "45579"
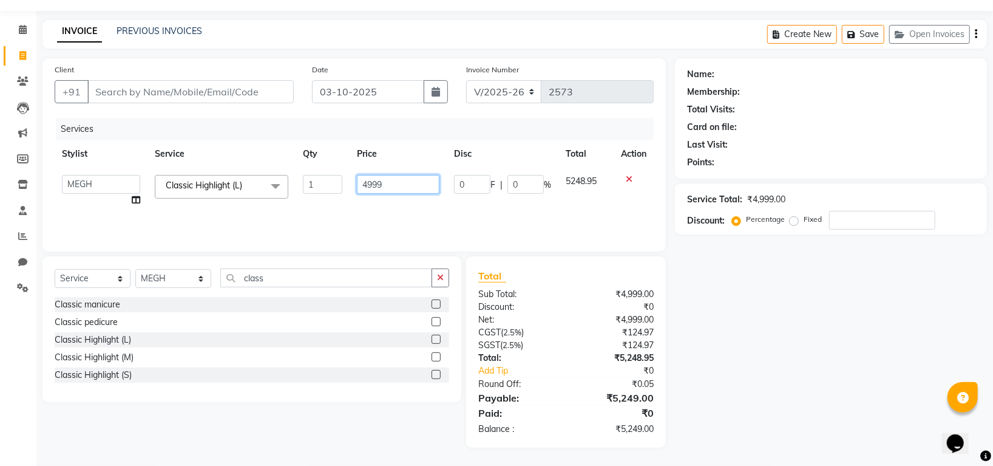
click at [398, 185] on input "4999" at bounding box center [398, 184] width 83 height 19
type input "4"
type input "5499"
click at [723, 388] on div "Name: Membership: Total Visits: Card on file: Last Visit: Points: Service Total…" at bounding box center [835, 252] width 321 height 389
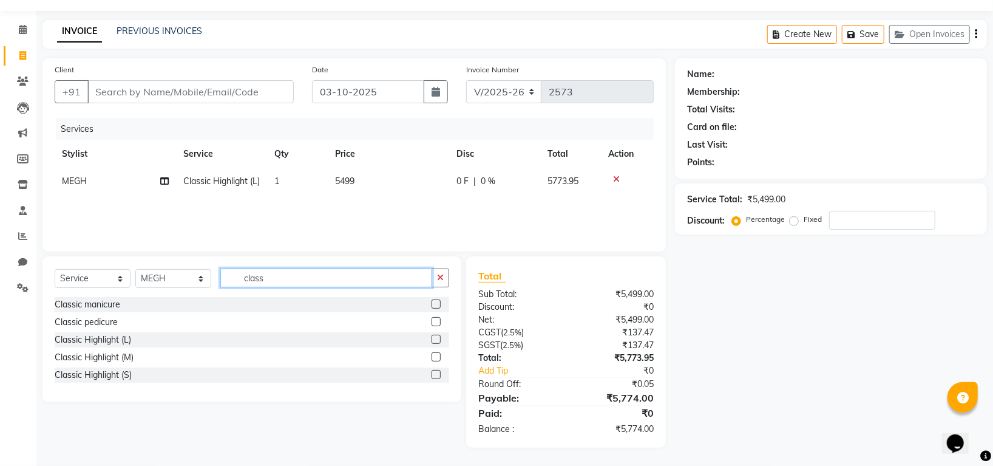
click at [279, 279] on input "class" at bounding box center [326, 277] width 212 height 19
type input "c"
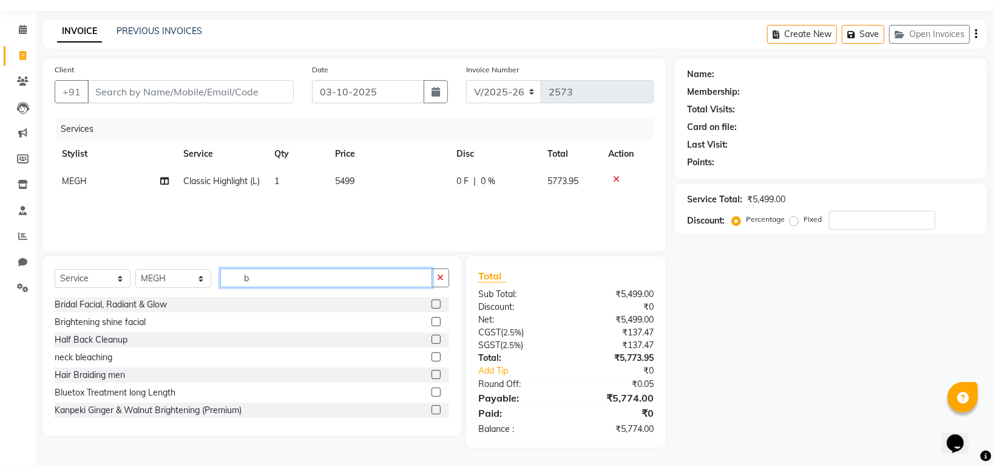
scroll to position [0, 0]
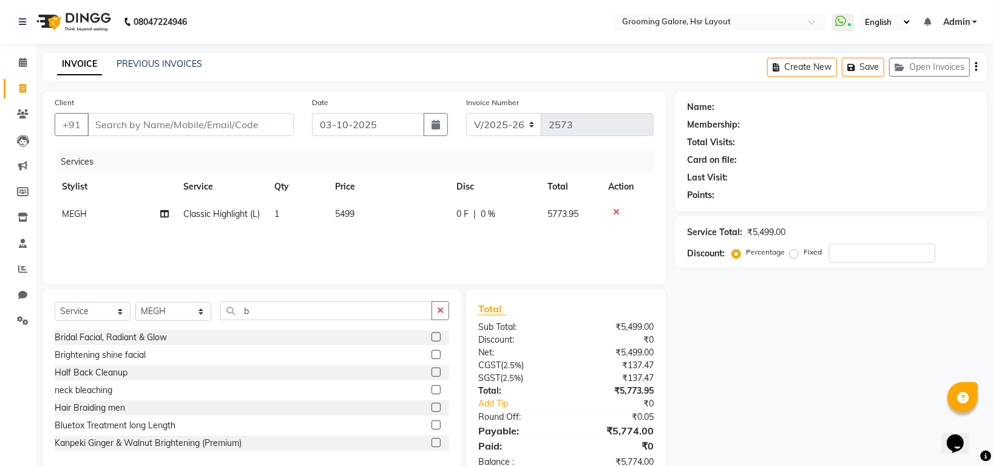
click at [286, 321] on div "Select Service Product Membership Package Voucher Prepaid Gift Card Select Styl…" at bounding box center [252, 315] width 395 height 29
click at [277, 313] on input "b" at bounding box center [326, 310] width 212 height 19
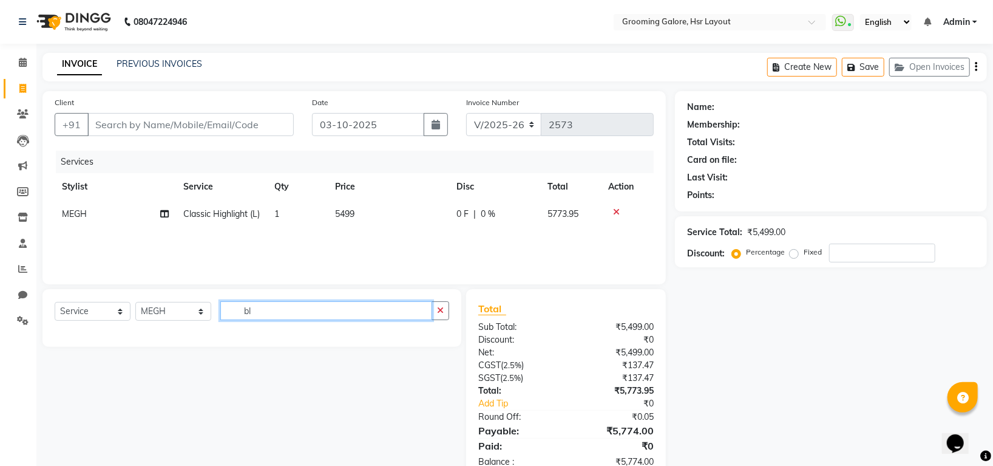
type input "b"
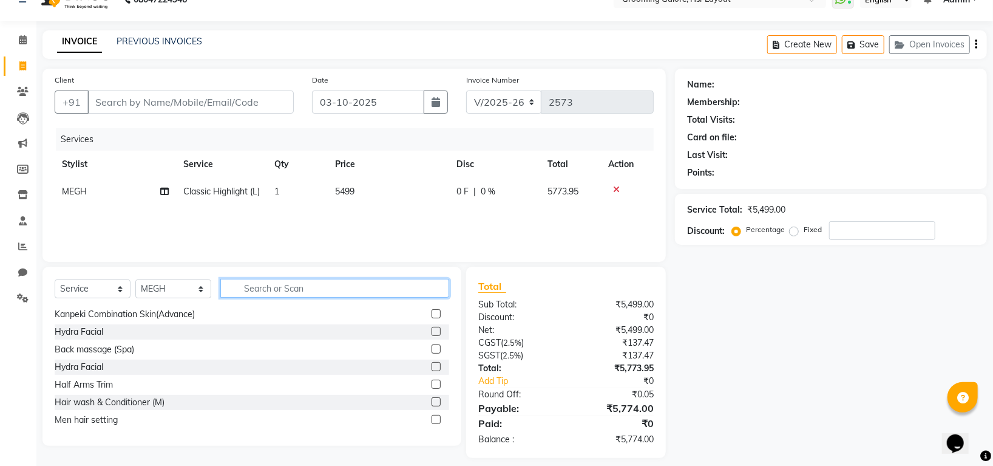
scroll to position [33, 0]
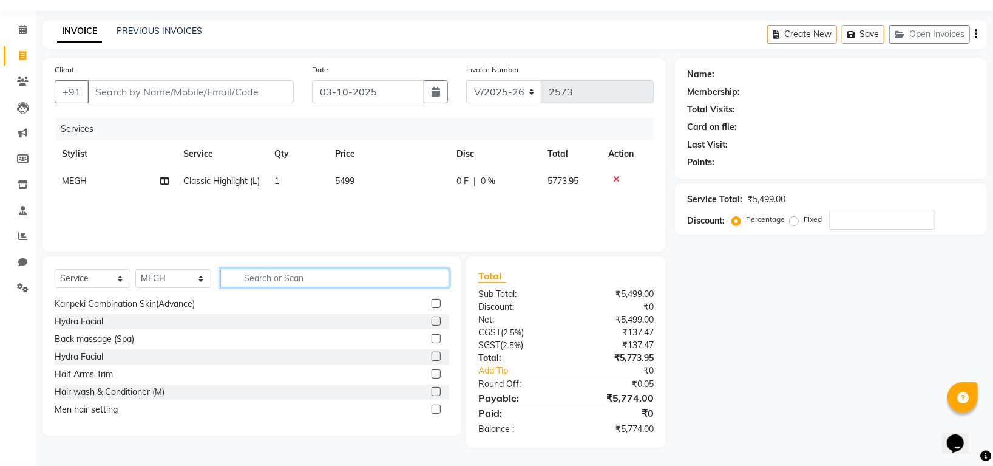
click at [314, 273] on input "text" at bounding box center [334, 277] width 229 height 19
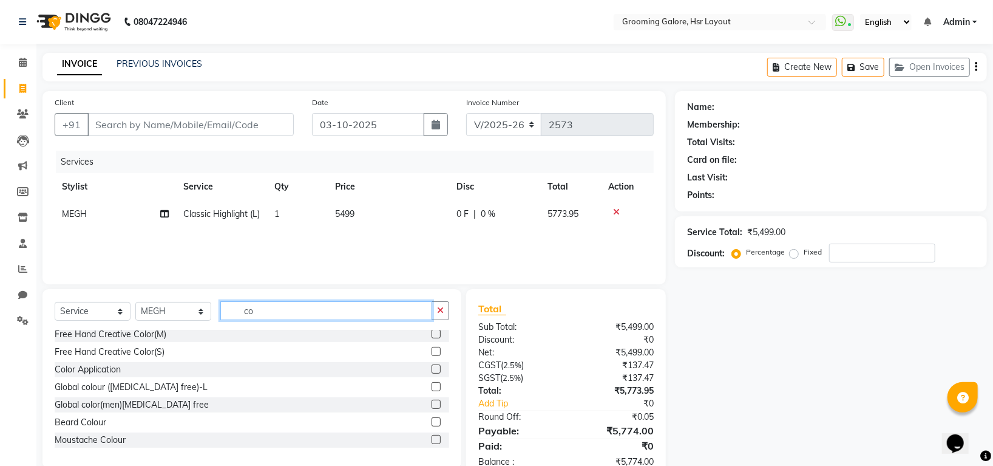
scroll to position [647, 0]
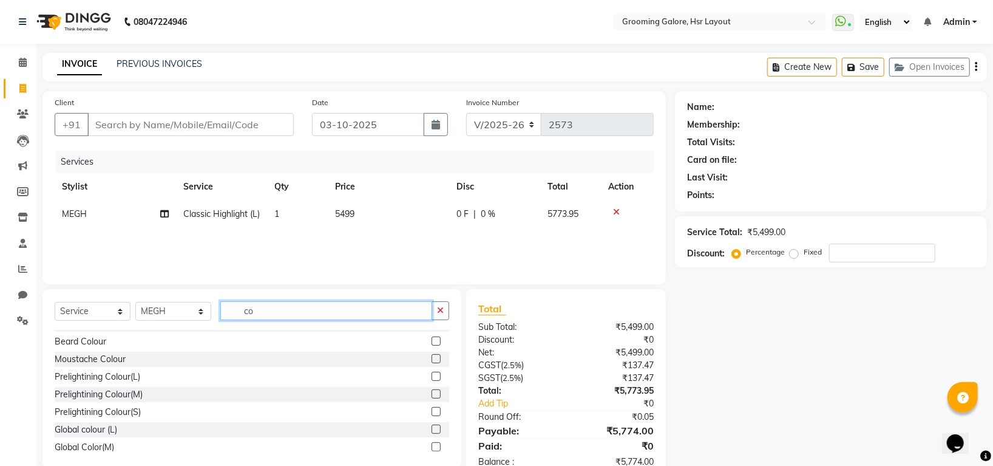
type input "co"
click at [432, 373] on label at bounding box center [436, 375] width 9 height 9
click at [432, 373] on input "checkbox" at bounding box center [436, 377] width 8 height 8
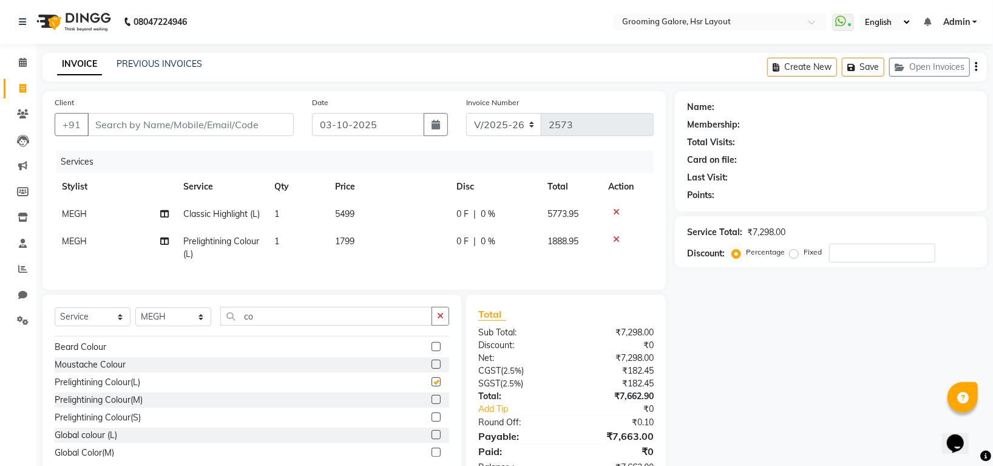
checkbox input "false"
click at [617, 243] on icon at bounding box center [616, 239] width 7 height 8
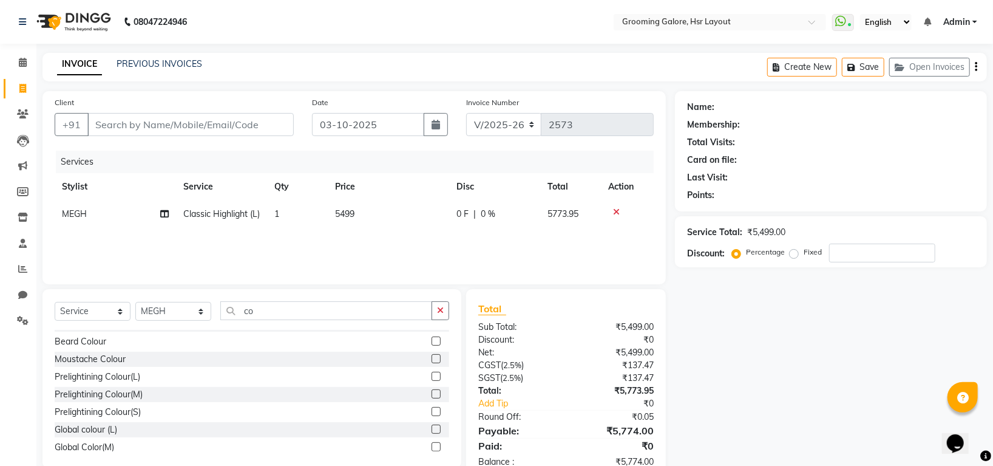
scroll to position [653, 0]
click at [432, 422] on label at bounding box center [436, 423] width 9 height 9
click at [432, 422] on input "checkbox" at bounding box center [436, 424] width 8 height 8
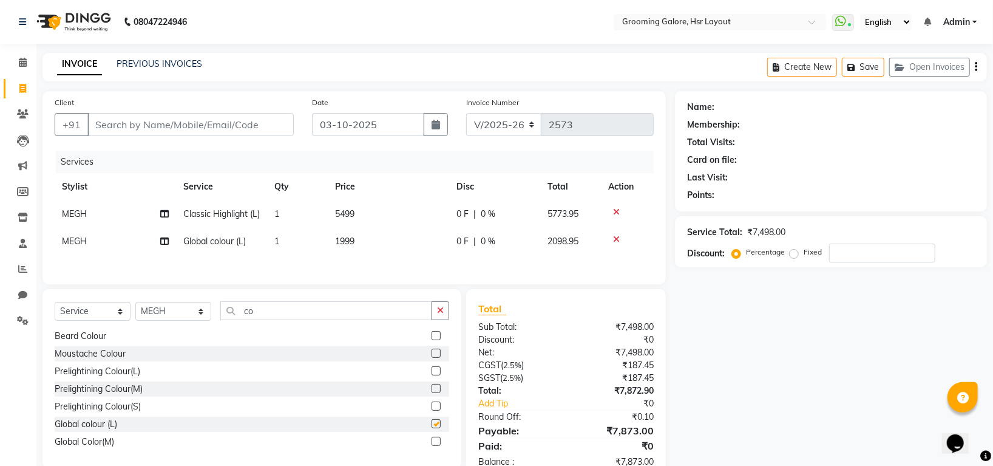
checkbox input "false"
click at [617, 243] on icon at bounding box center [616, 239] width 7 height 8
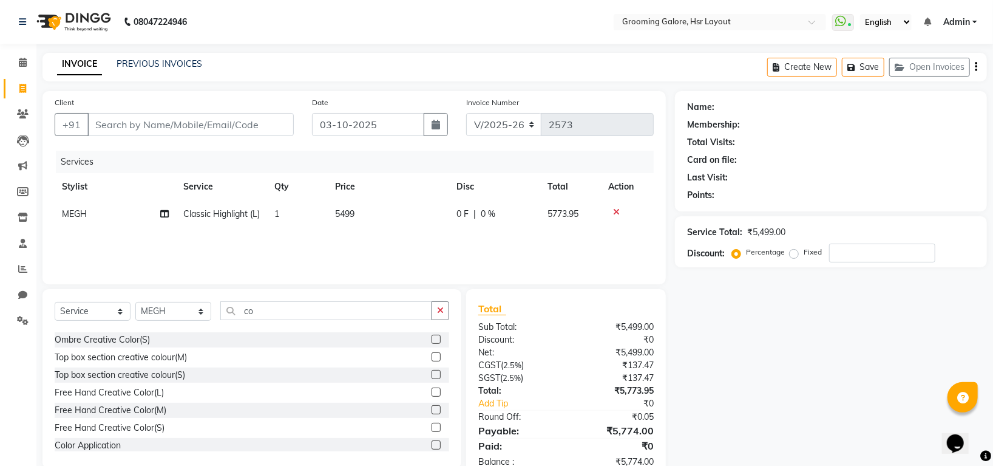
scroll to position [410, 0]
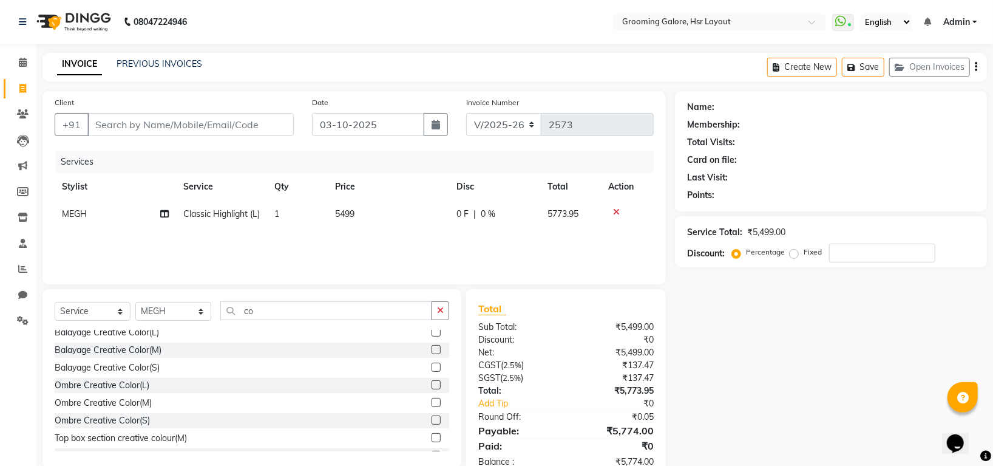
click at [200, 331] on div "Balayage Creative Color(L)" at bounding box center [252, 332] width 395 height 15
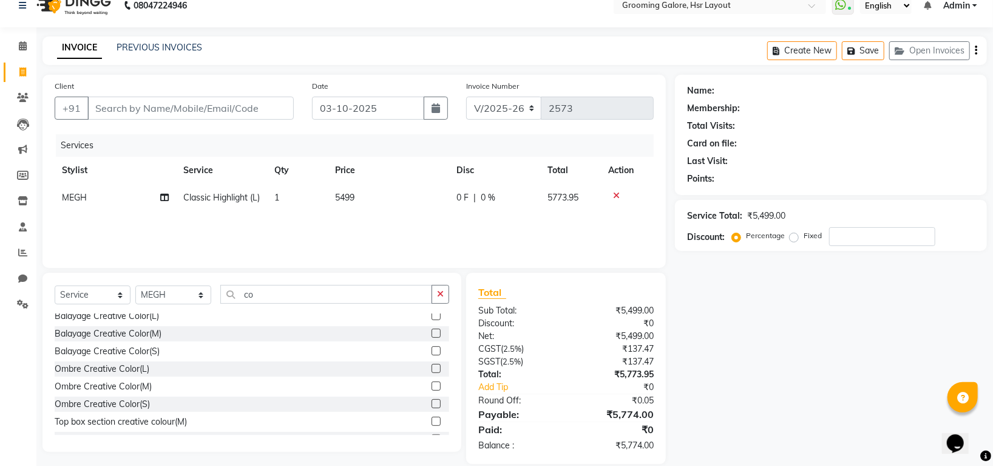
scroll to position [33, 0]
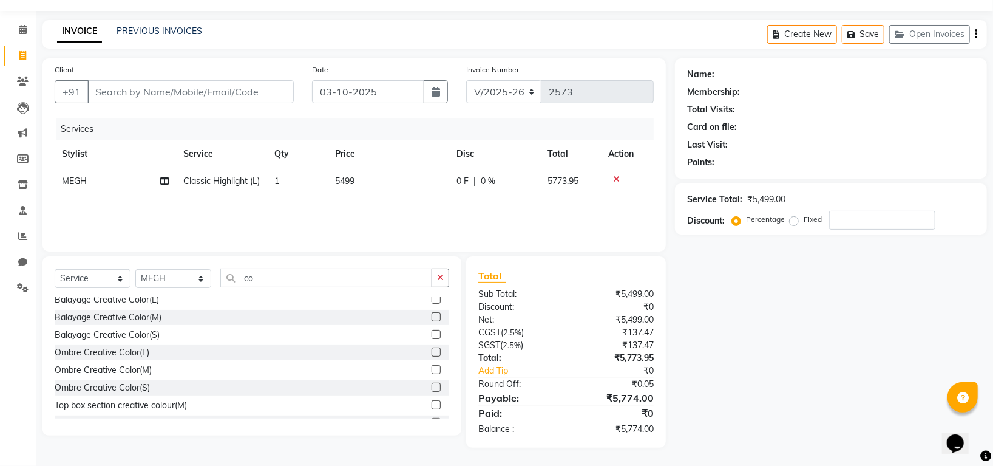
click at [356, 180] on td "5499" at bounding box center [388, 181] width 121 height 27
select select "45579"
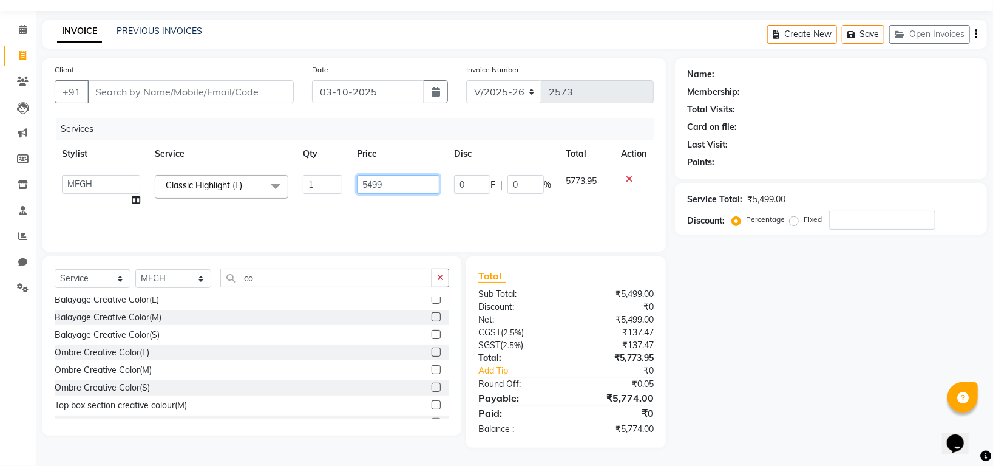
click at [387, 183] on input "5499" at bounding box center [398, 184] width 83 height 19
type input "5"
type input "5999"
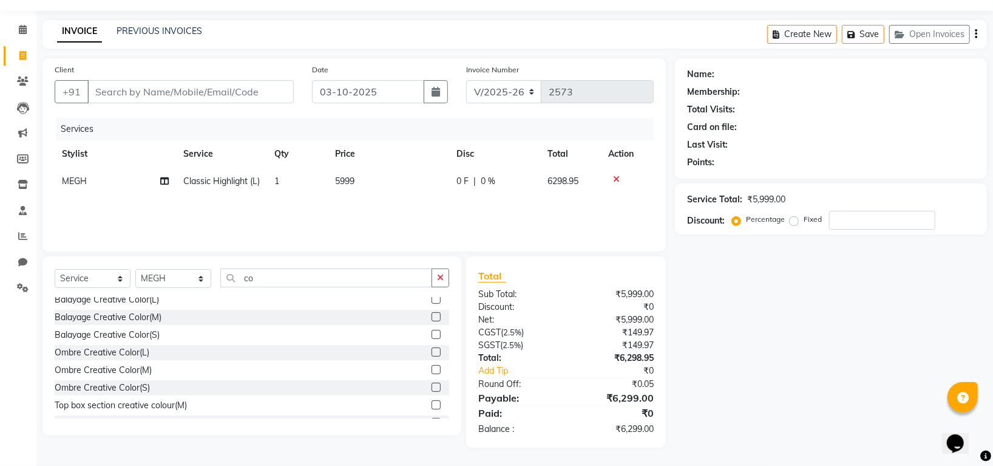
click at [747, 330] on div "Name: Membership: Total Visits: Card on file: Last Visit: Points: Service Total…" at bounding box center [835, 252] width 321 height 389
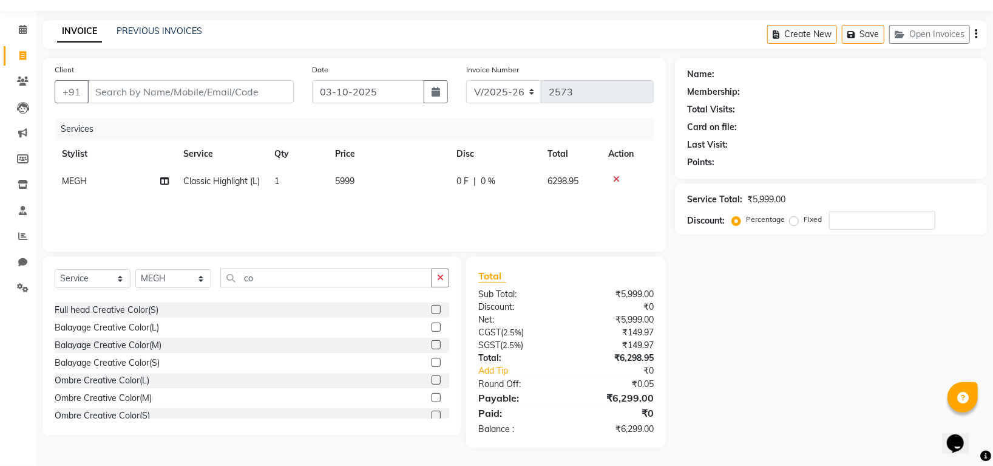
scroll to position [248, 0]
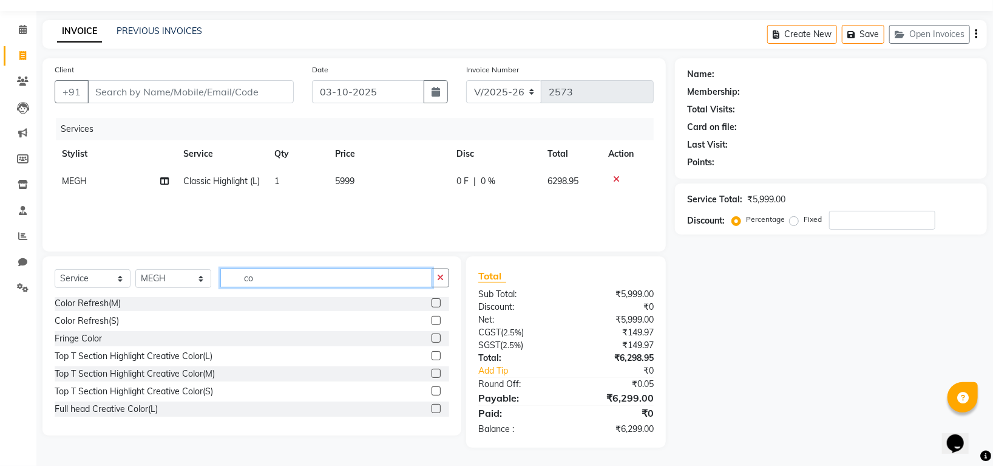
click at [287, 277] on input "co" at bounding box center [326, 277] width 212 height 19
type input "c"
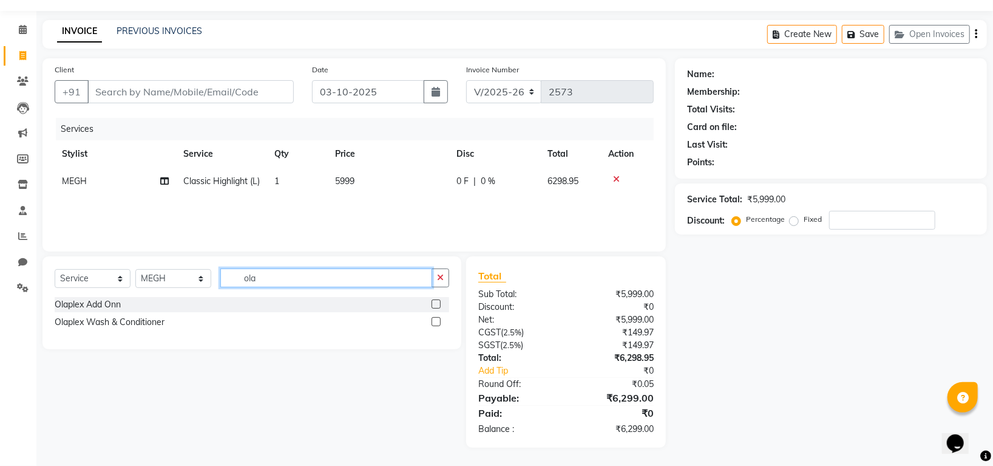
type input "ola"
click at [438, 305] on label at bounding box center [436, 303] width 9 height 9
click at [438, 305] on input "checkbox" at bounding box center [436, 304] width 8 height 8
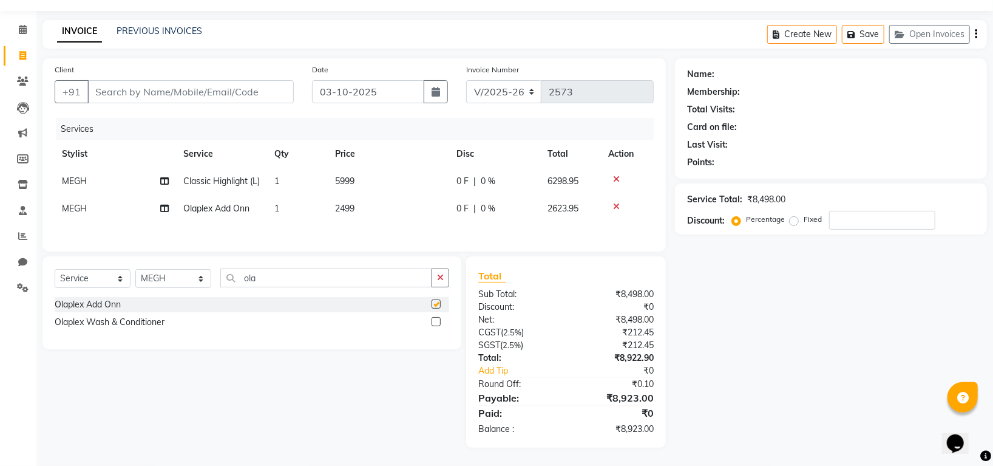
checkbox input "false"
